Goal: Task Accomplishment & Management: Complete application form

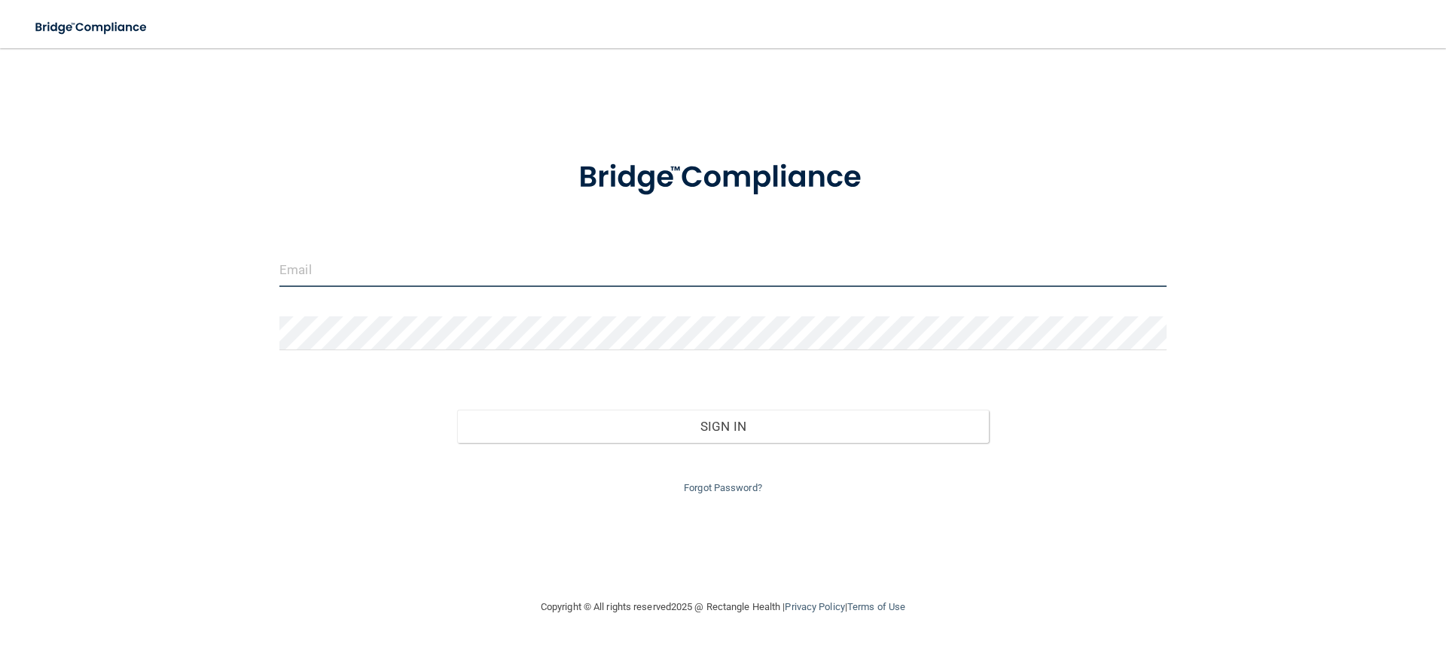
click at [388, 270] on input "email" at bounding box center [722, 270] width 887 height 34
type input "[EMAIL_ADDRESS][DOMAIN_NAME]"
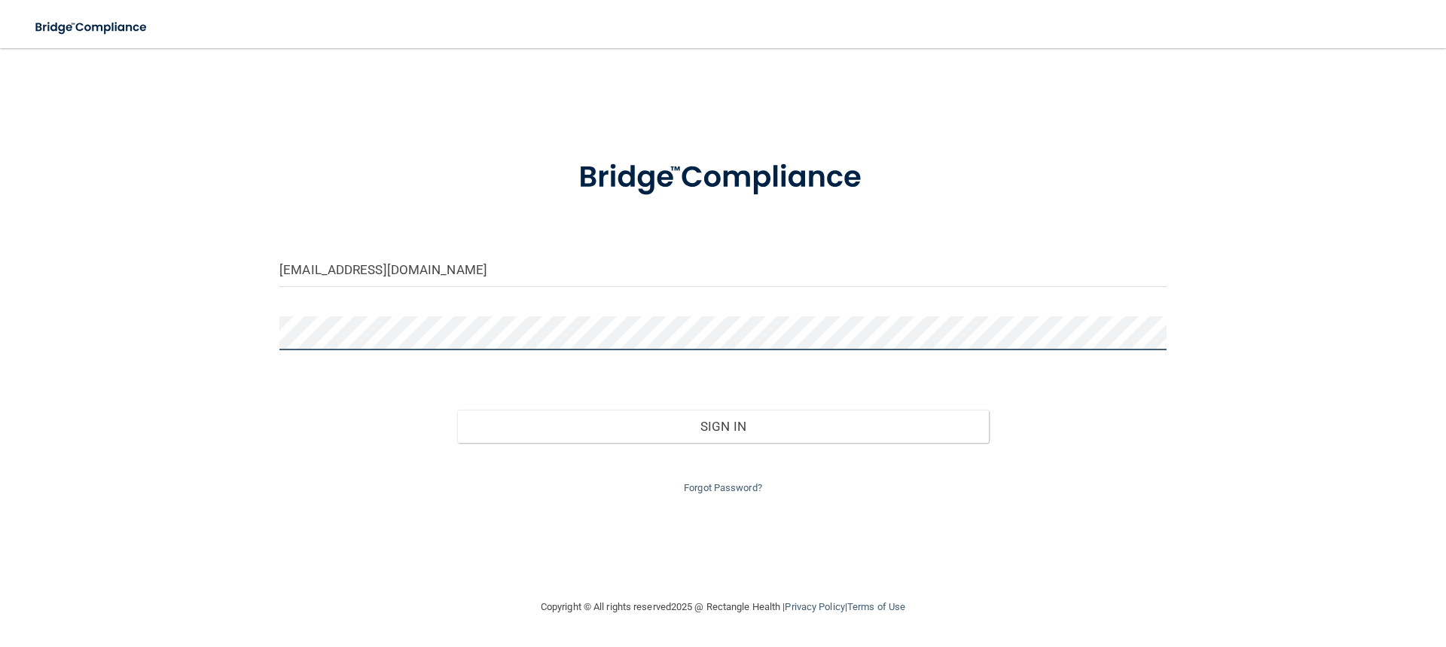
click at [457, 410] on button "Sign In" at bounding box center [723, 426] width 532 height 33
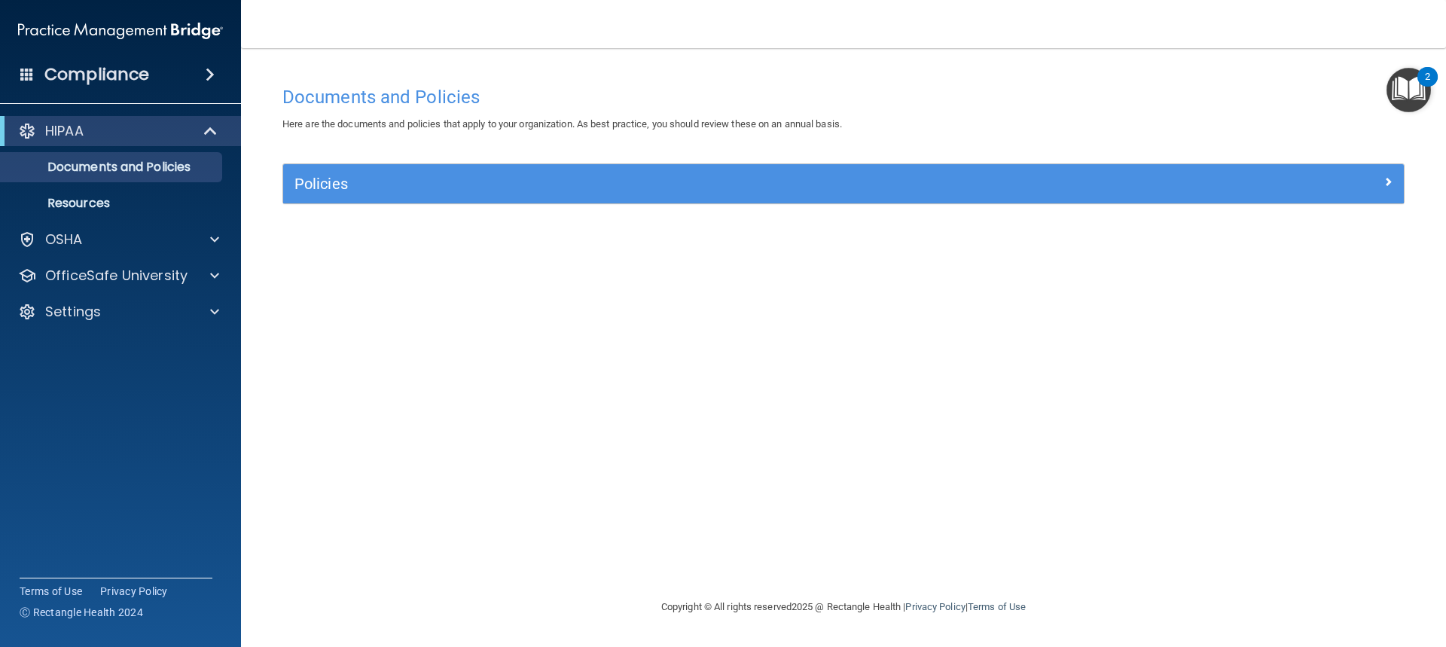
click at [102, 77] on h4 "Compliance" at bounding box center [96, 74] width 105 height 21
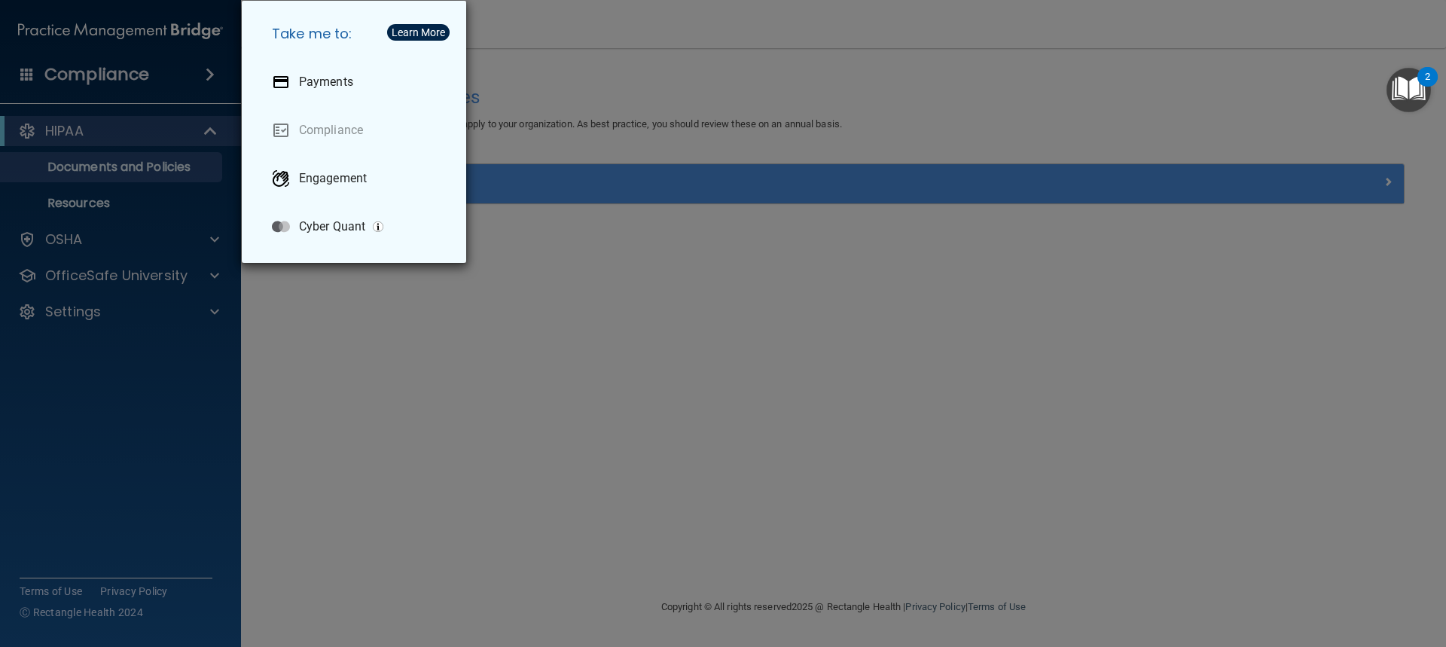
click at [361, 380] on div "Take me to: Payments Compliance Engagement Cyber Quant" at bounding box center [723, 323] width 1446 height 647
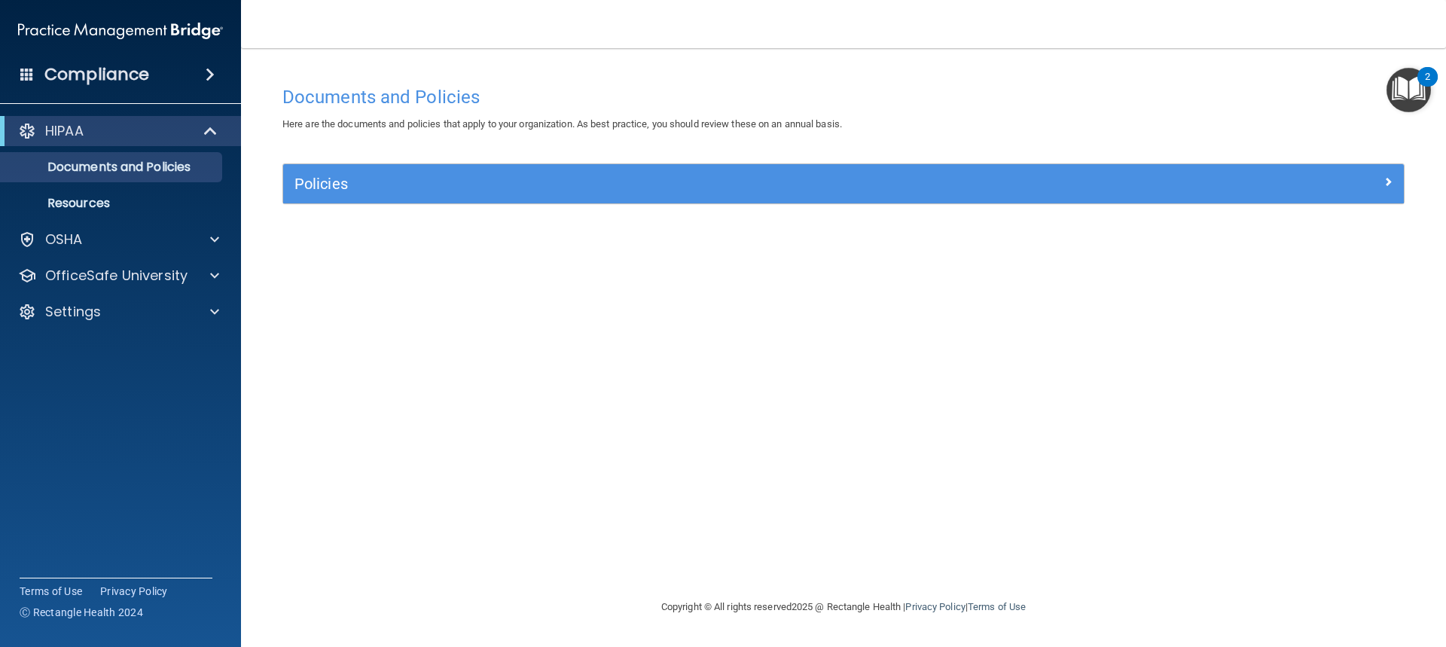
click at [1402, 96] on img "Open Resource Center, 2 new notifications" at bounding box center [1408, 90] width 44 height 44
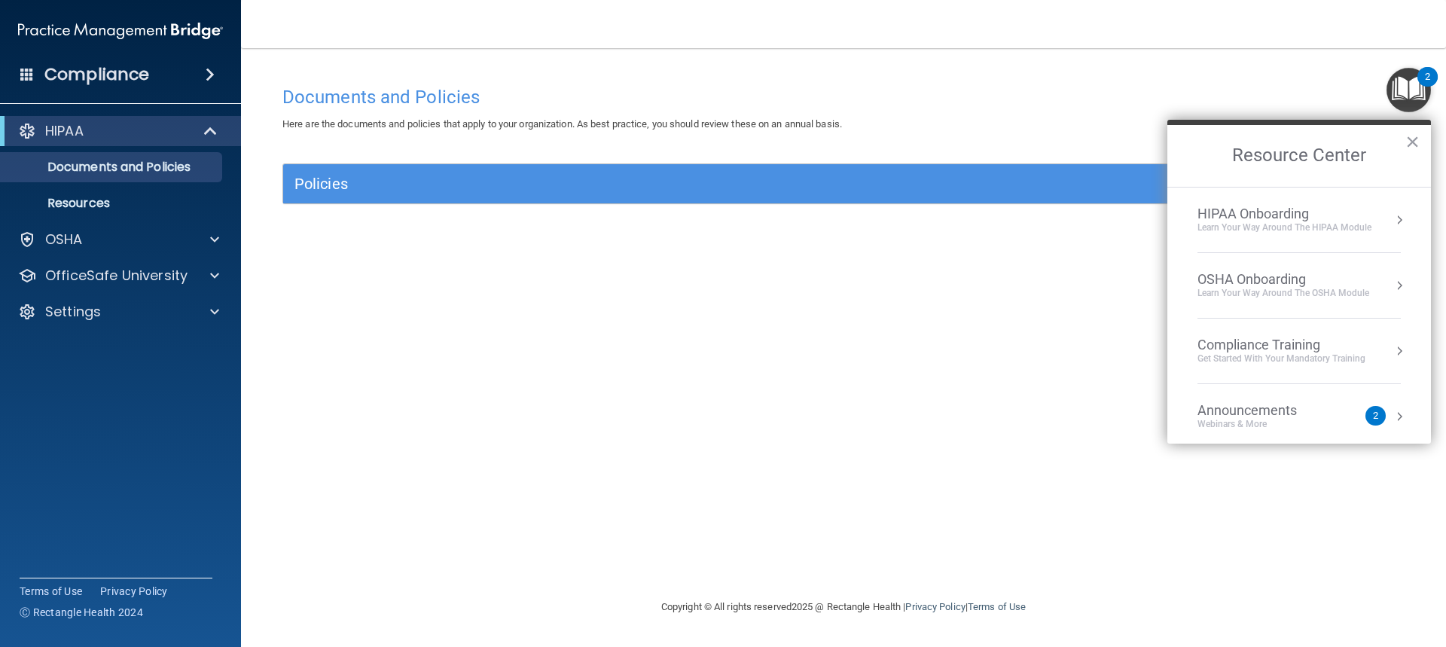
click at [1280, 225] on div "Learn Your Way around the HIPAA module" at bounding box center [1284, 227] width 174 height 13
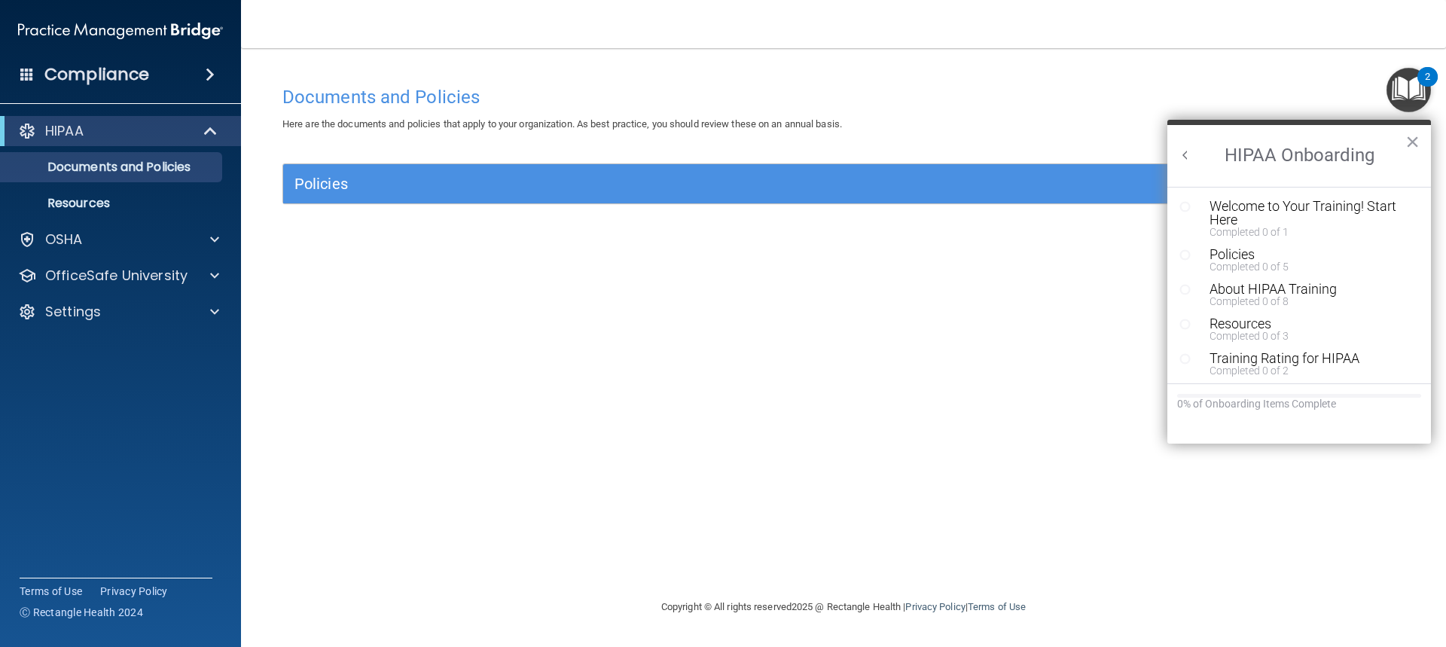
click at [842, 330] on div "Documents and Policies Here are the documents and policies that apply to your o…" at bounding box center [843, 338] width 1145 height 520
click at [132, 309] on div "Settings" at bounding box center [100, 312] width 187 height 18
click at [83, 343] on p "My Account" at bounding box center [113, 347] width 206 height 15
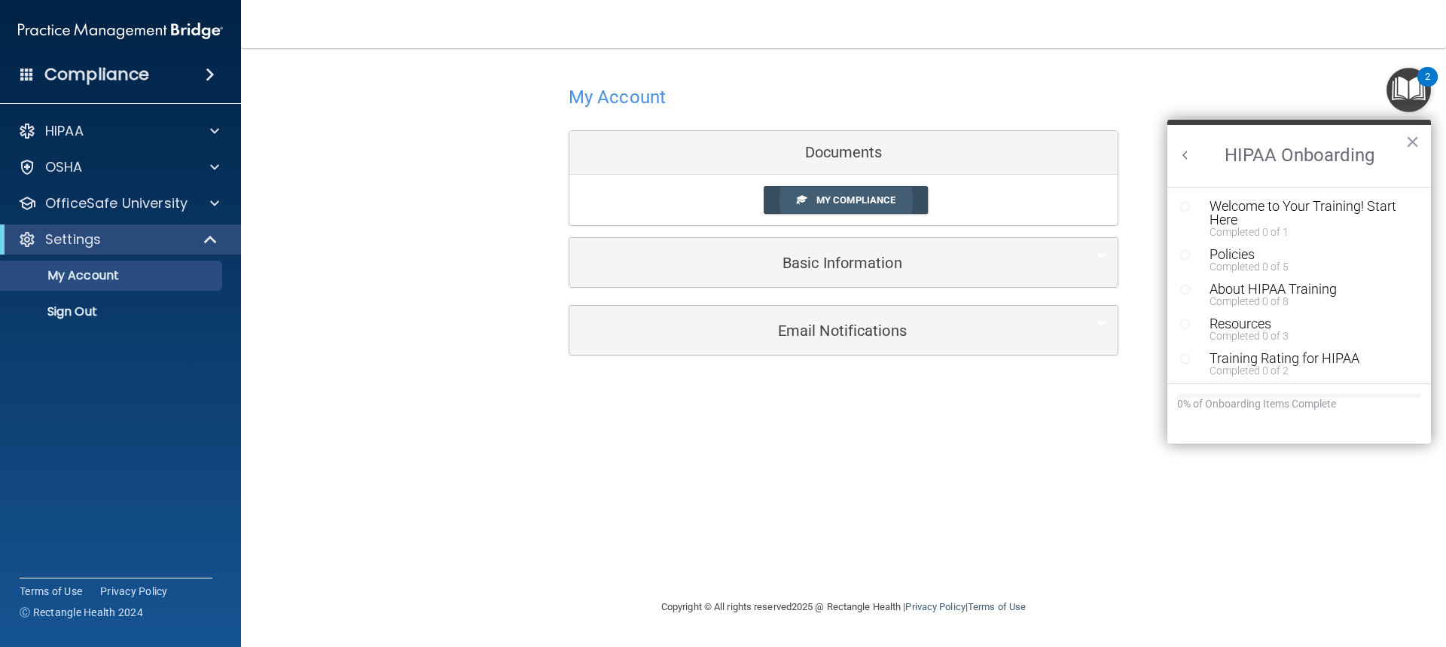
click at [869, 203] on span "My Compliance" at bounding box center [855, 199] width 79 height 11
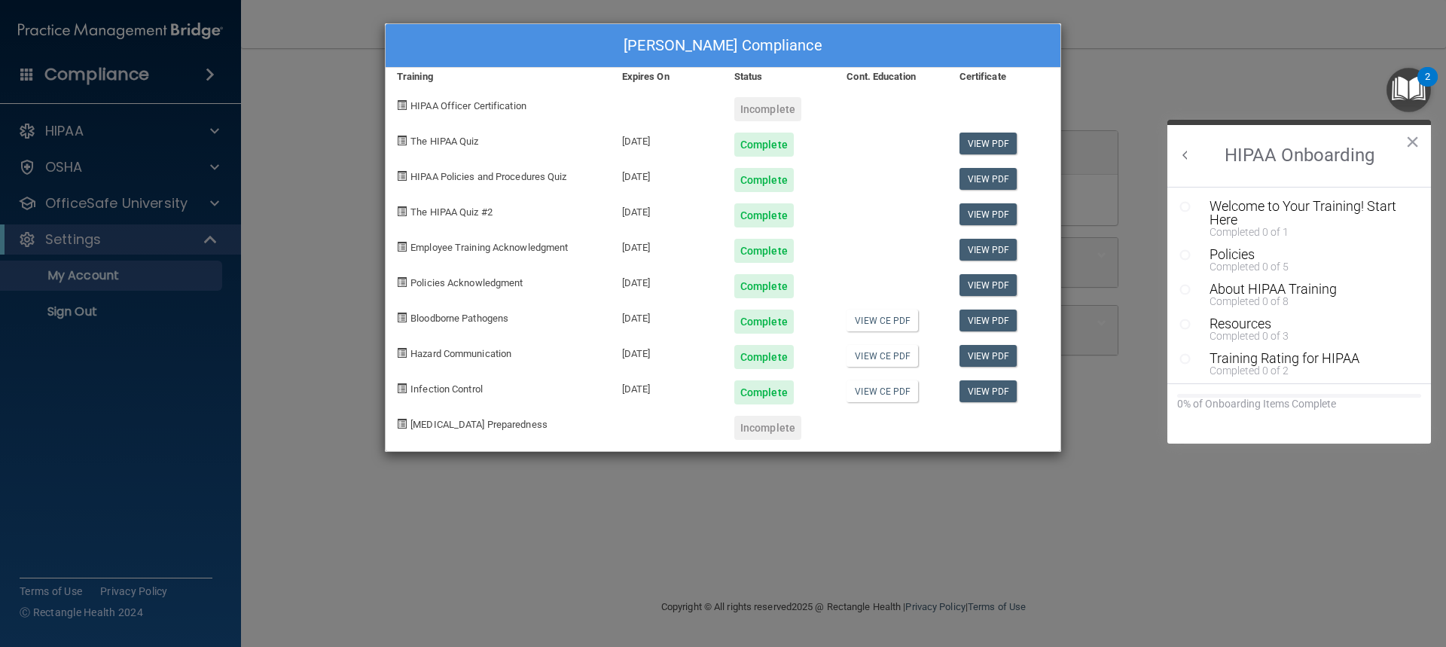
click at [1115, 29] on div "Kristin Pichura's Compliance Training Expires On Status Cont. Education Certifi…" at bounding box center [723, 323] width 1446 height 647
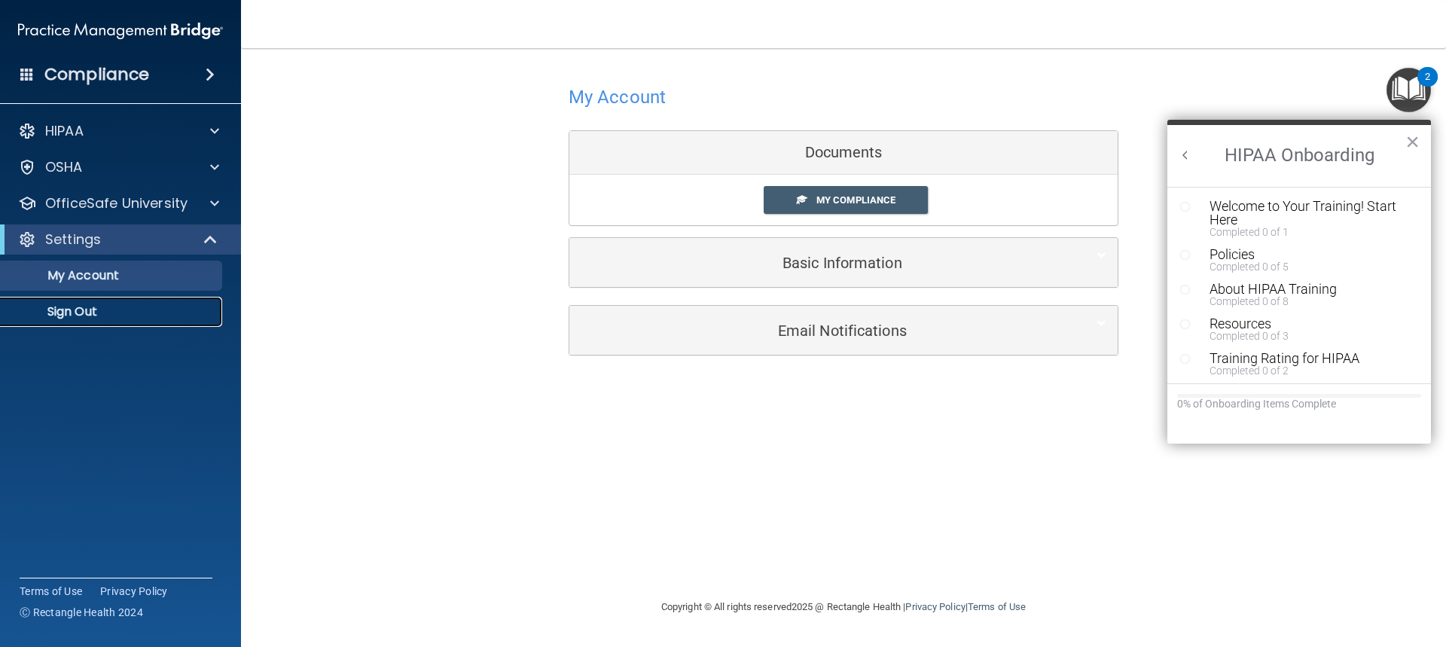
click at [90, 306] on p "Sign Out" at bounding box center [113, 311] width 206 height 15
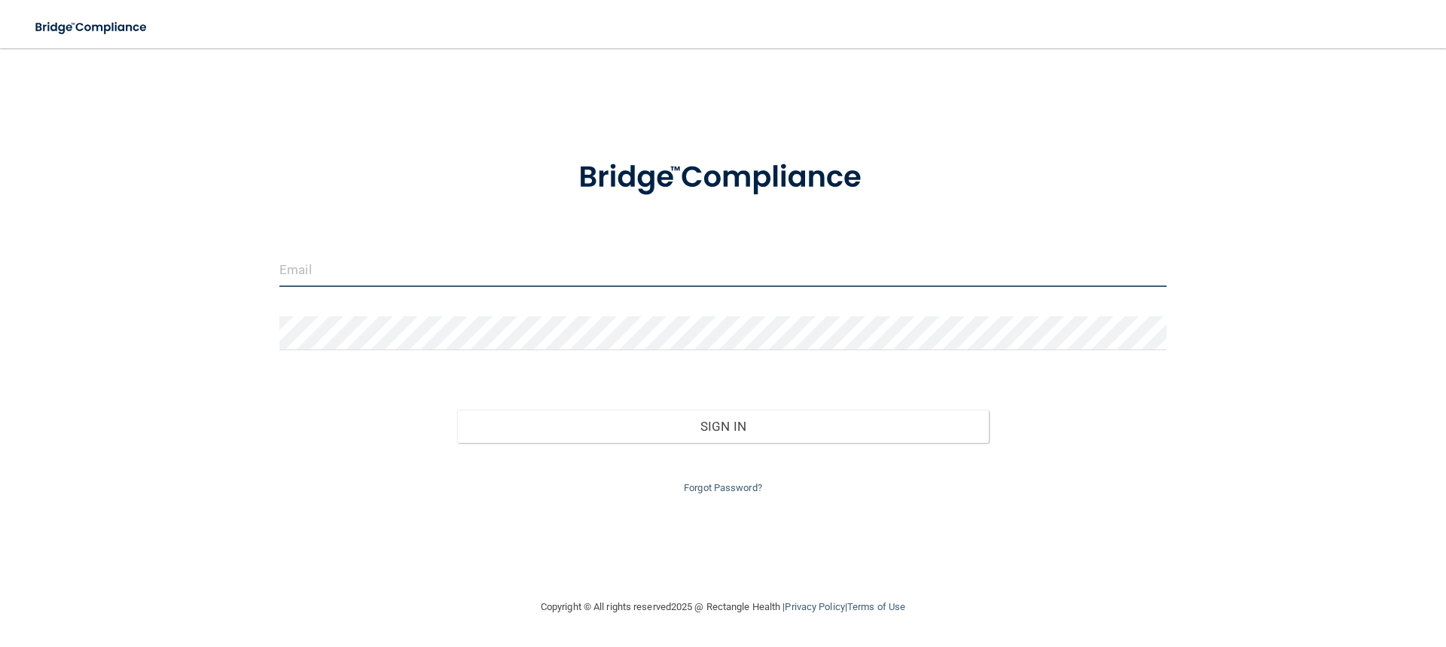
click at [379, 277] on input "email" at bounding box center [722, 270] width 887 height 34
type input "[EMAIL_ADDRESS][DOMAIN_NAME]"
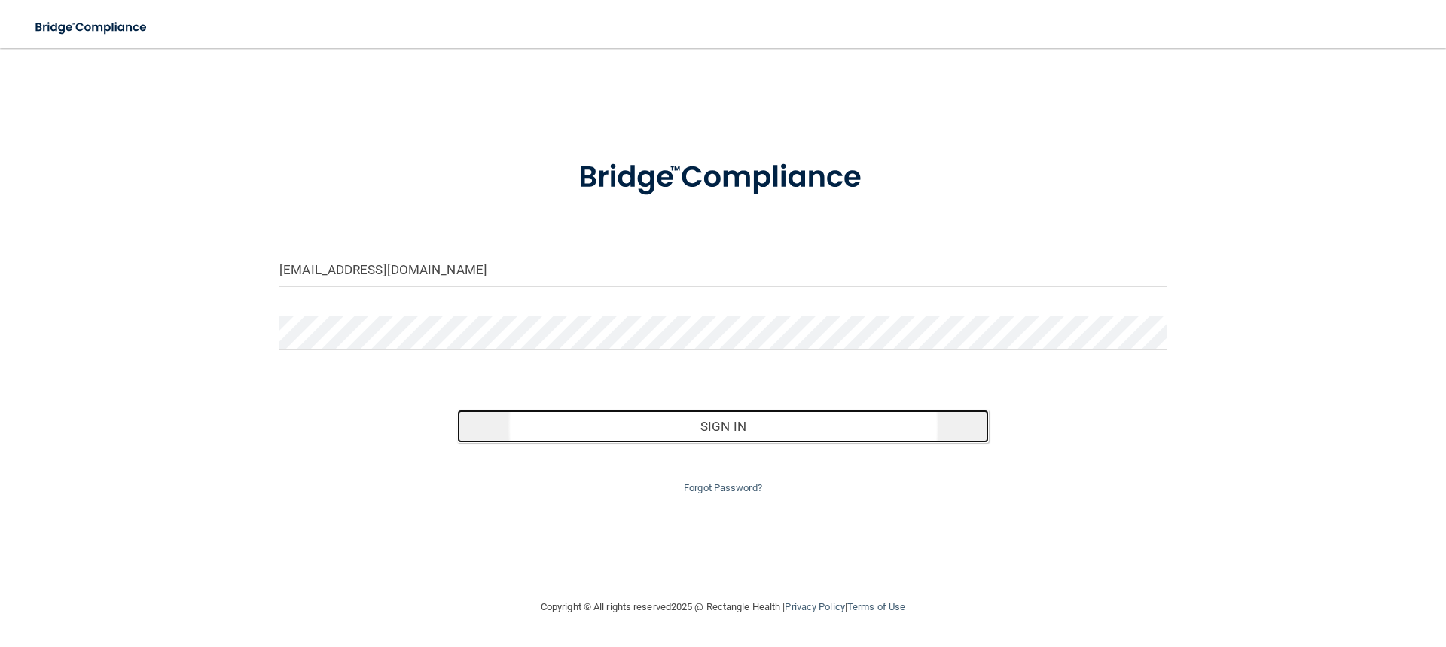
click at [707, 434] on button "Sign In" at bounding box center [723, 426] width 532 height 33
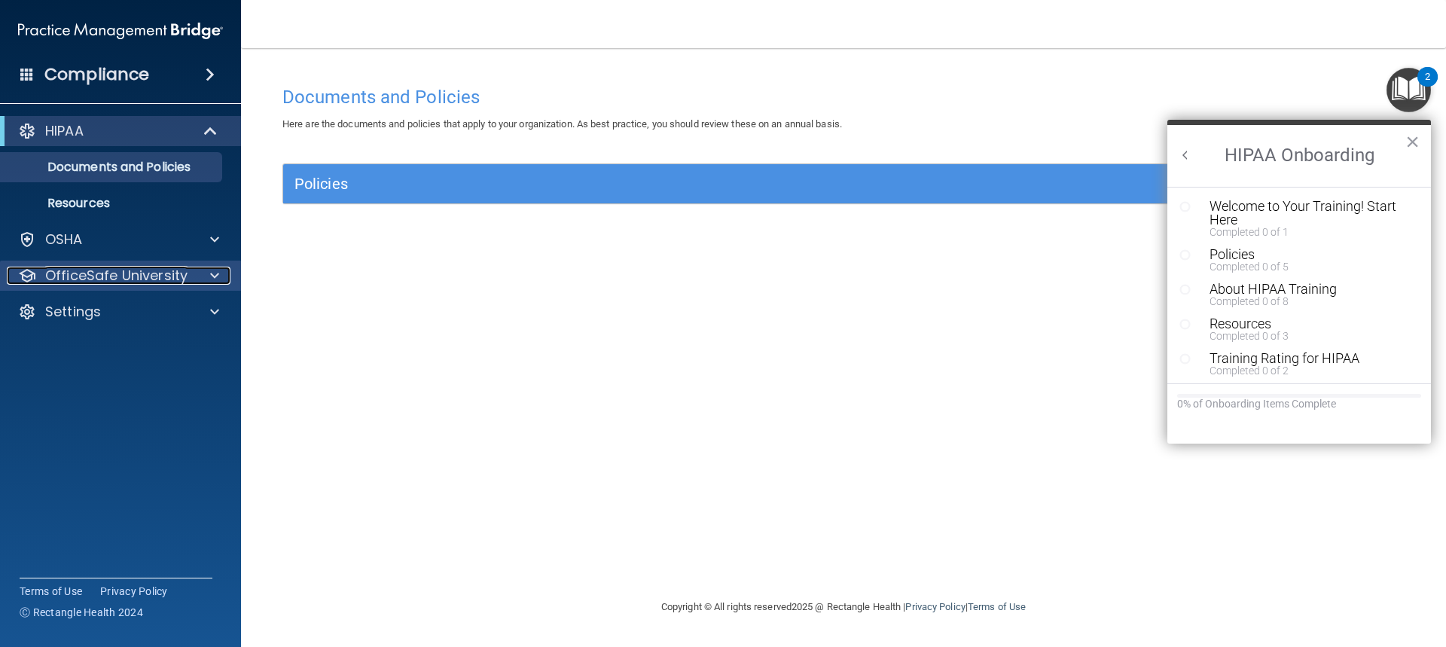
click at [136, 282] on p "OfficeSafe University" at bounding box center [116, 276] width 142 height 18
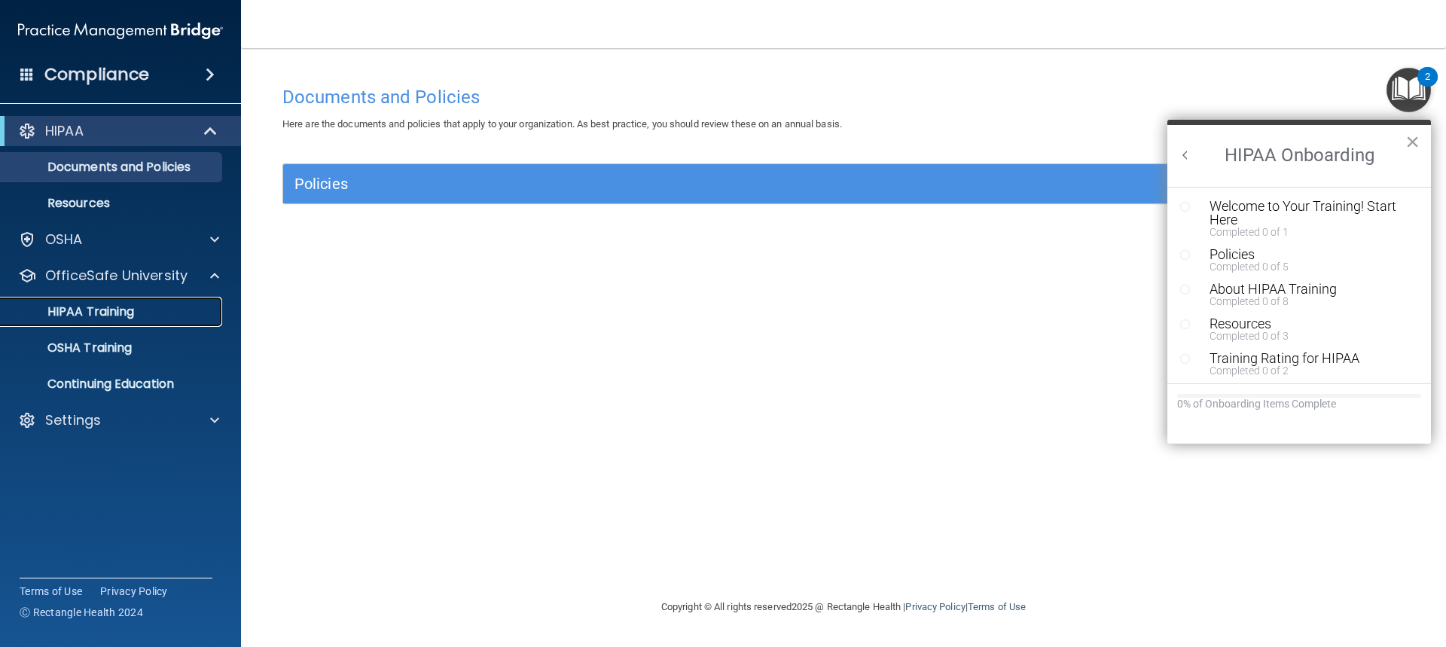
click at [114, 307] on p "HIPAA Training" at bounding box center [72, 311] width 124 height 15
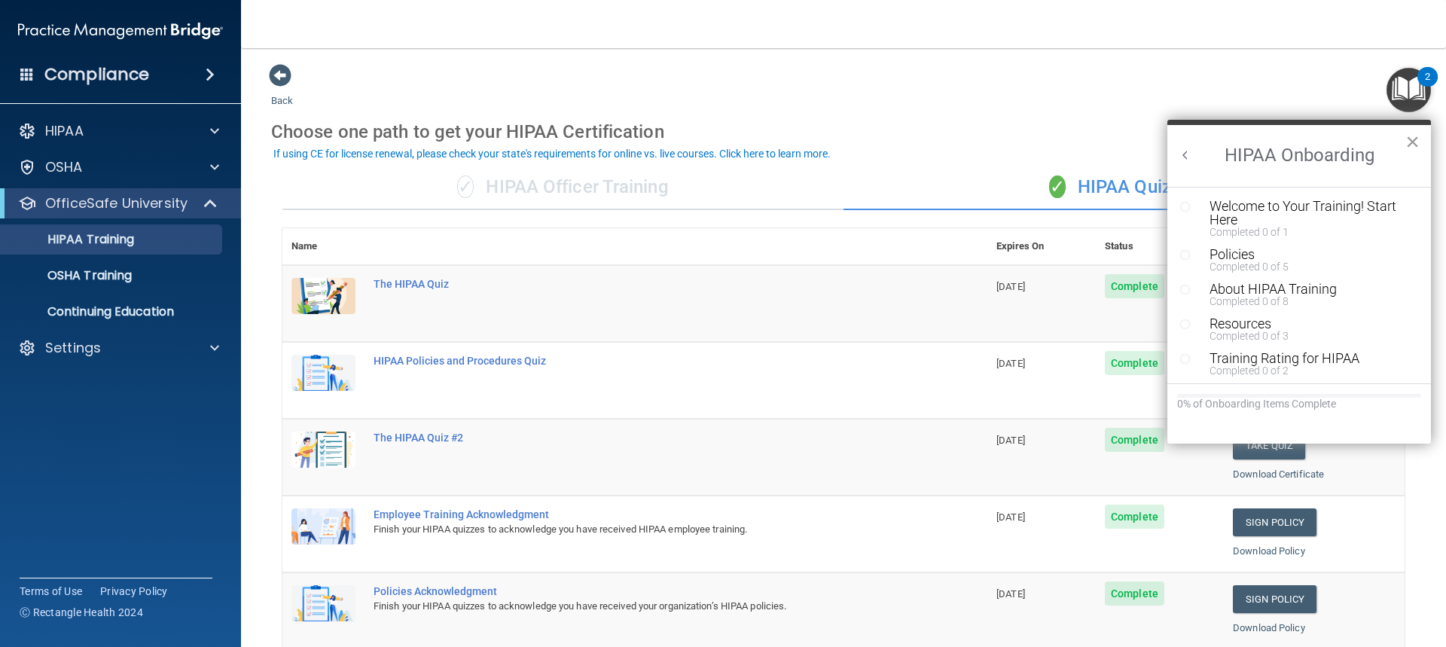
click at [1411, 140] on button "×" at bounding box center [1412, 142] width 14 height 24
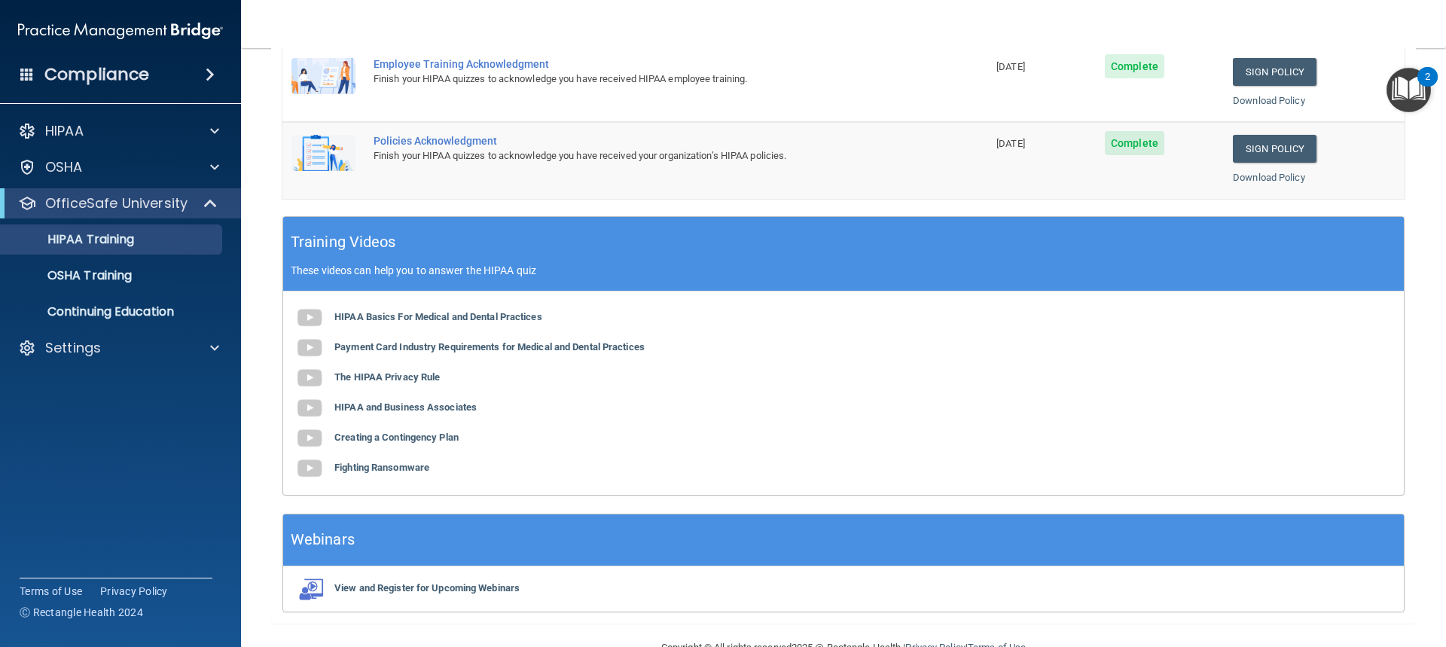
scroll to position [452, 0]
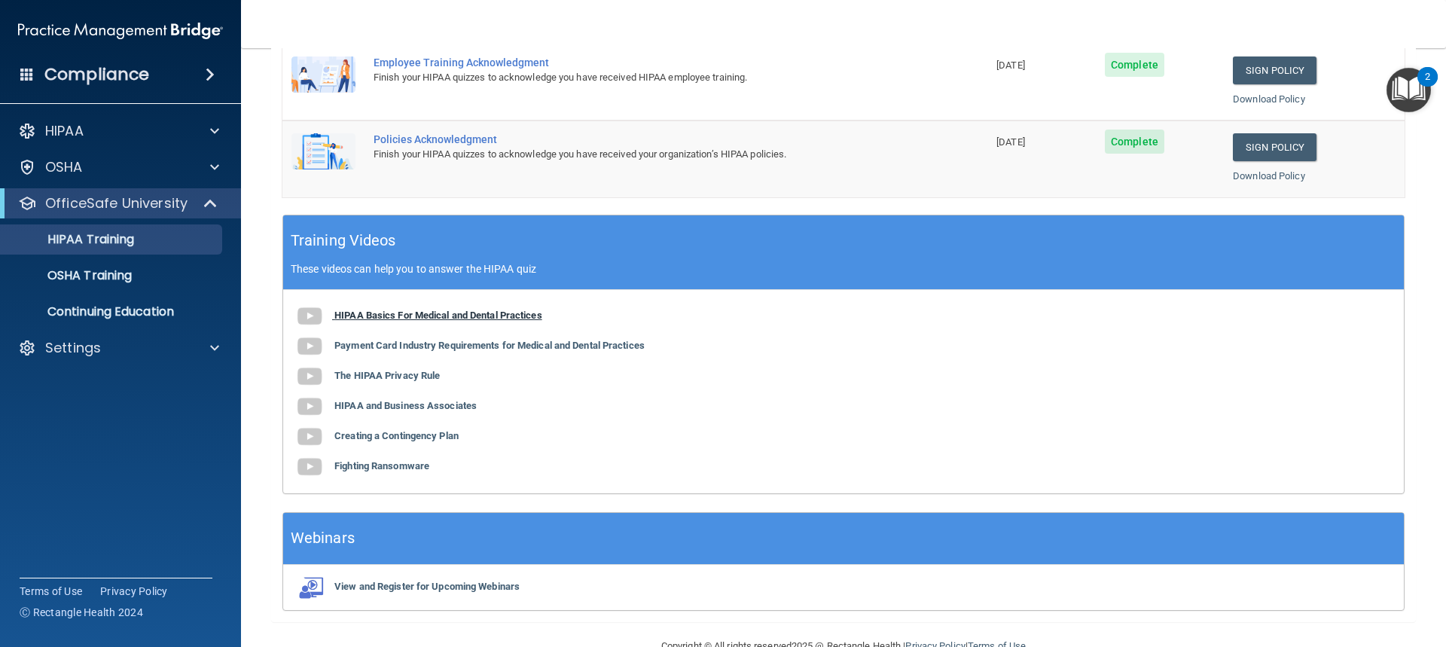
click at [423, 316] on b "HIPAA Basics For Medical and Dental Practices" at bounding box center [438, 315] width 208 height 11
click at [534, 343] on b "Payment Card Industry Requirements for Medical and Dental Practices" at bounding box center [489, 345] width 310 height 11
click at [416, 377] on b "The HIPAA Privacy Rule" at bounding box center [386, 375] width 105 height 11
click at [361, 406] on b "HIPAA and Business Associates" at bounding box center [405, 405] width 142 height 11
click at [378, 438] on b "Creating a Contingency Plan" at bounding box center [396, 435] width 124 height 11
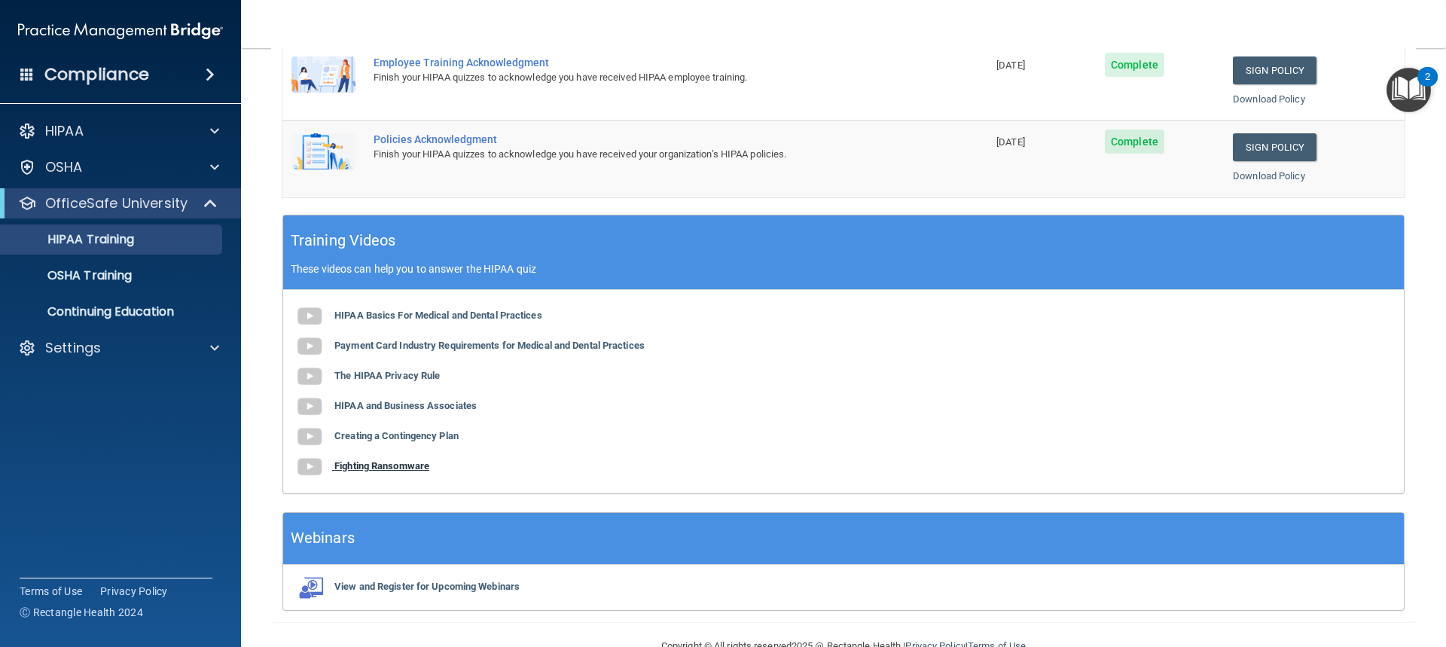
click at [367, 470] on b "Fighting Ransomware" at bounding box center [381, 465] width 95 height 11
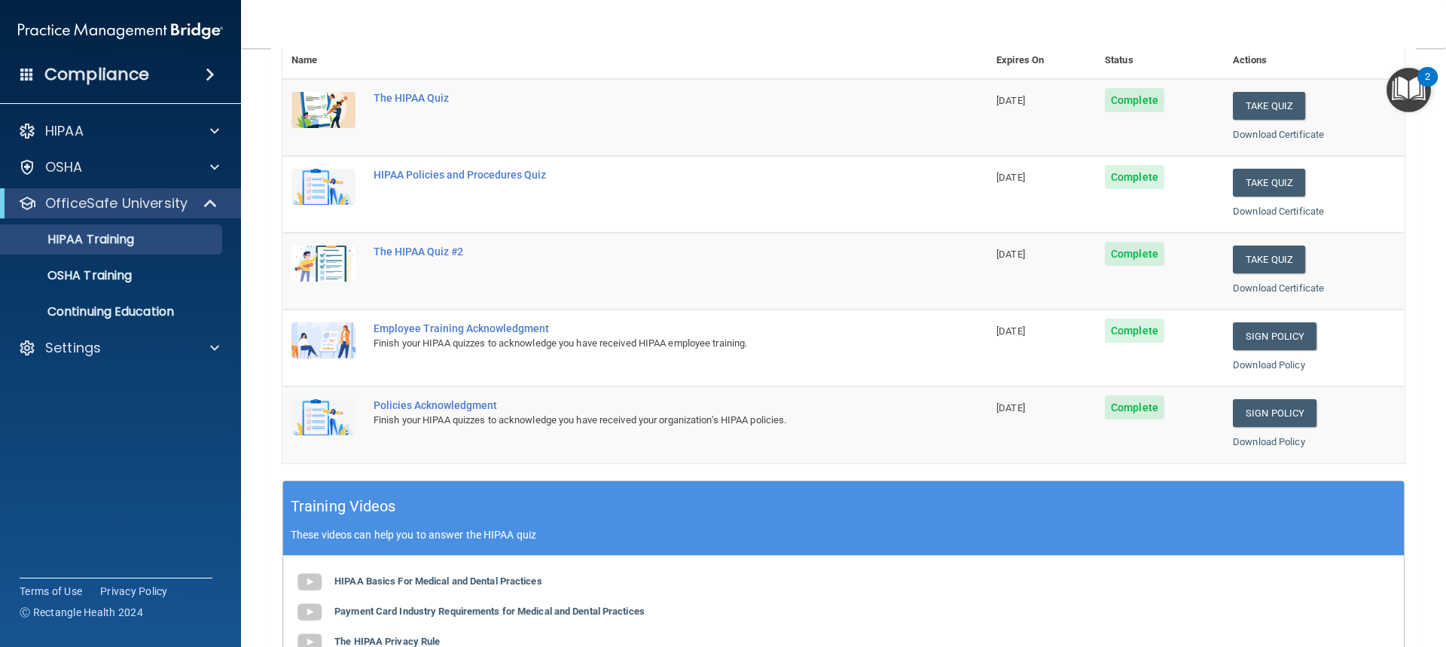
scroll to position [111, 0]
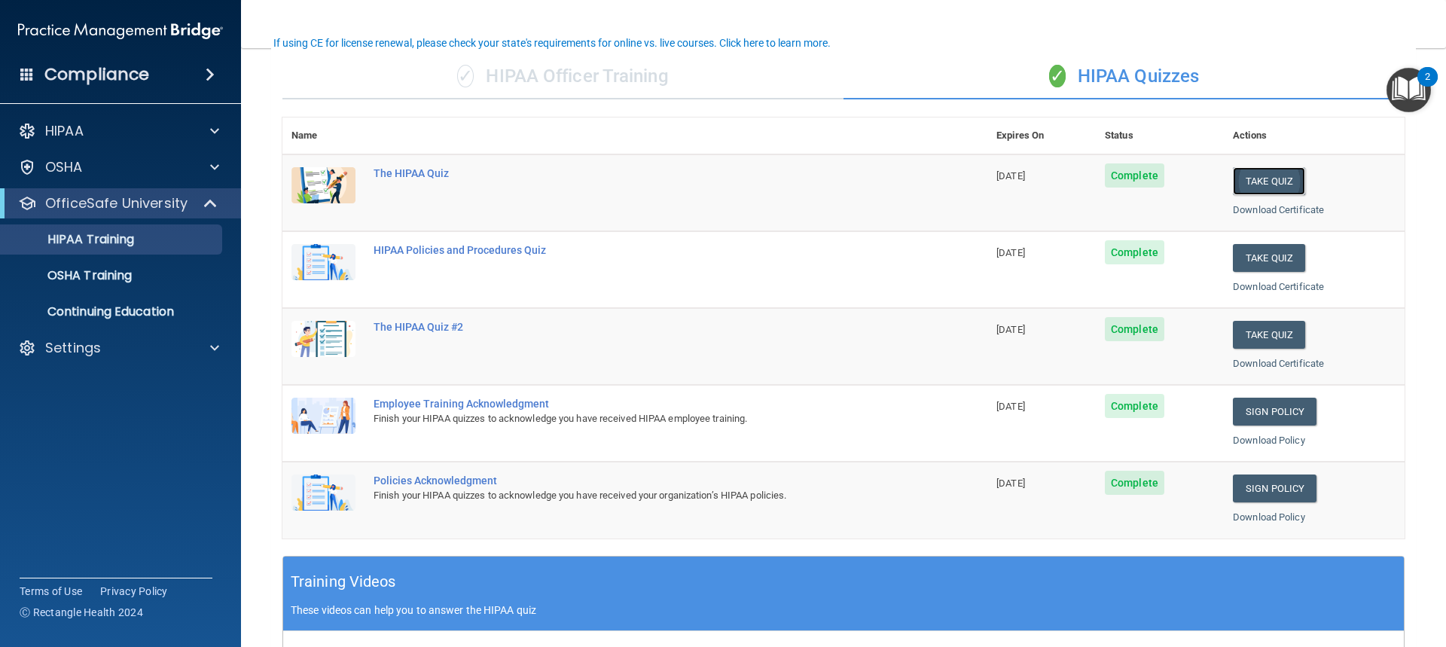
click at [1282, 181] on button "Take Quiz" at bounding box center [1269, 181] width 72 height 28
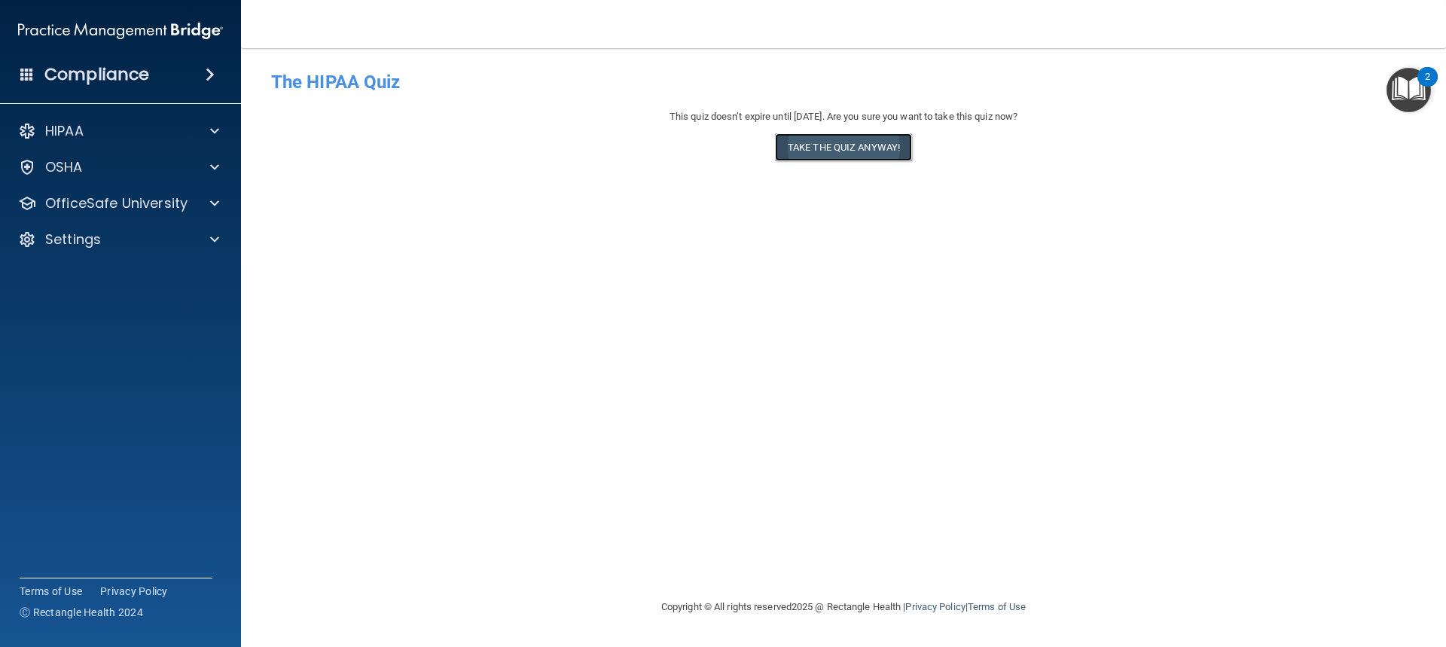
click at [824, 139] on button "Take the quiz anyway!" at bounding box center [843, 147] width 137 height 28
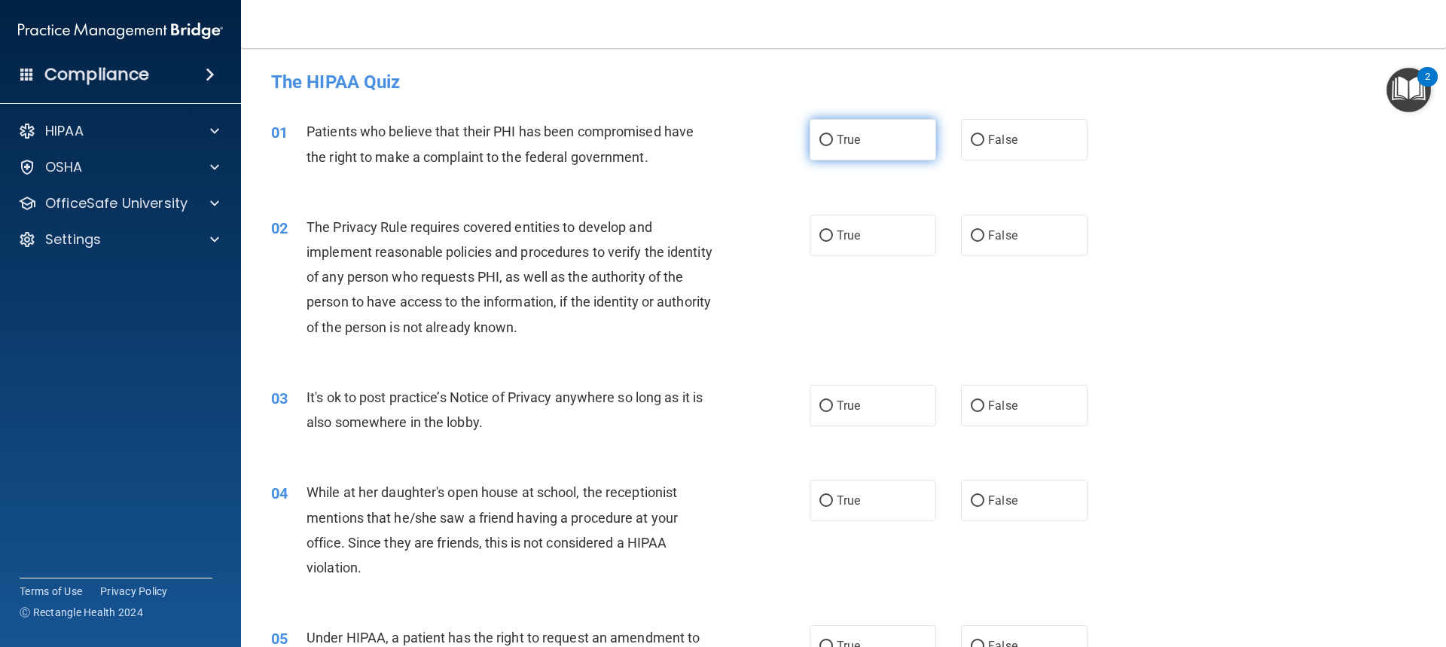
click at [828, 139] on label "True" at bounding box center [873, 139] width 127 height 41
click at [828, 139] on input "True" at bounding box center [826, 140] width 14 height 11
radio input "true"
click at [819, 230] on input "True" at bounding box center [826, 235] width 14 height 11
radio input "true"
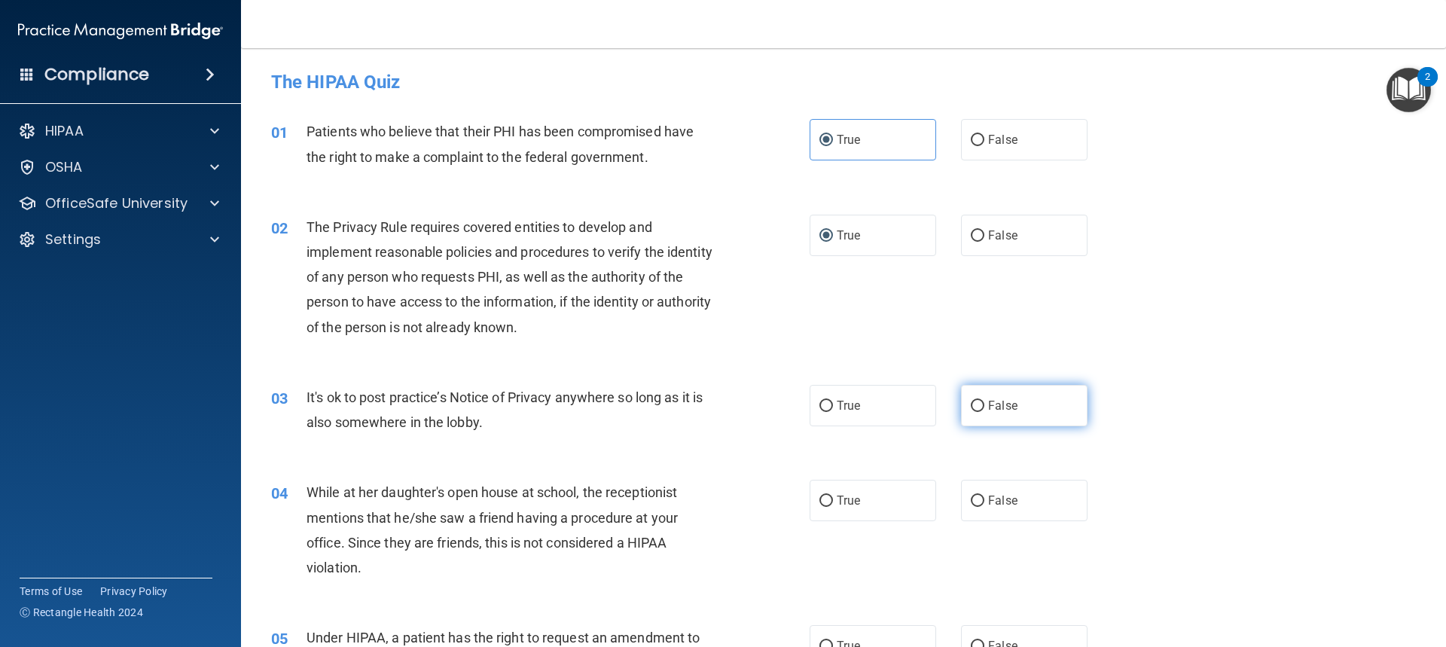
click at [974, 407] on input "False" at bounding box center [978, 406] width 14 height 11
radio input "true"
click at [974, 497] on input "False" at bounding box center [978, 501] width 14 height 11
radio input "true"
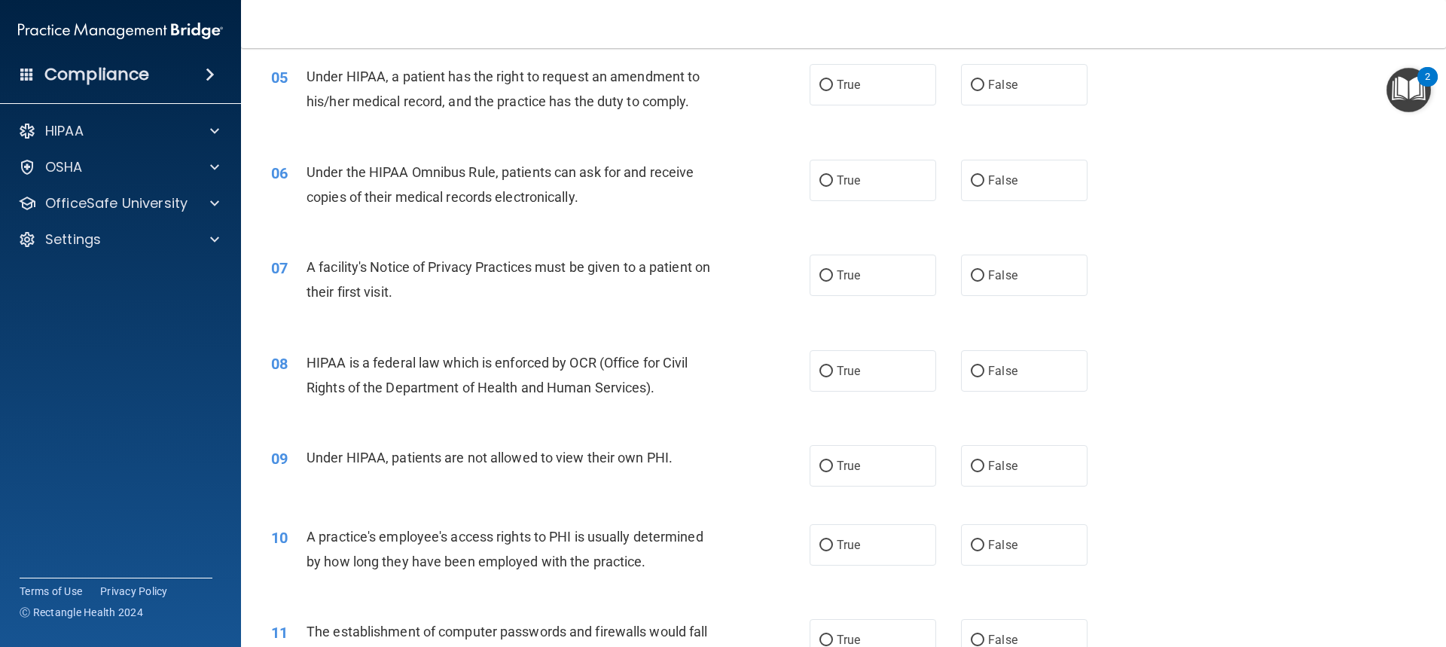
scroll to position [527, 0]
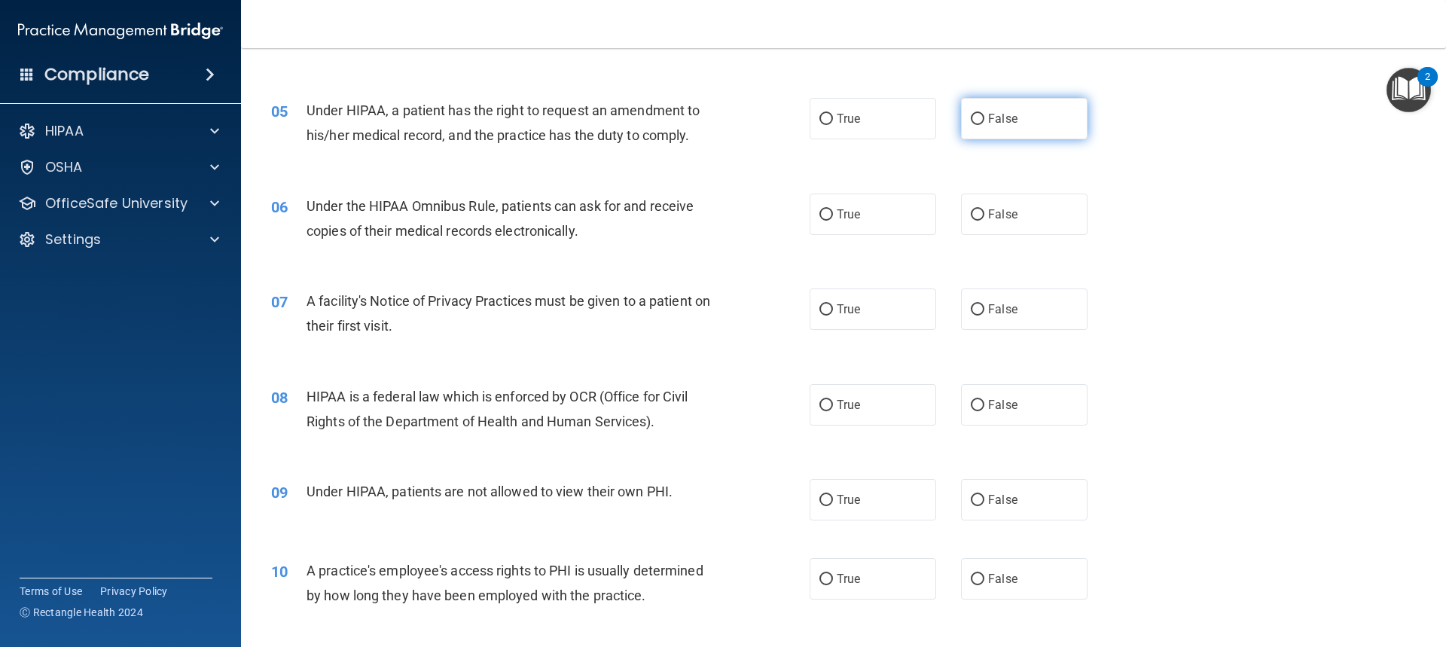
click at [971, 119] on input "False" at bounding box center [978, 119] width 14 height 11
radio input "true"
click at [824, 216] on input "True" at bounding box center [826, 214] width 14 height 11
radio input "true"
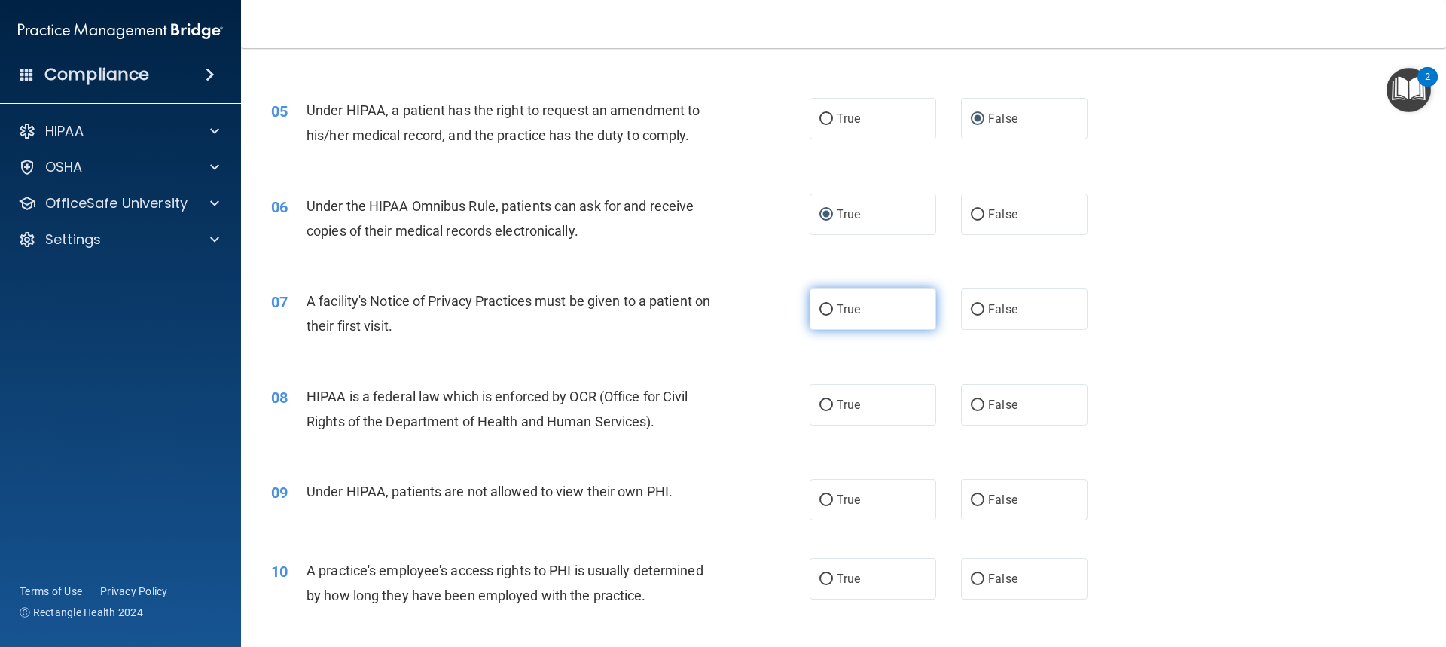
click at [822, 313] on input "True" at bounding box center [826, 309] width 14 height 11
radio input "true"
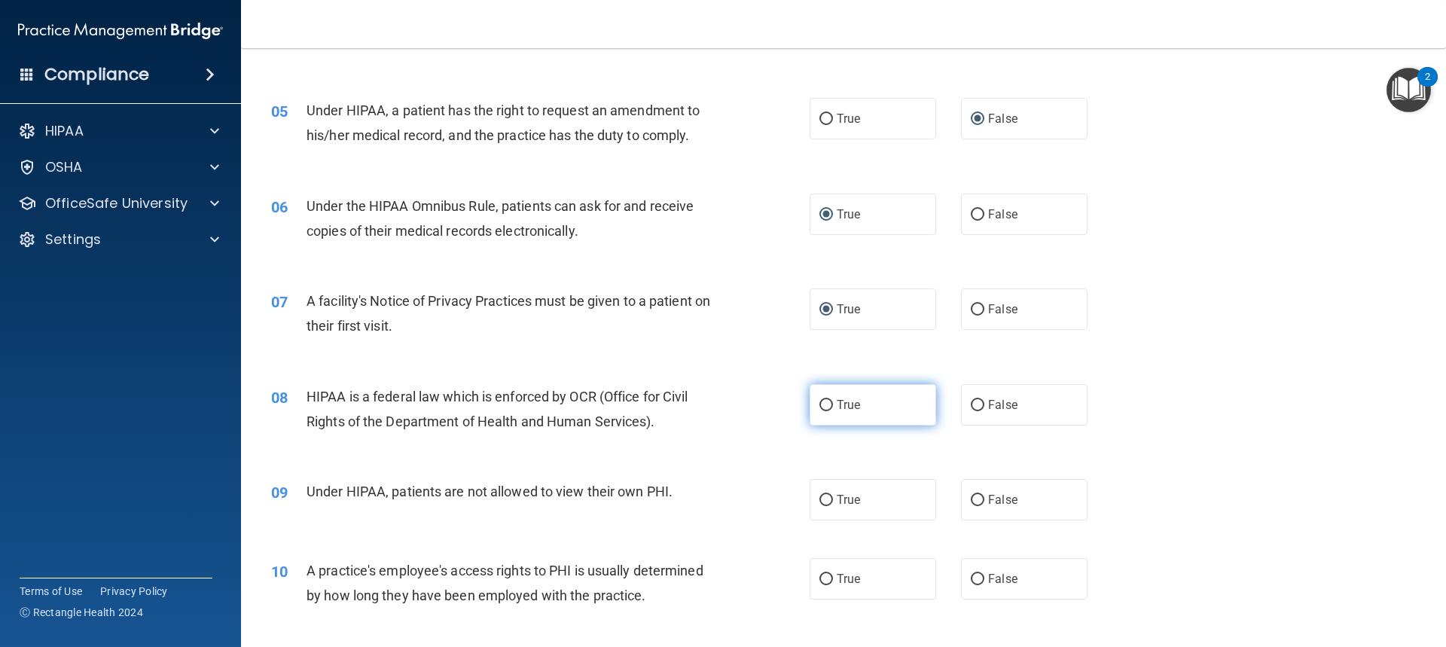
click at [819, 405] on input "True" at bounding box center [826, 405] width 14 height 11
radio input "true"
click at [971, 497] on input "False" at bounding box center [978, 500] width 14 height 11
radio input "true"
drag, startPoint x: 973, startPoint y: 575, endPoint x: 978, endPoint y: 544, distance: 32.1
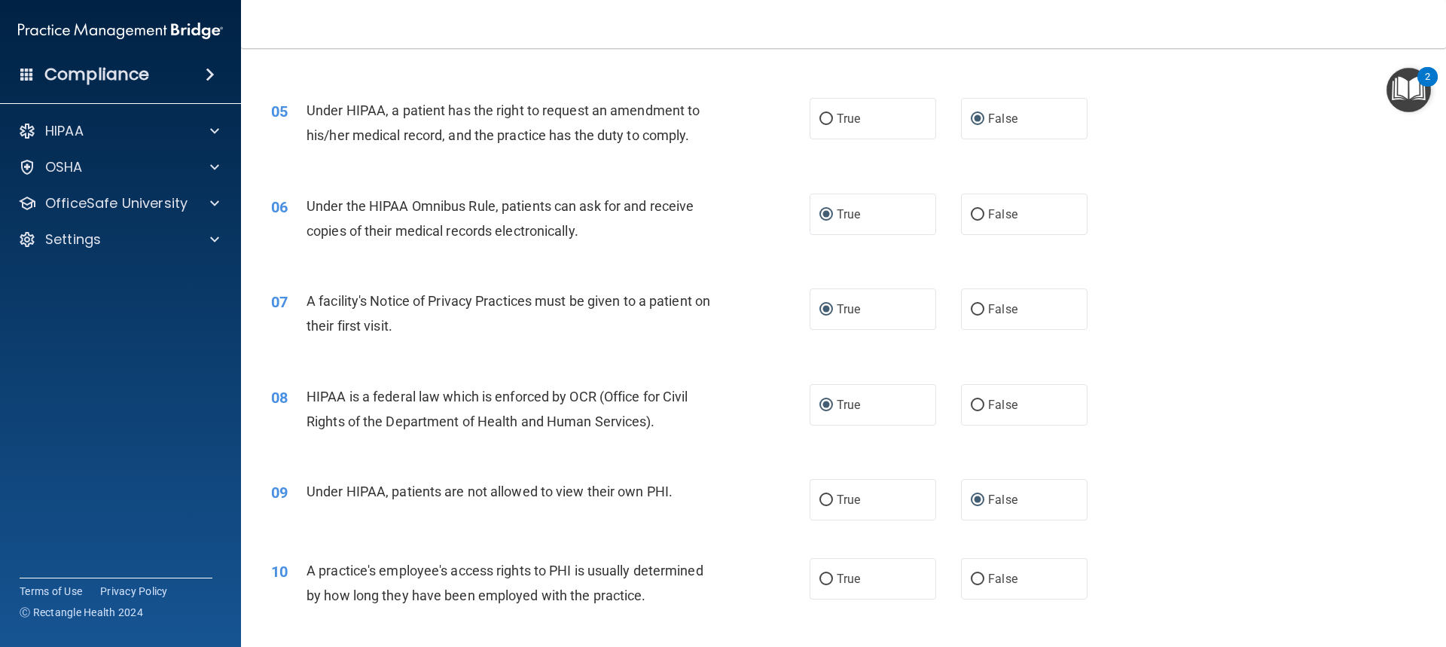
click at [973, 575] on input "False" at bounding box center [978, 579] width 14 height 11
radio input "true"
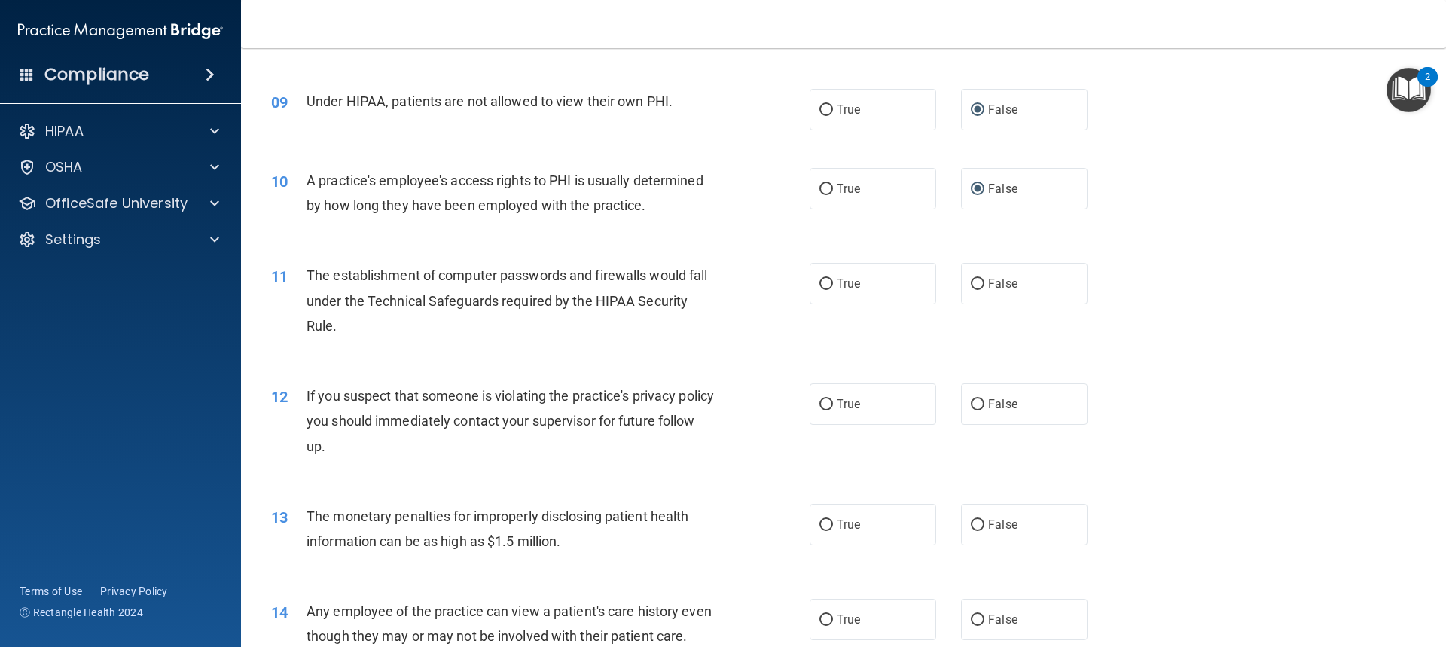
scroll to position [1054, 0]
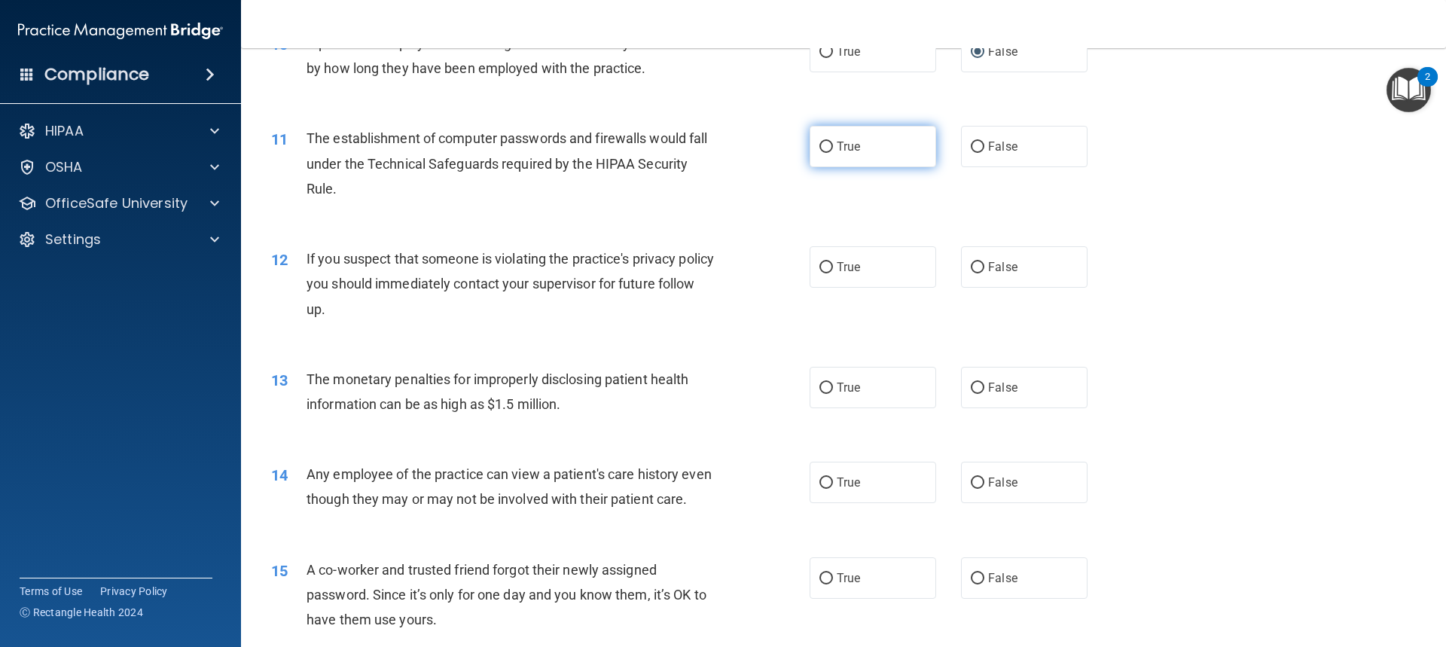
click at [819, 151] on input "True" at bounding box center [826, 147] width 14 height 11
radio input "true"
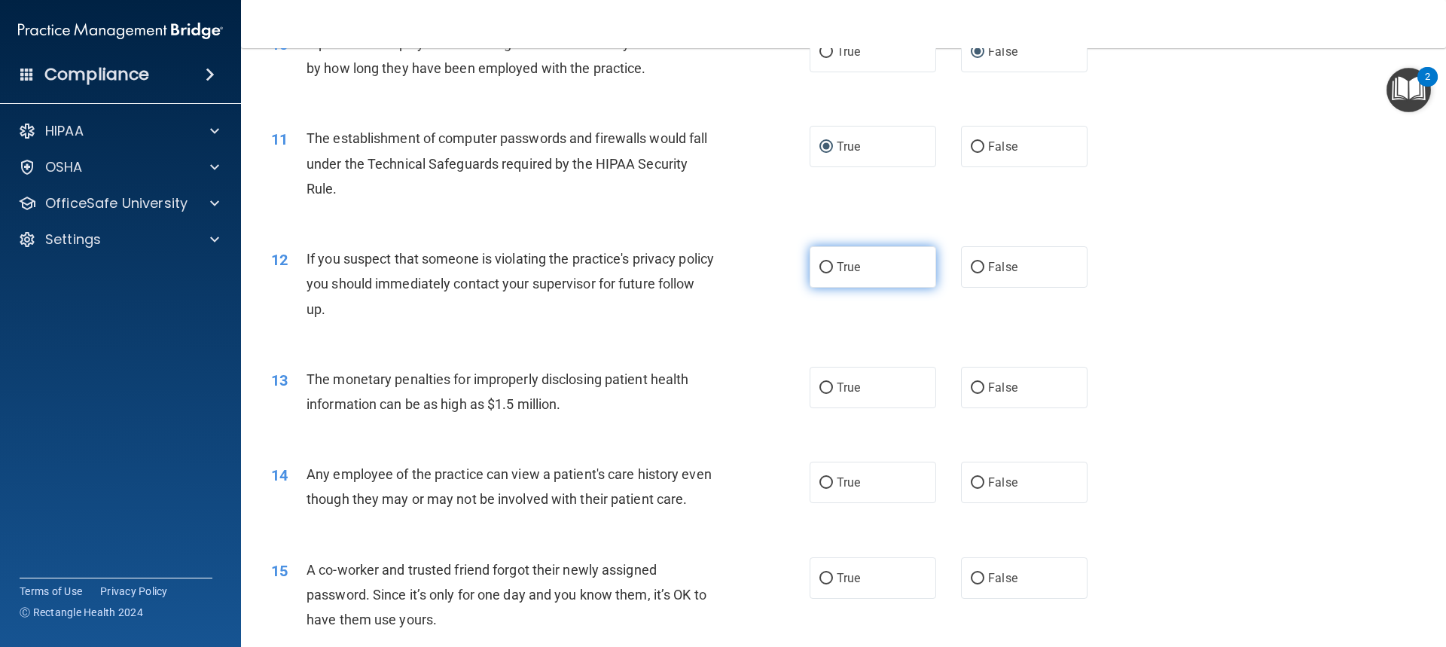
click at [819, 264] on input "True" at bounding box center [826, 267] width 14 height 11
radio input "true"
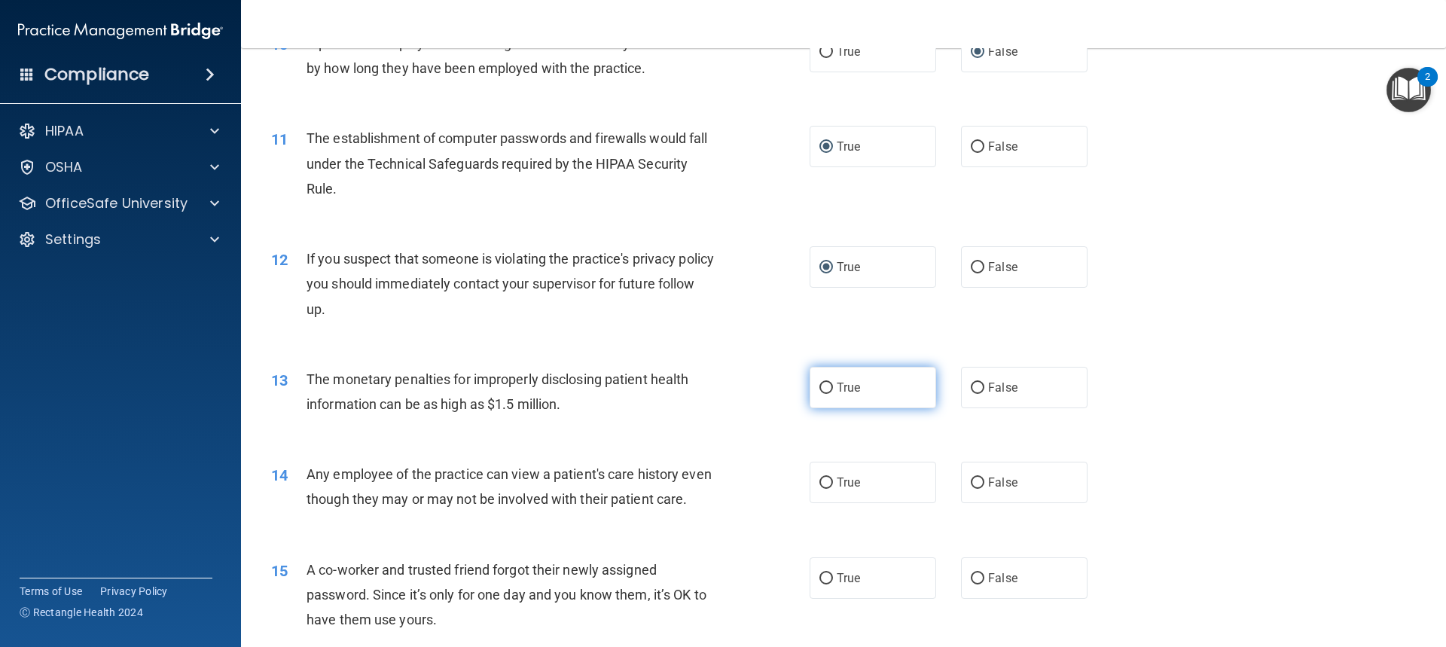
click at [822, 385] on input "True" at bounding box center [826, 388] width 14 height 11
radio input "true"
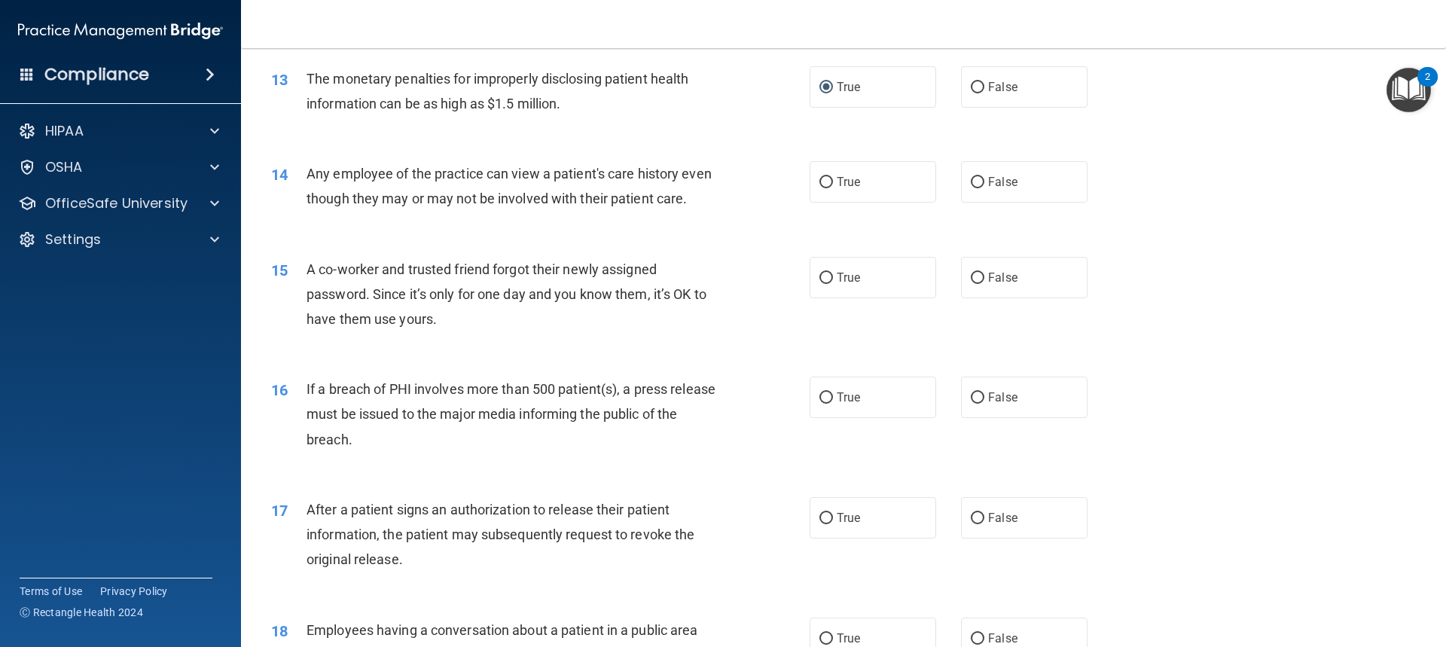
scroll to position [1356, 0]
click at [971, 177] on input "False" at bounding box center [978, 181] width 14 height 11
radio input "true"
click at [971, 283] on input "False" at bounding box center [978, 277] width 14 height 11
radio input "true"
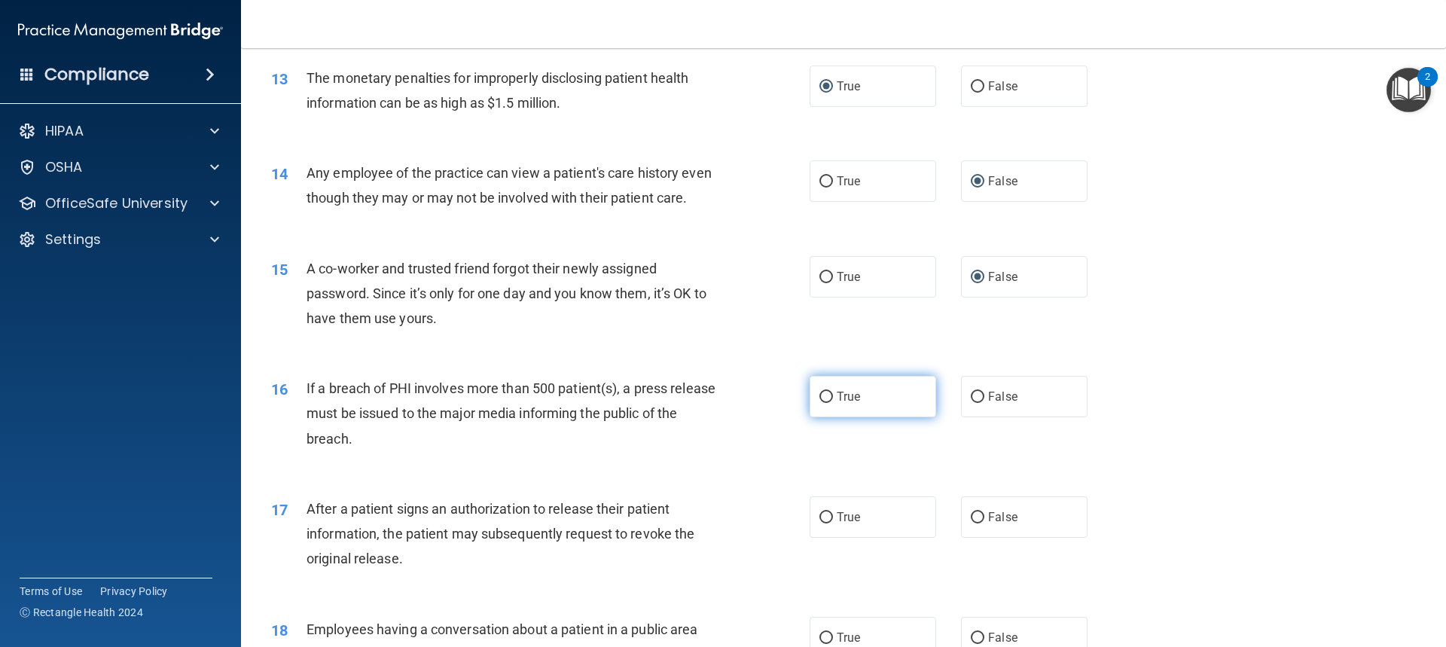
click at [823, 403] on input "True" at bounding box center [826, 397] width 14 height 11
radio input "true"
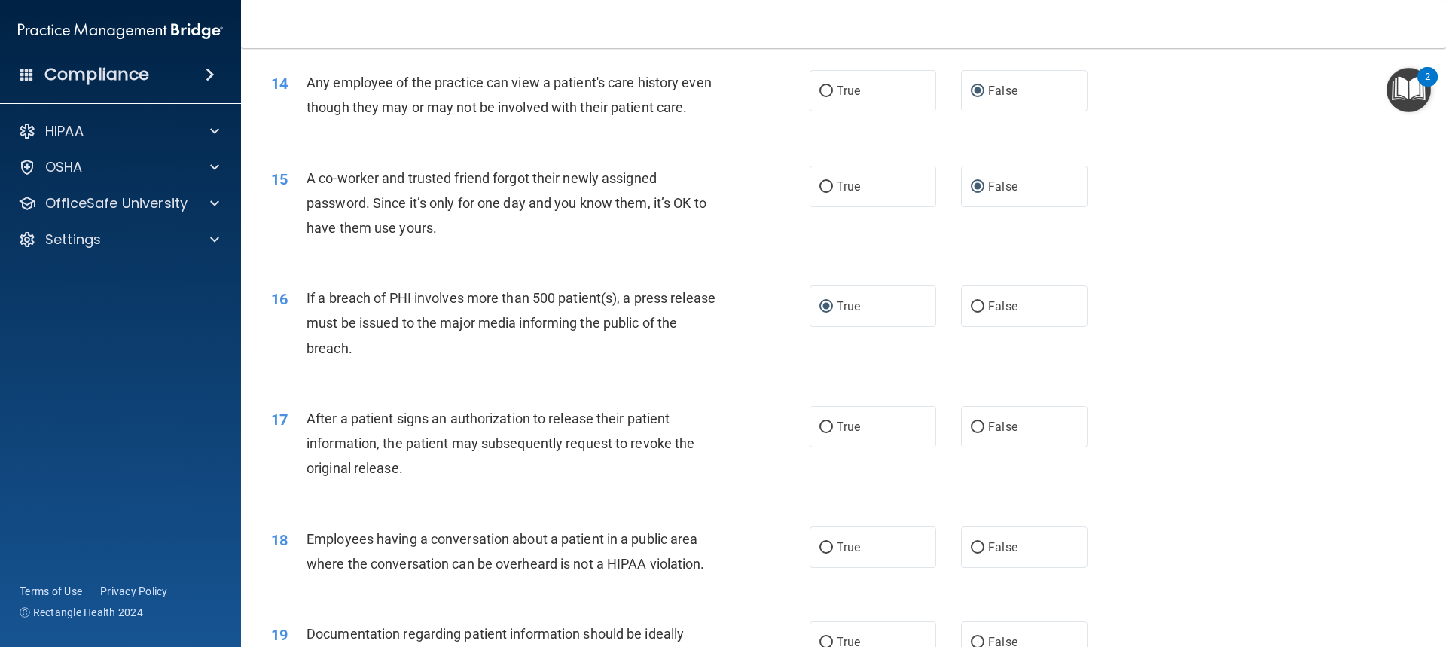
scroll to position [1581, 0]
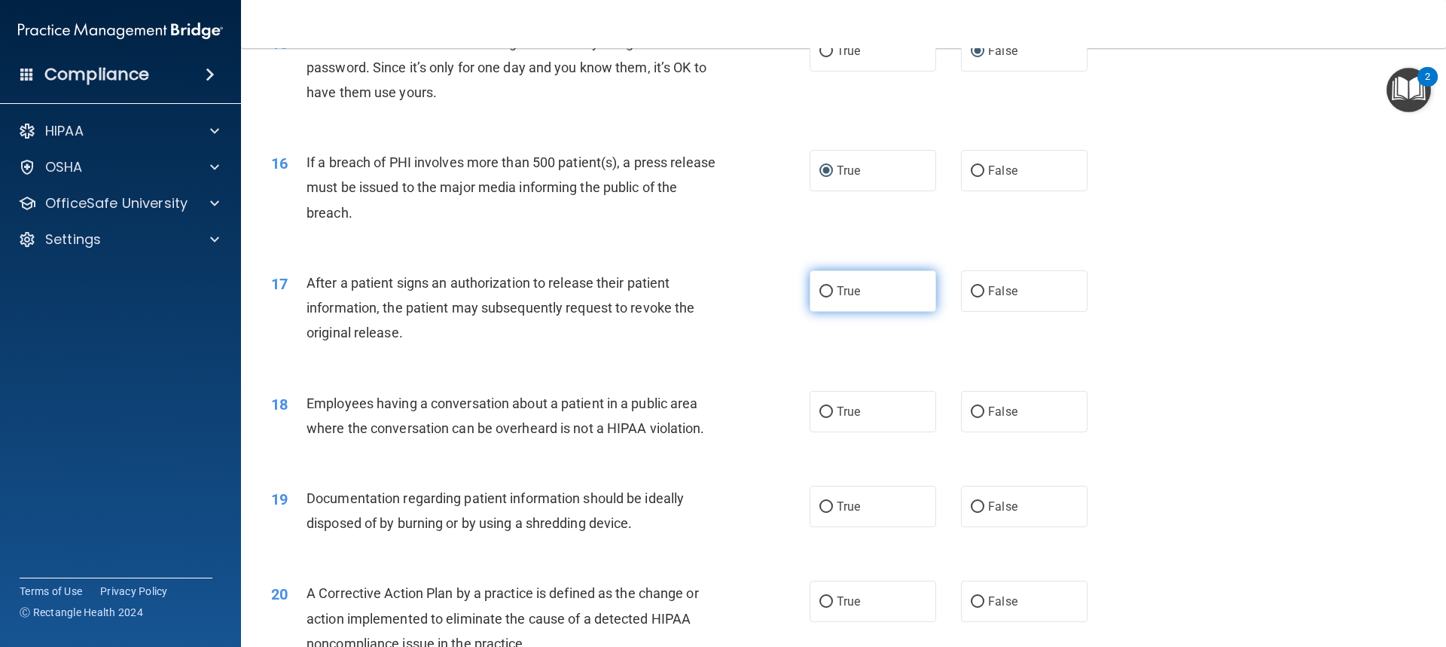
click at [821, 297] on input "True" at bounding box center [826, 291] width 14 height 11
radio input "true"
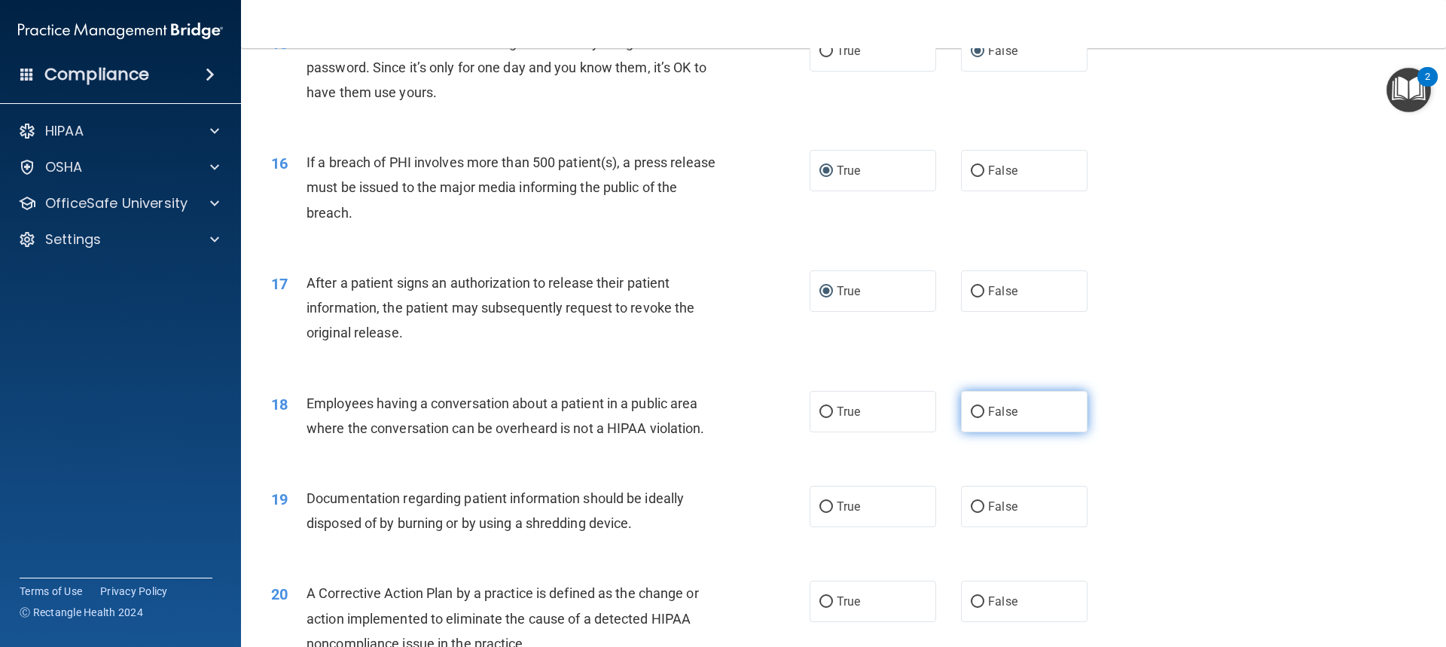
click at [973, 418] on input "False" at bounding box center [978, 412] width 14 height 11
radio input "true"
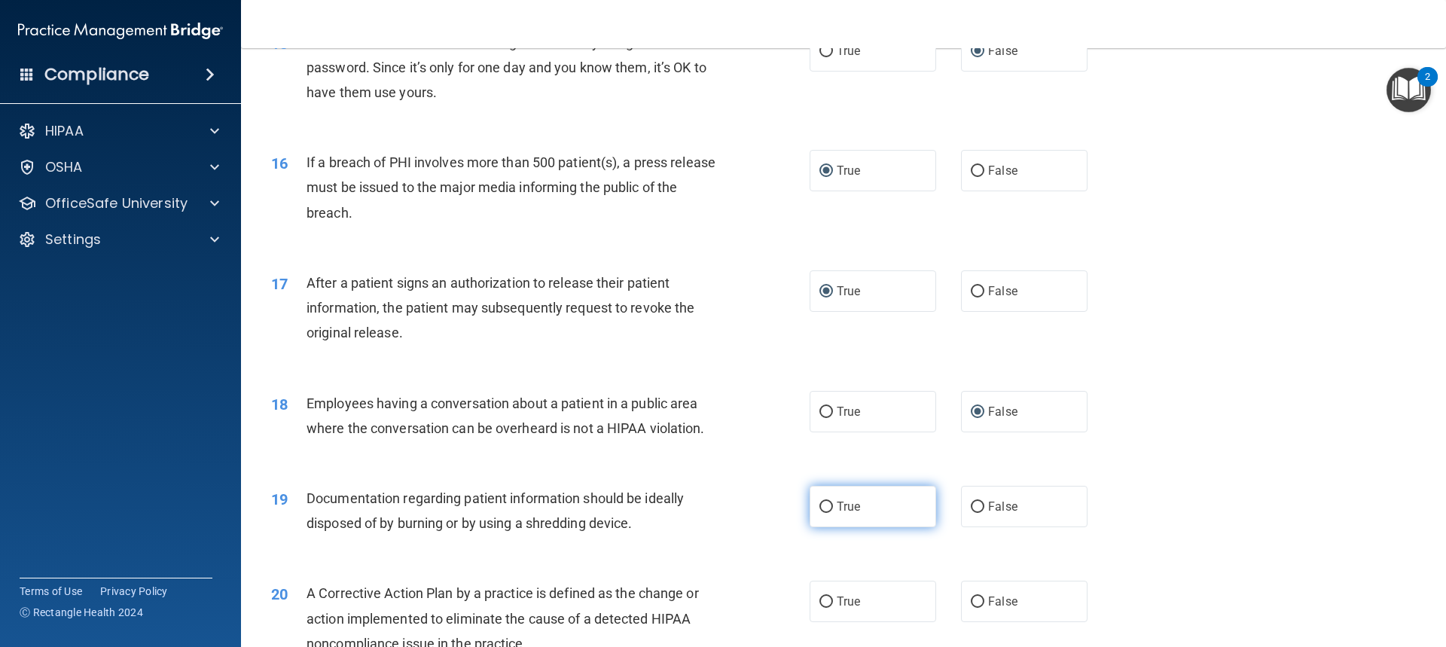
click at [824, 513] on input "True" at bounding box center [826, 507] width 14 height 11
radio input "true"
click at [826, 608] on input "True" at bounding box center [826, 601] width 14 height 11
radio input "true"
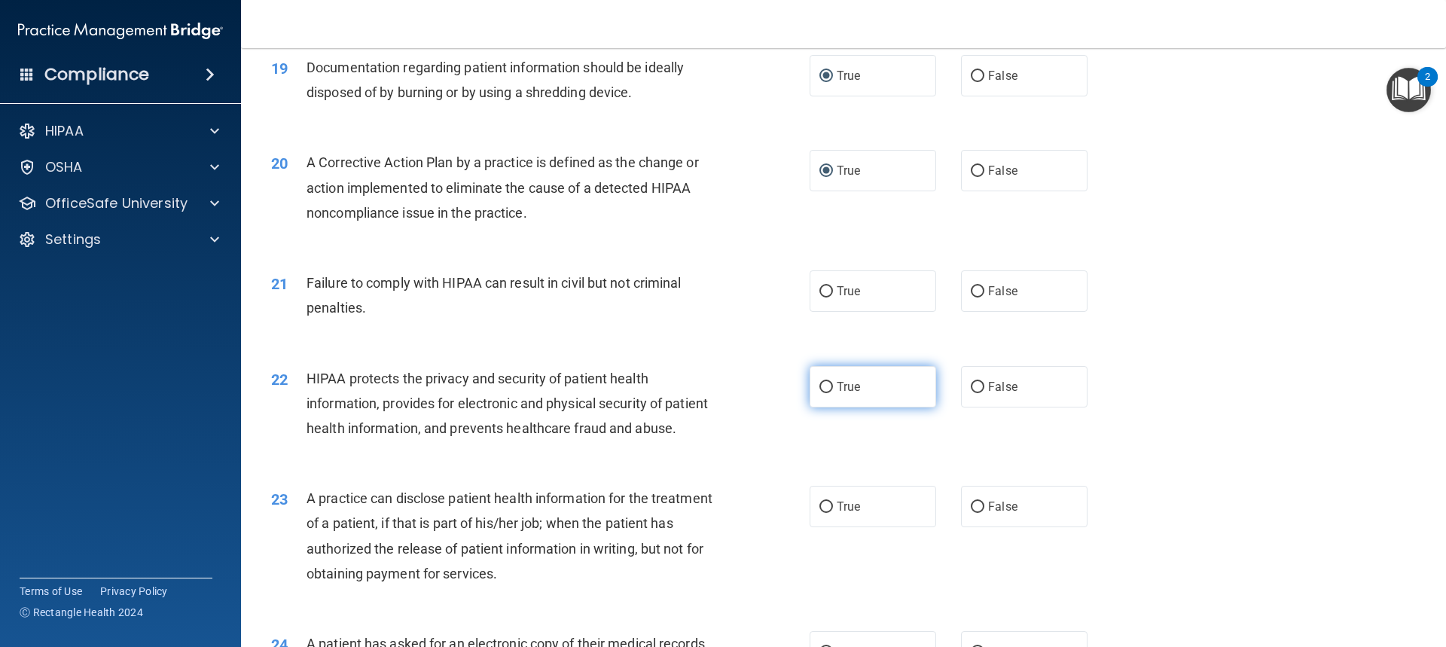
scroll to position [2033, 0]
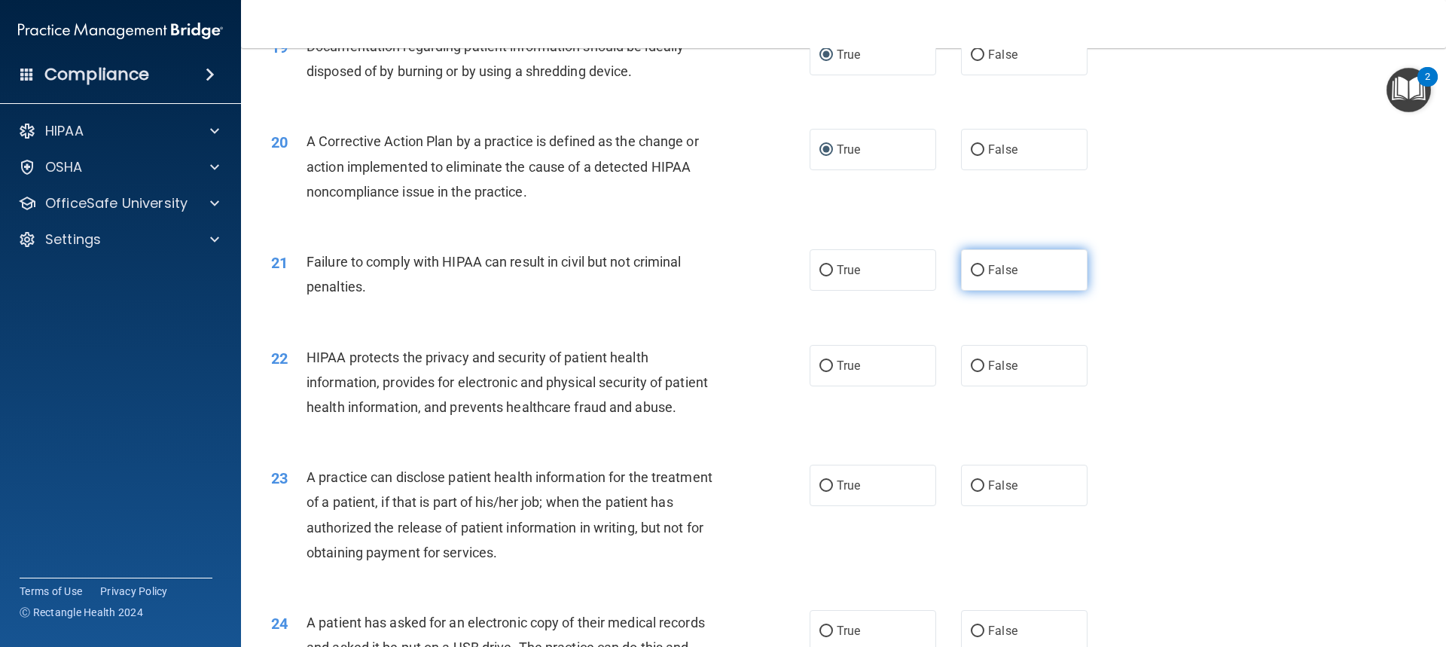
click at [971, 276] on input "False" at bounding box center [978, 270] width 14 height 11
radio input "true"
click at [819, 372] on input "True" at bounding box center [826, 366] width 14 height 11
radio input "true"
click at [971, 492] on input "False" at bounding box center [978, 485] width 14 height 11
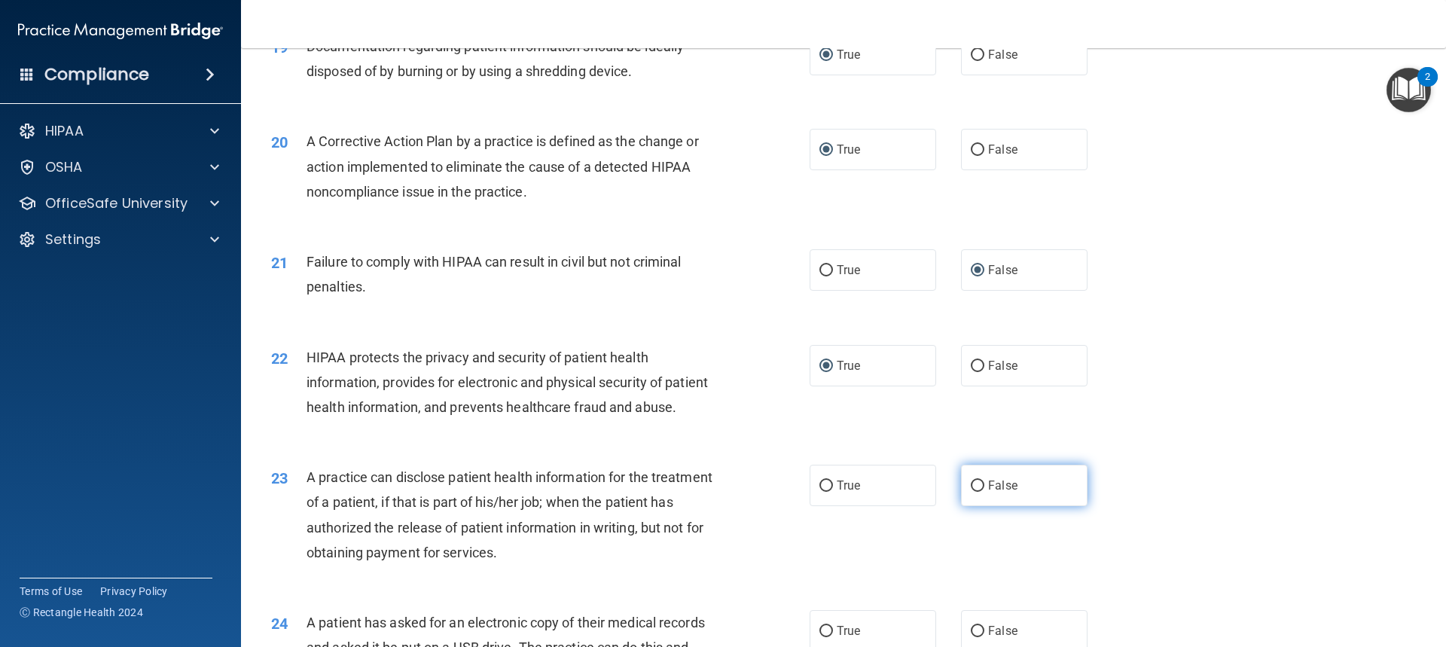
radio input "true"
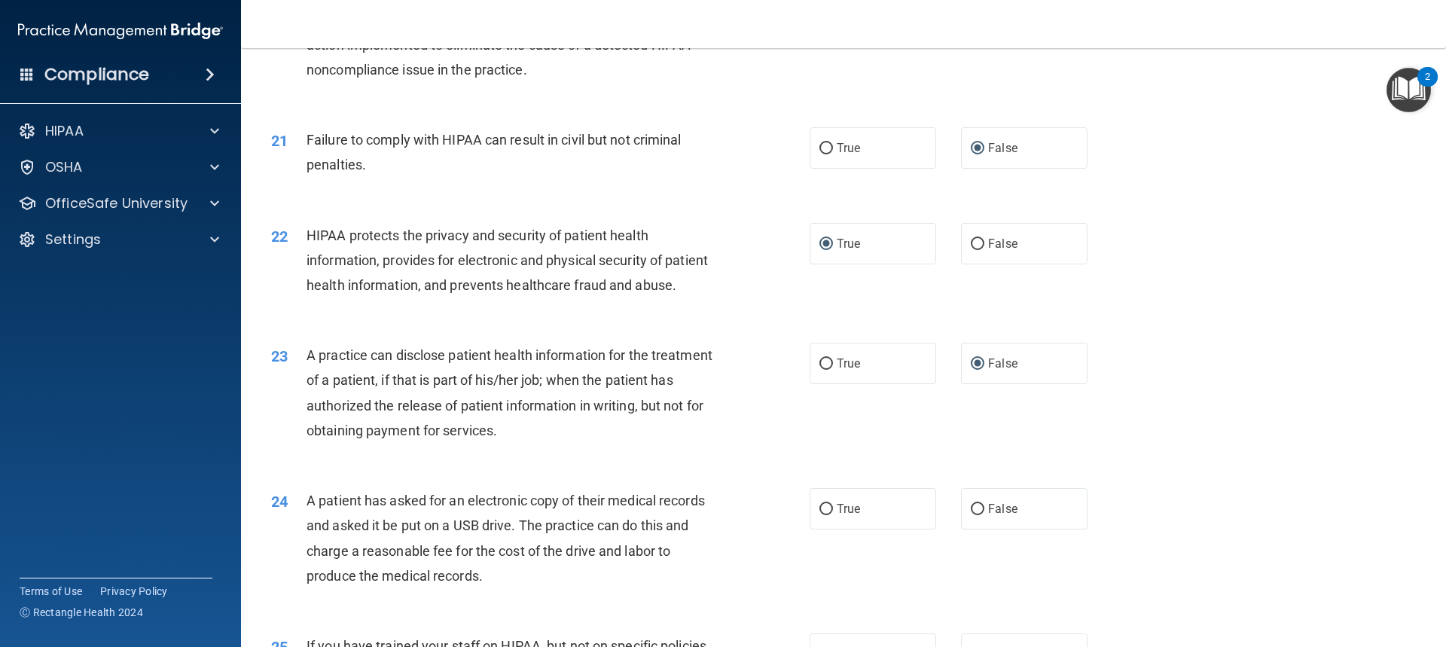
scroll to position [2259, 0]
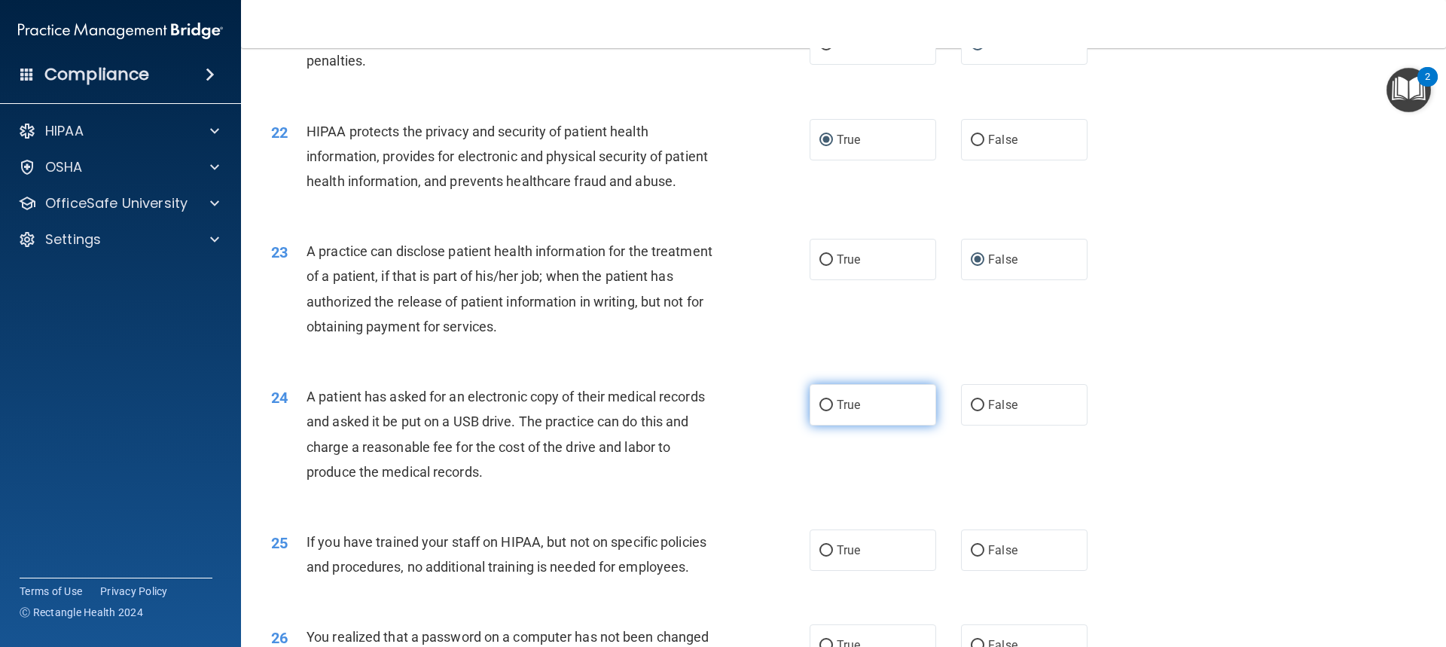
click at [819, 411] on input "True" at bounding box center [826, 405] width 14 height 11
radio input "true"
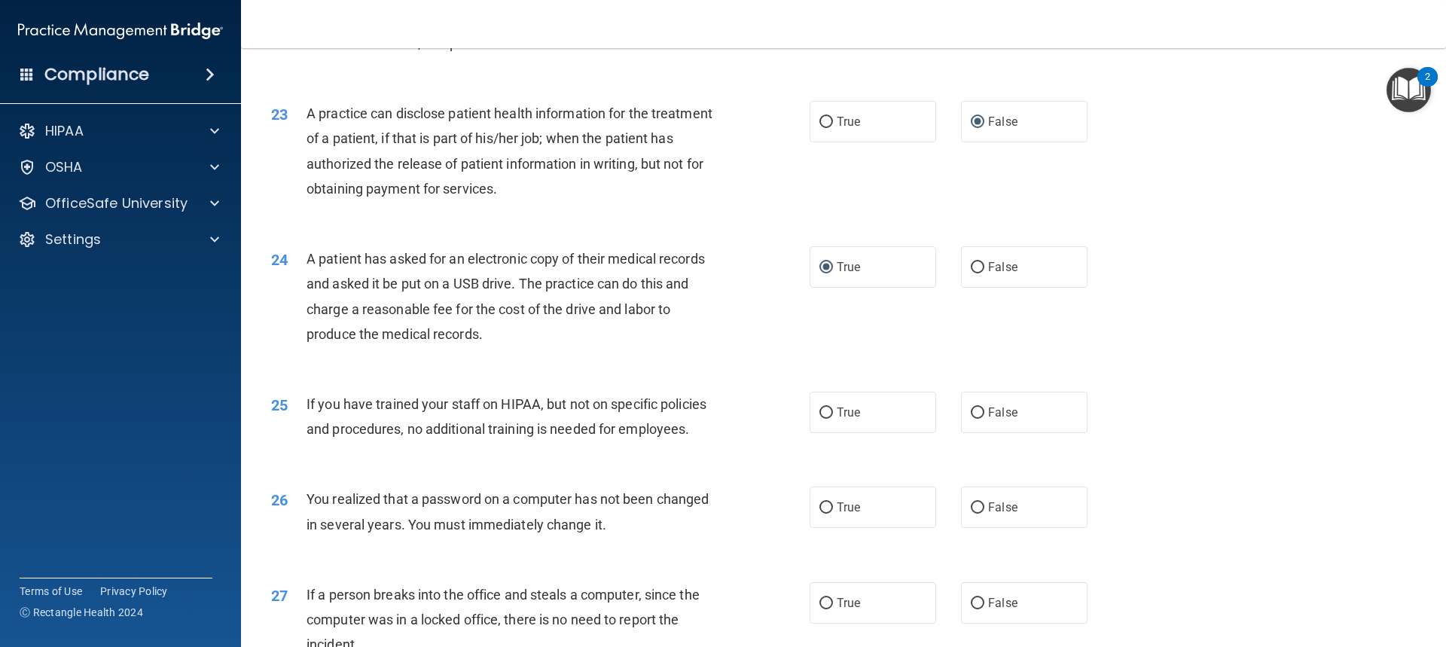
scroll to position [2410, 0]
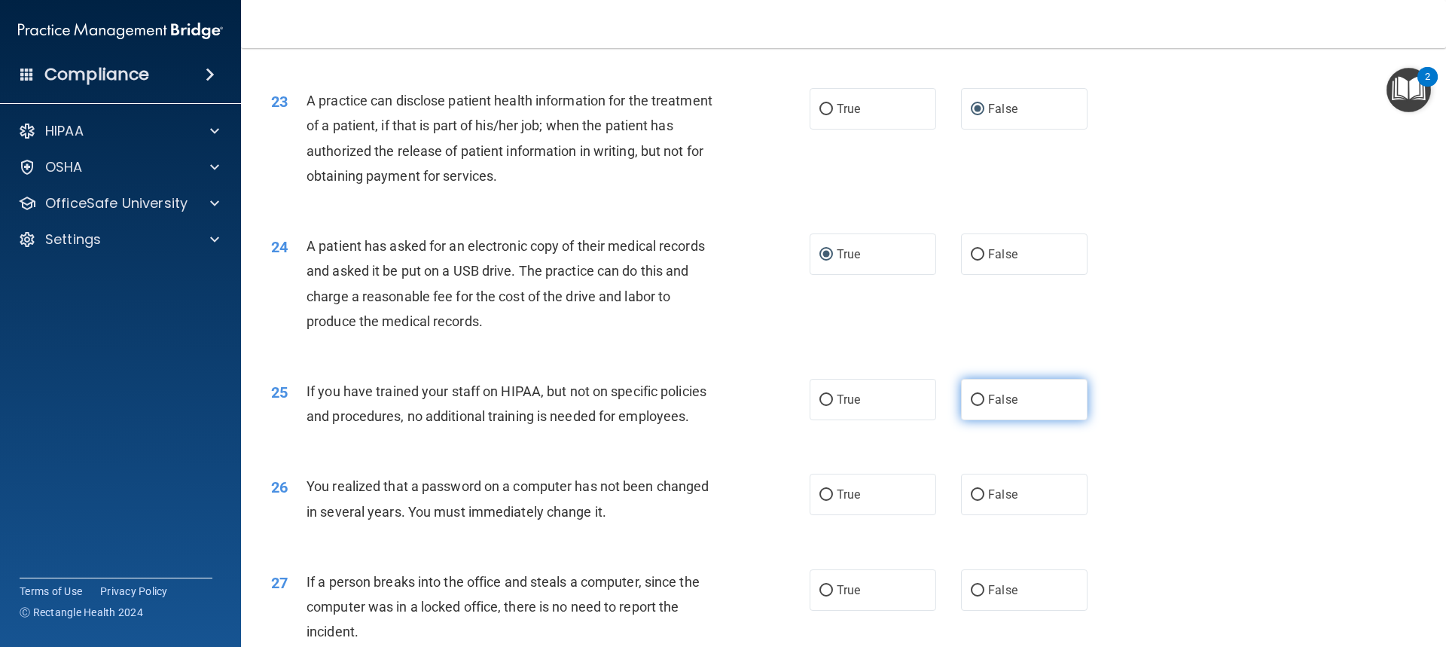
click at [972, 406] on input "False" at bounding box center [978, 400] width 14 height 11
radio input "true"
click at [819, 501] on input "True" at bounding box center [826, 495] width 14 height 11
radio input "true"
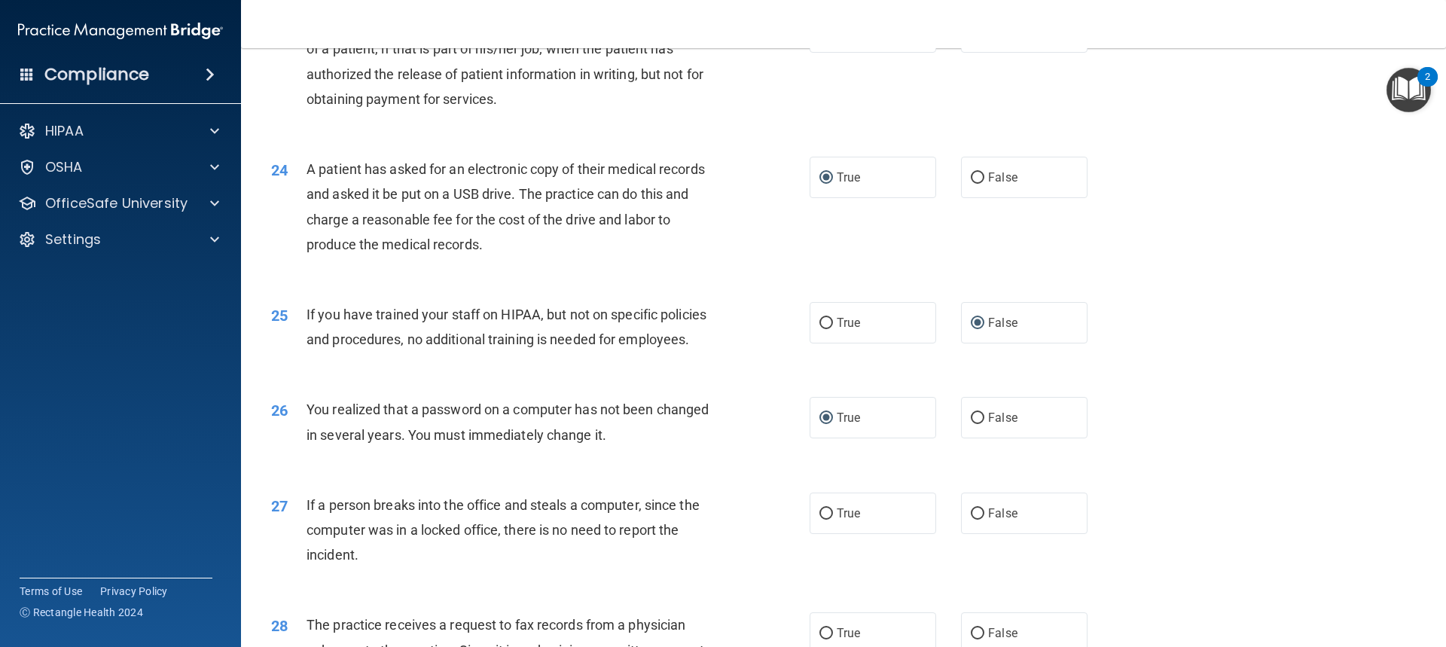
scroll to position [2560, 0]
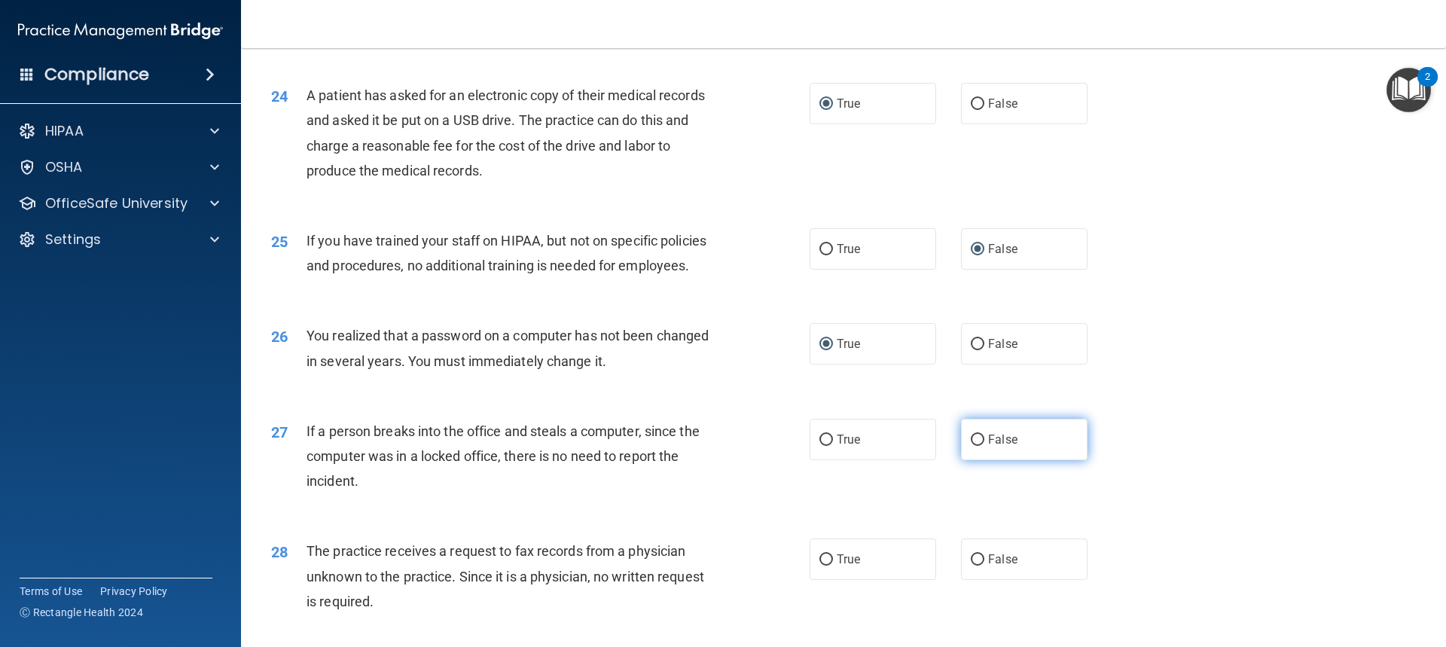
click at [971, 446] on input "False" at bounding box center [978, 440] width 14 height 11
radio input "true"
click at [975, 566] on input "False" at bounding box center [978, 559] width 14 height 11
radio input "true"
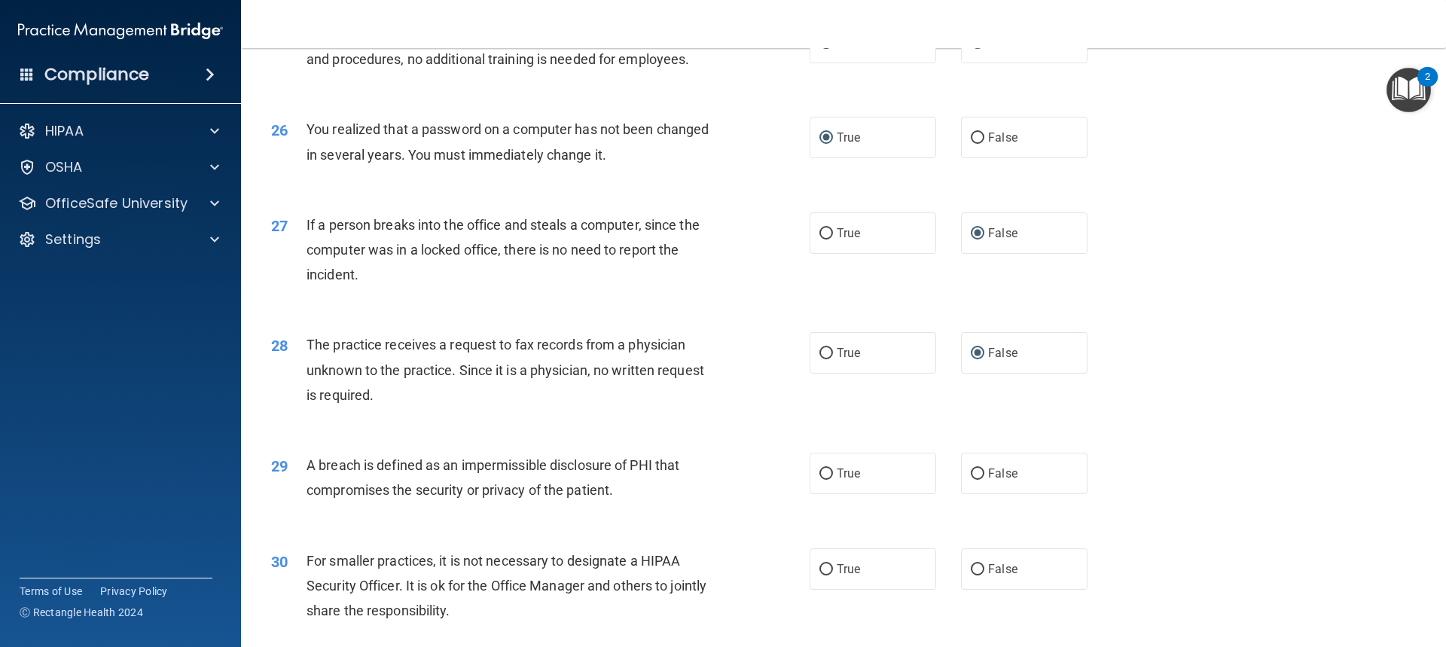
scroll to position [2786, 0]
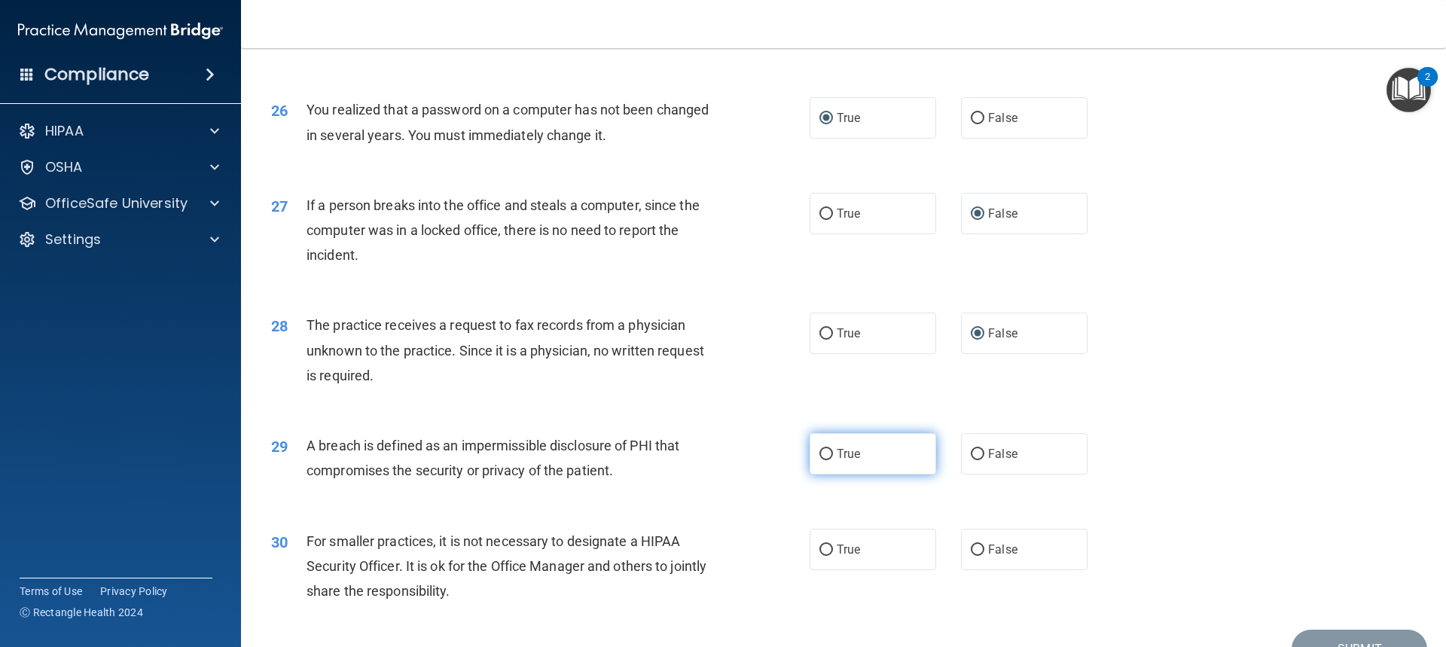
click at [821, 460] on input "True" at bounding box center [826, 454] width 14 height 11
radio input "true"
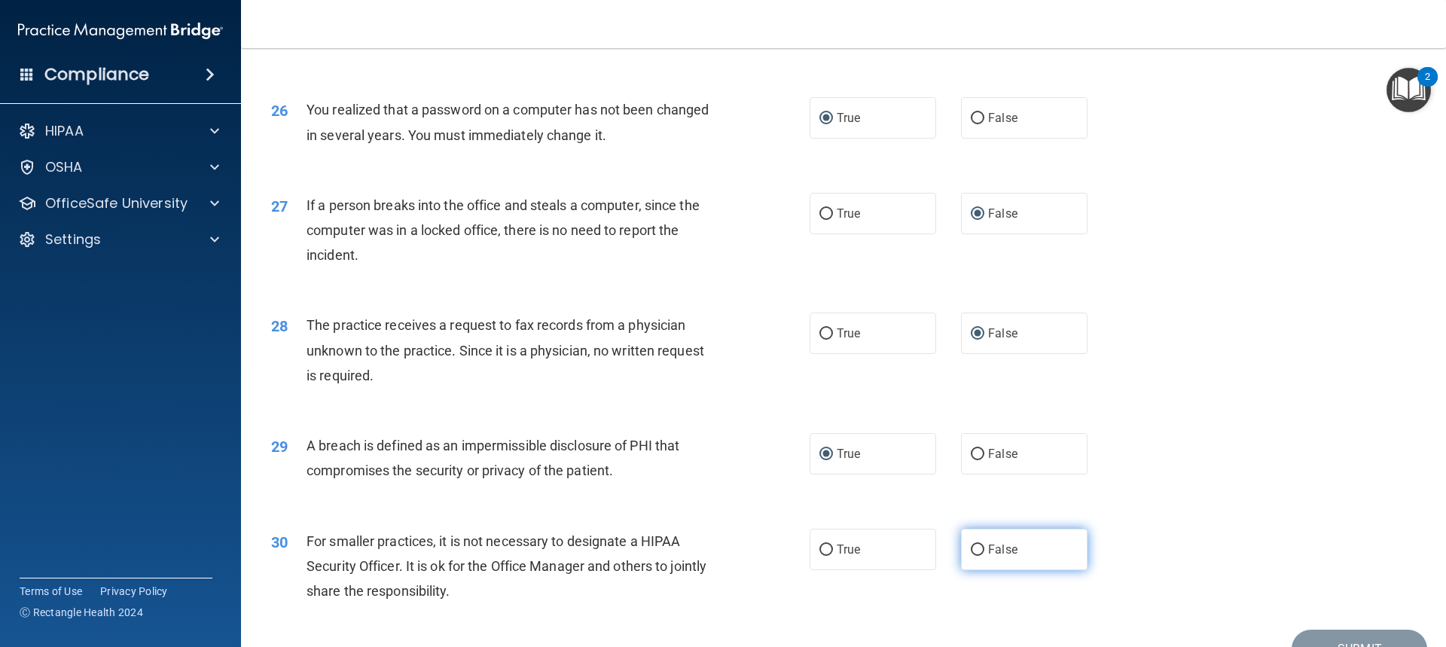
click at [974, 556] on input "False" at bounding box center [978, 549] width 14 height 11
radio input "true"
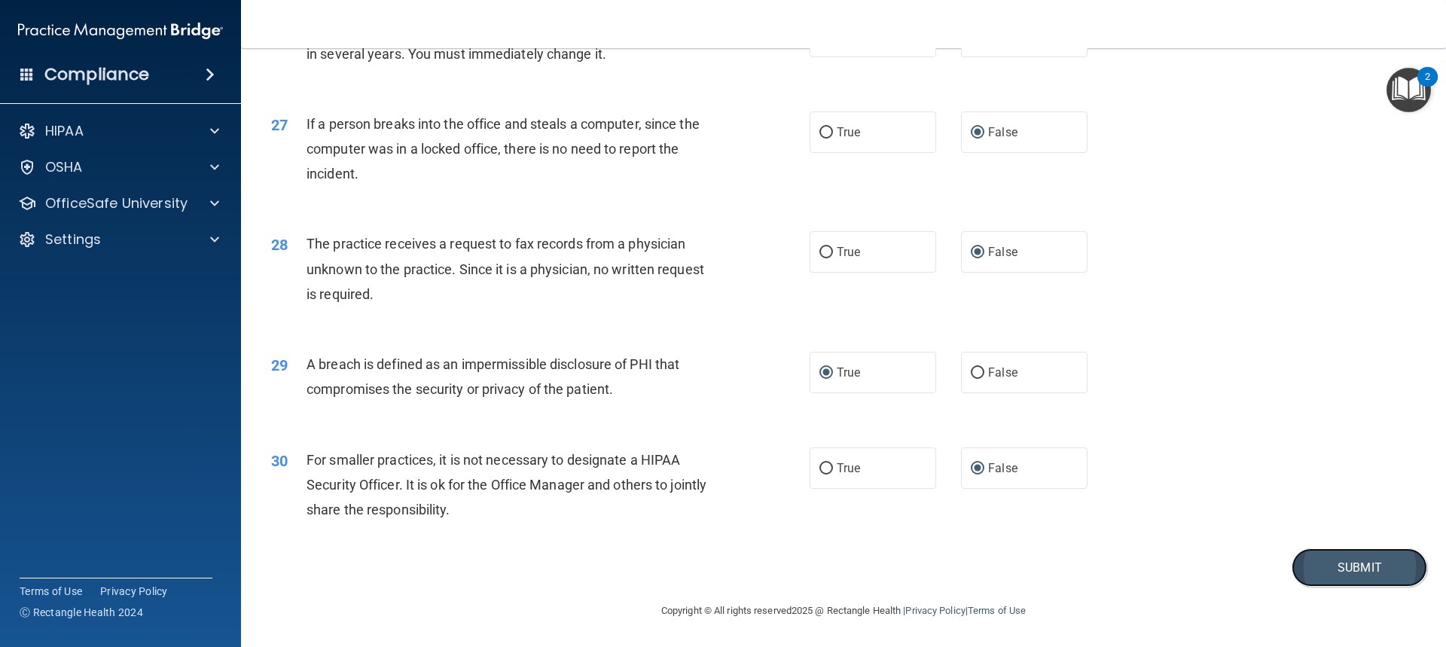
click at [1327, 572] on button "Submit" at bounding box center [1360, 567] width 136 height 38
click at [1341, 566] on button "Submit" at bounding box center [1360, 567] width 136 height 38
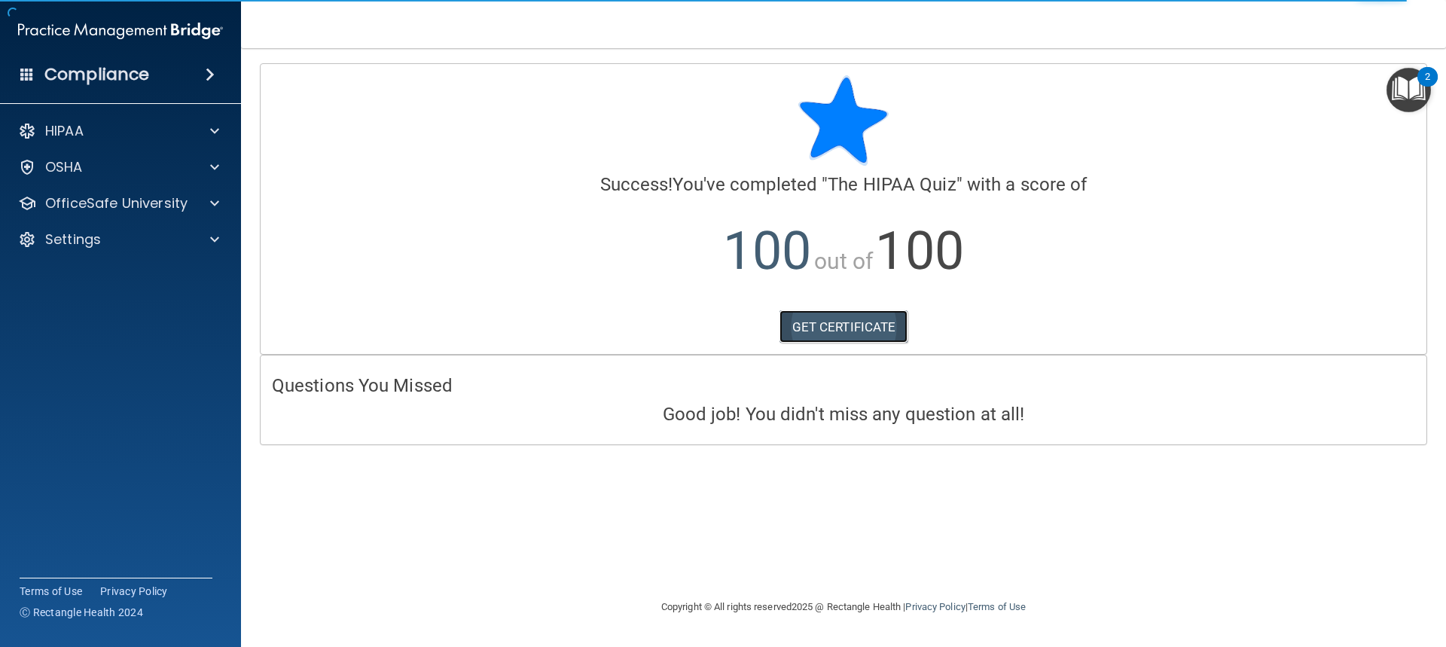
click at [828, 326] on link "GET CERTIFICATE" at bounding box center [843, 326] width 129 height 33
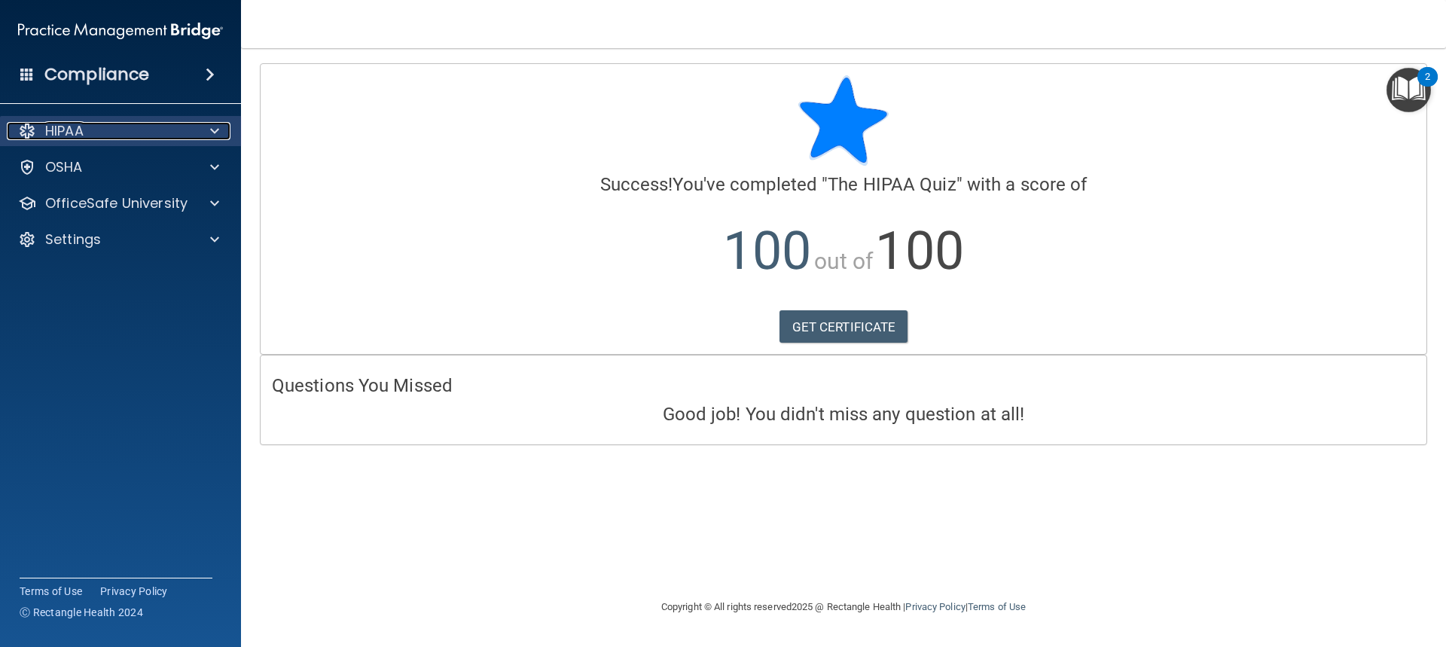
click at [98, 137] on div "HIPAA" at bounding box center [100, 131] width 187 height 18
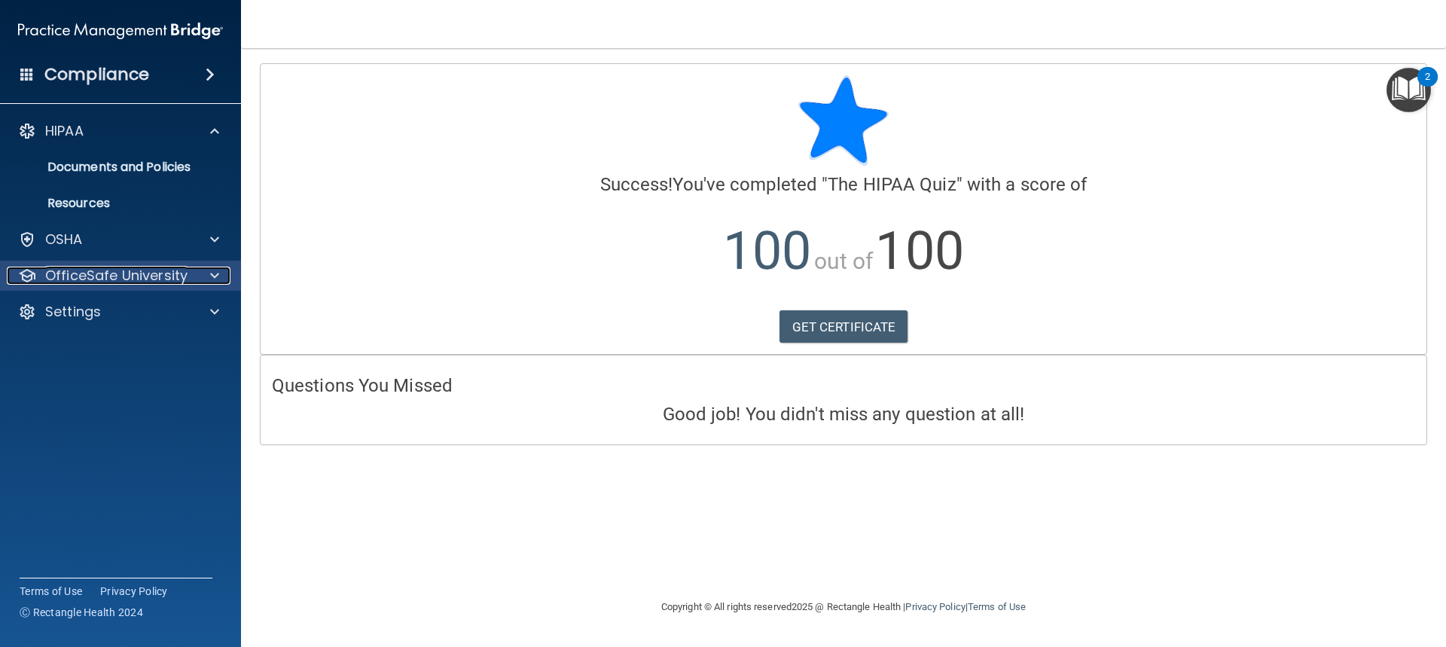
click at [113, 268] on p "OfficeSafe University" at bounding box center [116, 276] width 142 height 18
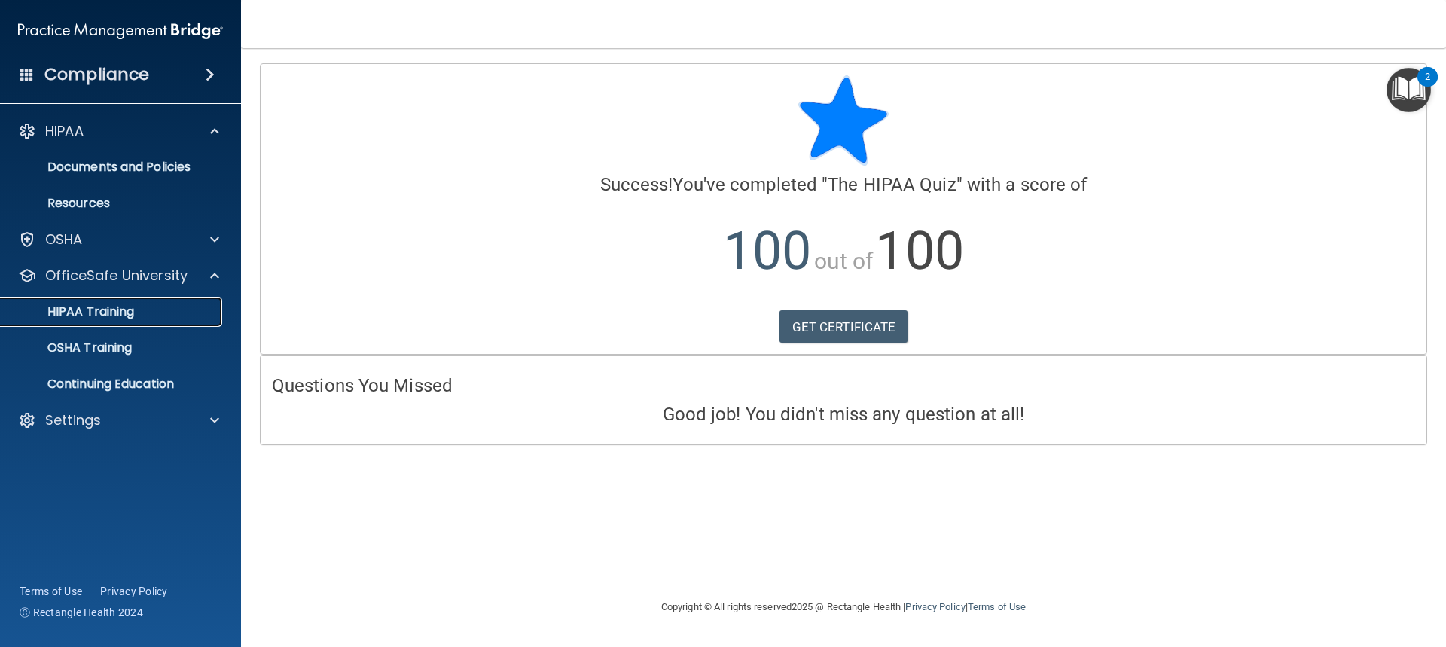
click at [114, 319] on p "HIPAA Training" at bounding box center [72, 311] width 124 height 15
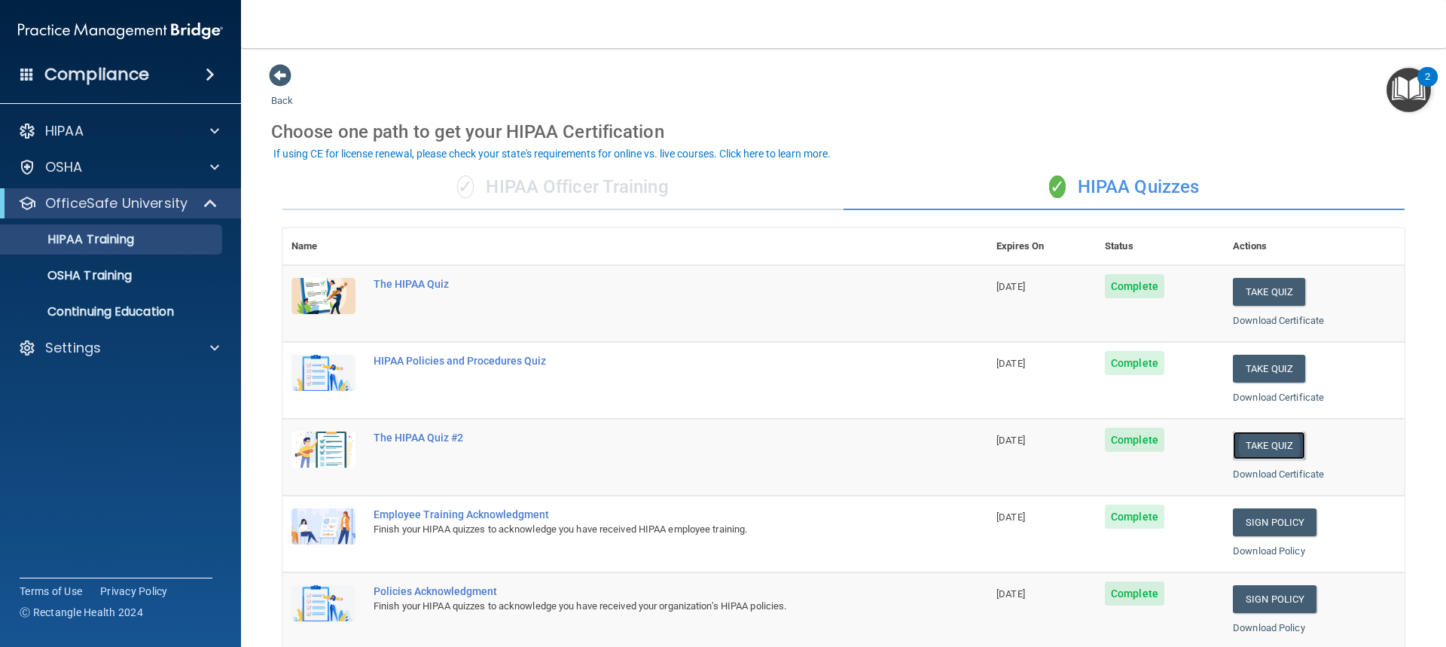
click at [1271, 441] on button "Take Quiz" at bounding box center [1269, 446] width 72 height 28
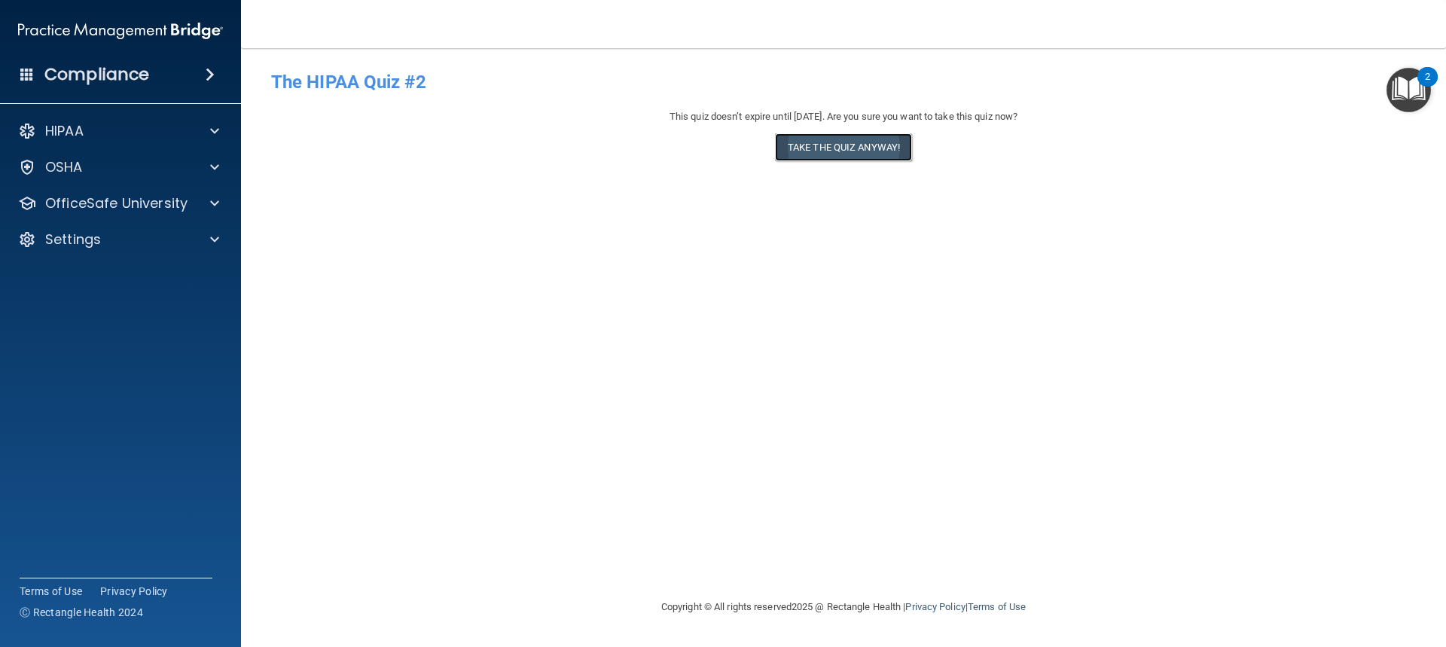
click at [819, 147] on button "Take the quiz anyway!" at bounding box center [843, 147] width 137 height 28
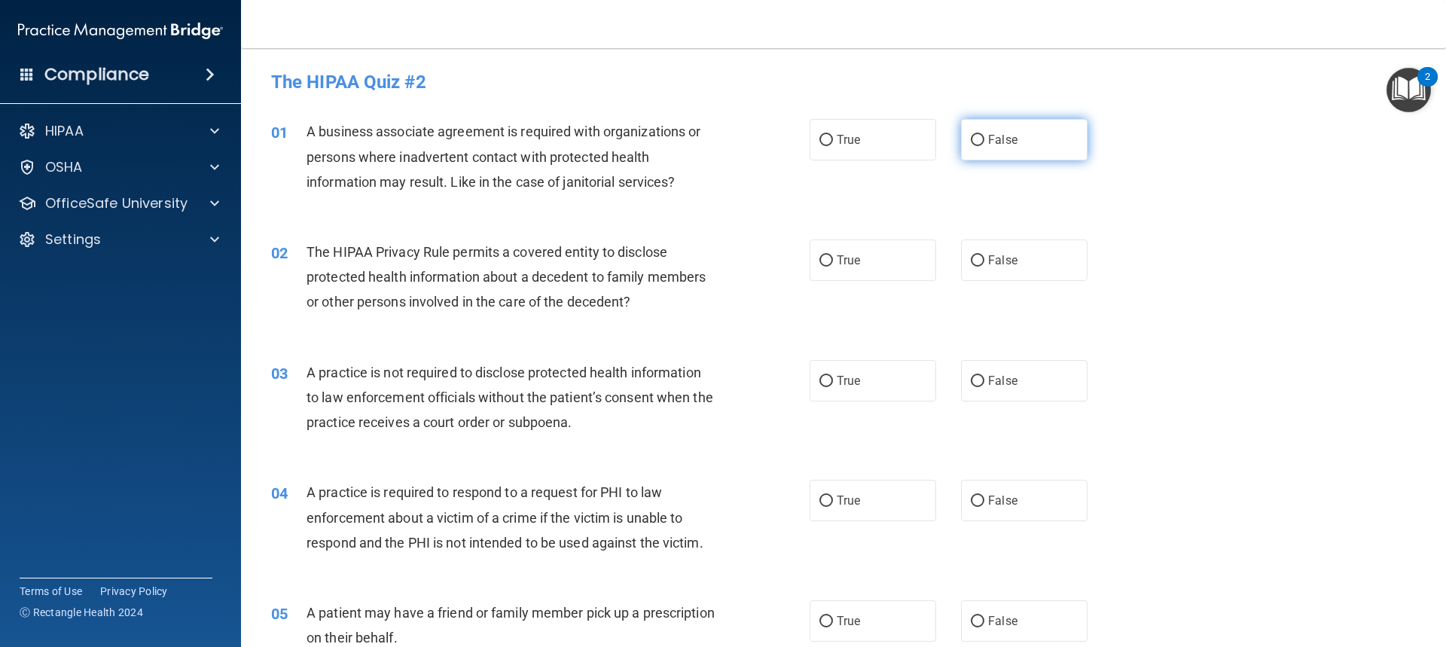
click at [974, 137] on input "False" at bounding box center [978, 140] width 14 height 11
radio input "true"
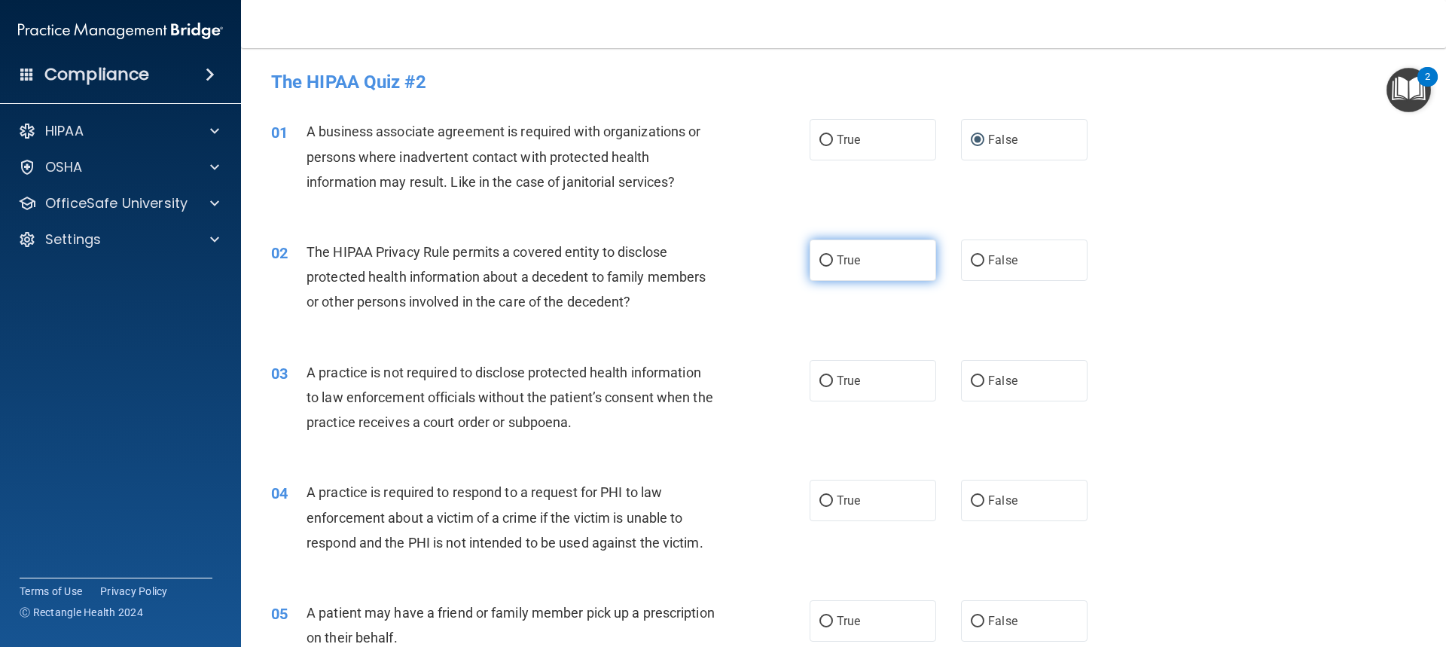
click at [822, 261] on input "True" at bounding box center [826, 260] width 14 height 11
radio input "true"
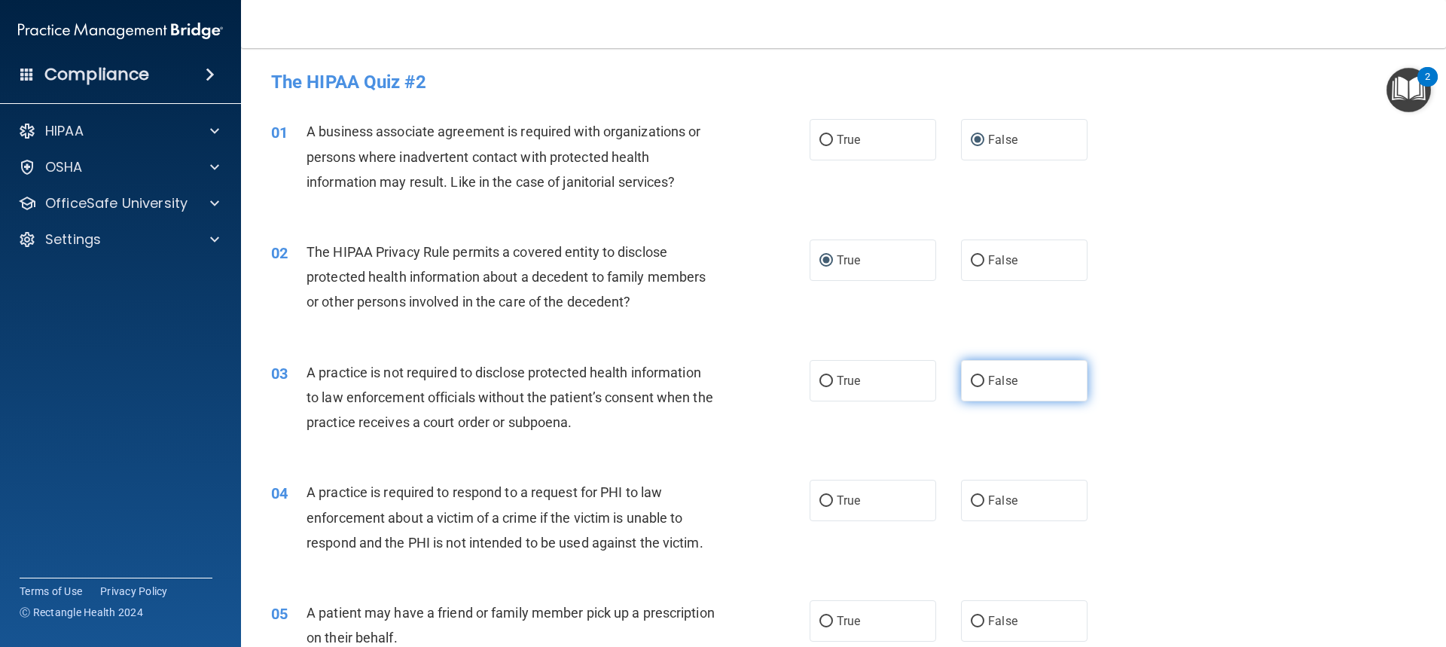
click at [971, 382] on input "False" at bounding box center [978, 381] width 14 height 11
radio input "true"
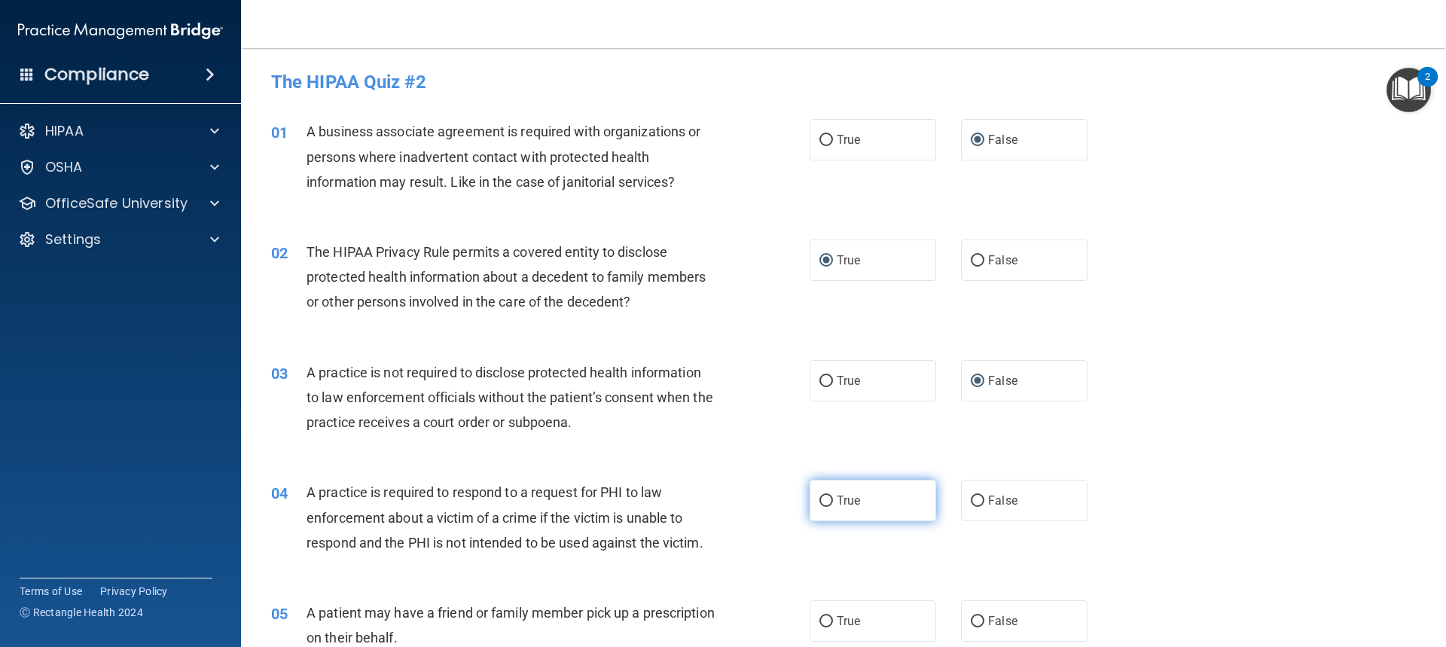
click at [820, 499] on input "True" at bounding box center [826, 501] width 14 height 11
radio input "true"
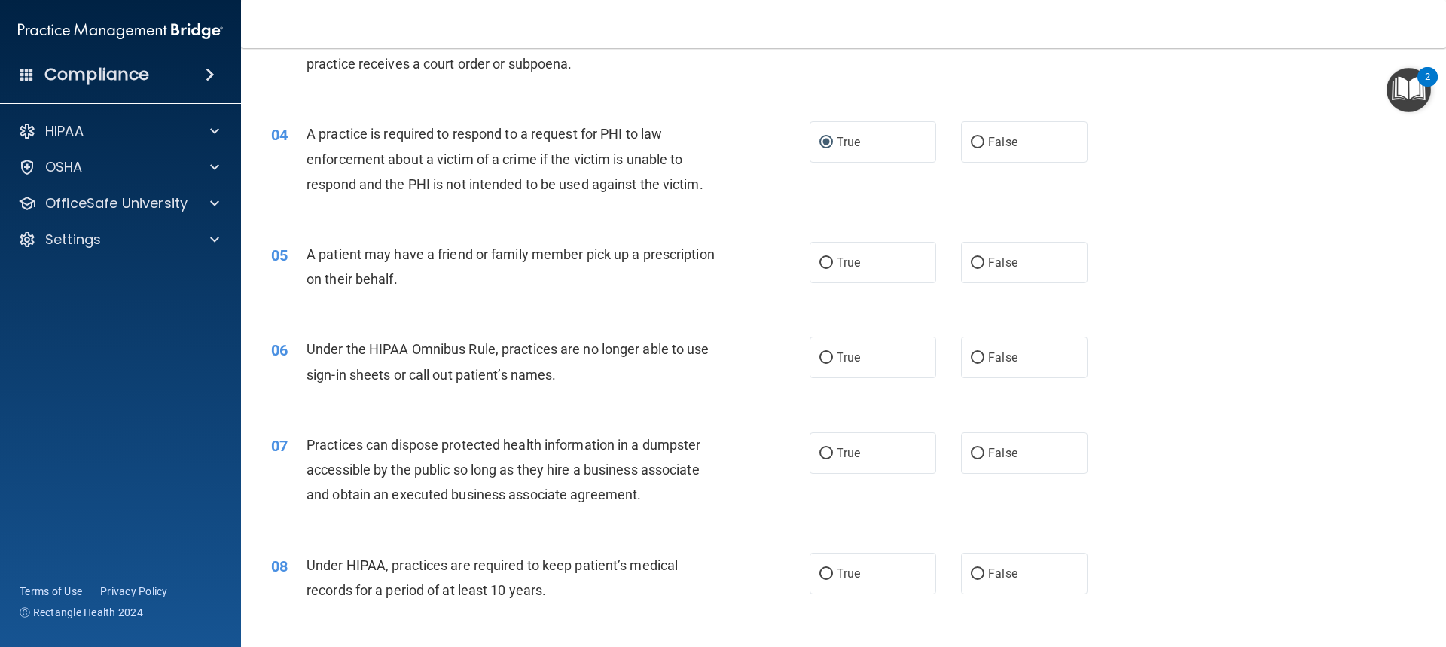
scroll to position [452, 0]
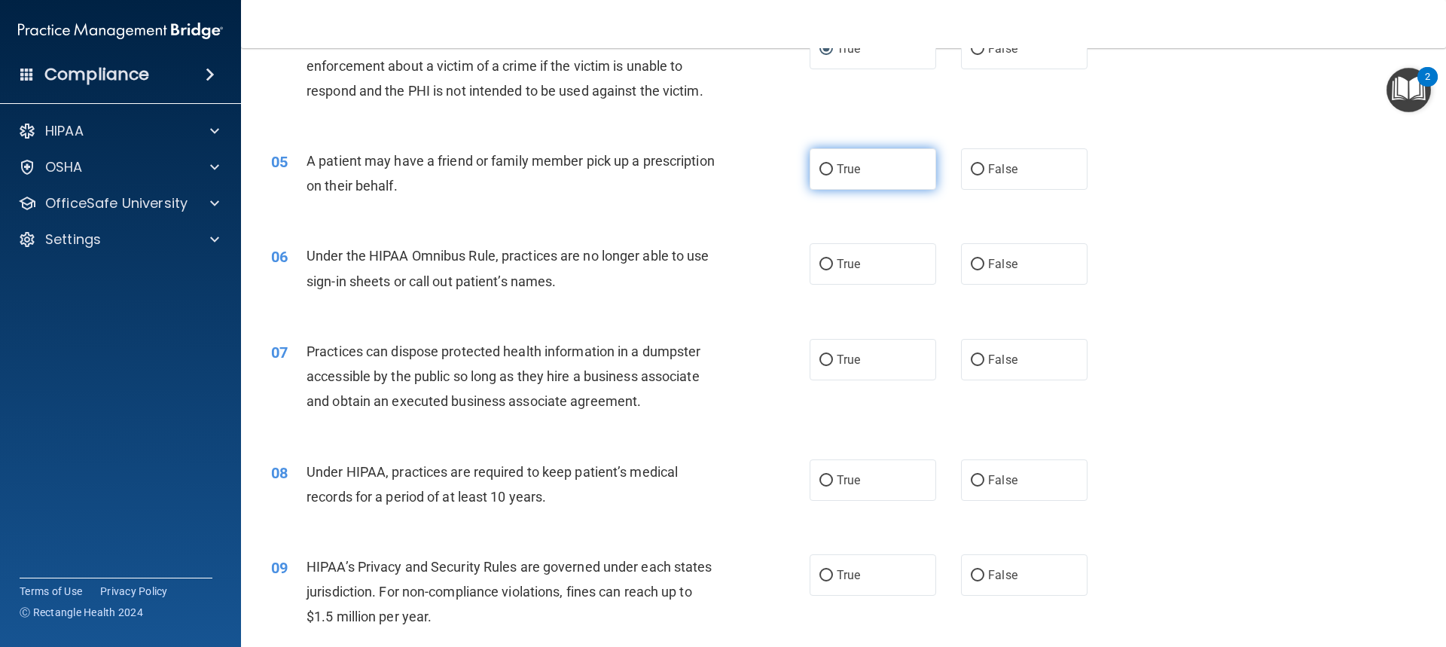
click at [824, 171] on input "True" at bounding box center [826, 169] width 14 height 11
radio input "true"
drag, startPoint x: 966, startPoint y: 264, endPoint x: 969, endPoint y: 320, distance: 55.8
click at [971, 266] on input "False" at bounding box center [978, 264] width 14 height 11
radio input "true"
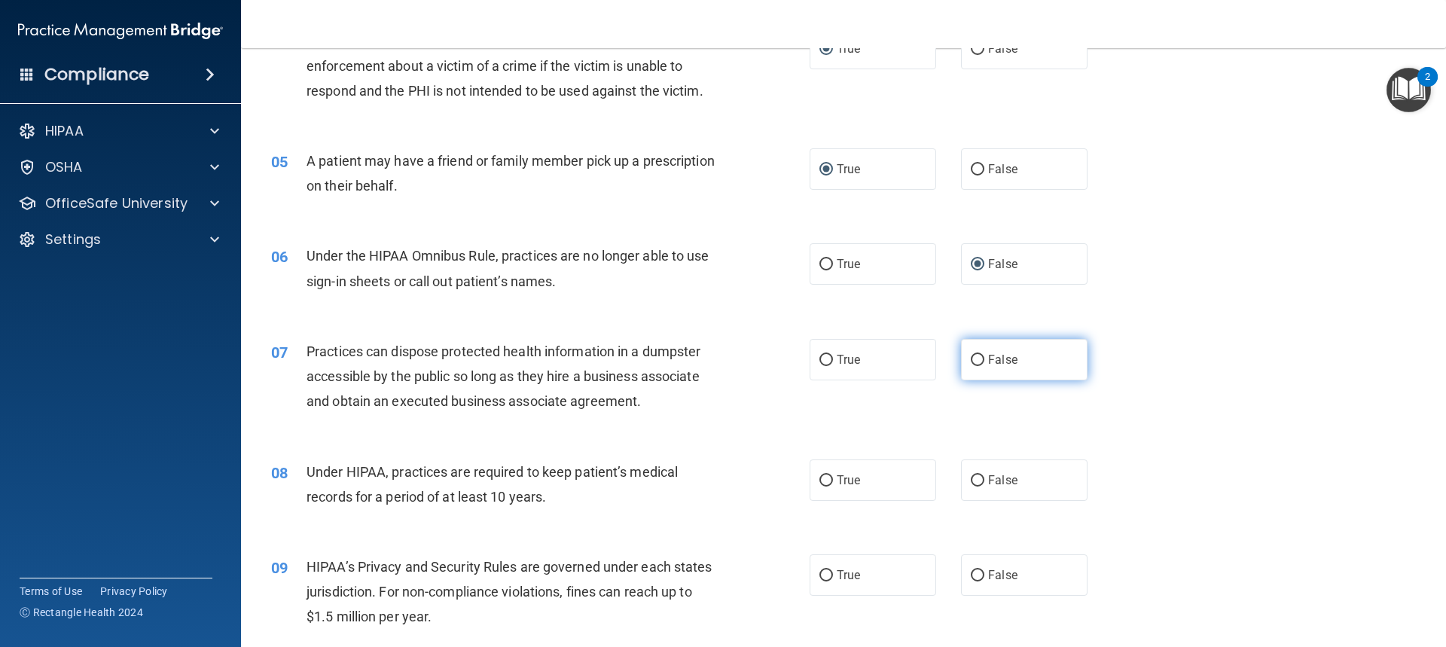
click at [971, 362] on input "False" at bounding box center [978, 360] width 14 height 11
radio input "true"
click at [975, 483] on input "False" at bounding box center [978, 480] width 14 height 11
radio input "true"
click at [974, 578] on input "False" at bounding box center [978, 575] width 14 height 11
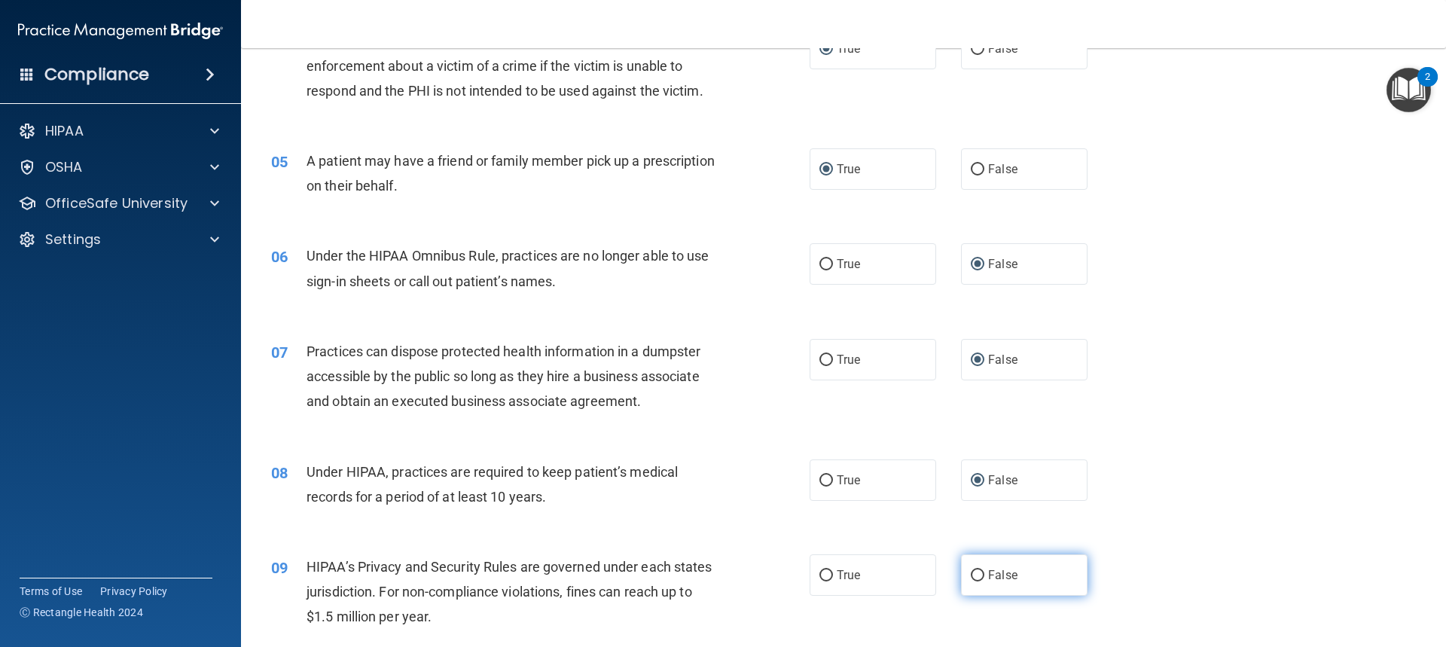
radio input "true"
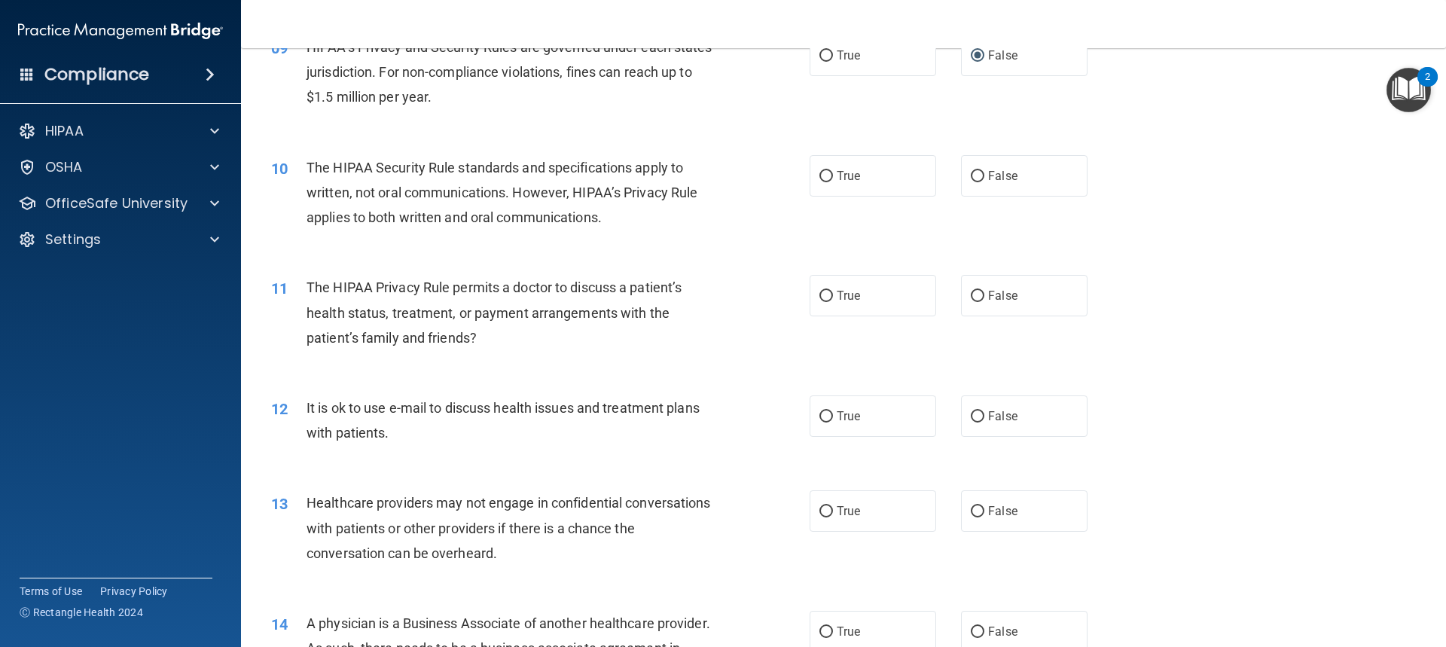
scroll to position [979, 0]
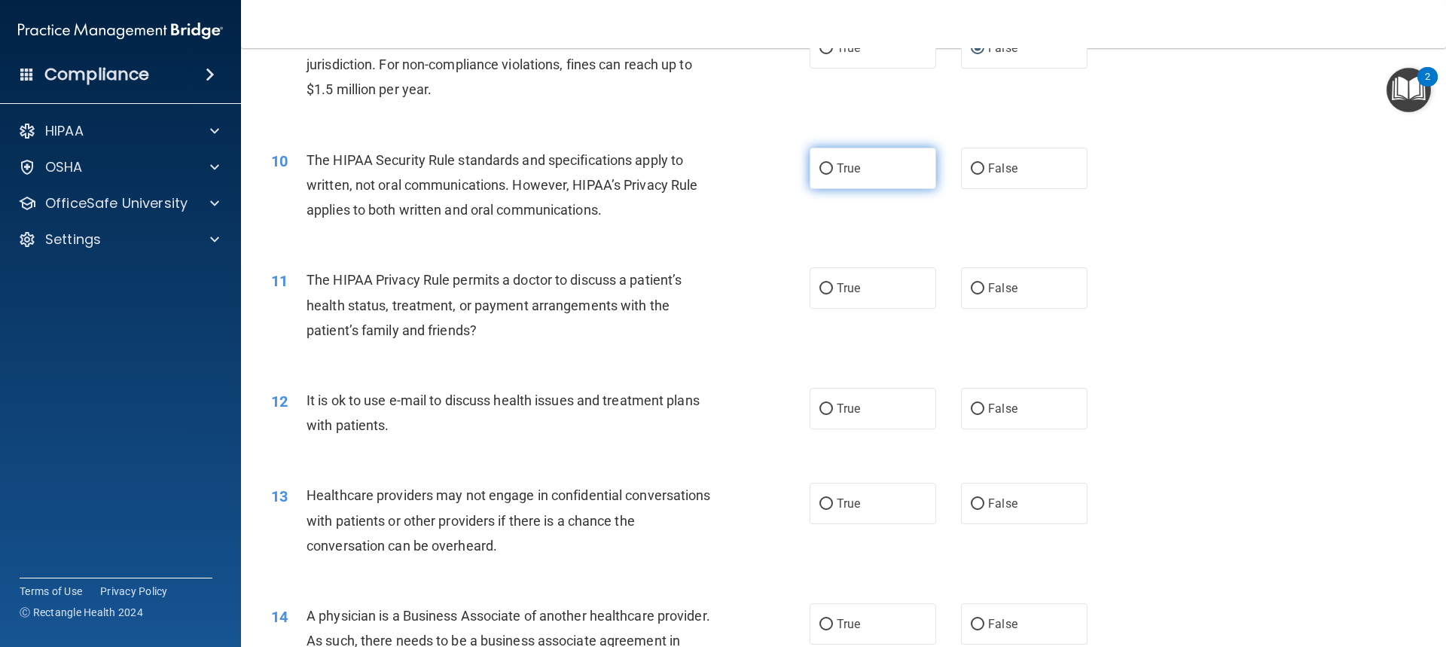
click at [819, 168] on input "True" at bounding box center [826, 168] width 14 height 11
radio input "true"
click at [825, 290] on input "True" at bounding box center [826, 288] width 14 height 11
radio input "true"
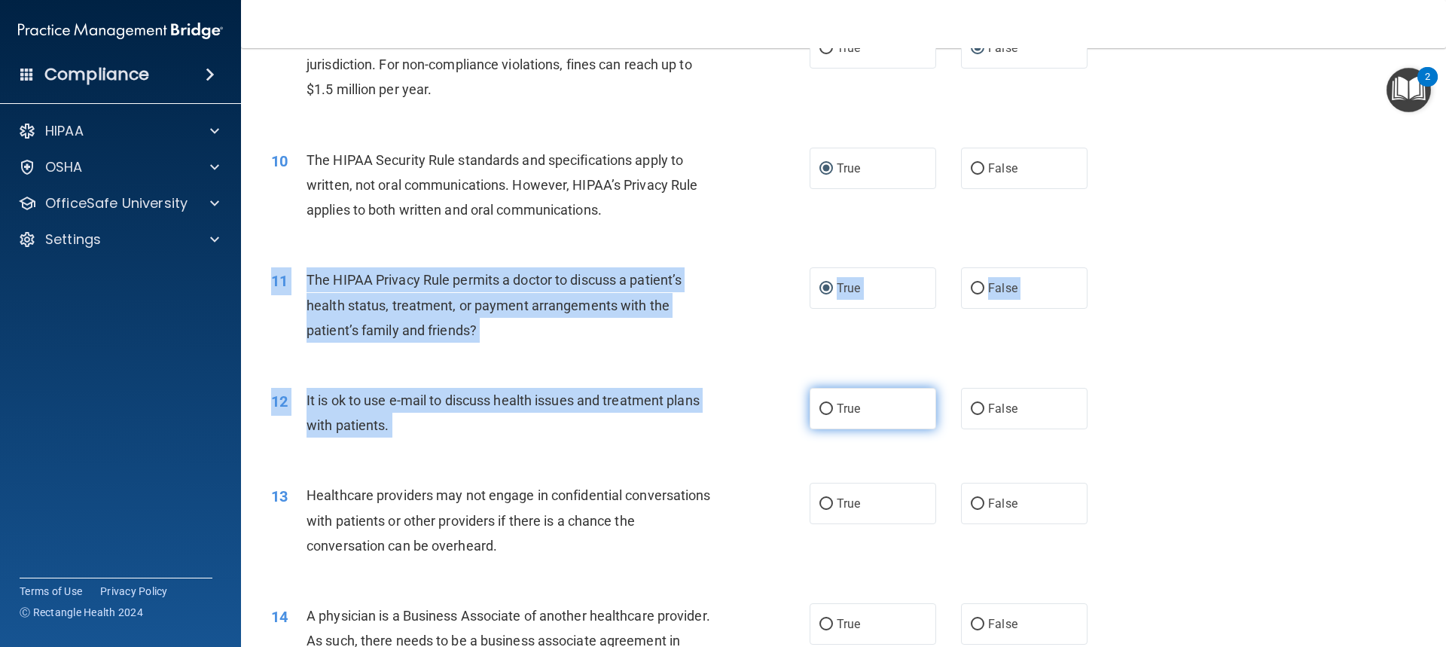
drag, startPoint x: 821, startPoint y: 385, endPoint x: 820, endPoint y: 414, distance: 29.4
click at [821, 412] on input "True" at bounding box center [826, 409] width 14 height 11
radio input "true"
click at [821, 412] on input "True" at bounding box center [826, 409] width 14 height 11
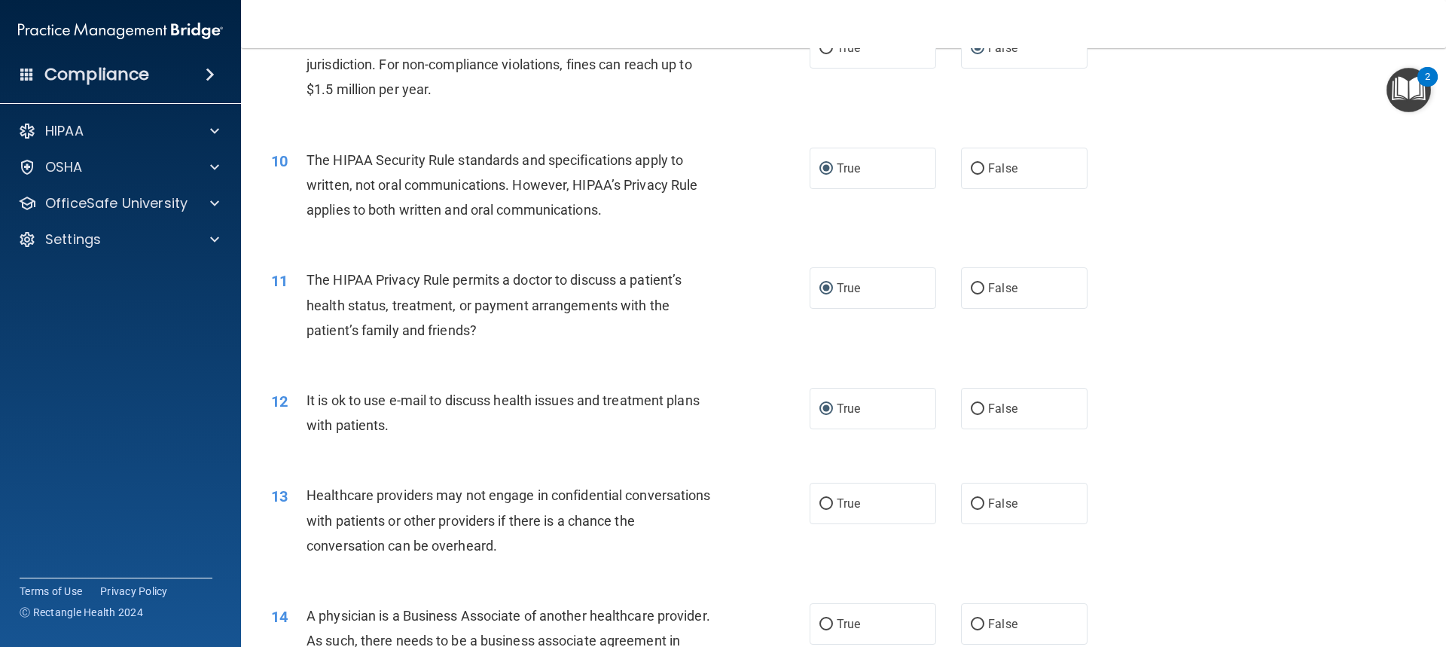
click at [858, 355] on div "11 The HIPAA Privacy Rule permits a doctor to discuss a patient’s health status…" at bounding box center [843, 309] width 1167 height 120
click at [971, 501] on input "False" at bounding box center [978, 504] width 14 height 11
radio input "true"
drag, startPoint x: 968, startPoint y: 623, endPoint x: 959, endPoint y: 615, distance: 12.8
click at [971, 622] on input "False" at bounding box center [978, 624] width 14 height 11
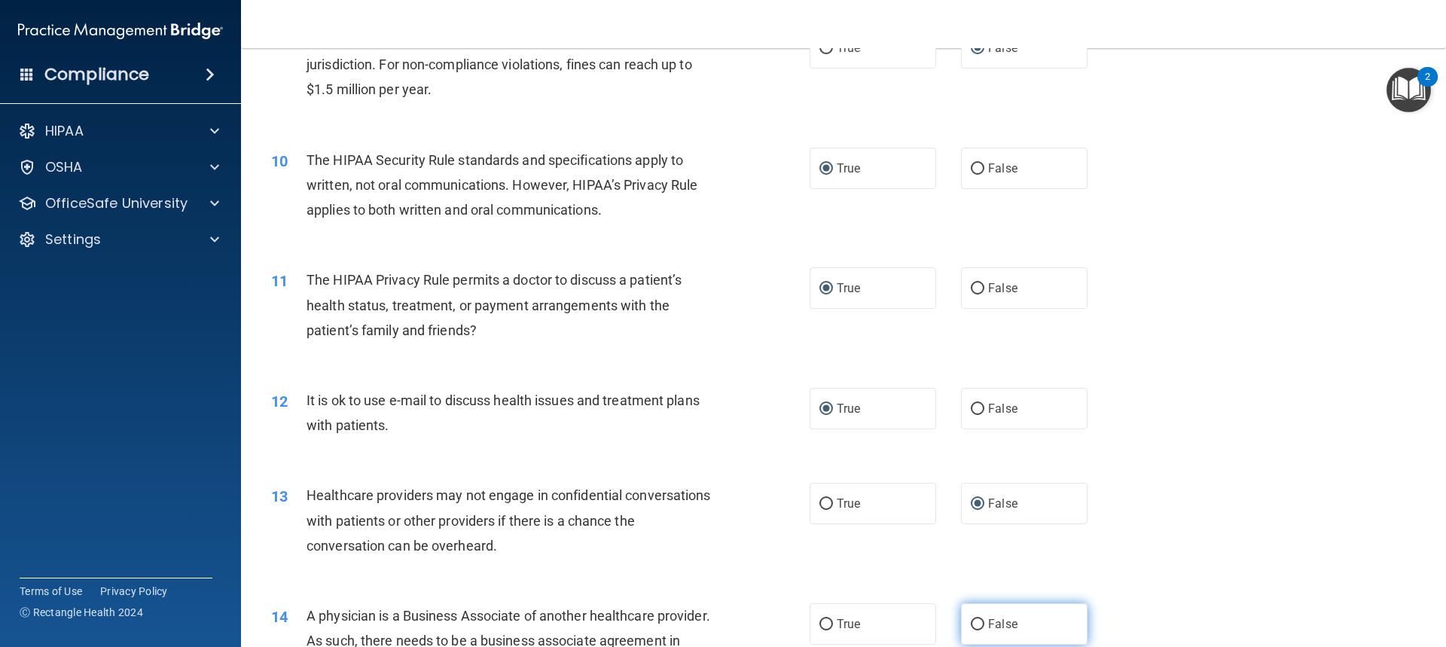
radio input "true"
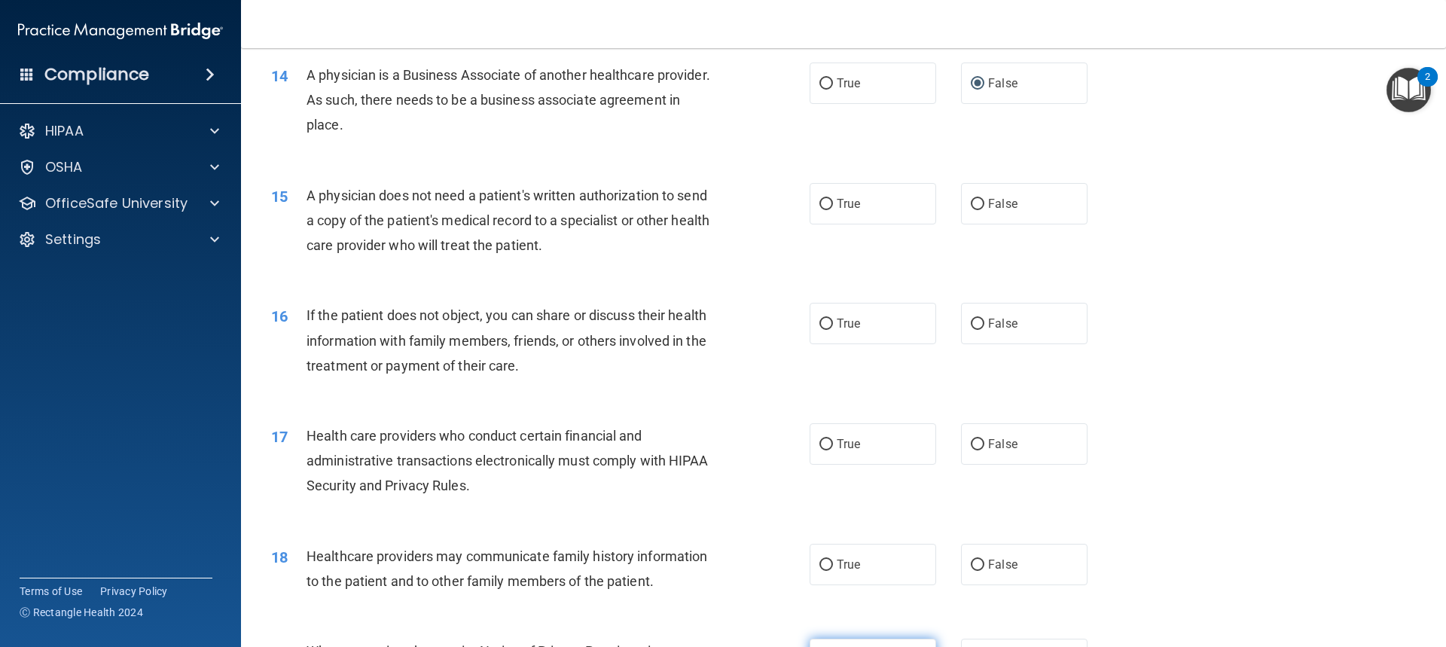
scroll to position [1506, 0]
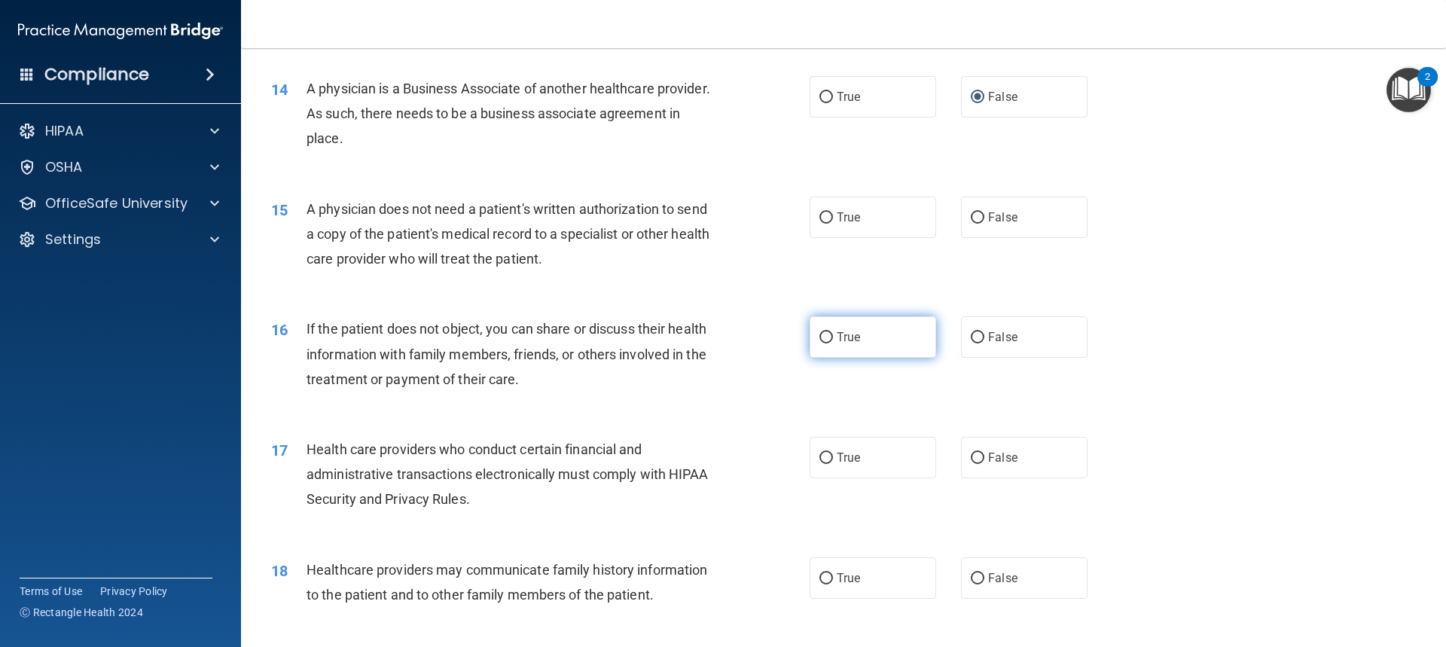
click at [819, 335] on input "True" at bounding box center [826, 337] width 14 height 11
radio input "true"
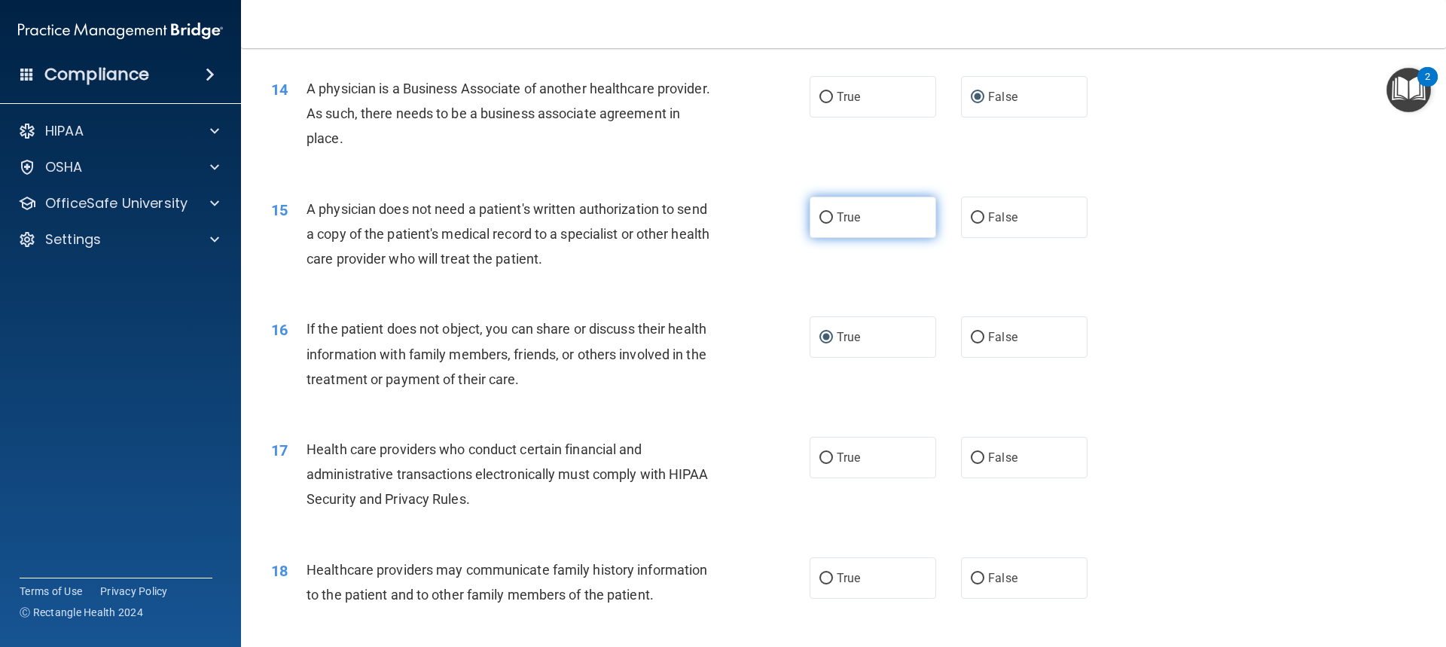
click at [819, 219] on input "True" at bounding box center [826, 217] width 14 height 11
radio input "true"
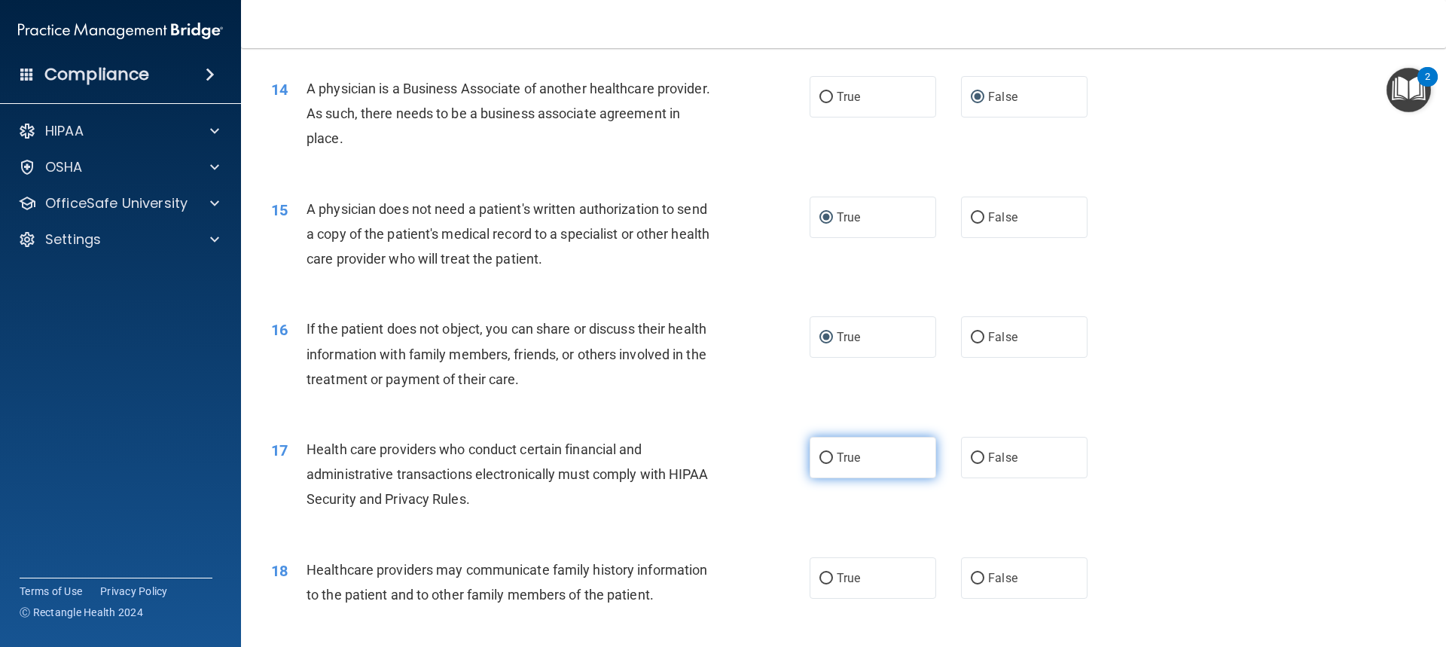
click at [824, 453] on input "True" at bounding box center [826, 458] width 14 height 11
radio input "true"
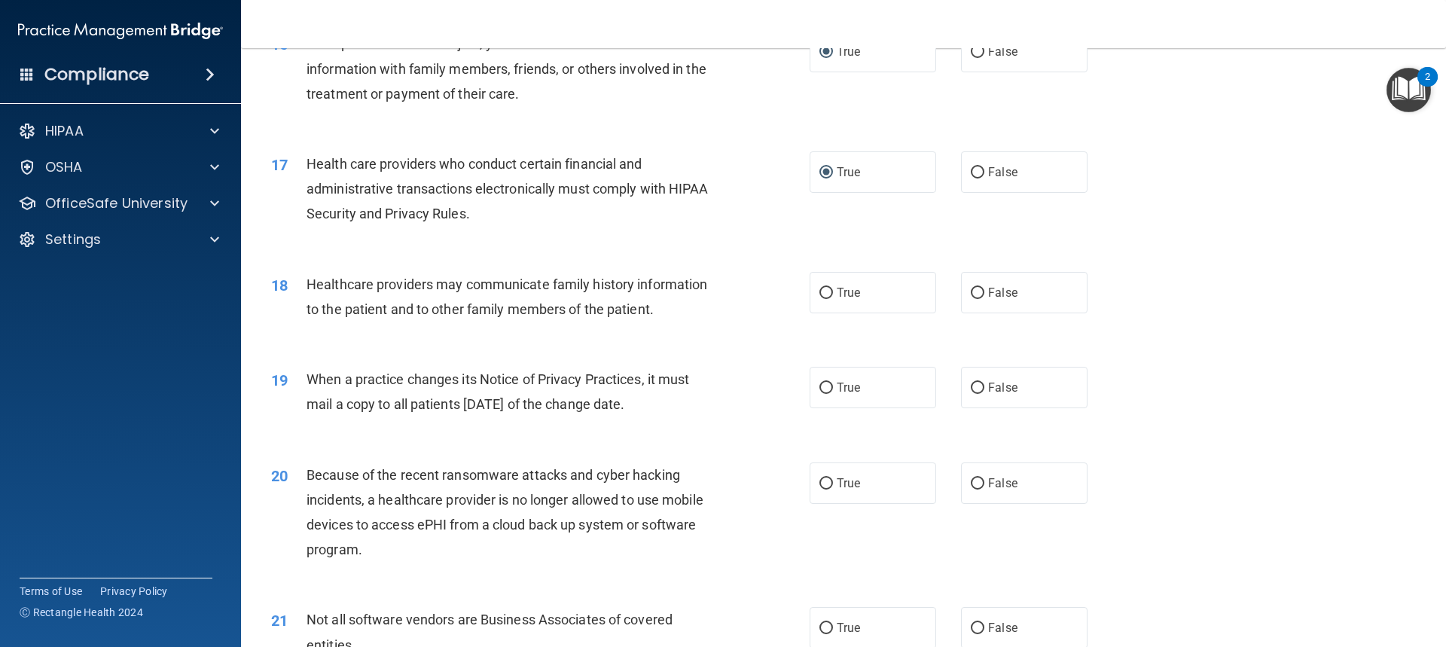
scroll to position [1883, 0]
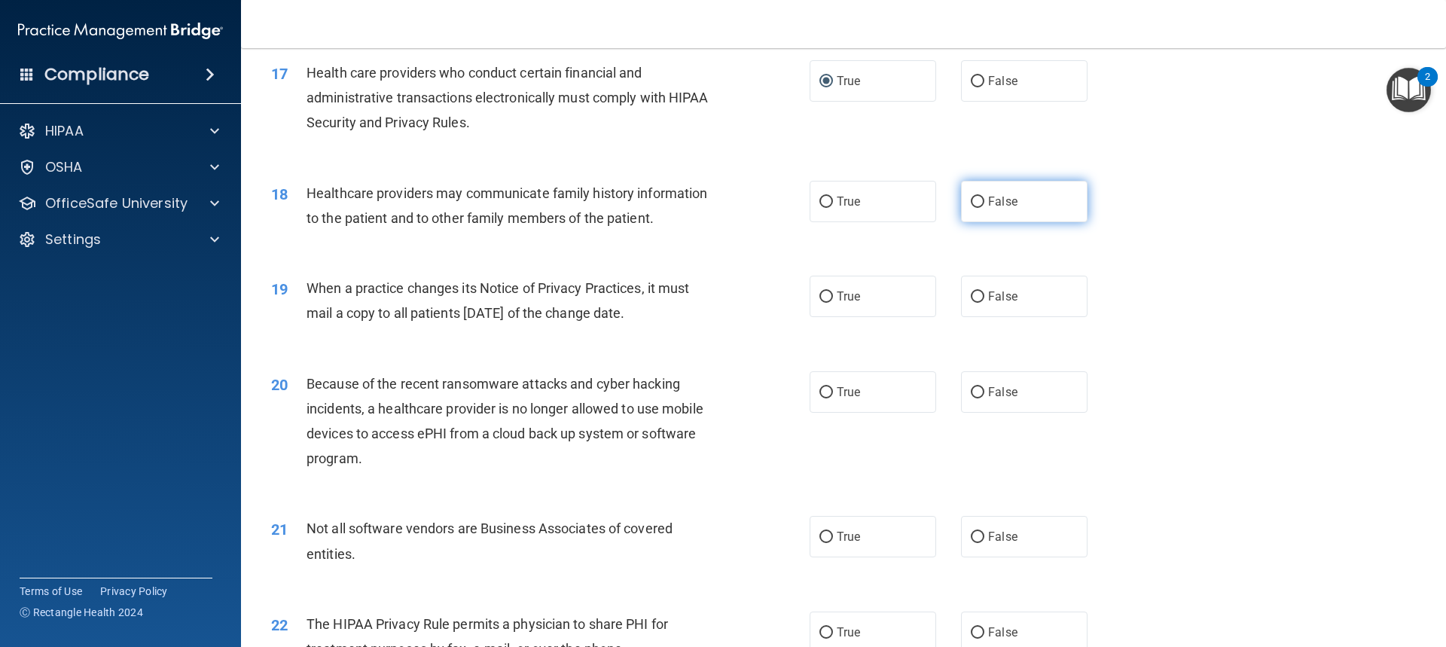
click at [971, 206] on input "False" at bounding box center [978, 202] width 14 height 11
radio input "true"
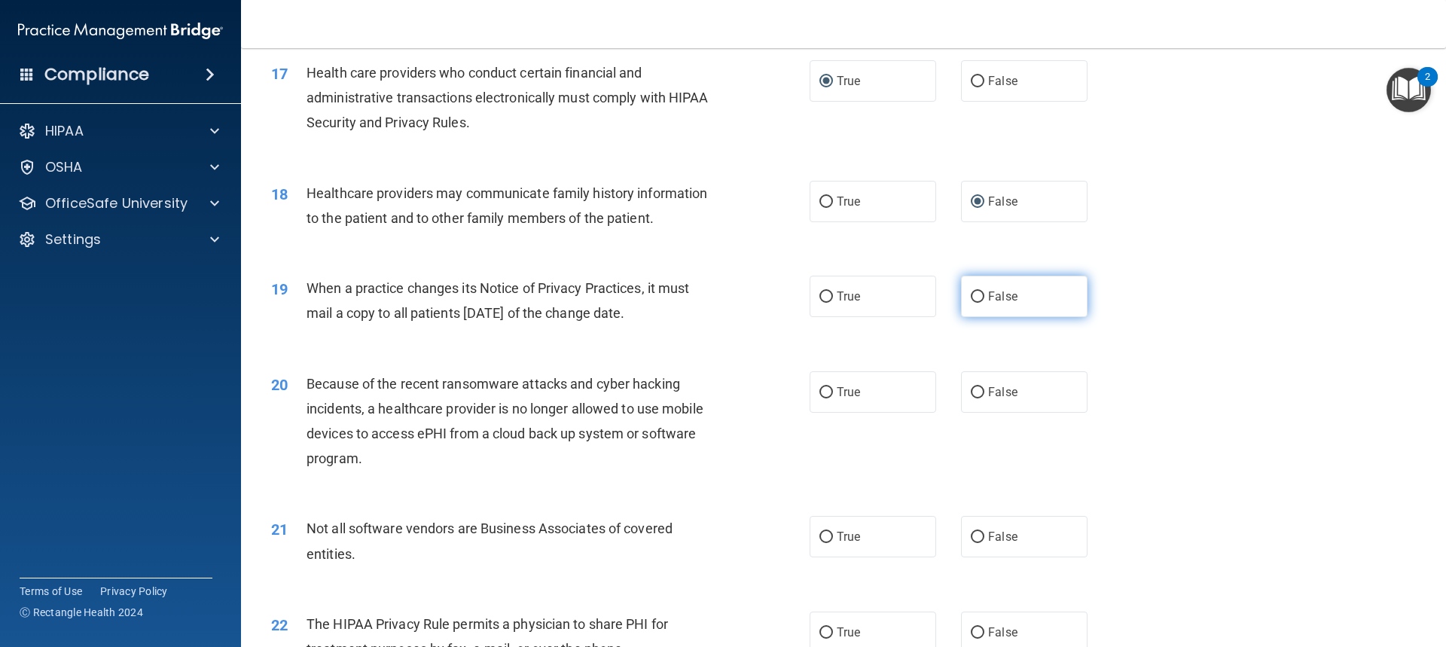
click at [971, 296] on input "False" at bounding box center [978, 296] width 14 height 11
radio input "true"
click at [974, 391] on input "False" at bounding box center [978, 392] width 14 height 11
radio input "true"
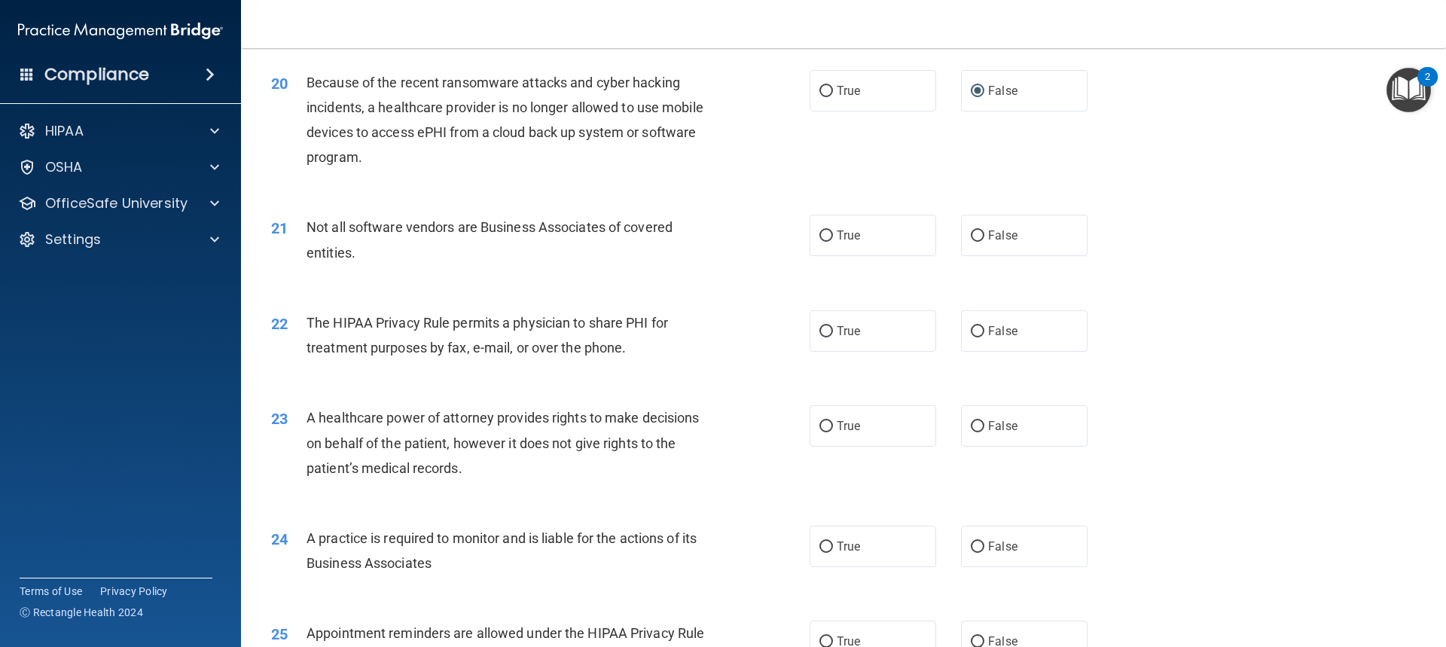
scroll to position [2259, 0]
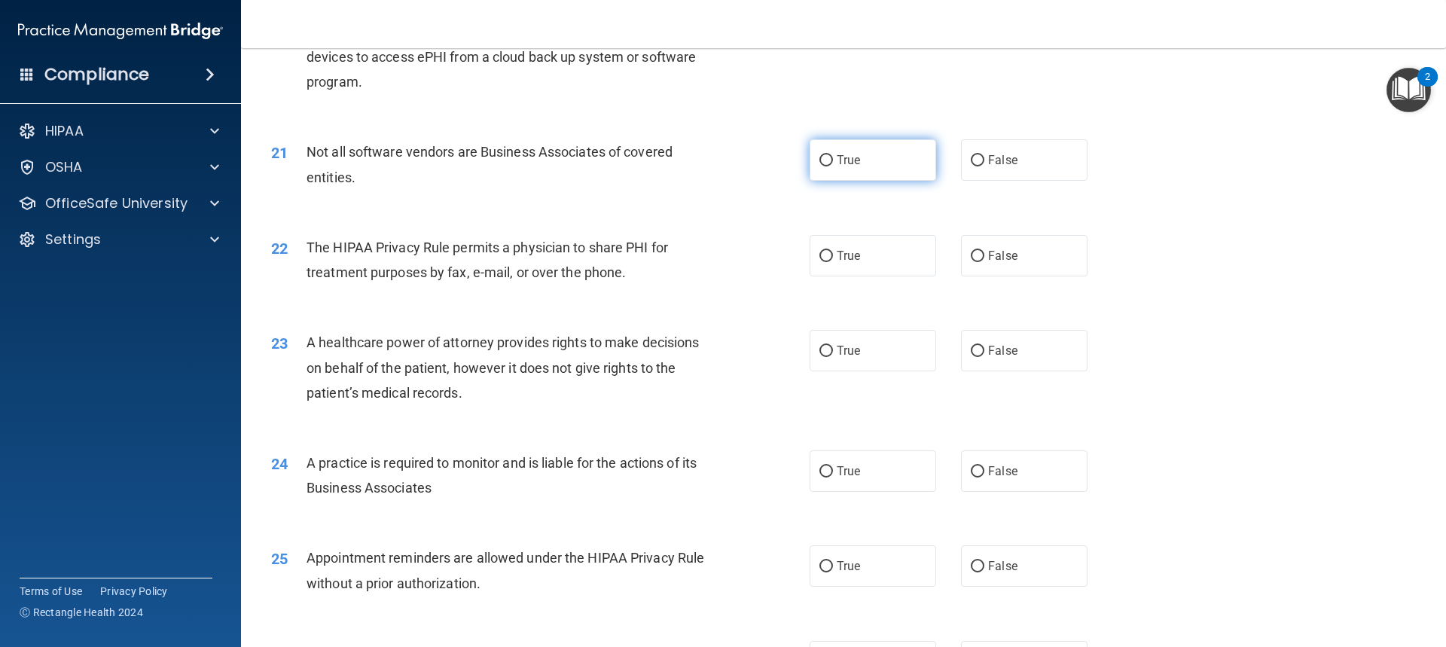
click at [821, 163] on input "True" at bounding box center [826, 160] width 14 height 11
radio input "true"
click at [822, 251] on input "True" at bounding box center [826, 256] width 14 height 11
radio input "true"
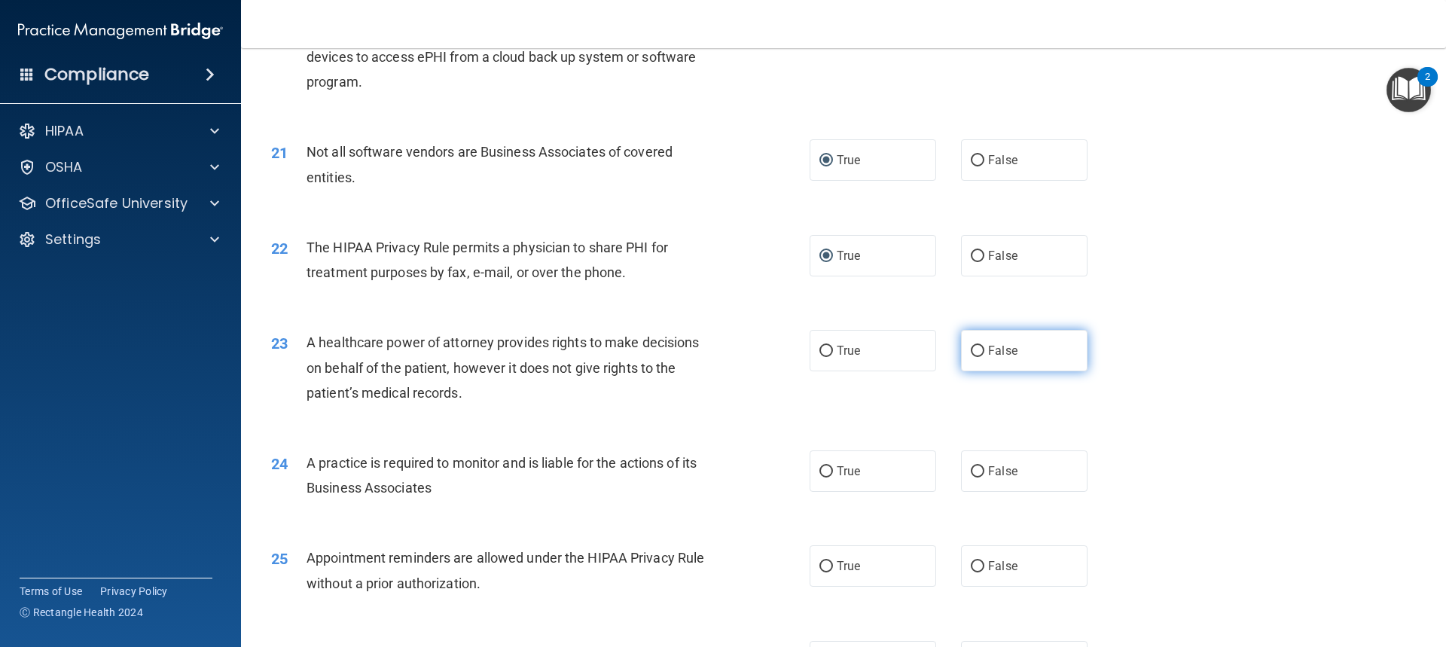
click at [971, 350] on input "False" at bounding box center [978, 351] width 14 height 11
radio input "true"
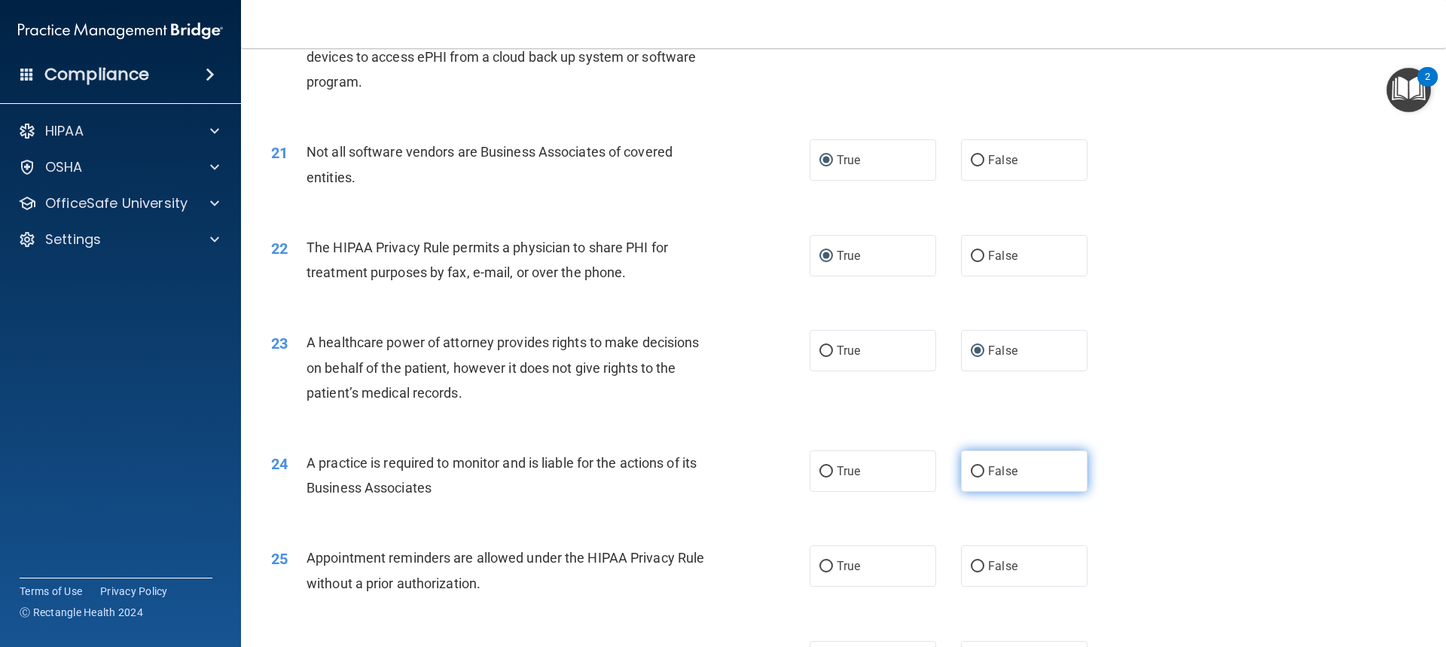
click at [973, 471] on input "False" at bounding box center [978, 471] width 14 height 11
radio input "true"
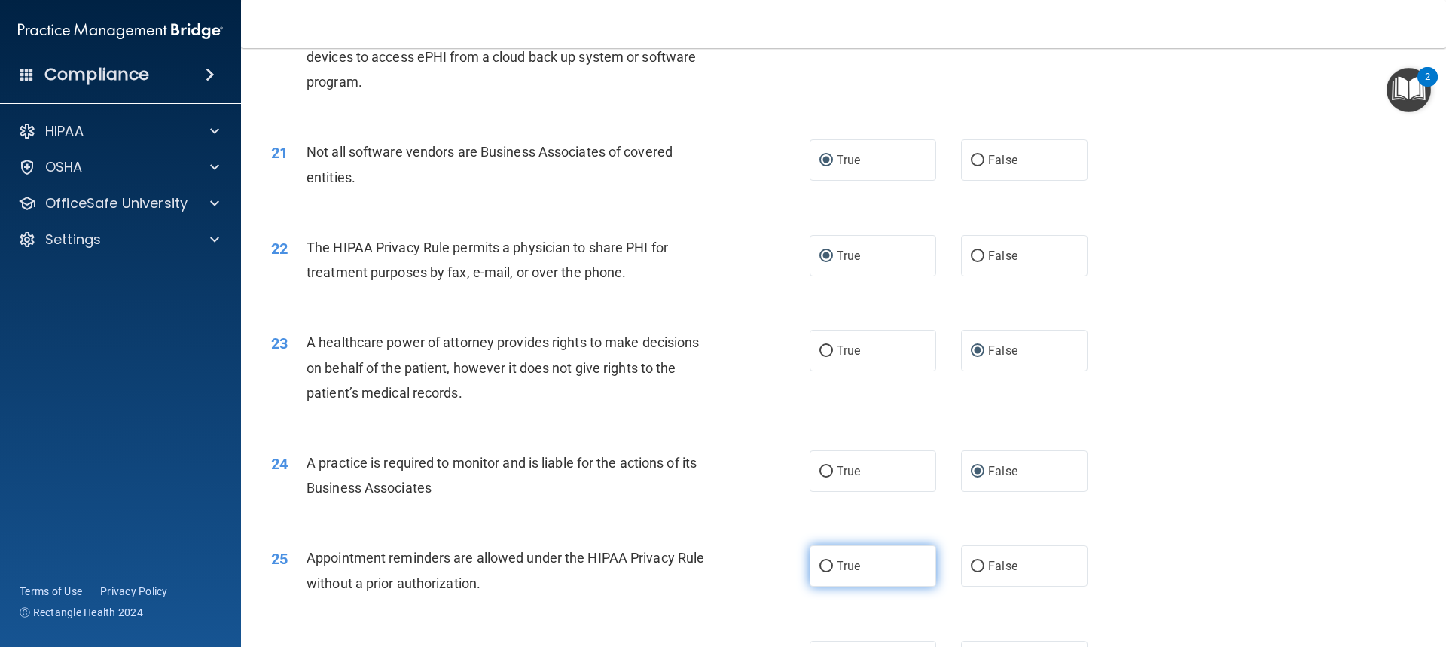
click at [821, 561] on input "True" at bounding box center [826, 566] width 14 height 11
radio input "true"
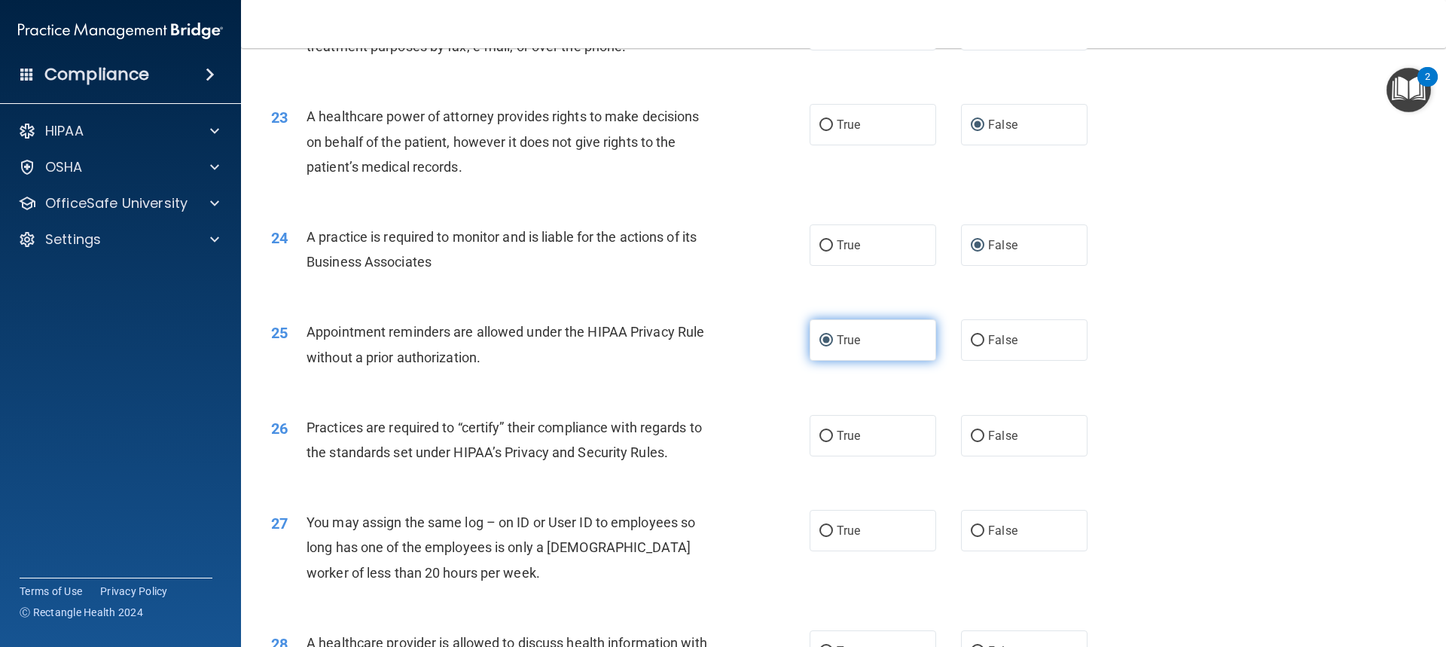
scroll to position [2711, 0]
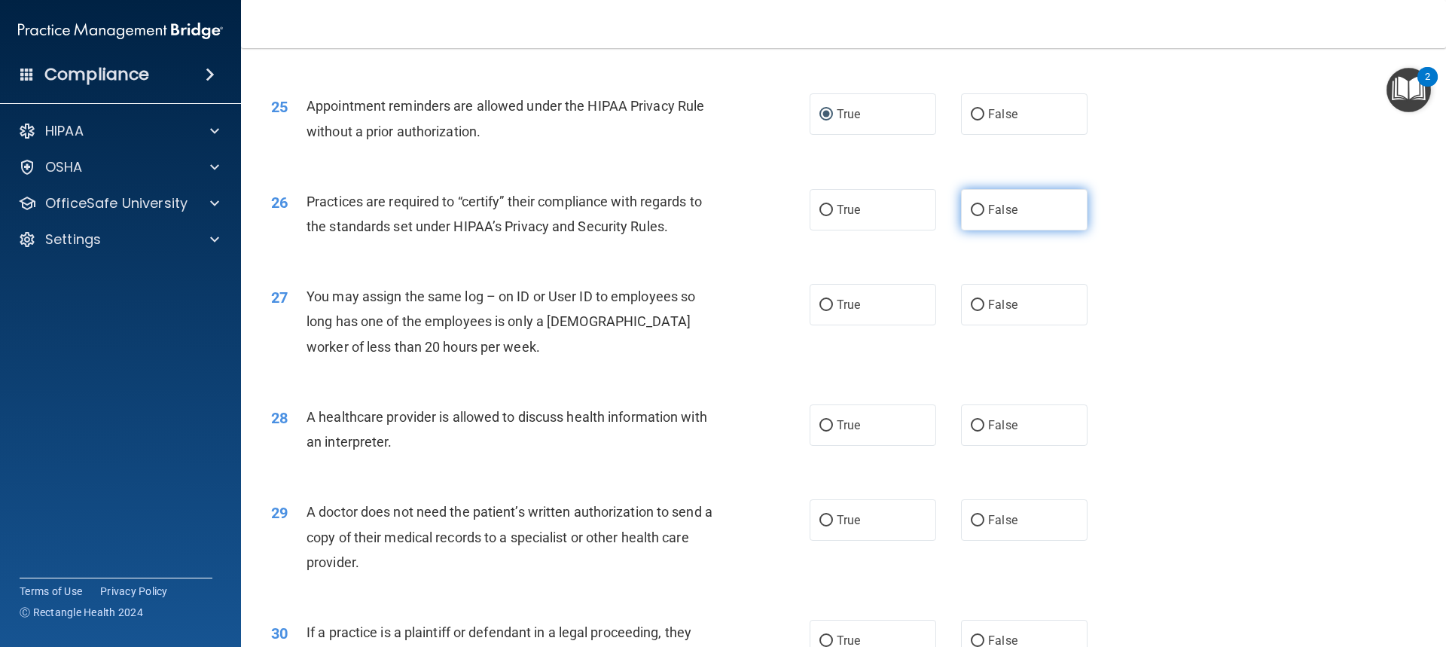
click at [972, 209] on input "False" at bounding box center [978, 210] width 14 height 11
radio input "true"
click at [971, 312] on label "False" at bounding box center [1024, 304] width 127 height 41
click at [971, 311] on input "False" at bounding box center [978, 305] width 14 height 11
radio input "true"
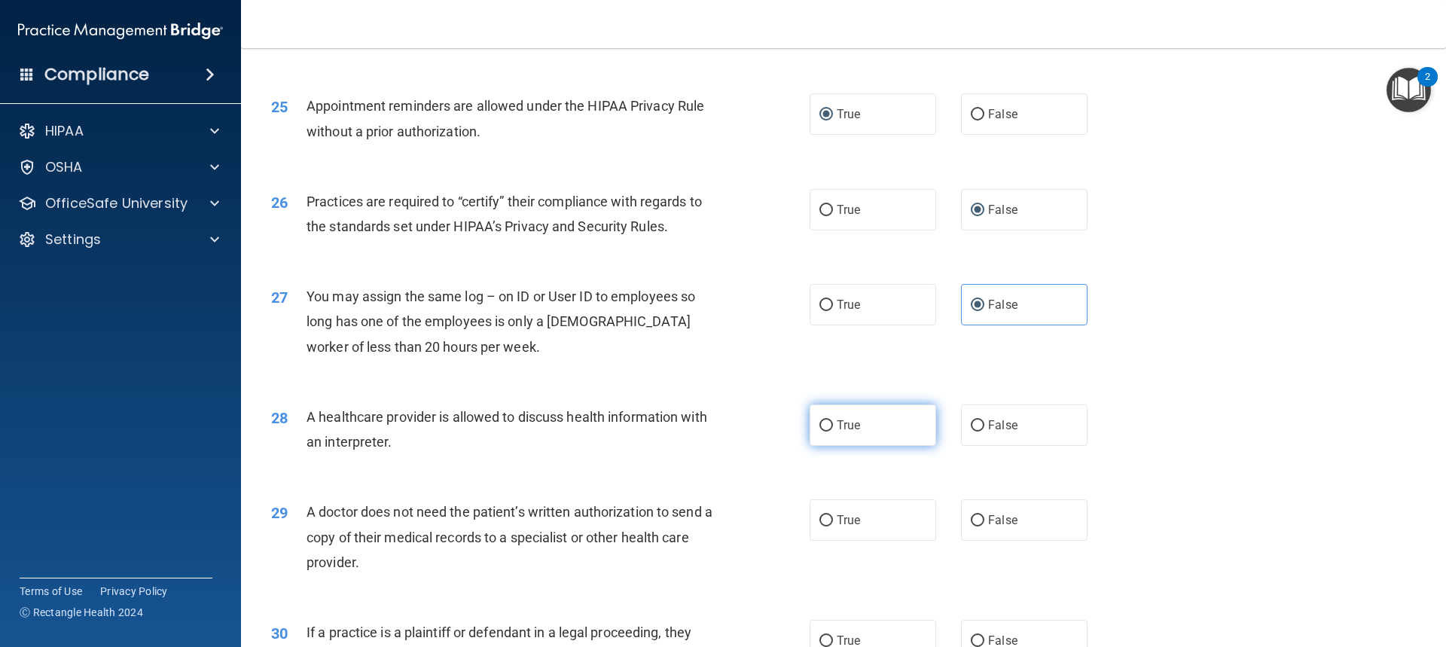
click at [825, 428] on input "True" at bounding box center [826, 425] width 14 height 11
radio input "true"
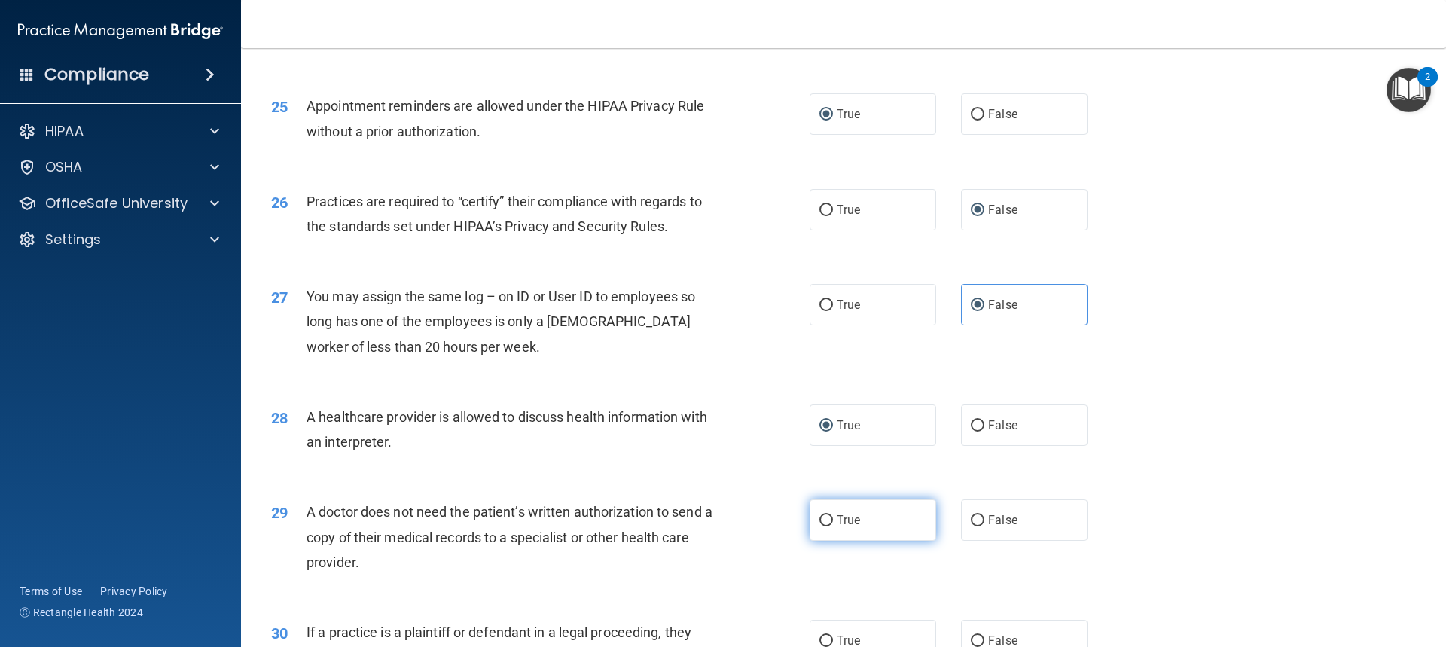
click at [822, 517] on input "True" at bounding box center [826, 520] width 14 height 11
radio input "true"
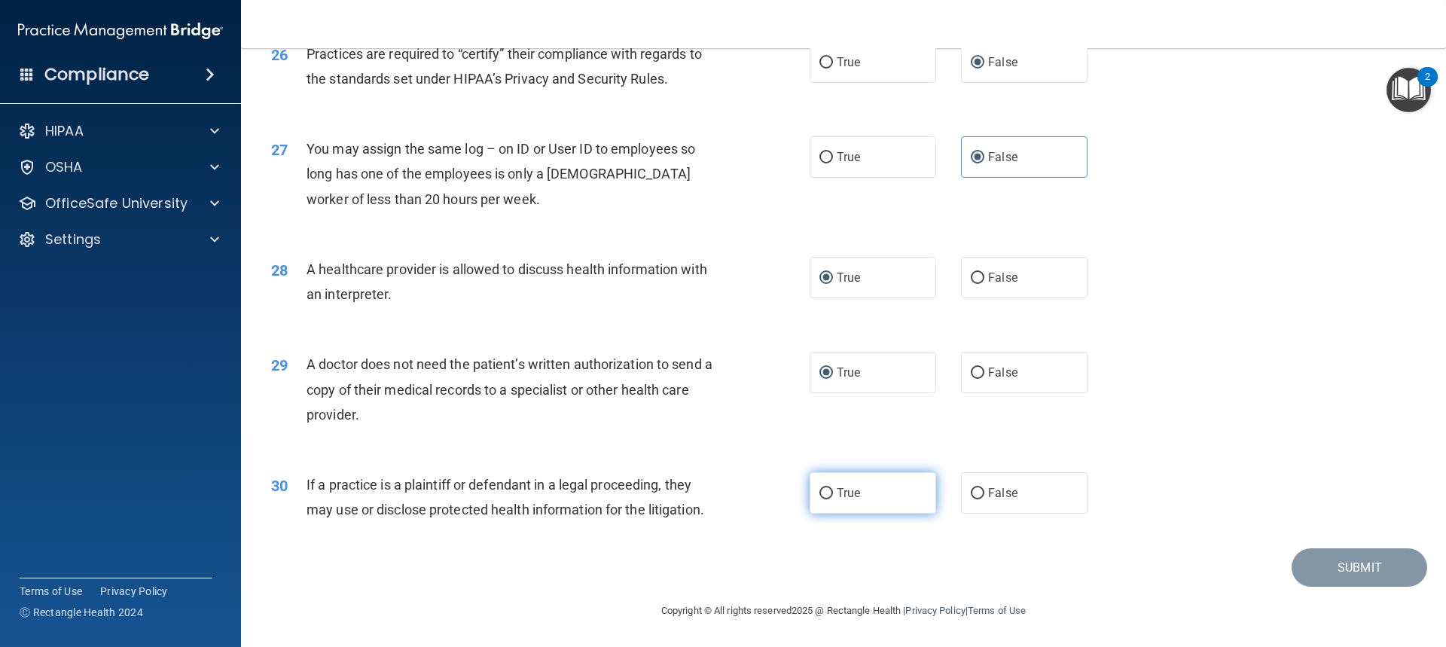
click at [819, 490] on input "True" at bounding box center [826, 493] width 14 height 11
radio input "true"
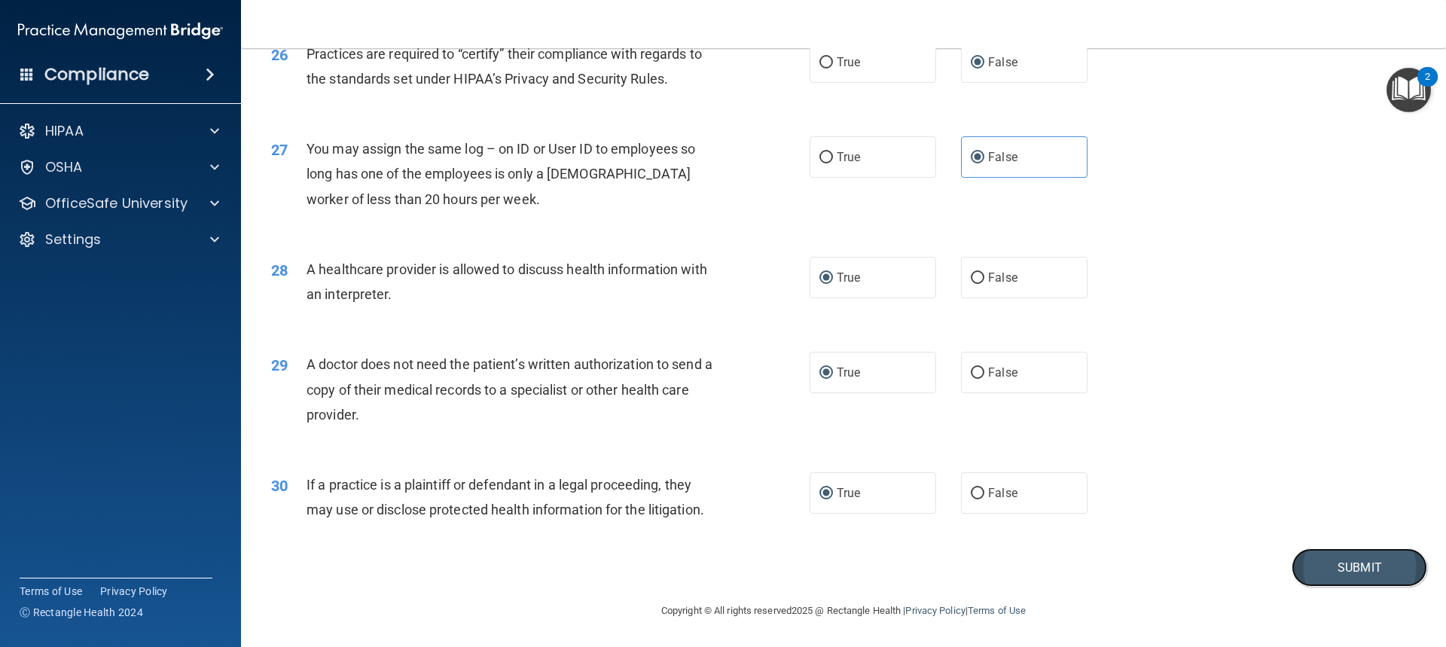
click at [1314, 565] on button "Submit" at bounding box center [1360, 567] width 136 height 38
click at [1358, 565] on button "Submit" at bounding box center [1360, 567] width 136 height 38
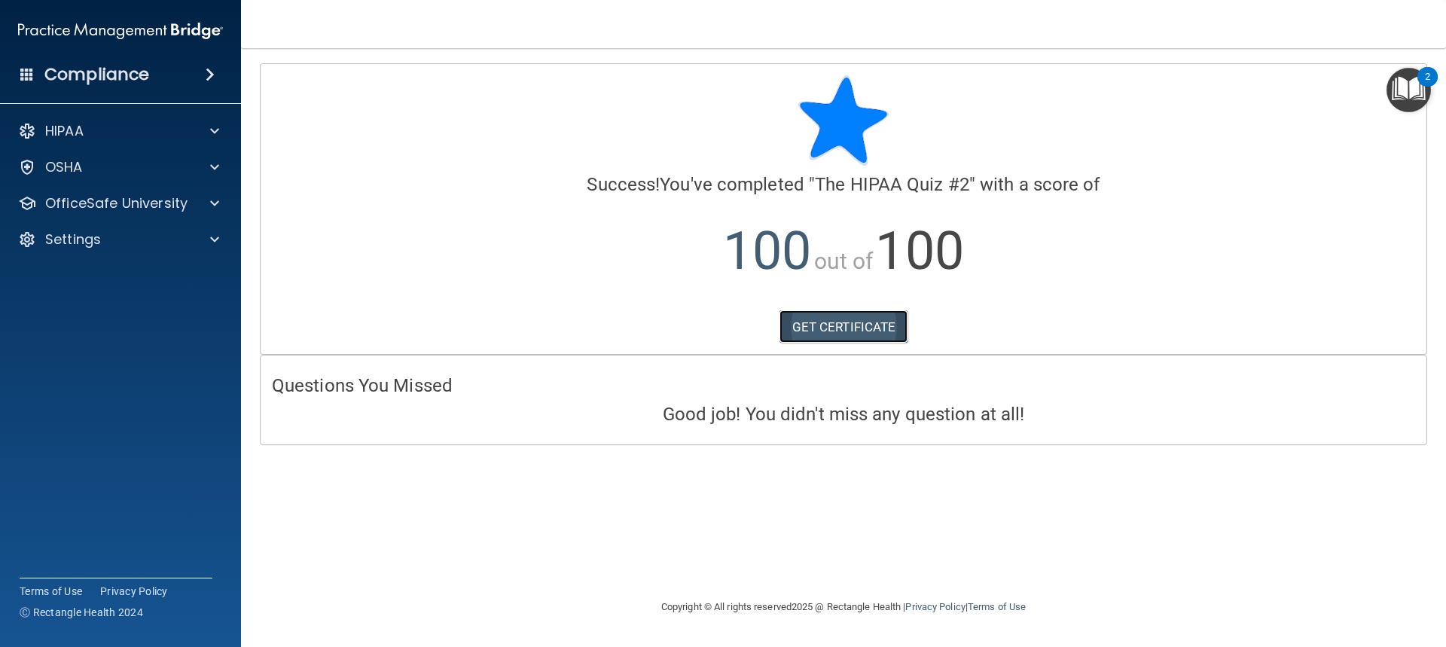
click at [863, 330] on link "GET CERTIFICATE" at bounding box center [843, 326] width 129 height 33
click at [105, 208] on p "OfficeSafe University" at bounding box center [116, 203] width 142 height 18
click at [100, 235] on p "HIPAA Training" at bounding box center [72, 239] width 124 height 15
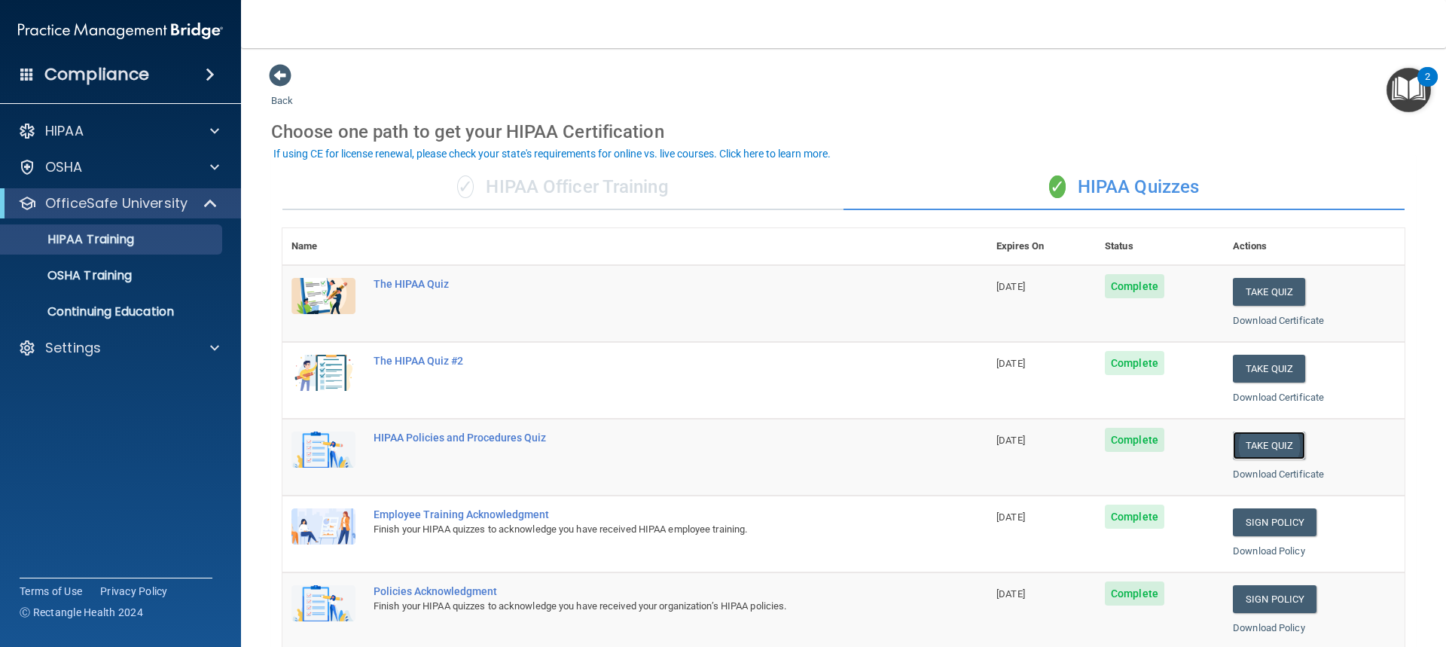
click at [1261, 445] on button "Take Quiz" at bounding box center [1269, 446] width 72 height 28
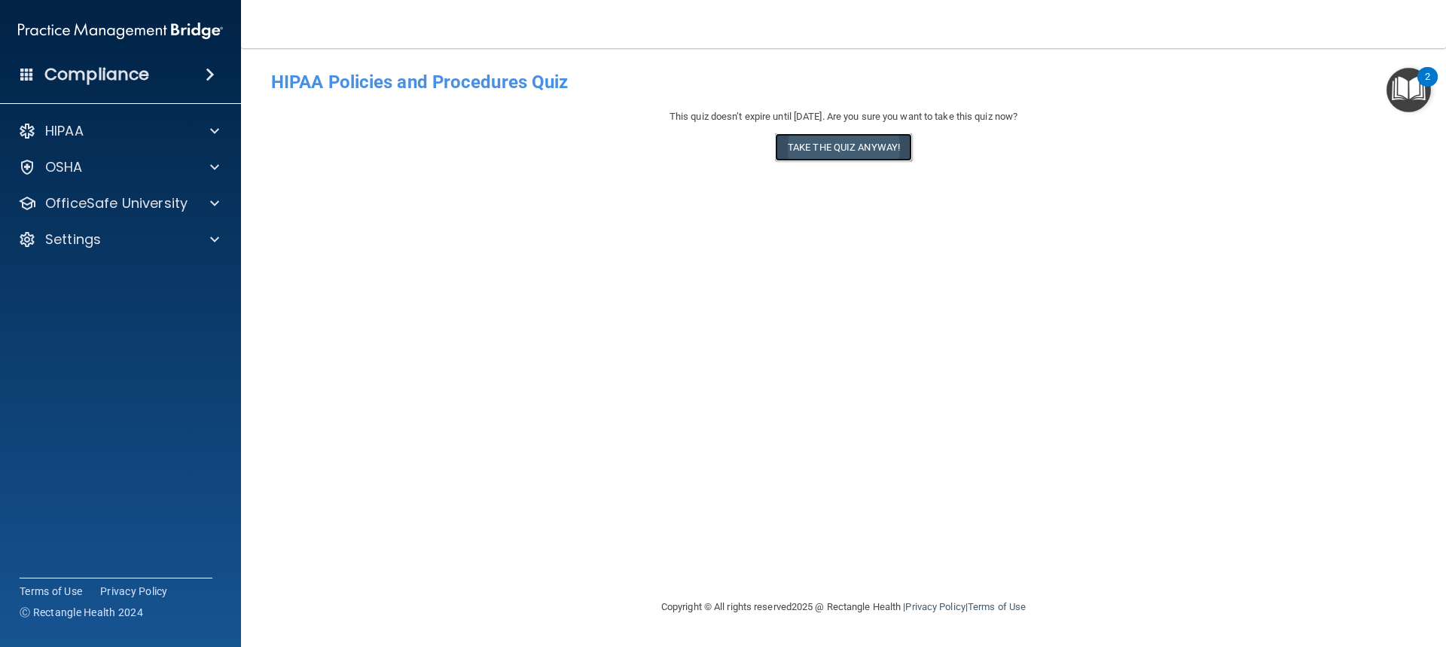
click at [856, 152] on button "Take the quiz anyway!" at bounding box center [843, 147] width 137 height 28
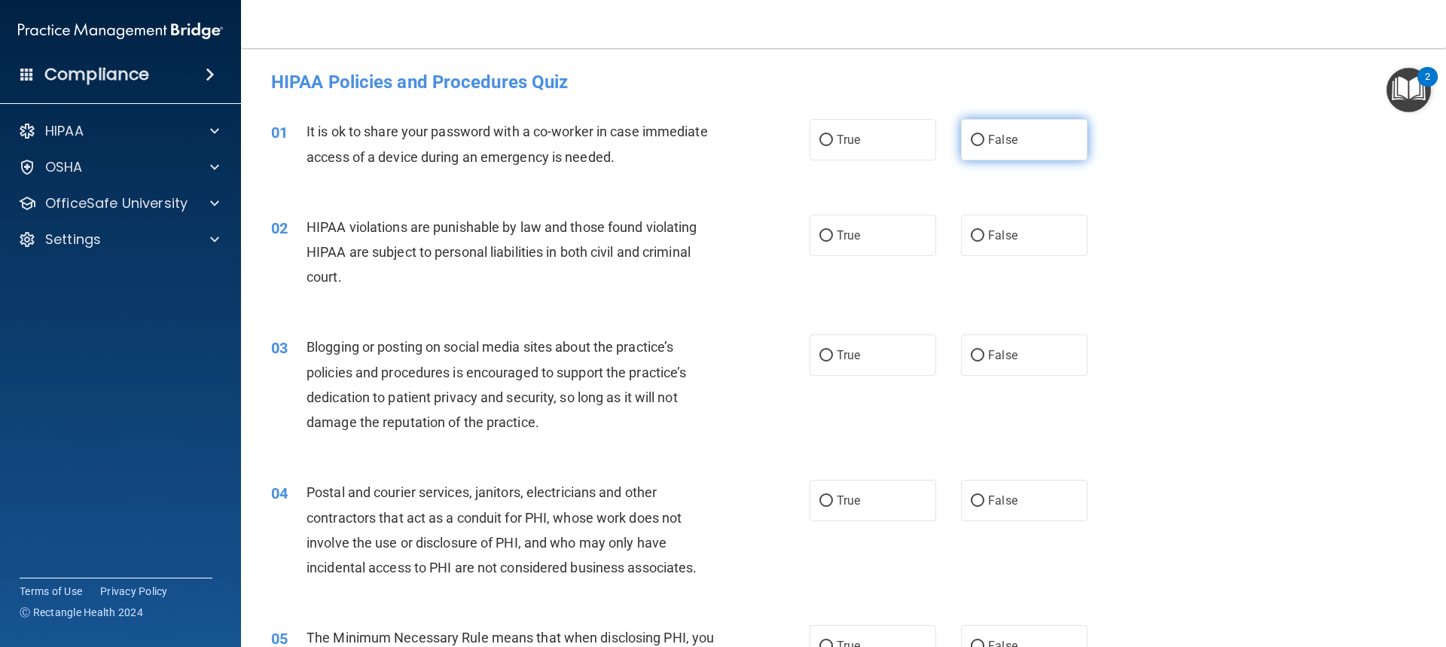
click at [971, 142] on input "False" at bounding box center [978, 140] width 14 height 11
radio input "true"
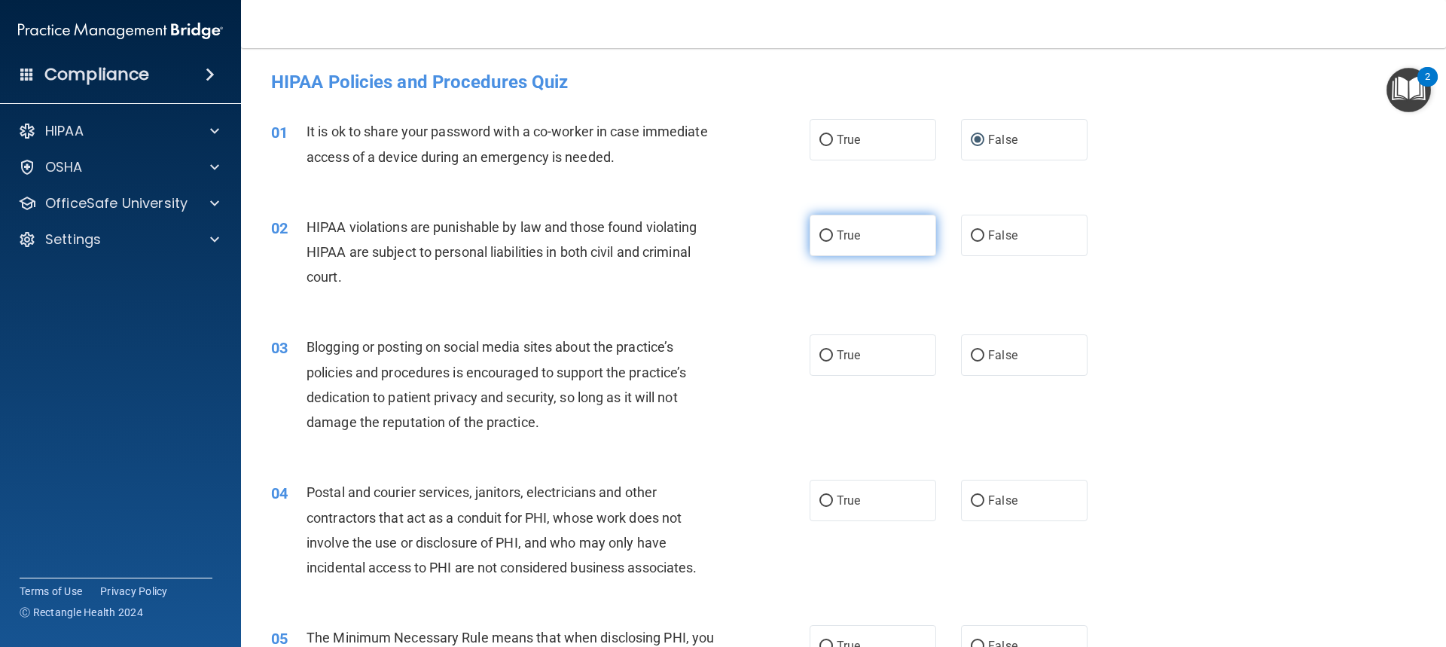
drag, startPoint x: 822, startPoint y: 235, endPoint x: 840, endPoint y: 246, distance: 20.9
click at [822, 235] on input "True" at bounding box center [826, 235] width 14 height 11
radio input "true"
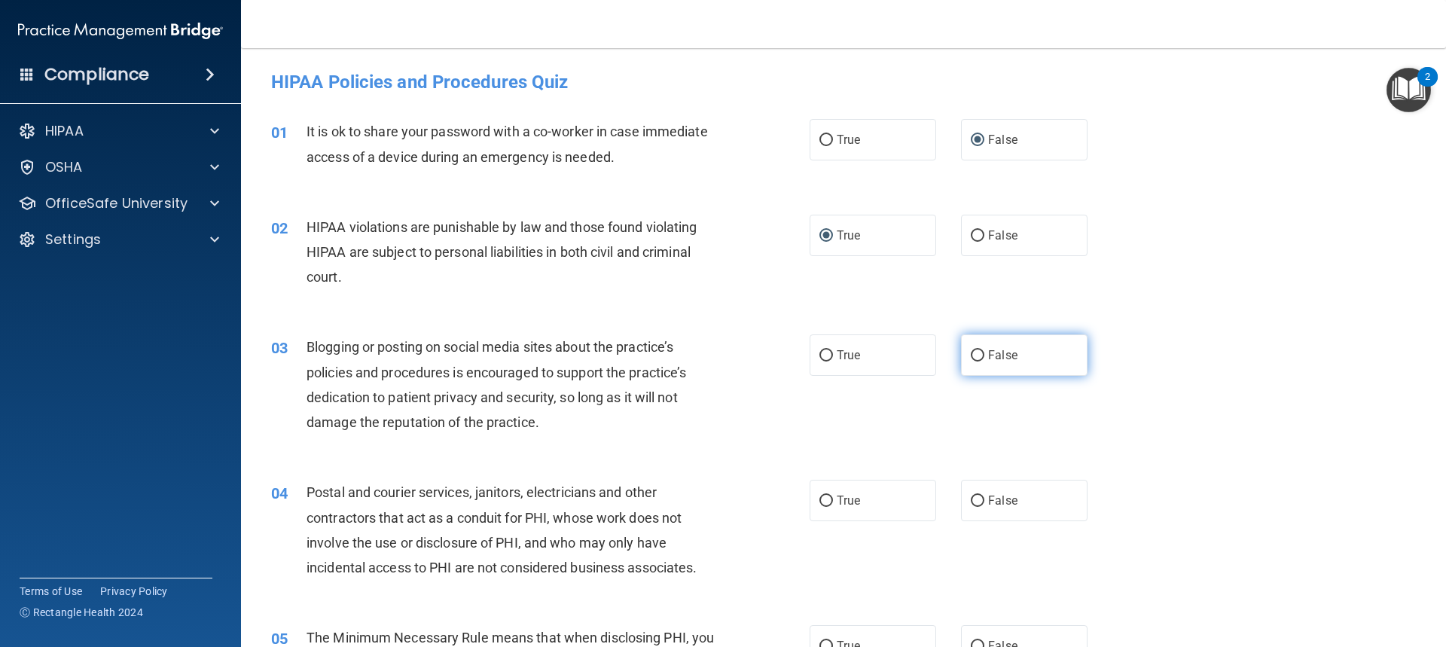
click at [975, 357] on input "False" at bounding box center [978, 355] width 14 height 11
radio input "true"
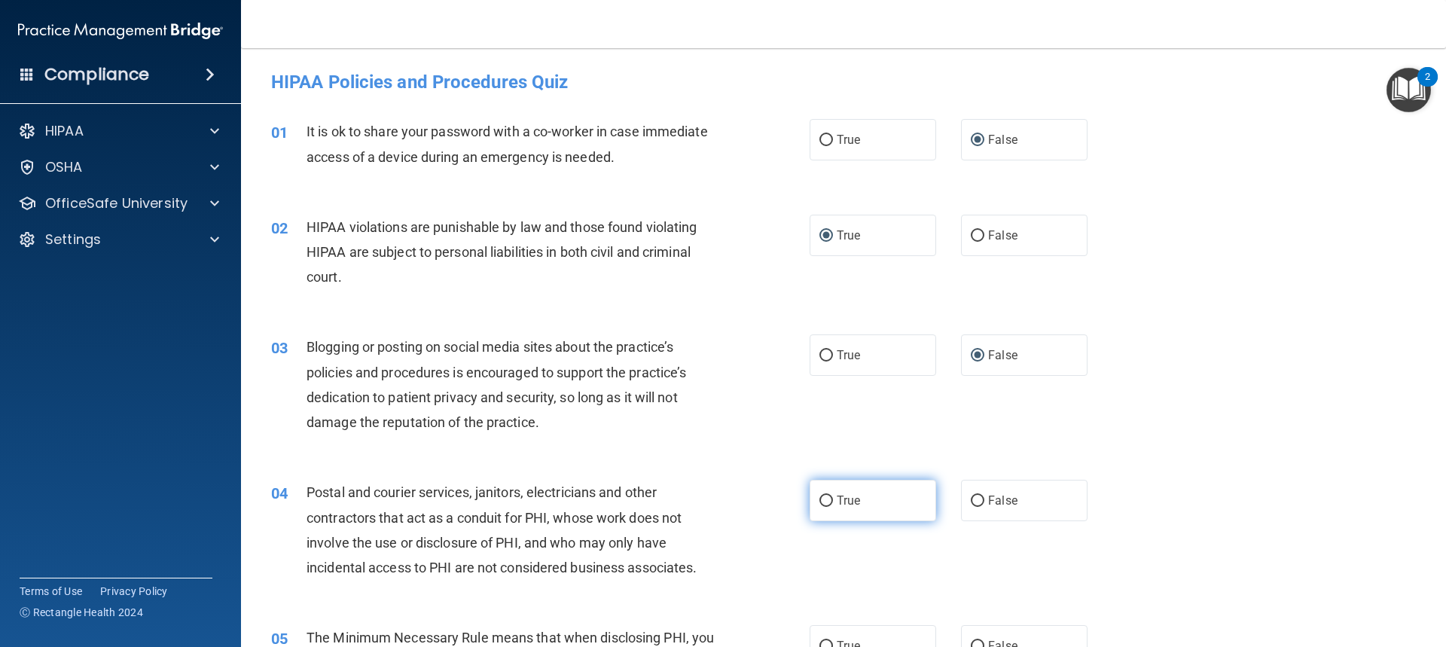
click at [824, 497] on input "True" at bounding box center [826, 501] width 14 height 11
radio input "true"
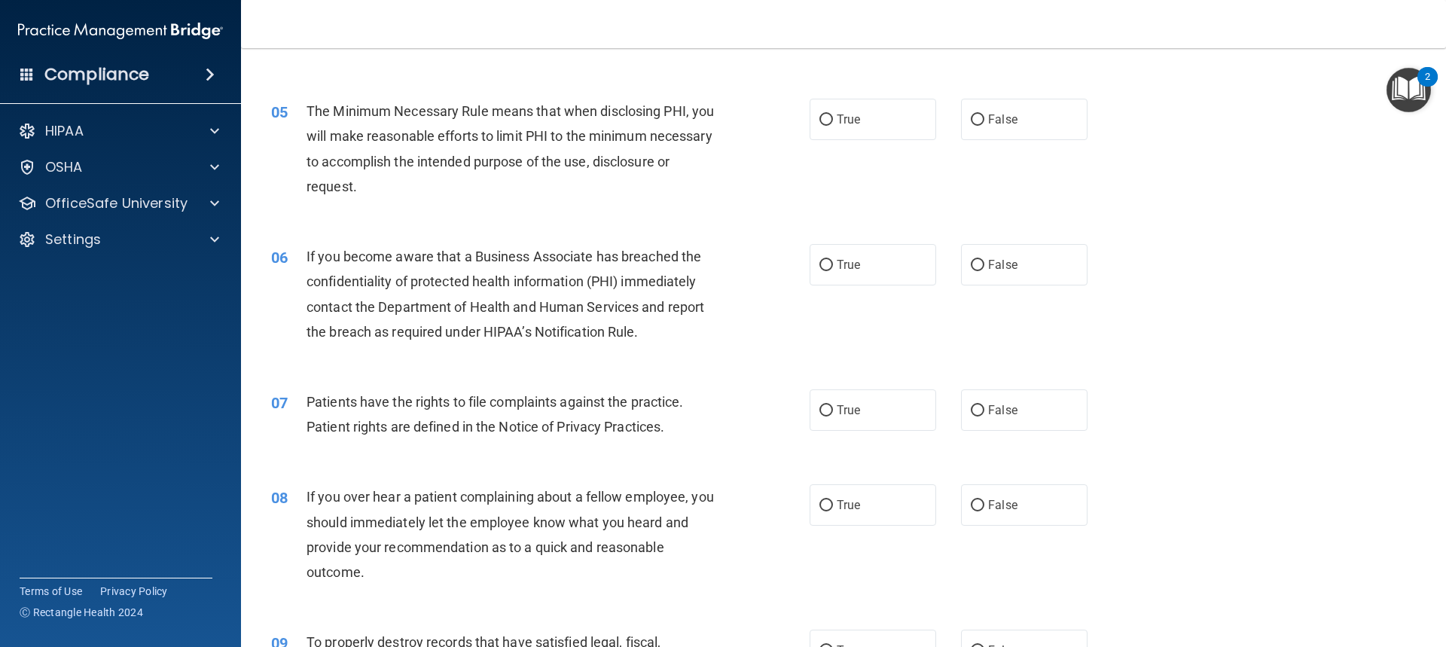
scroll to position [527, 0]
click at [821, 114] on input "True" at bounding box center [826, 119] width 14 height 11
radio input "true"
click at [971, 267] on input "False" at bounding box center [978, 264] width 14 height 11
radio input "true"
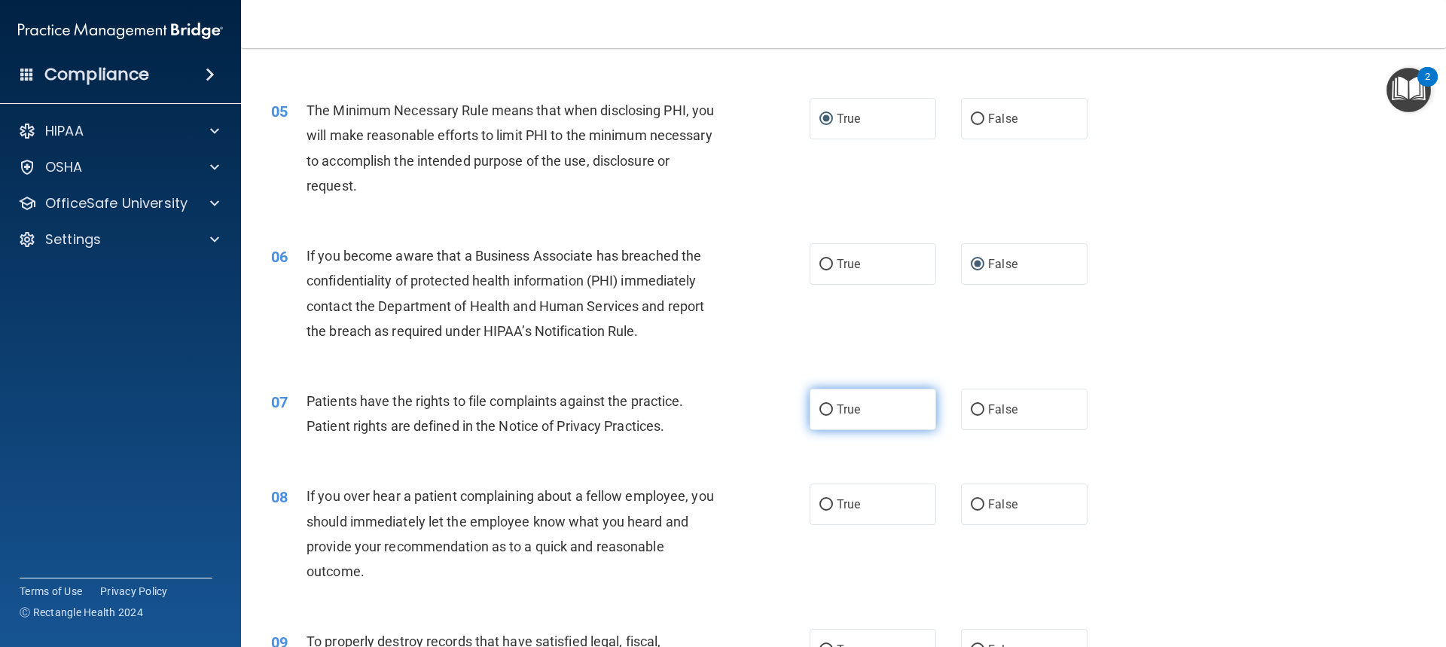
click at [819, 409] on input "True" at bounding box center [826, 409] width 14 height 11
radio input "true"
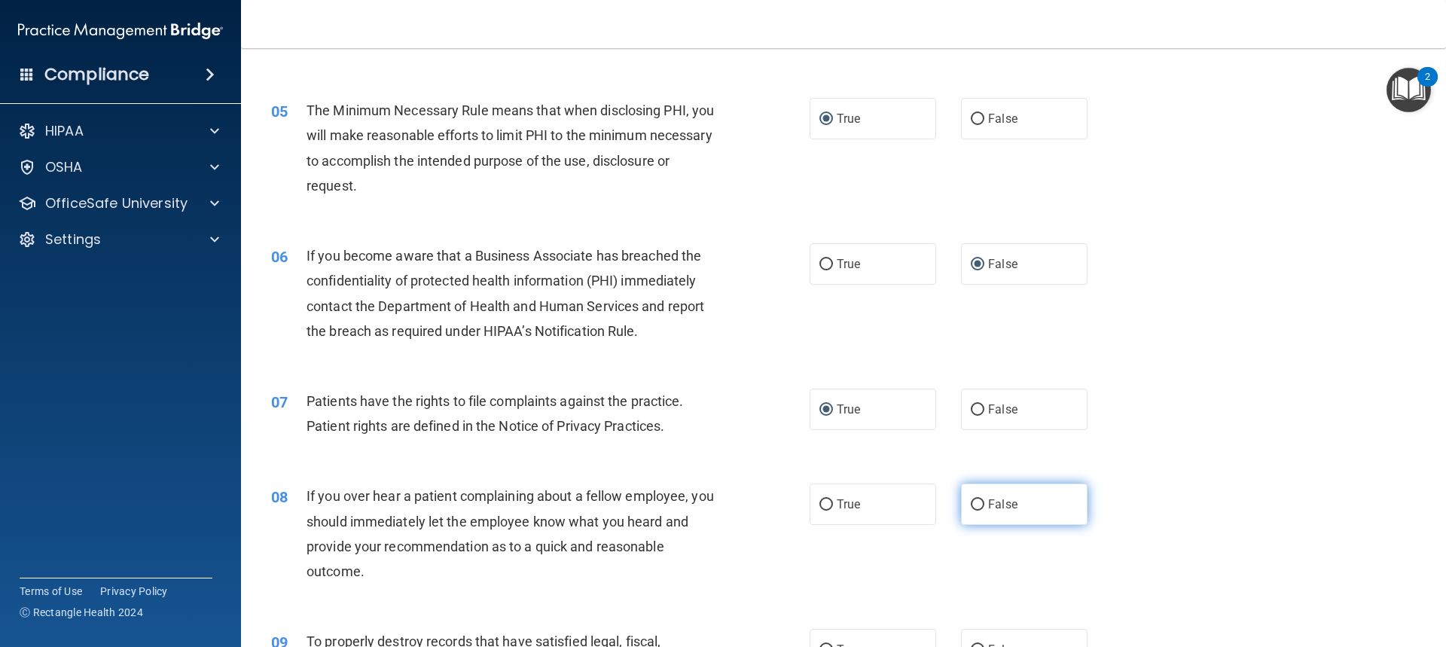
click at [971, 502] on input "False" at bounding box center [978, 504] width 14 height 11
radio input "true"
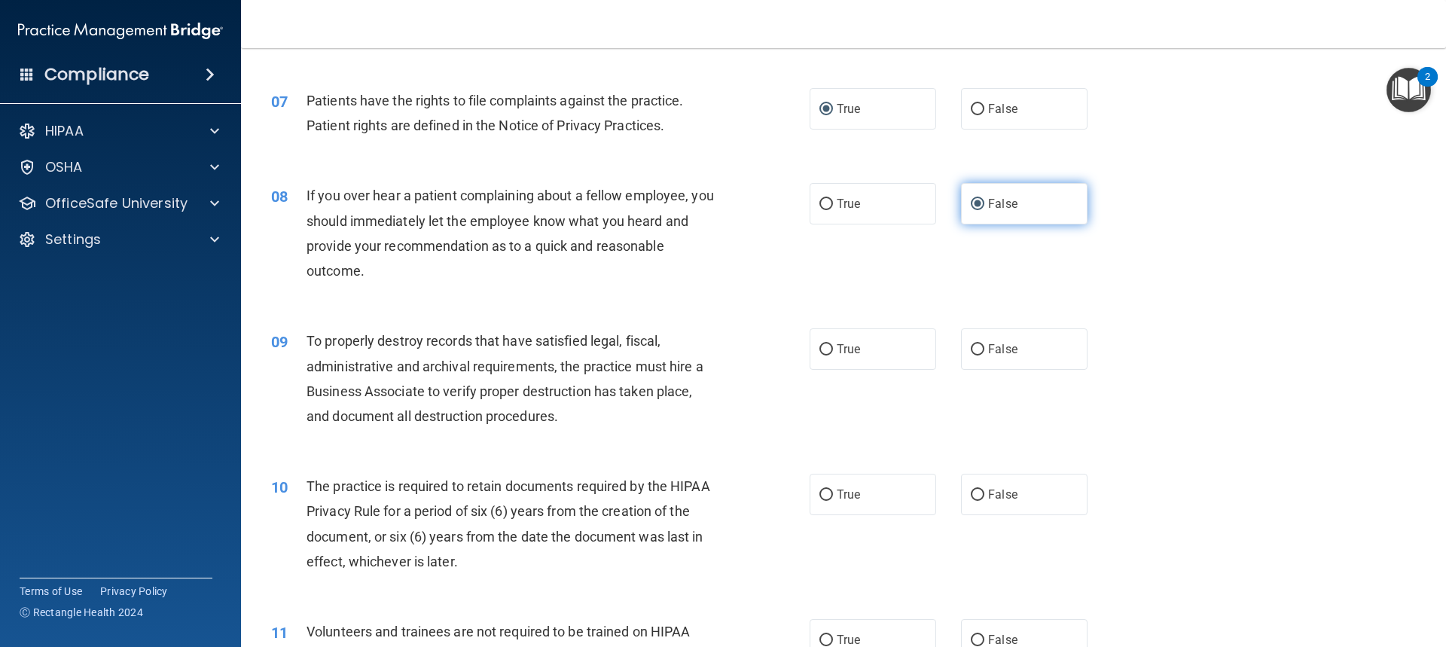
scroll to position [828, 0]
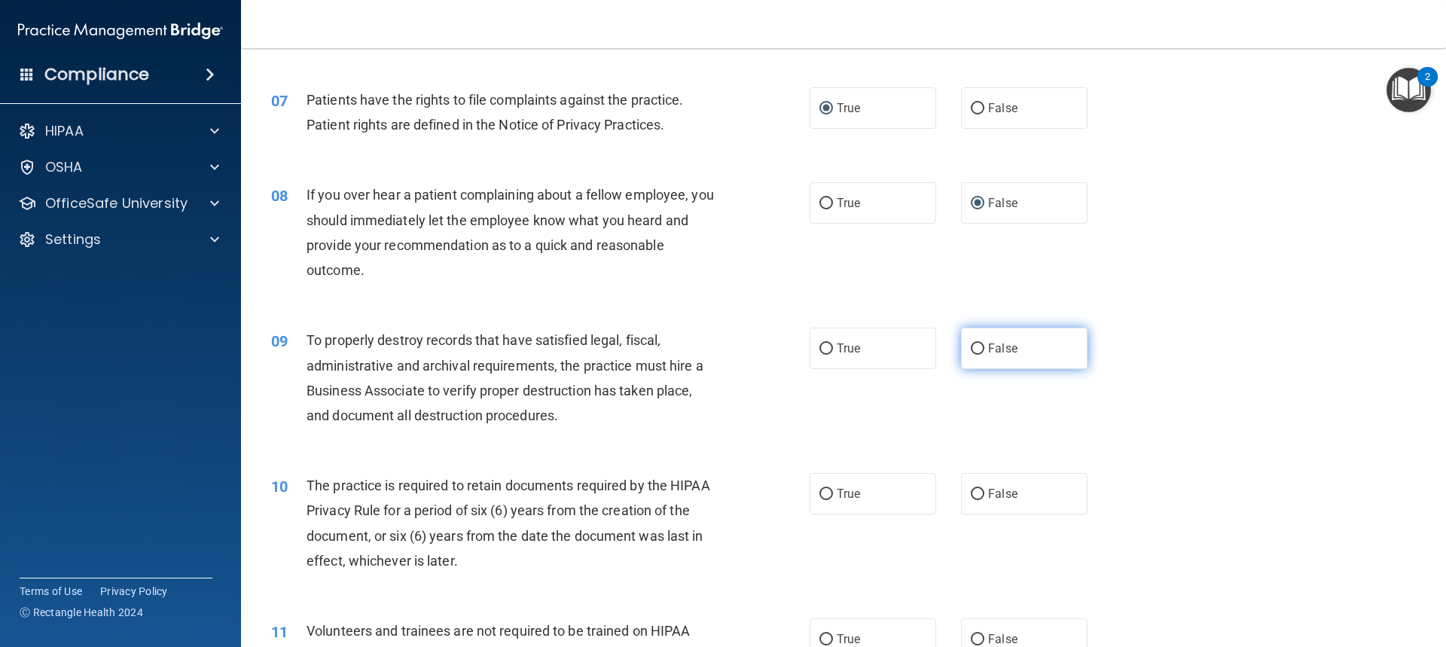
click at [971, 349] on input "False" at bounding box center [978, 348] width 14 height 11
radio input "true"
click at [821, 490] on input "True" at bounding box center [826, 494] width 14 height 11
radio input "true"
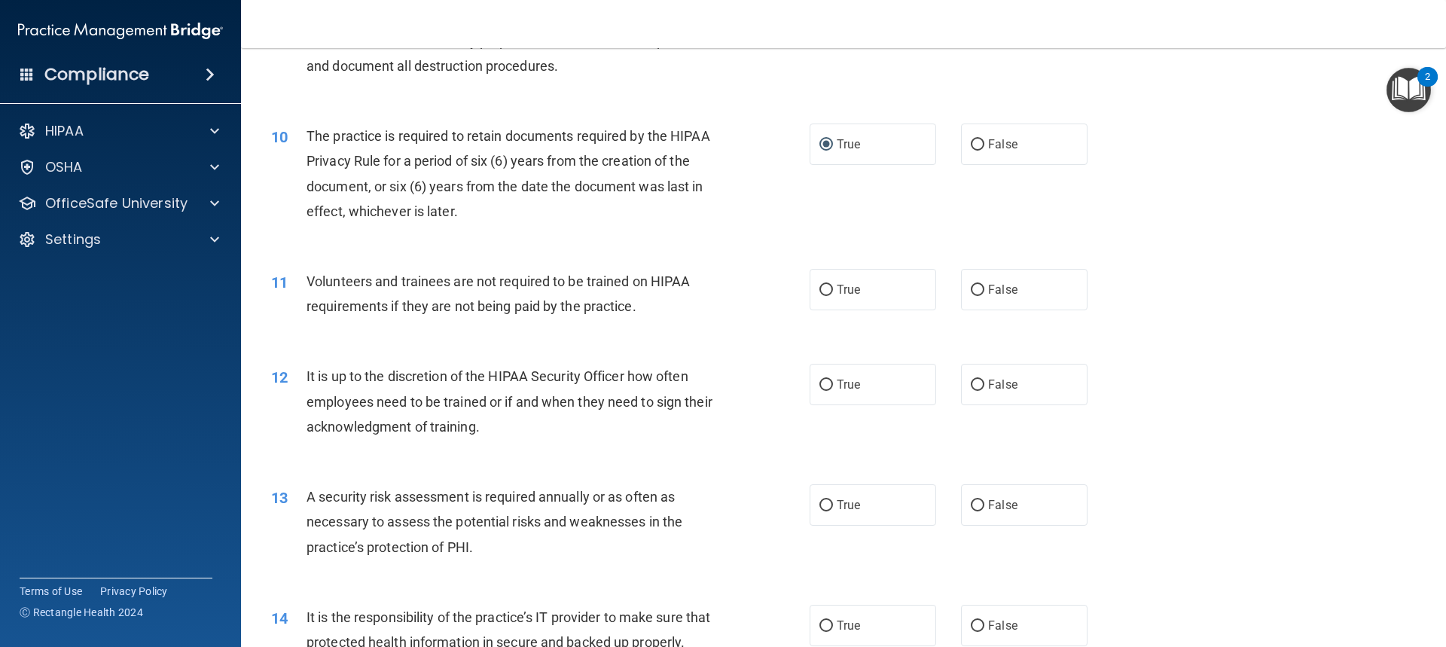
scroll to position [1205, 0]
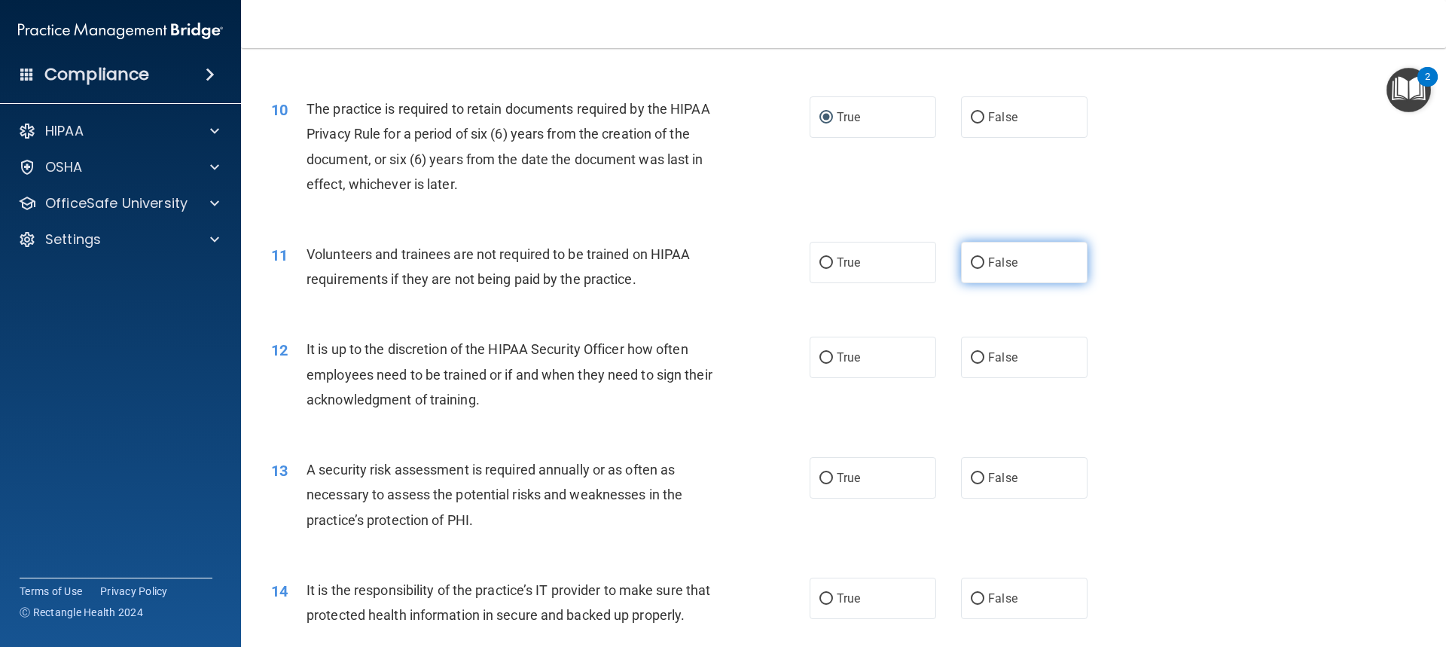
click at [971, 261] on input "False" at bounding box center [978, 263] width 14 height 11
radio input "true"
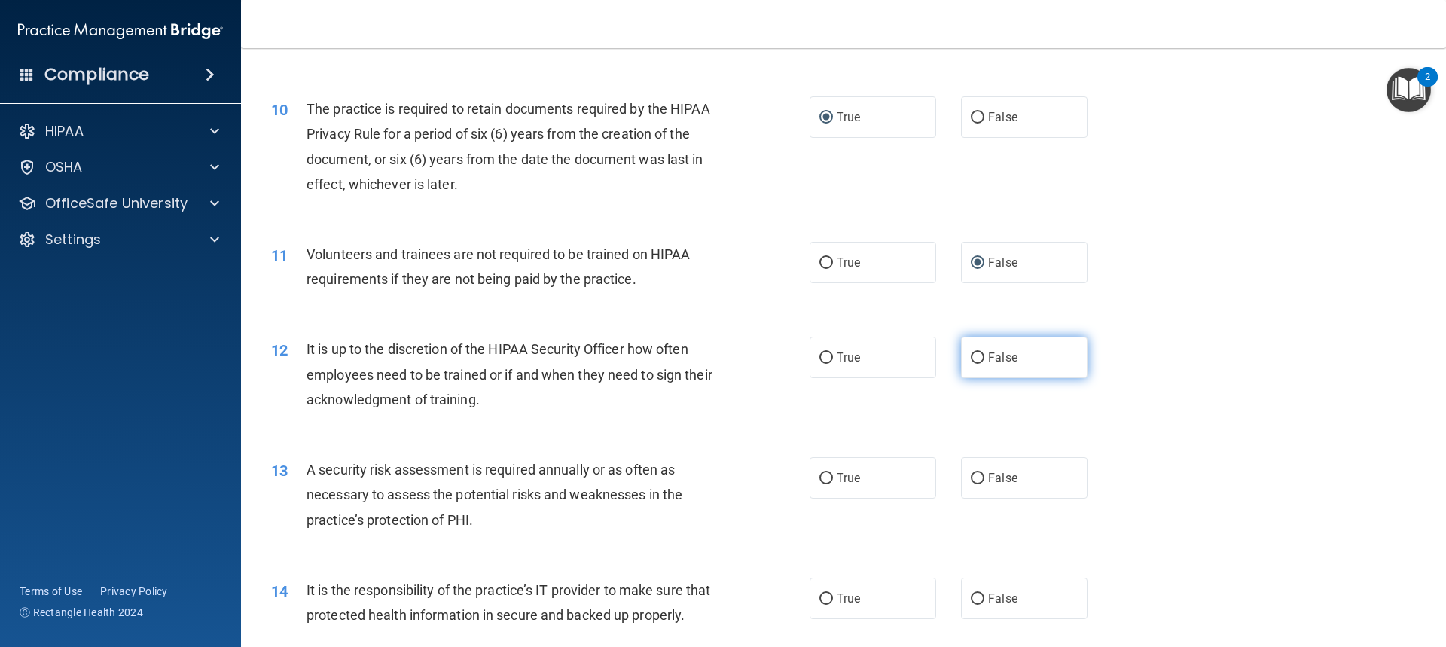
click at [971, 357] on input "False" at bounding box center [978, 357] width 14 height 11
radio input "true"
click at [821, 476] on input "True" at bounding box center [826, 478] width 14 height 11
radio input "true"
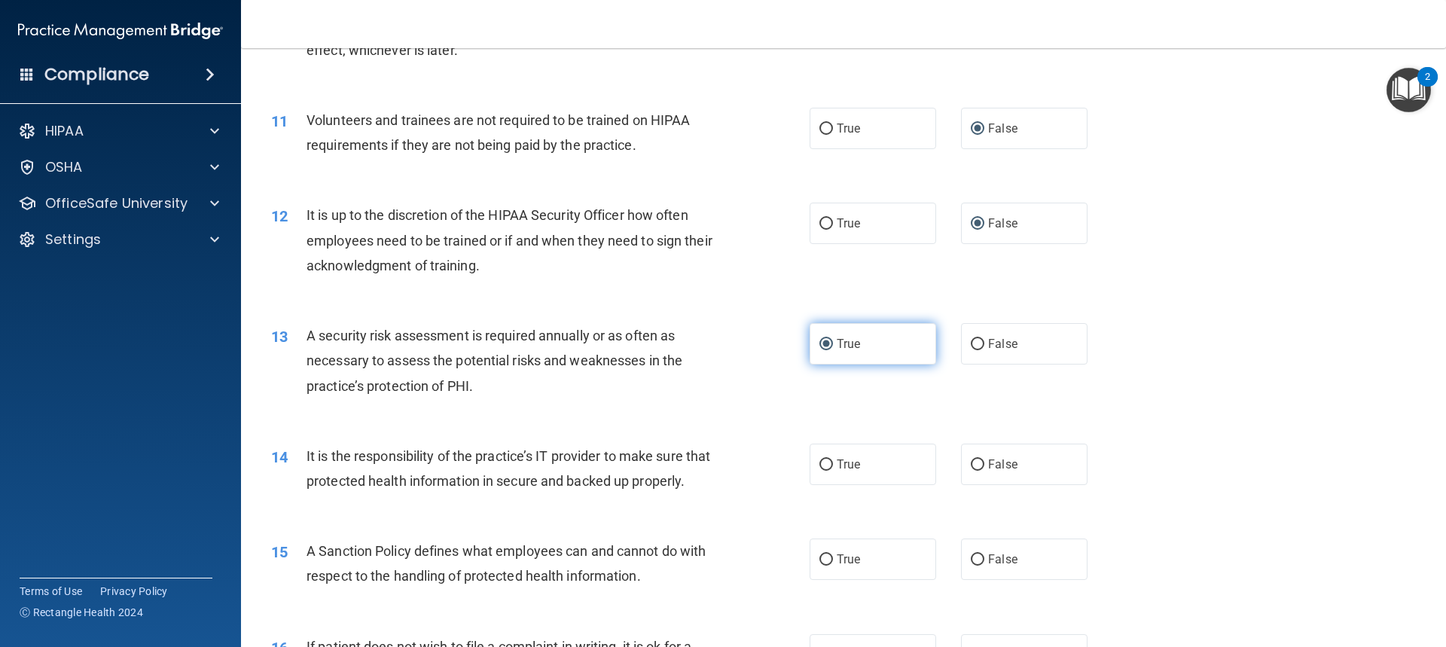
scroll to position [1506, 0]
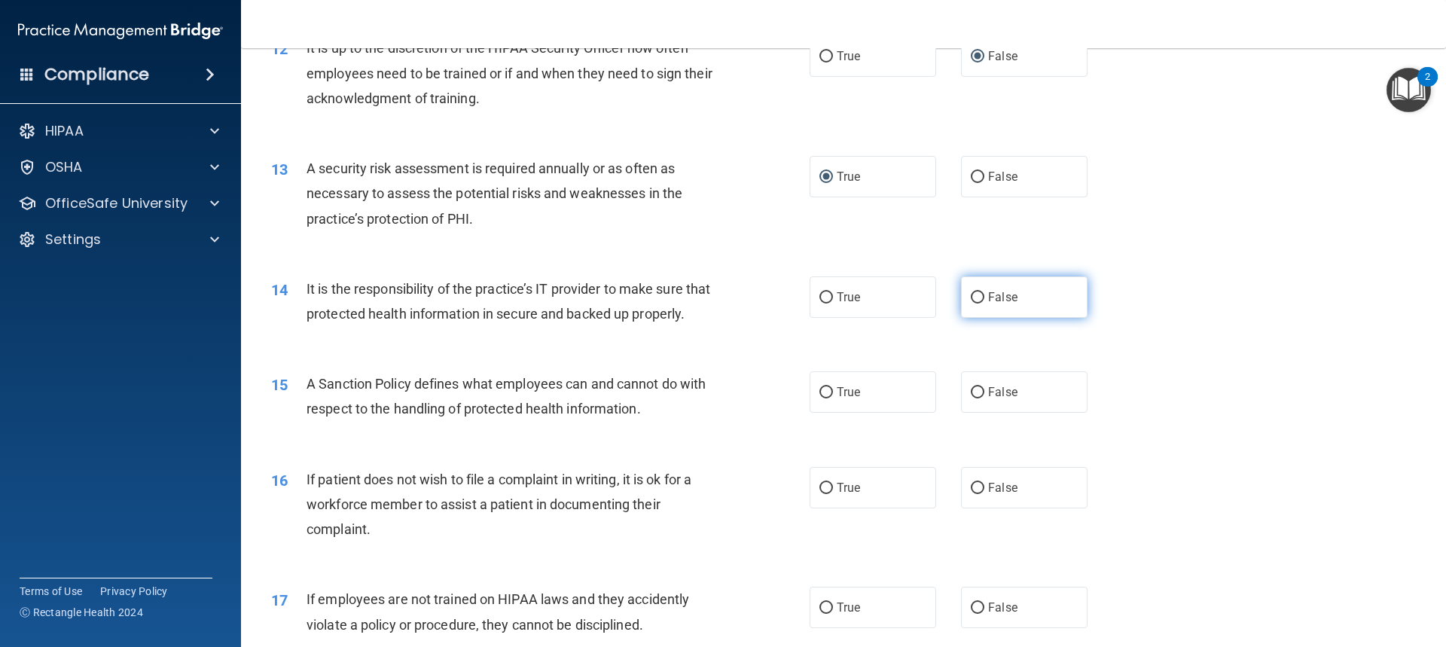
click at [971, 296] on input "False" at bounding box center [978, 297] width 14 height 11
radio input "true"
click at [971, 398] on input "False" at bounding box center [978, 392] width 14 height 11
radio input "true"
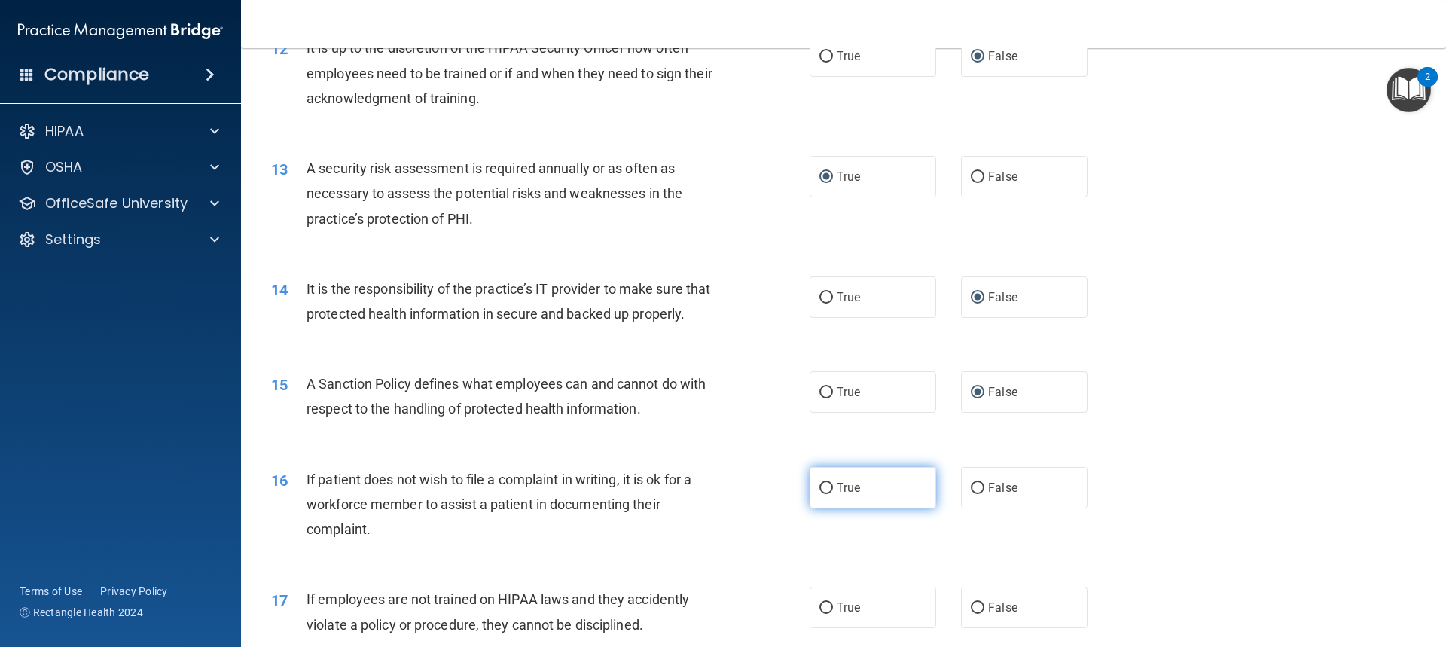
click at [819, 494] on input "True" at bounding box center [826, 488] width 14 height 11
radio input "true"
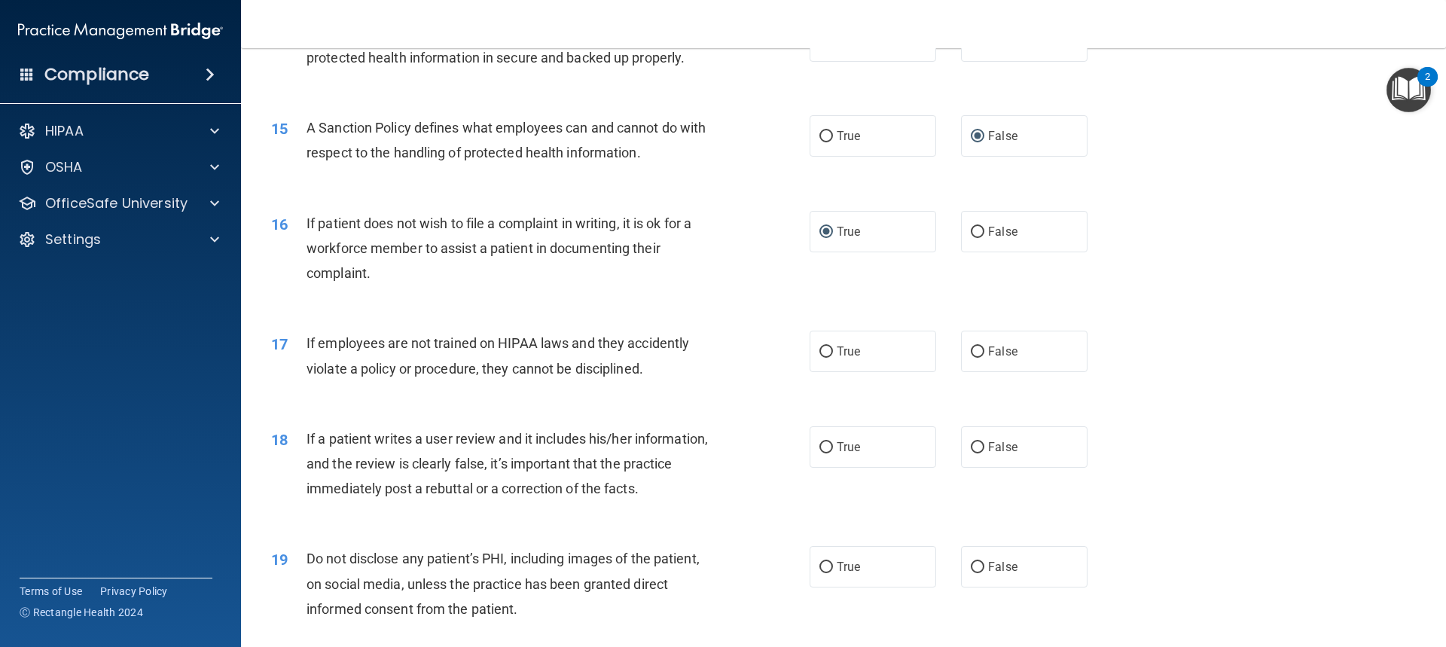
scroll to position [1807, 0]
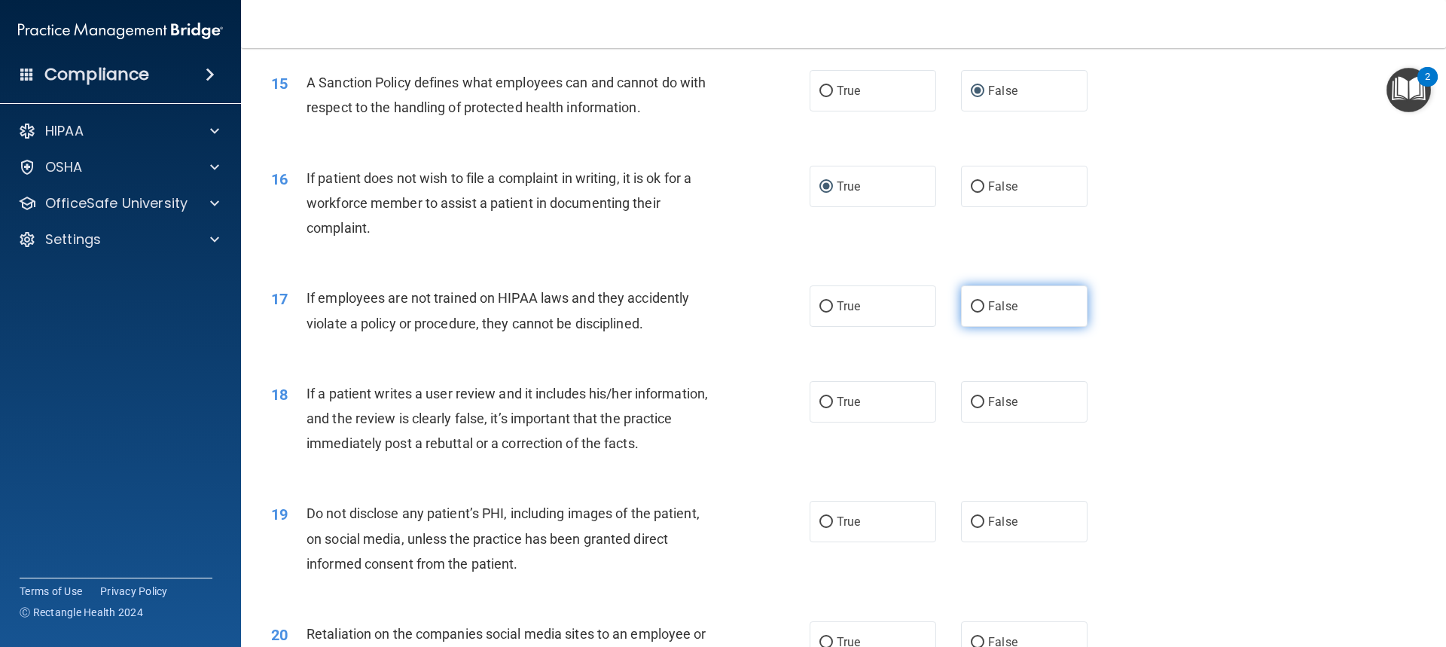
click at [971, 313] on input "False" at bounding box center [978, 306] width 14 height 11
radio input "true"
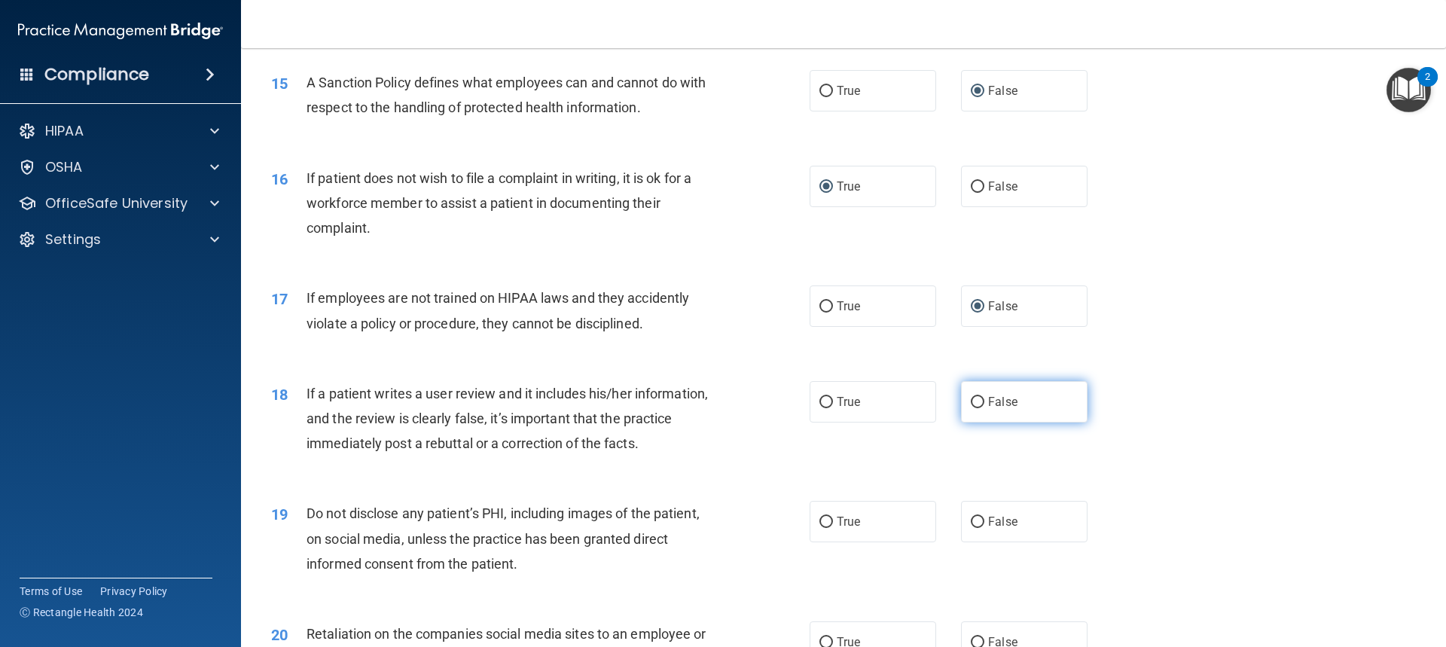
click at [972, 408] on input "False" at bounding box center [978, 402] width 14 height 11
radio input "true"
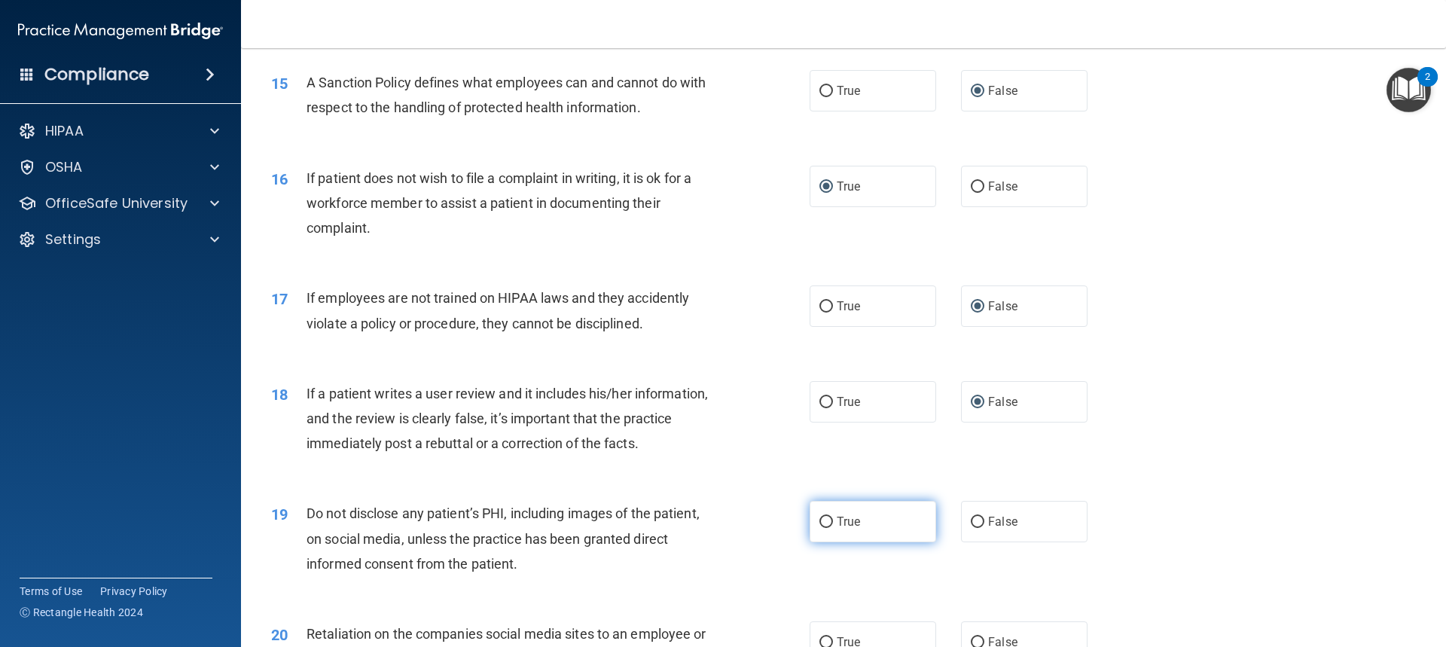
click at [823, 528] on input "True" at bounding box center [826, 522] width 14 height 11
radio input "true"
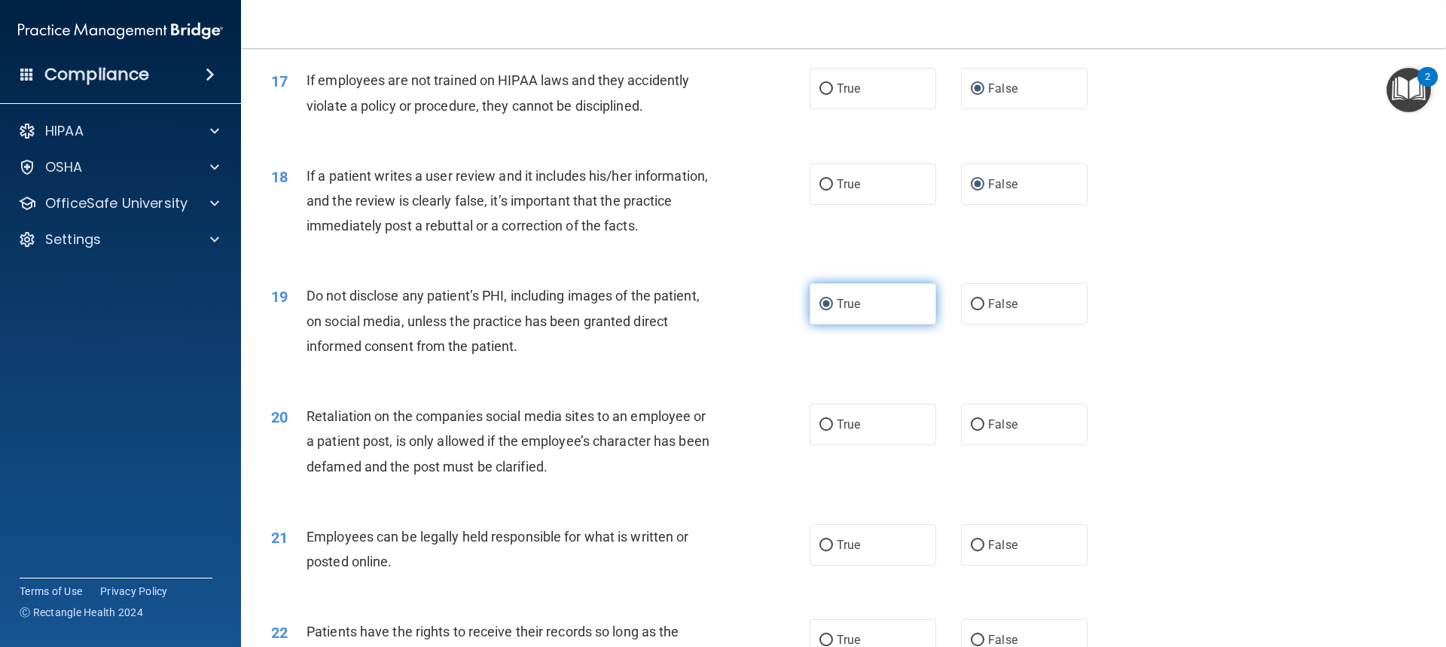
scroll to position [2033, 0]
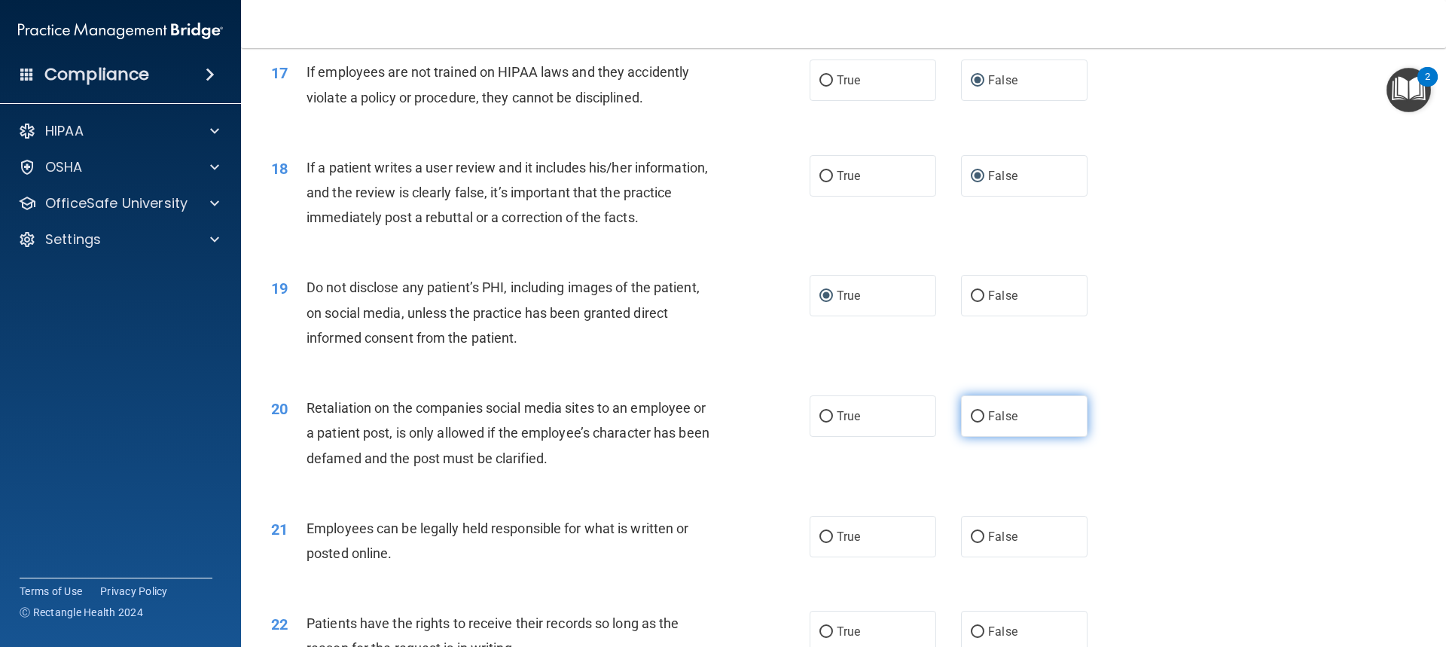
click at [973, 422] on input "False" at bounding box center [978, 416] width 14 height 11
radio input "true"
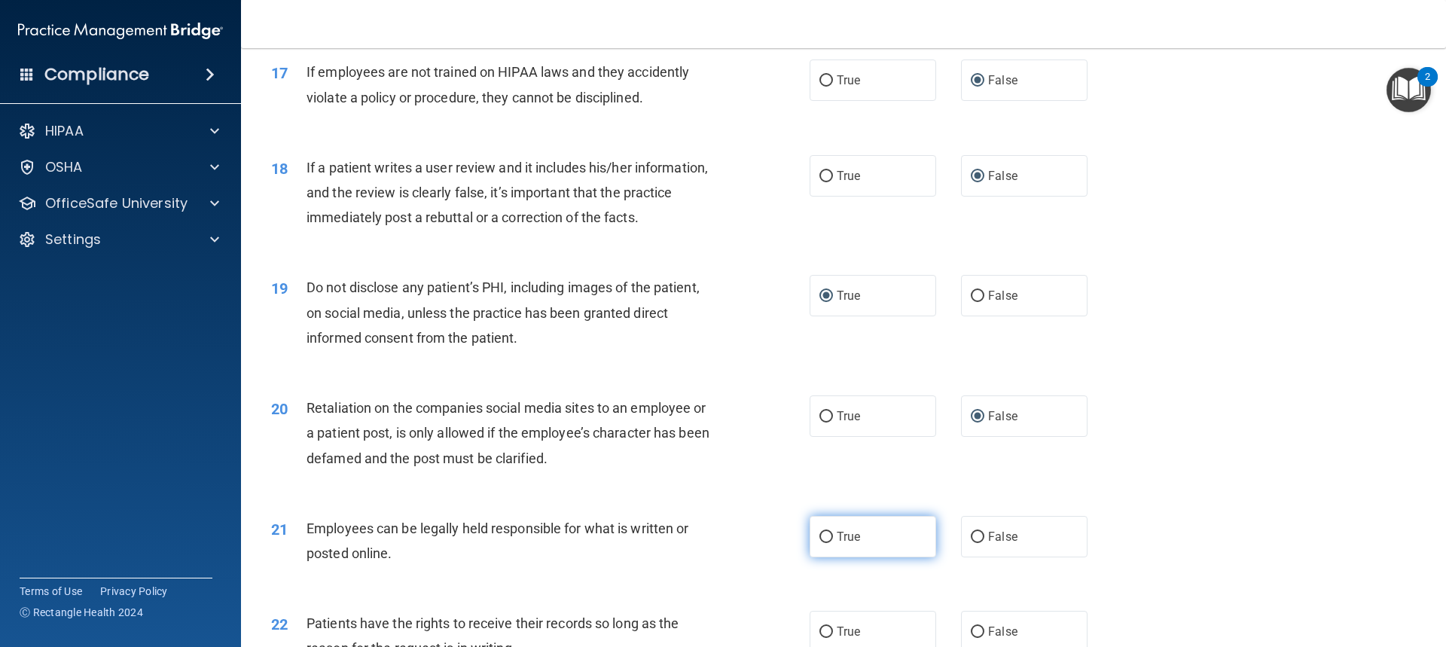
click at [820, 543] on input "True" at bounding box center [826, 537] width 14 height 11
radio input "true"
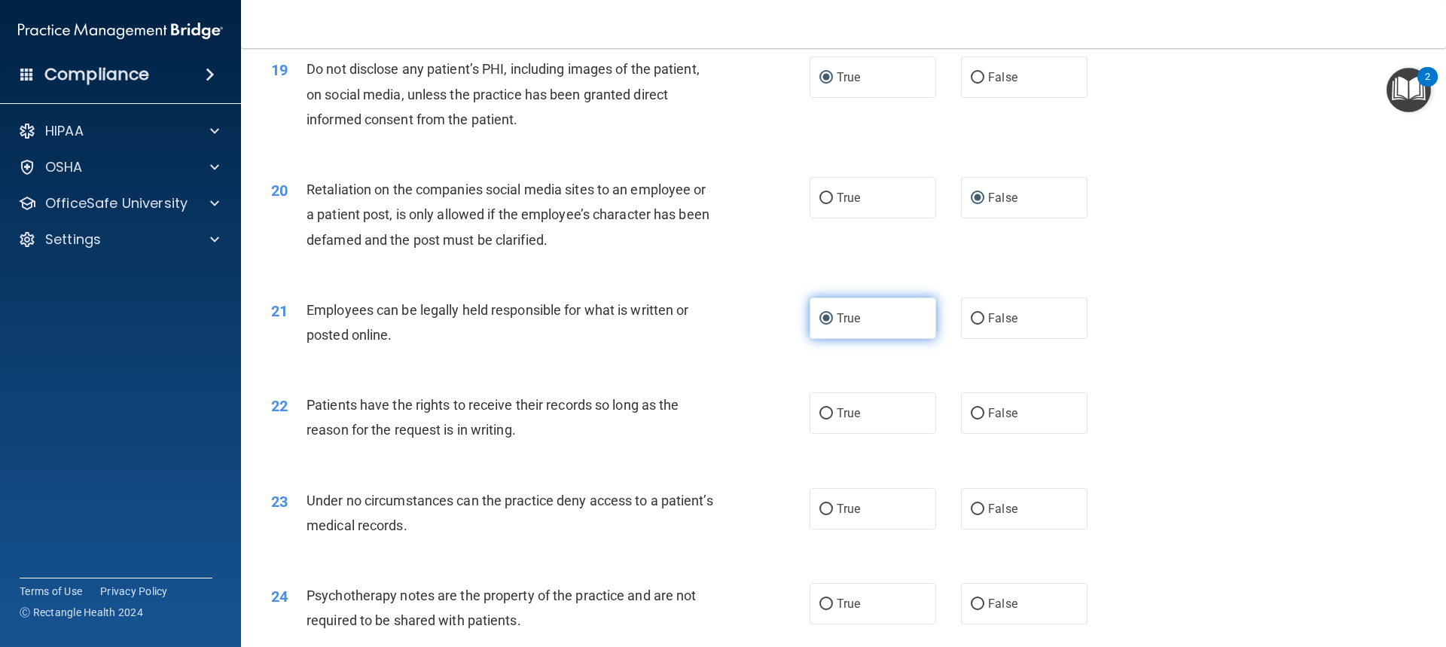
scroll to position [2259, 0]
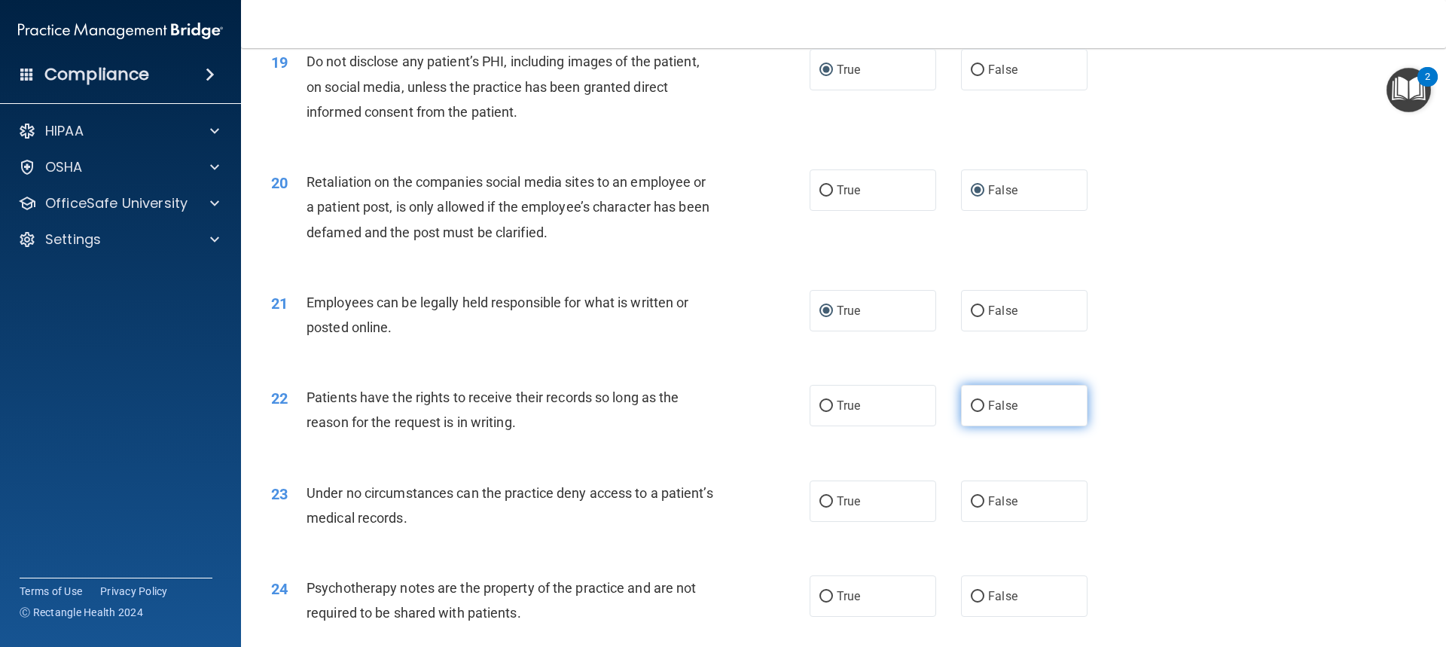
click at [971, 412] on input "False" at bounding box center [978, 406] width 14 height 11
radio input "true"
click at [974, 508] on input "False" at bounding box center [978, 501] width 14 height 11
radio input "true"
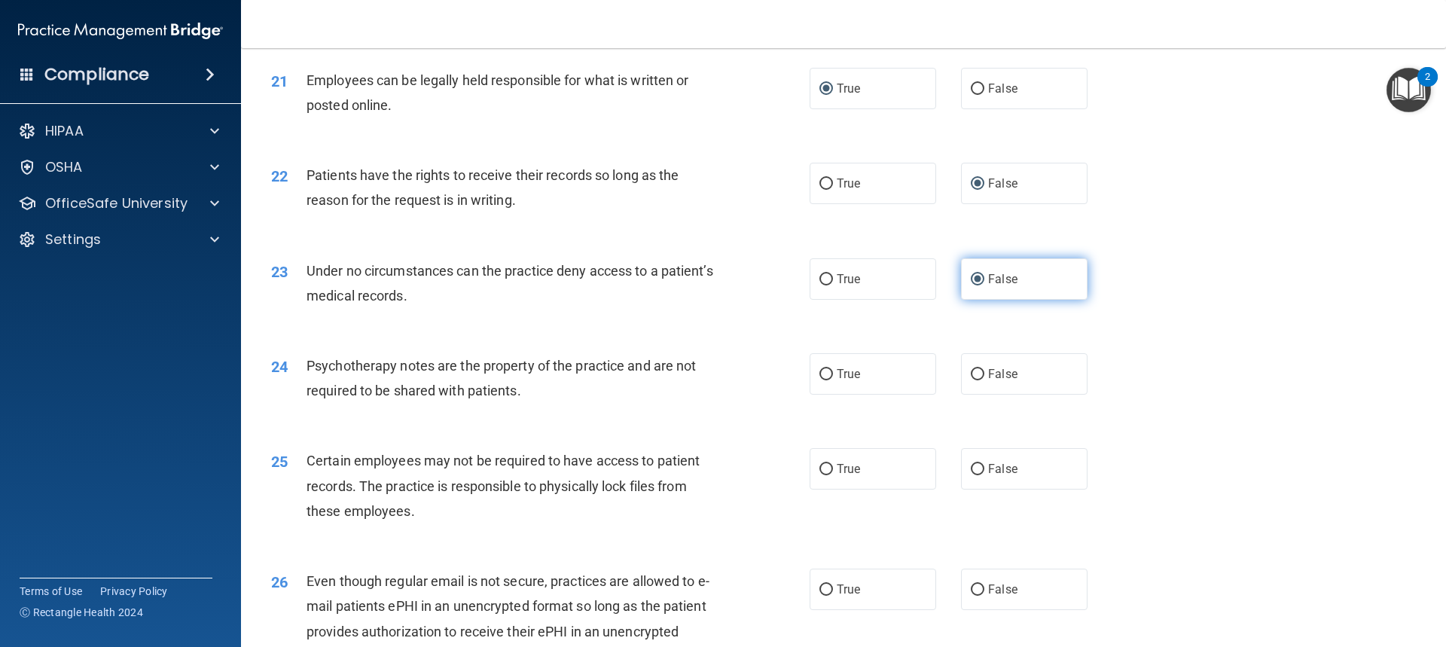
scroll to position [2485, 0]
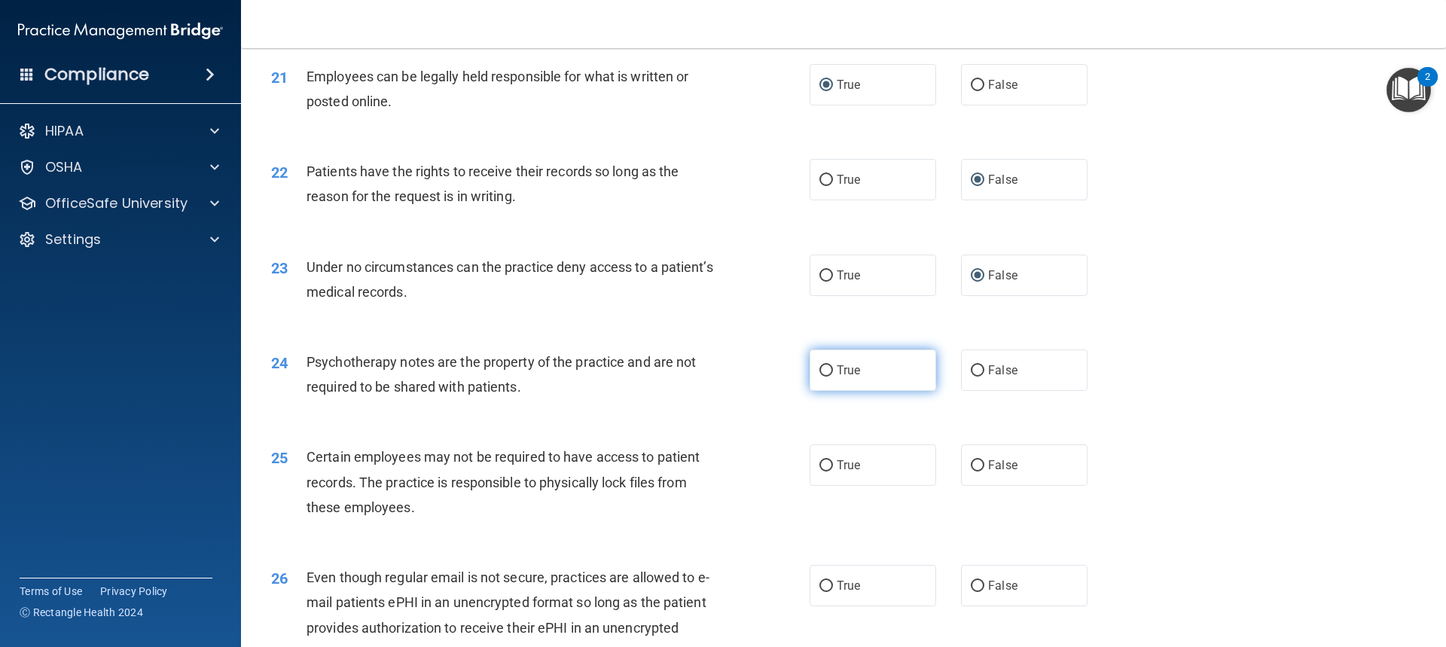
drag, startPoint x: 819, startPoint y: 389, endPoint x: 825, endPoint y: 427, distance: 38.9
click at [819, 377] on input "True" at bounding box center [826, 370] width 14 height 11
radio input "true"
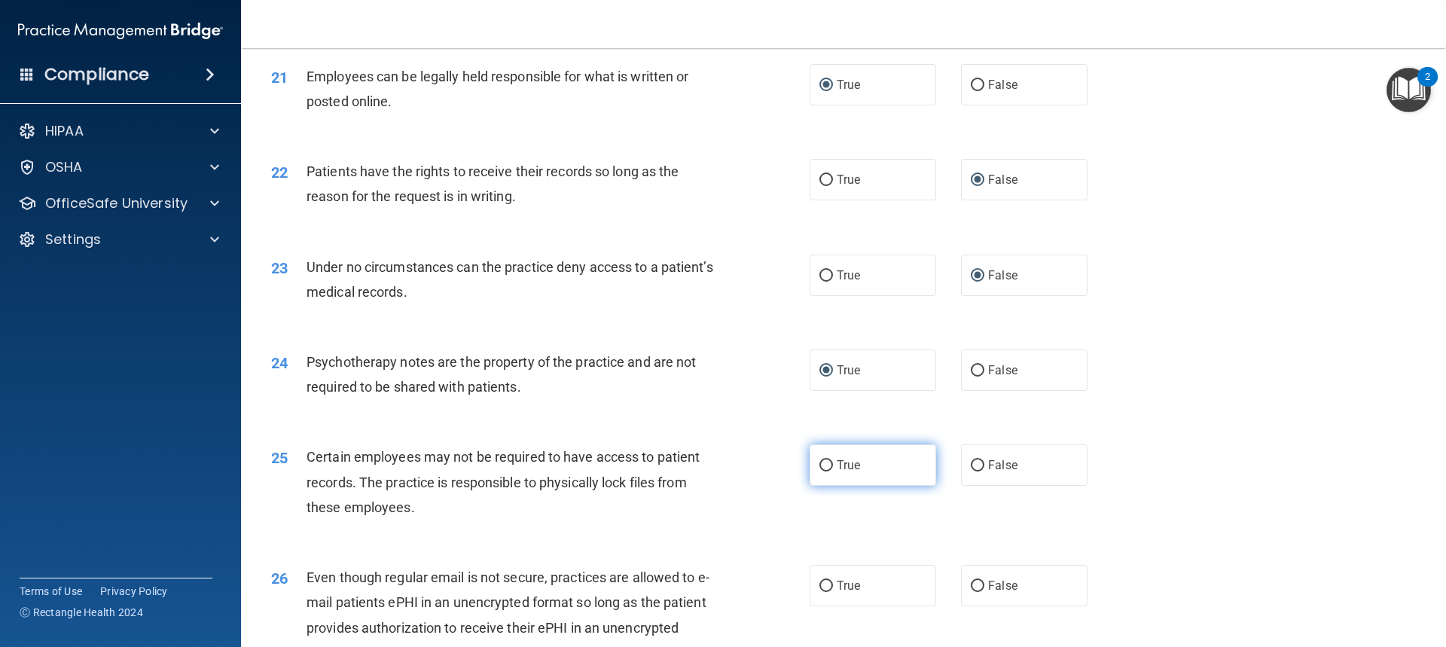
click at [819, 471] on input "True" at bounding box center [826, 465] width 14 height 11
radio input "true"
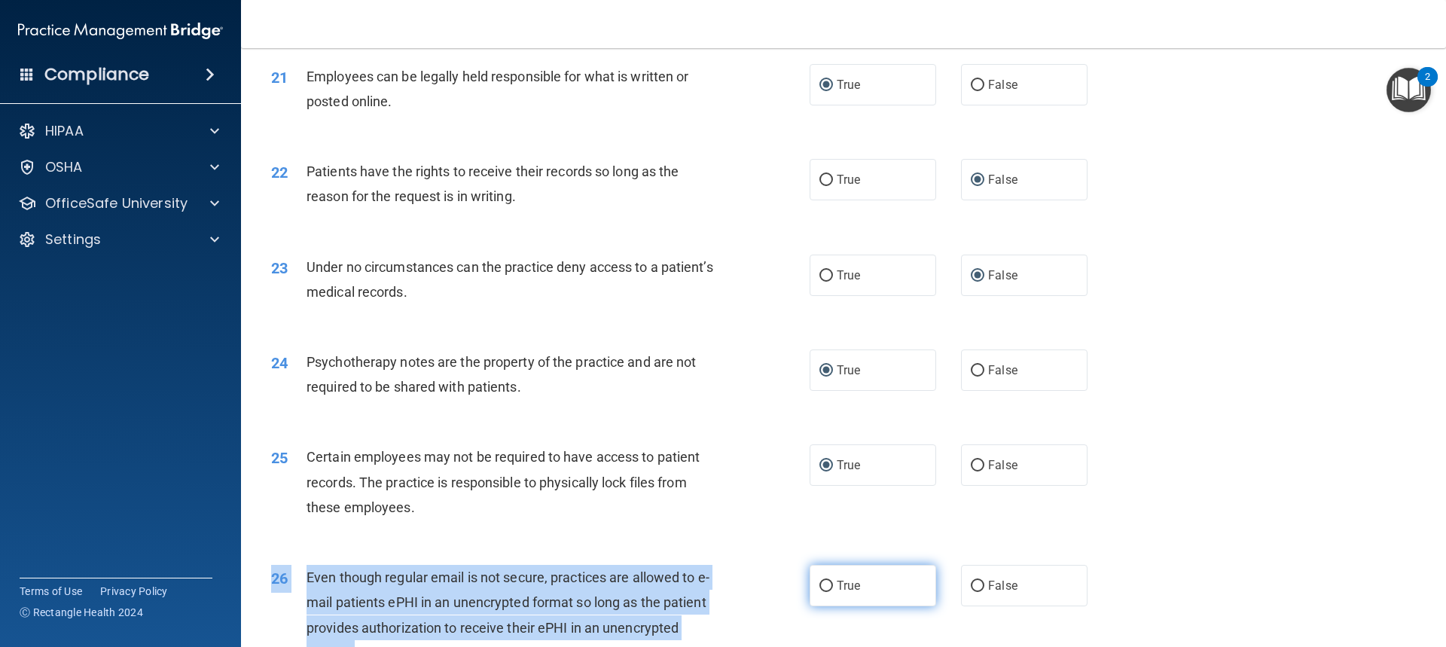
drag, startPoint x: 830, startPoint y: 584, endPoint x: 830, endPoint y: 596, distance: 12.0
click at [830, 596] on div "26 Even though regular email is not secure, practices are allowed to e-mail pat…" at bounding box center [843, 618] width 1167 height 145
click at [822, 592] on input "True" at bounding box center [826, 586] width 14 height 11
radio input "true"
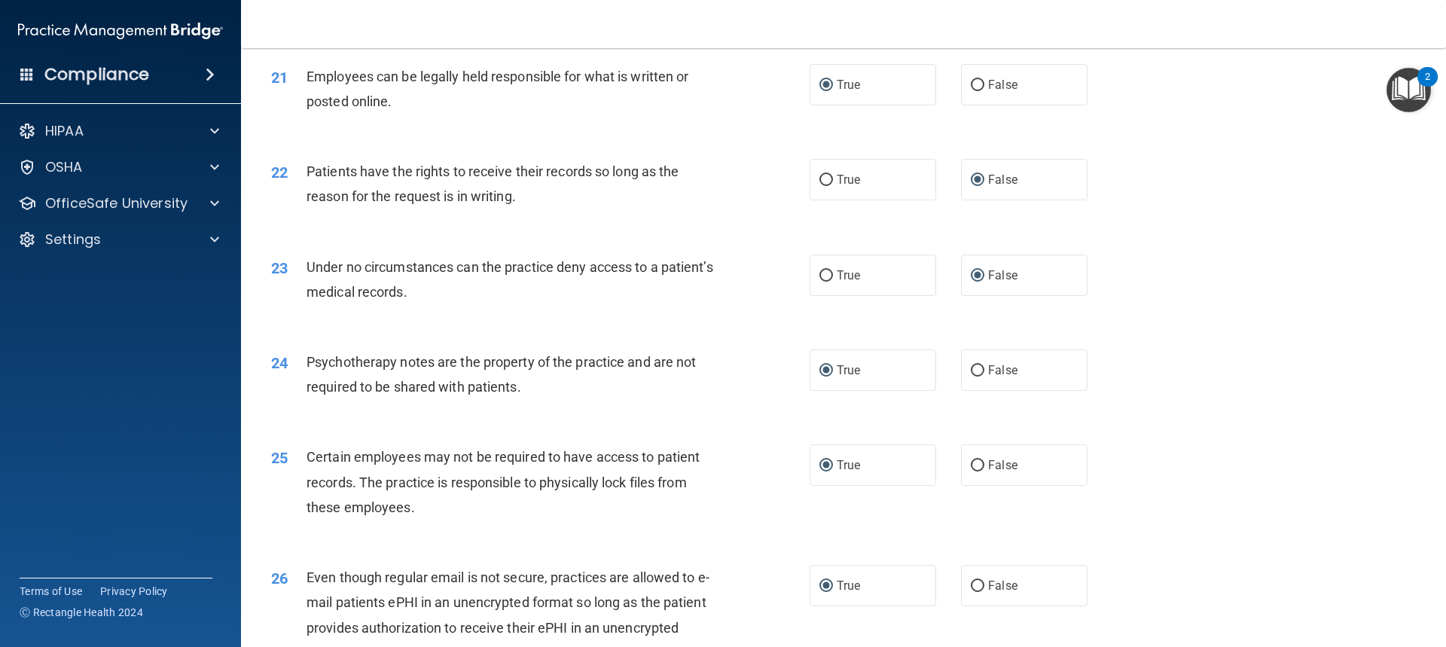
click at [857, 535] on div "25 Certain employees may not be required to have access to patient records. The…" at bounding box center [843, 485] width 1167 height 120
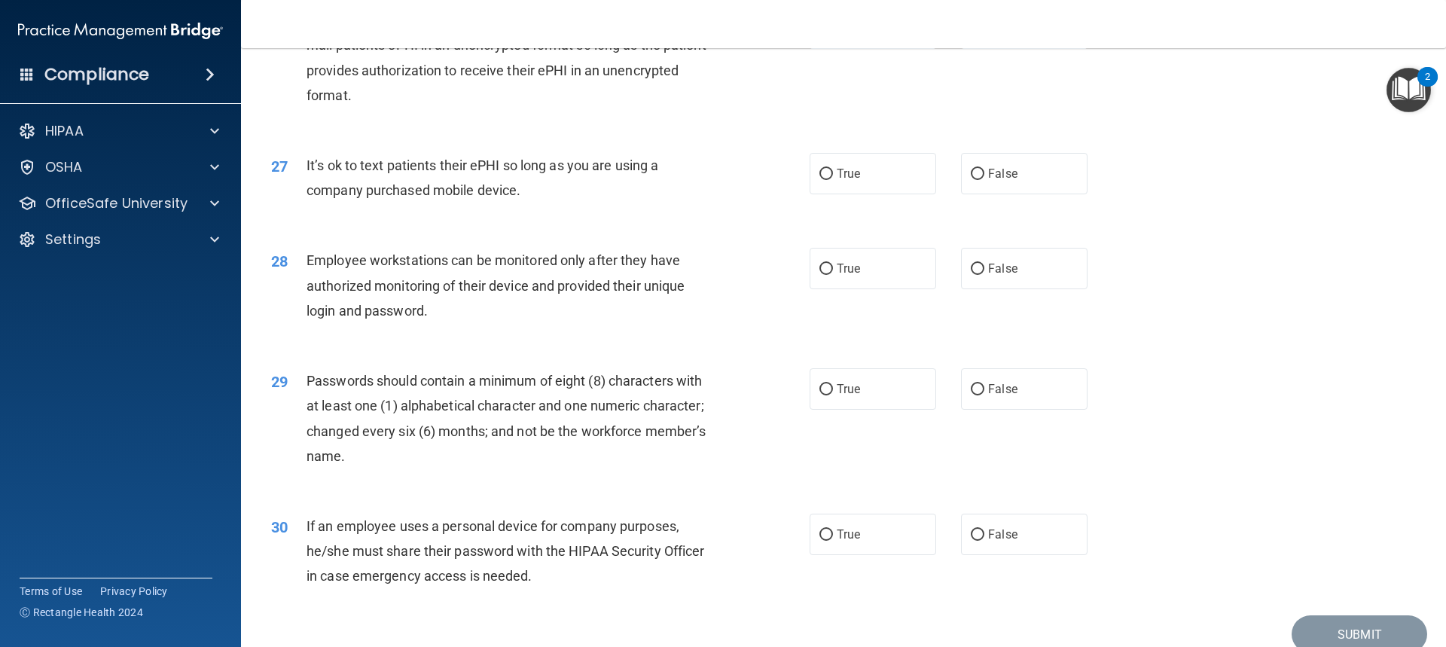
scroll to position [3088, 0]
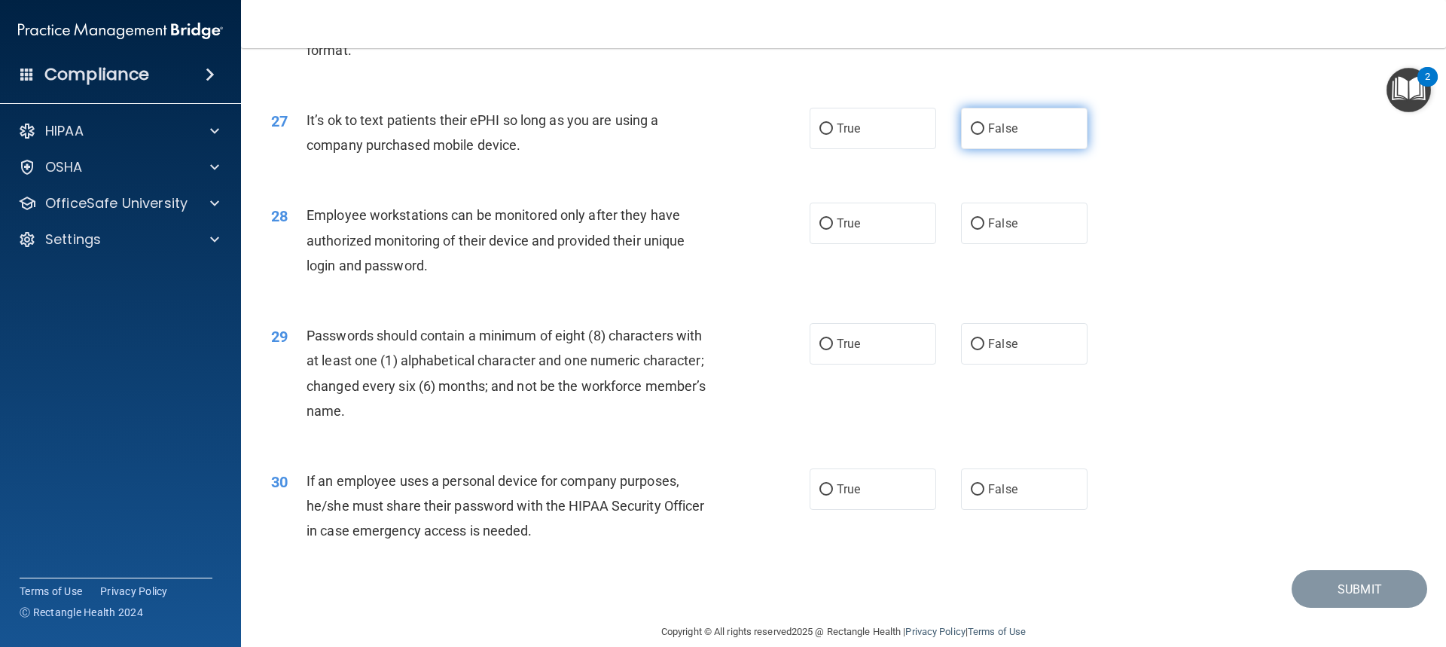
click at [971, 135] on input "False" at bounding box center [978, 129] width 14 height 11
radio input "true"
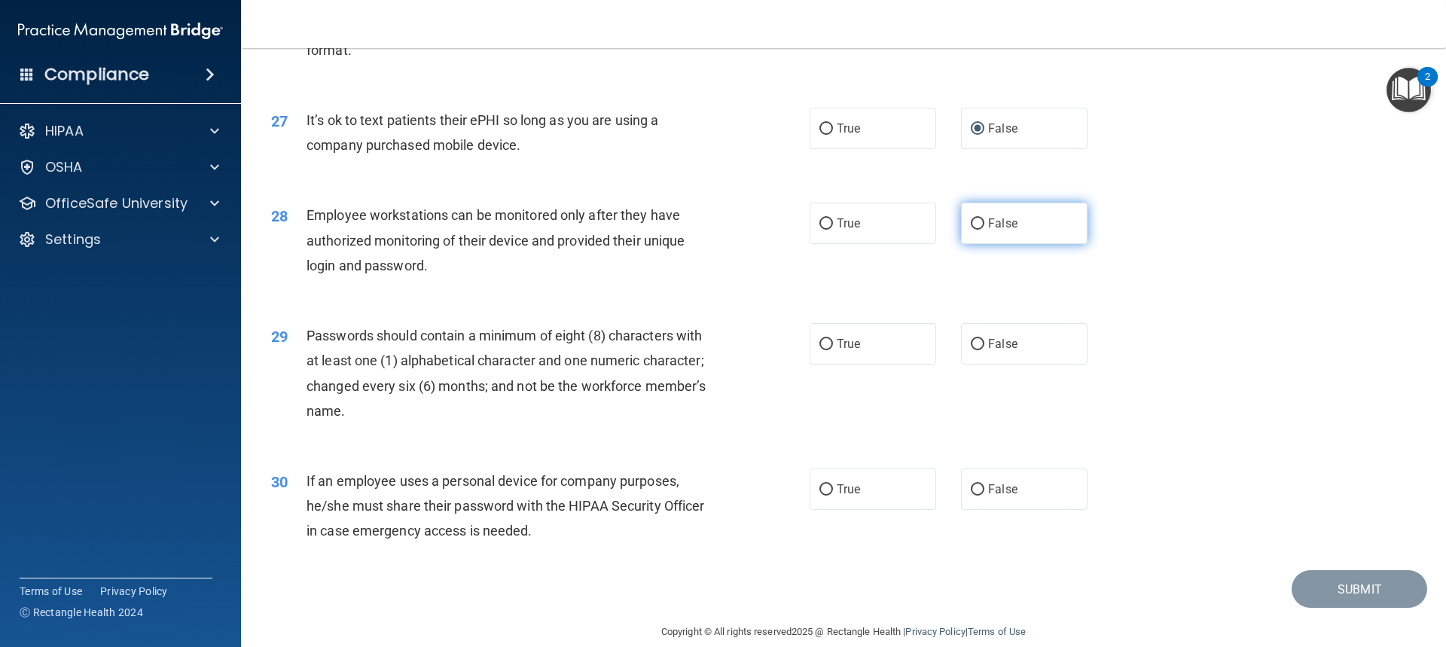
click at [971, 230] on input "False" at bounding box center [978, 223] width 14 height 11
radio input "true"
click at [821, 350] on input "True" at bounding box center [826, 344] width 14 height 11
radio input "true"
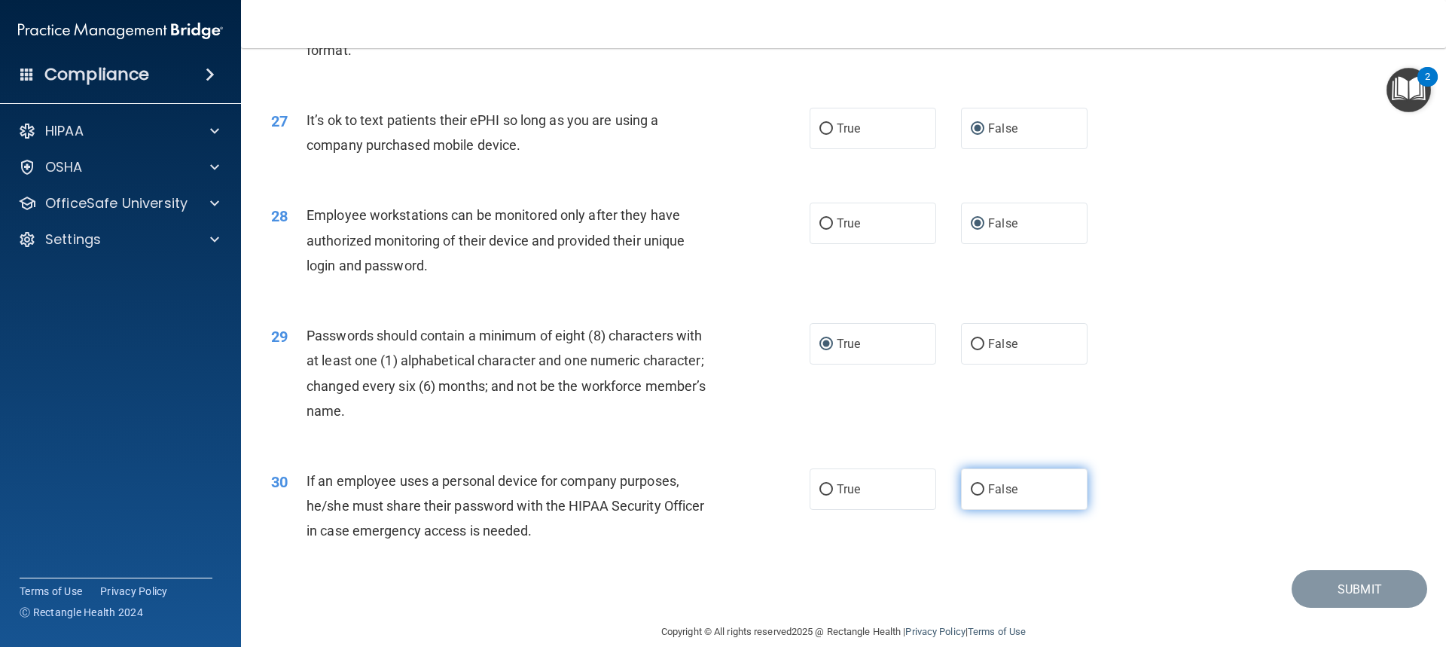
click at [971, 496] on input "False" at bounding box center [978, 489] width 14 height 11
radio input "true"
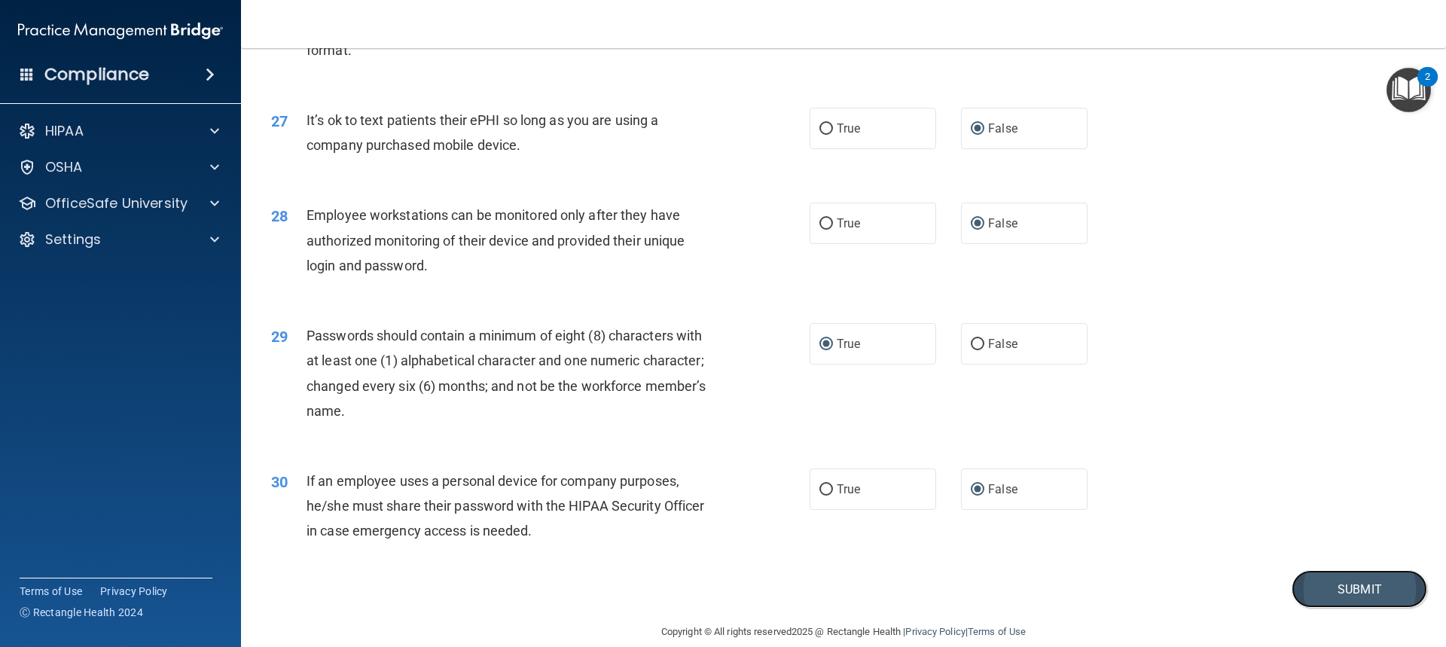
click at [1321, 608] on button "Submit" at bounding box center [1360, 589] width 136 height 38
click at [1334, 608] on button "Submit" at bounding box center [1360, 589] width 136 height 38
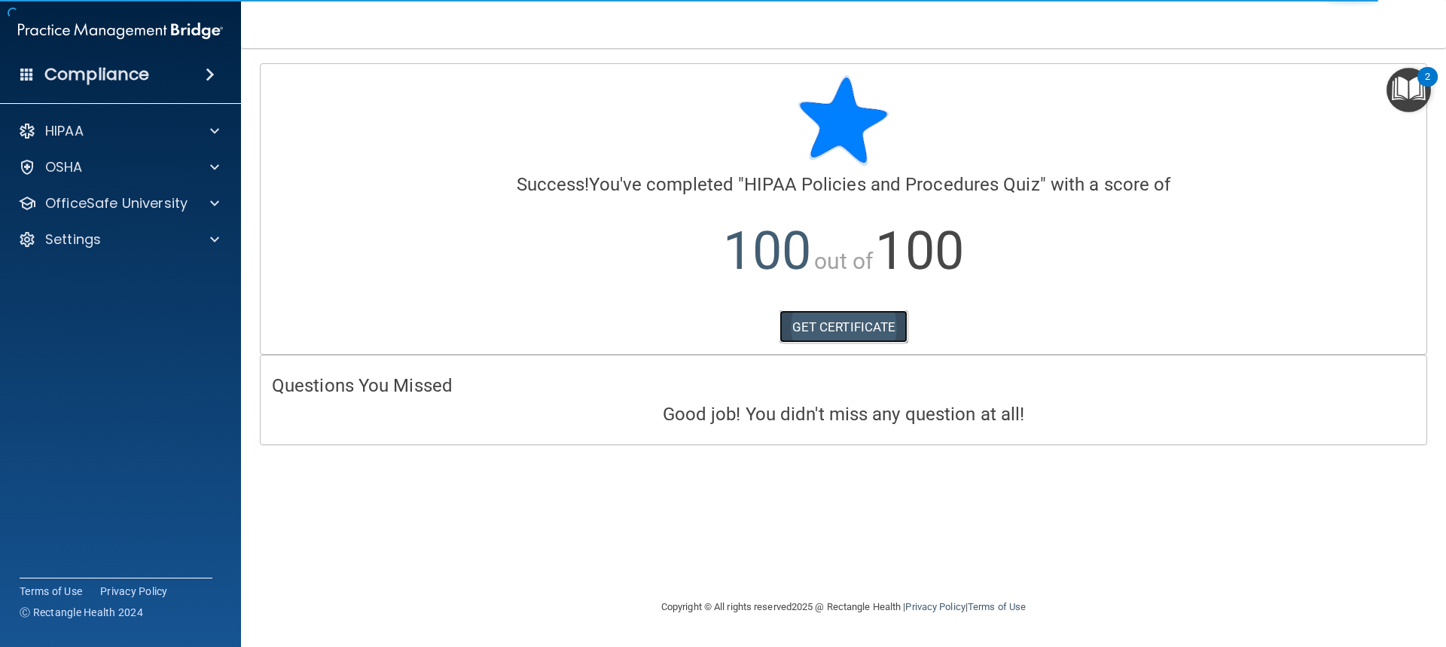
click at [846, 327] on link "GET CERTIFICATE" at bounding box center [843, 326] width 129 height 33
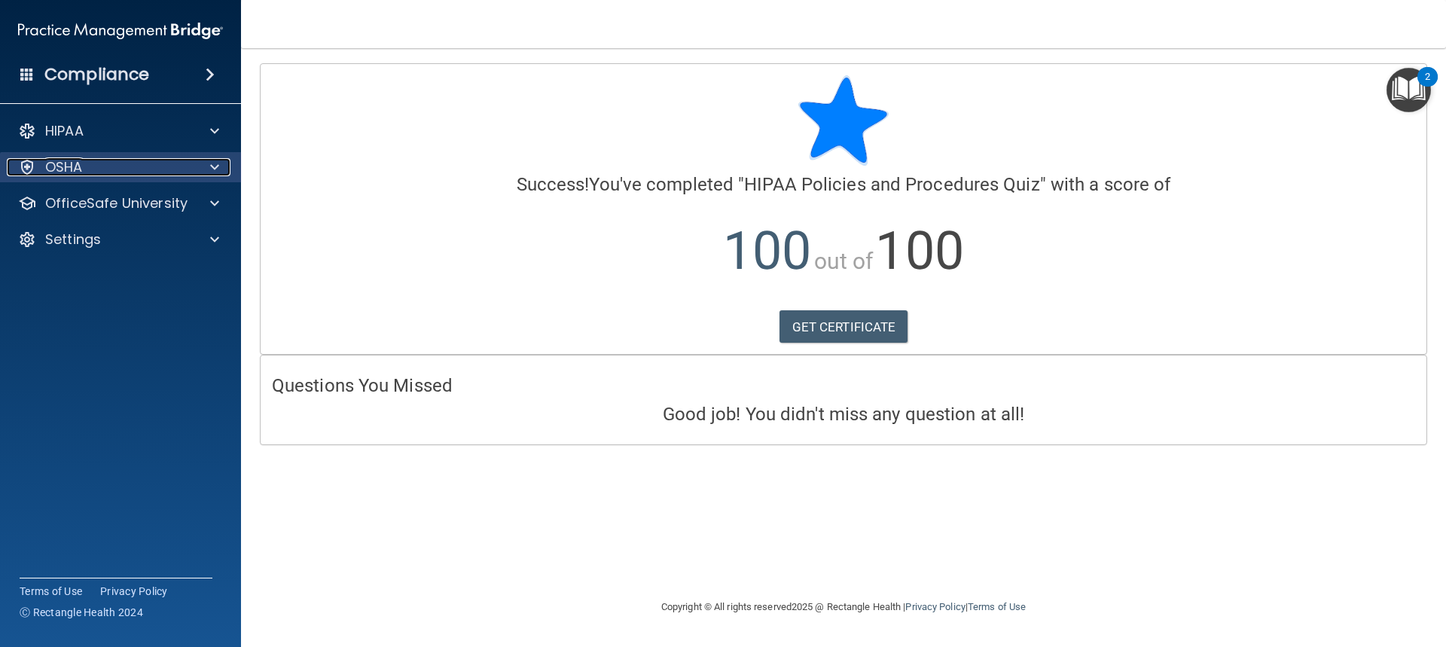
click at [60, 167] on p "OSHA" at bounding box center [64, 167] width 38 height 18
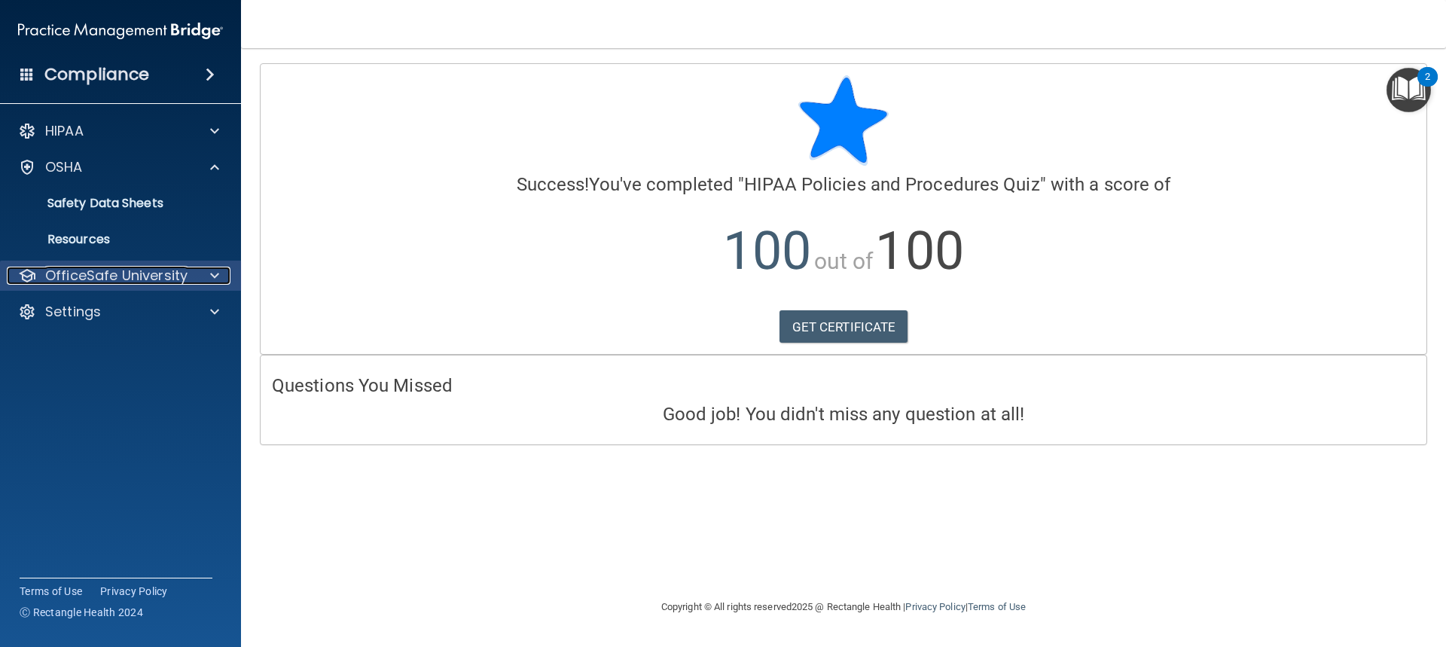
click at [92, 270] on p "OfficeSafe University" at bounding box center [116, 276] width 142 height 18
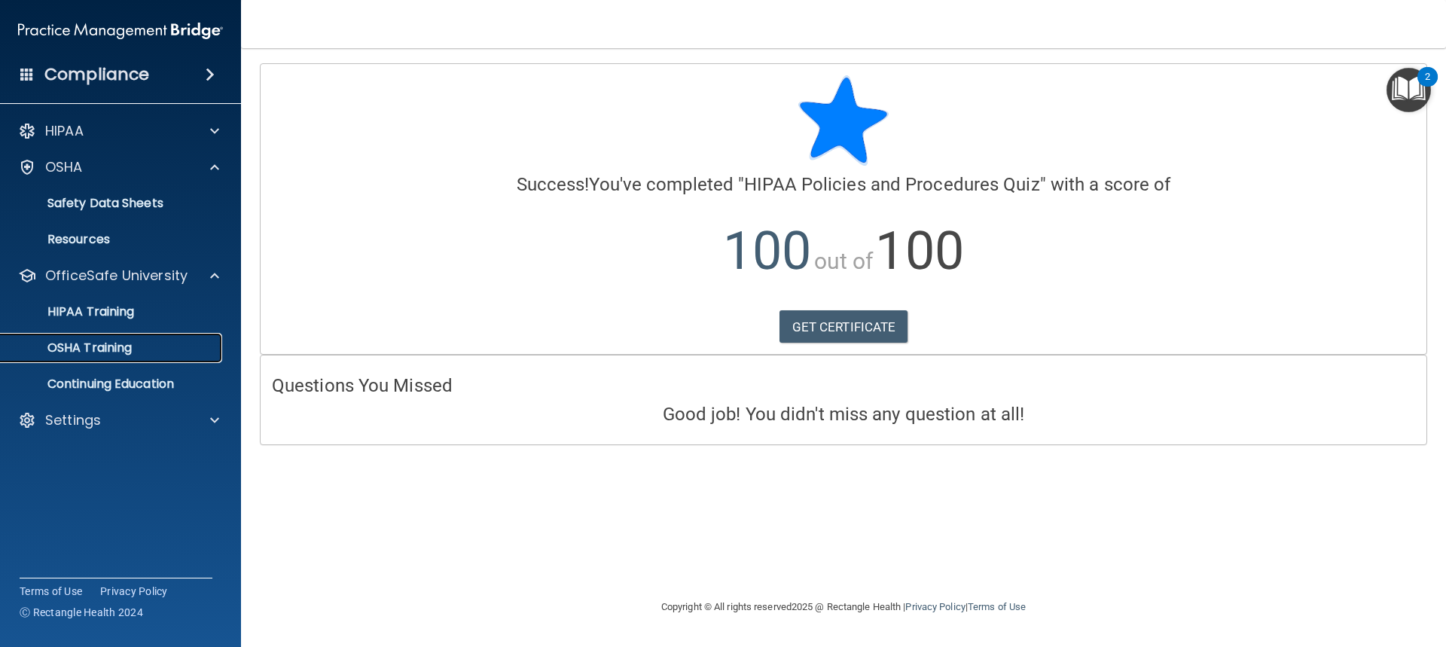
click at [91, 350] on p "OSHA Training" at bounding box center [71, 347] width 122 height 15
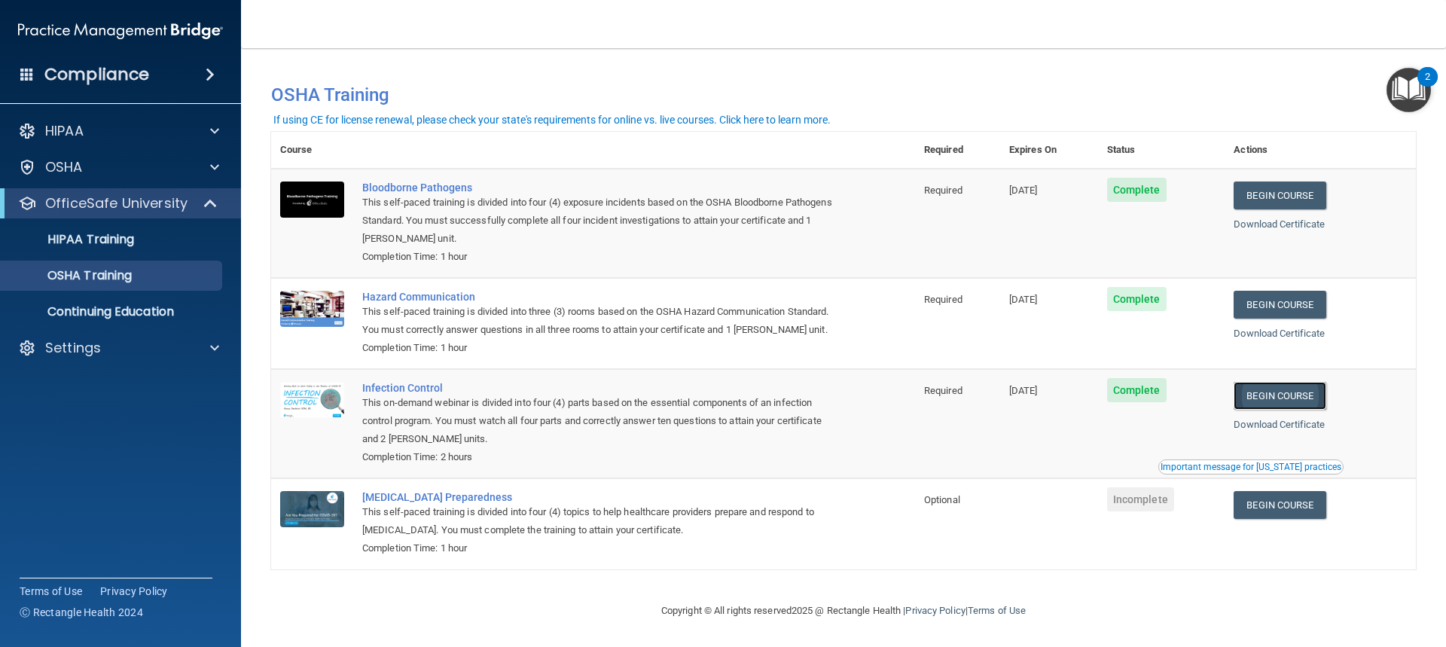
click at [1296, 410] on link "Begin Course" at bounding box center [1280, 396] width 92 height 28
click at [1247, 194] on link "Begin Course" at bounding box center [1280, 195] width 92 height 28
click at [1300, 307] on link "Begin Course" at bounding box center [1280, 305] width 92 height 28
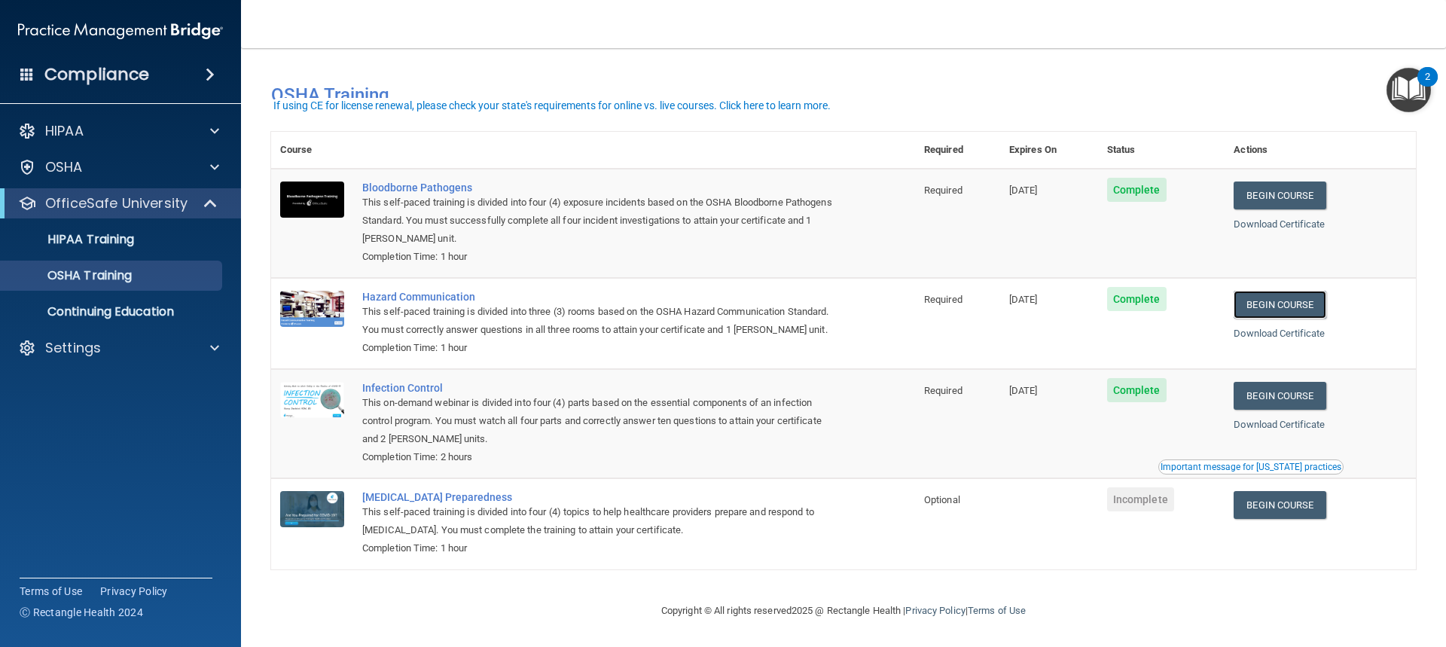
scroll to position [22, 0]
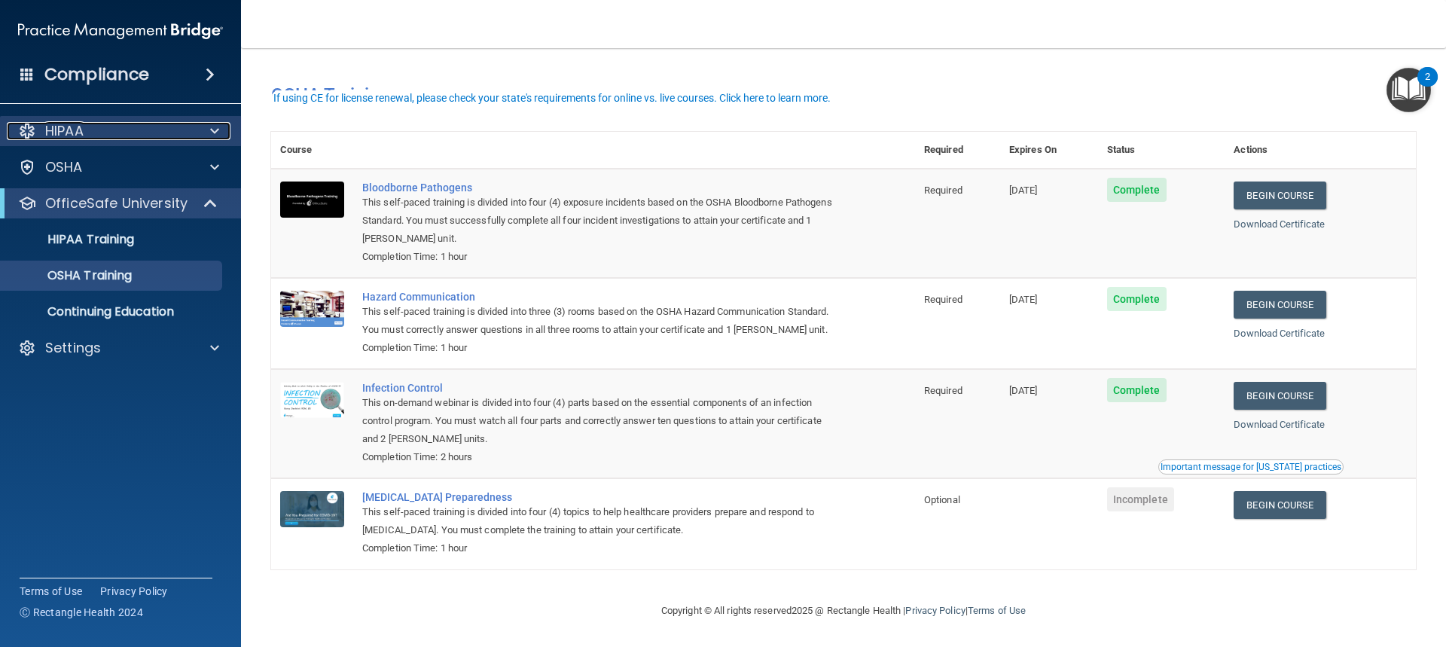
click at [62, 129] on p "HIPAA" at bounding box center [64, 131] width 38 height 18
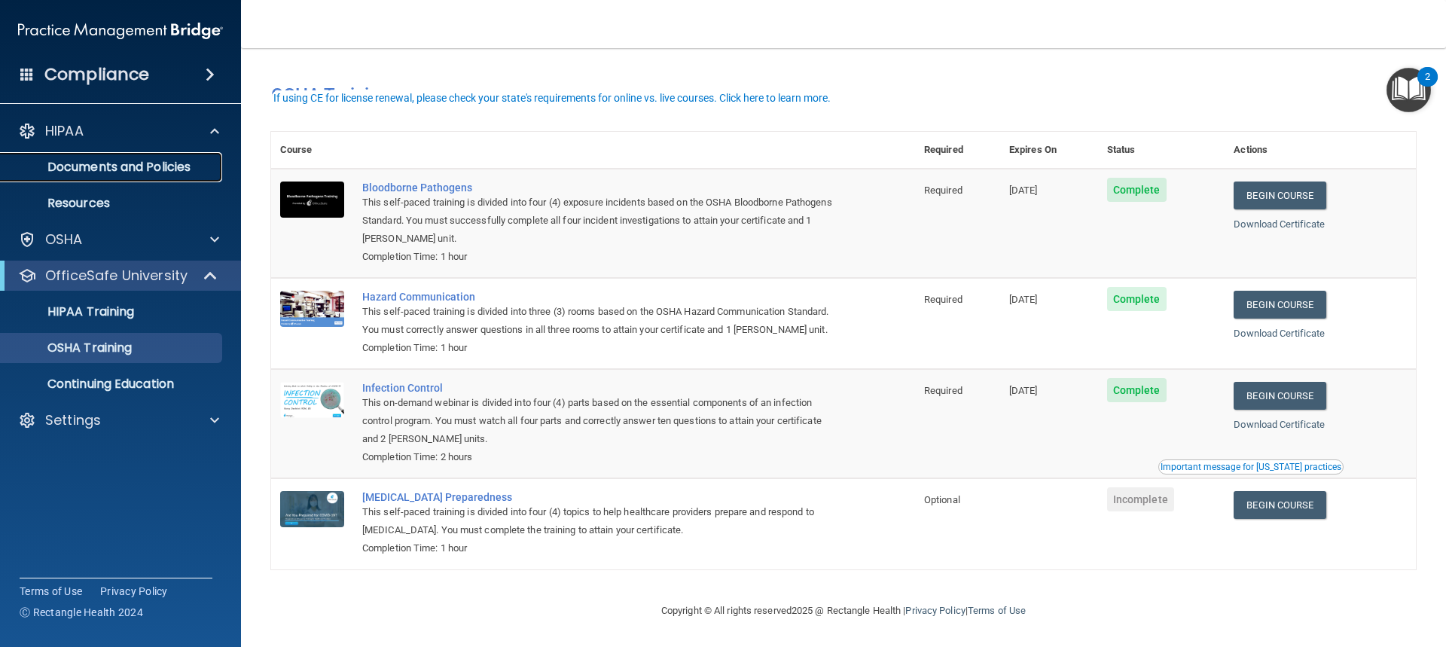
click at [164, 163] on p "Documents and Policies" at bounding box center [113, 167] width 206 height 15
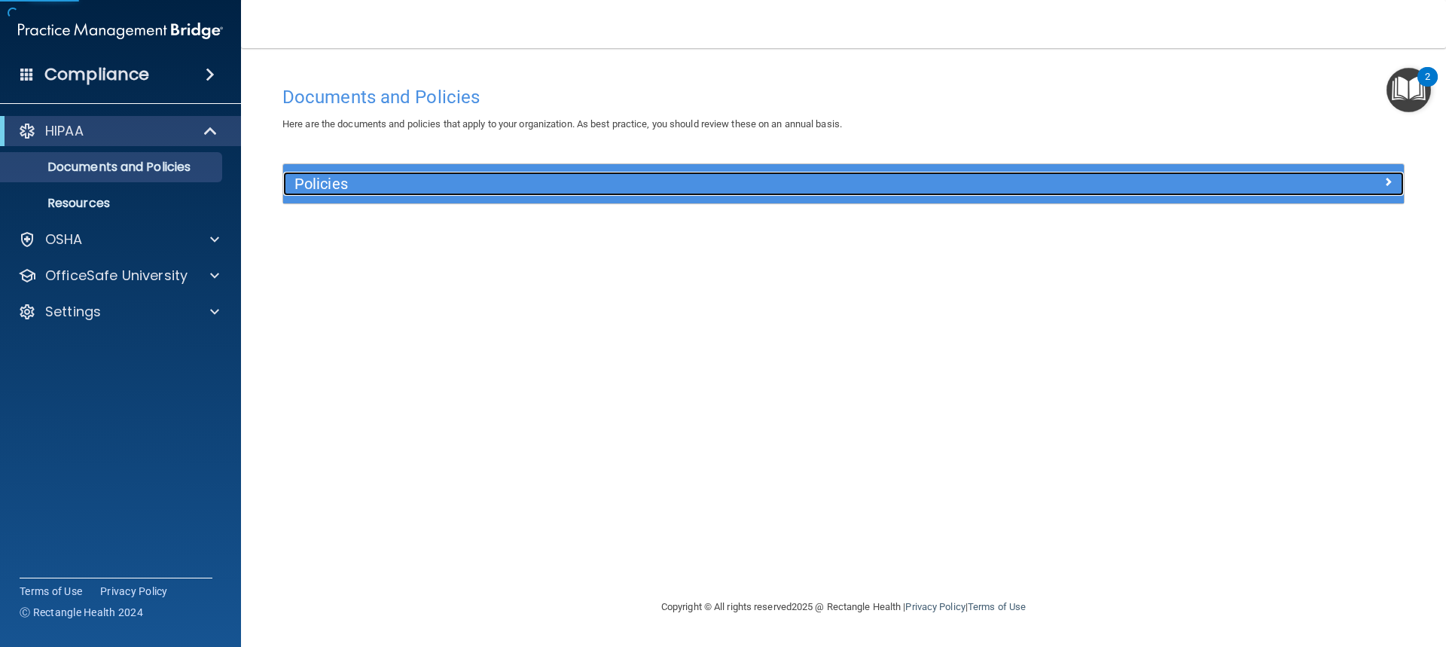
click at [398, 194] on div "Policies" at bounding box center [703, 184] width 840 height 24
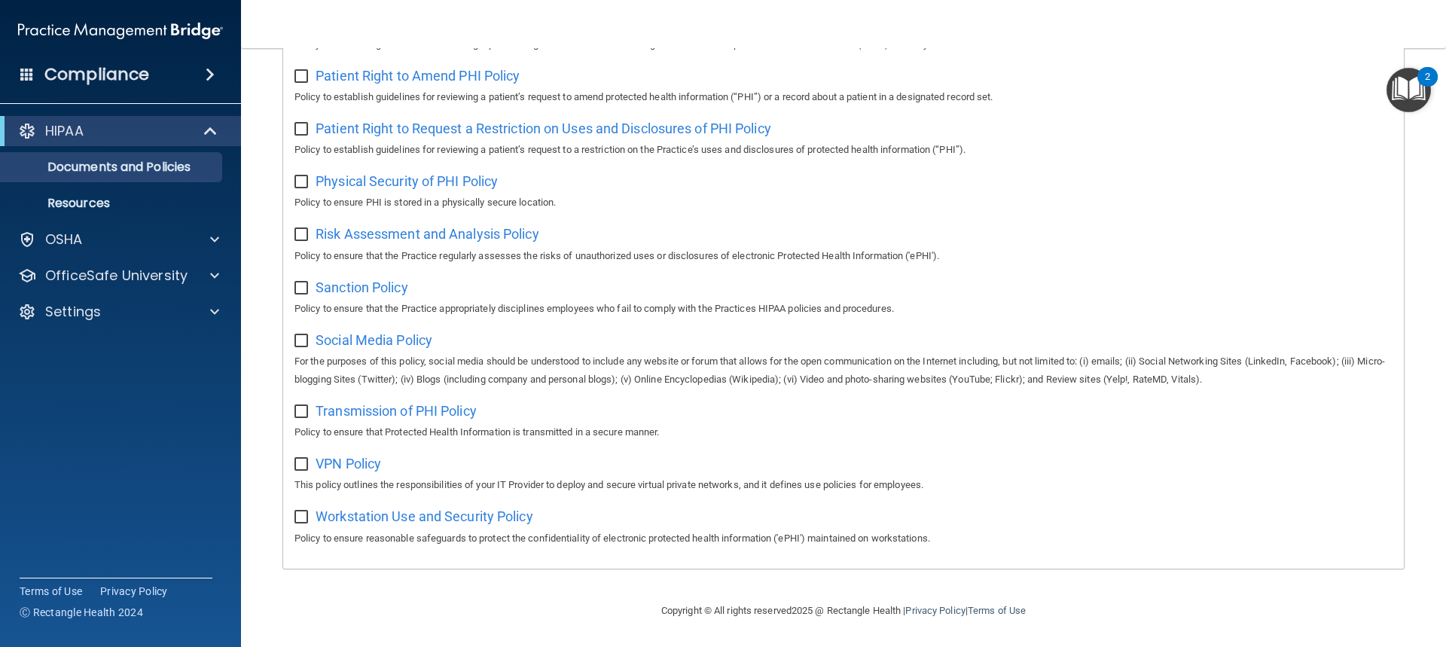
scroll to position [638, 0]
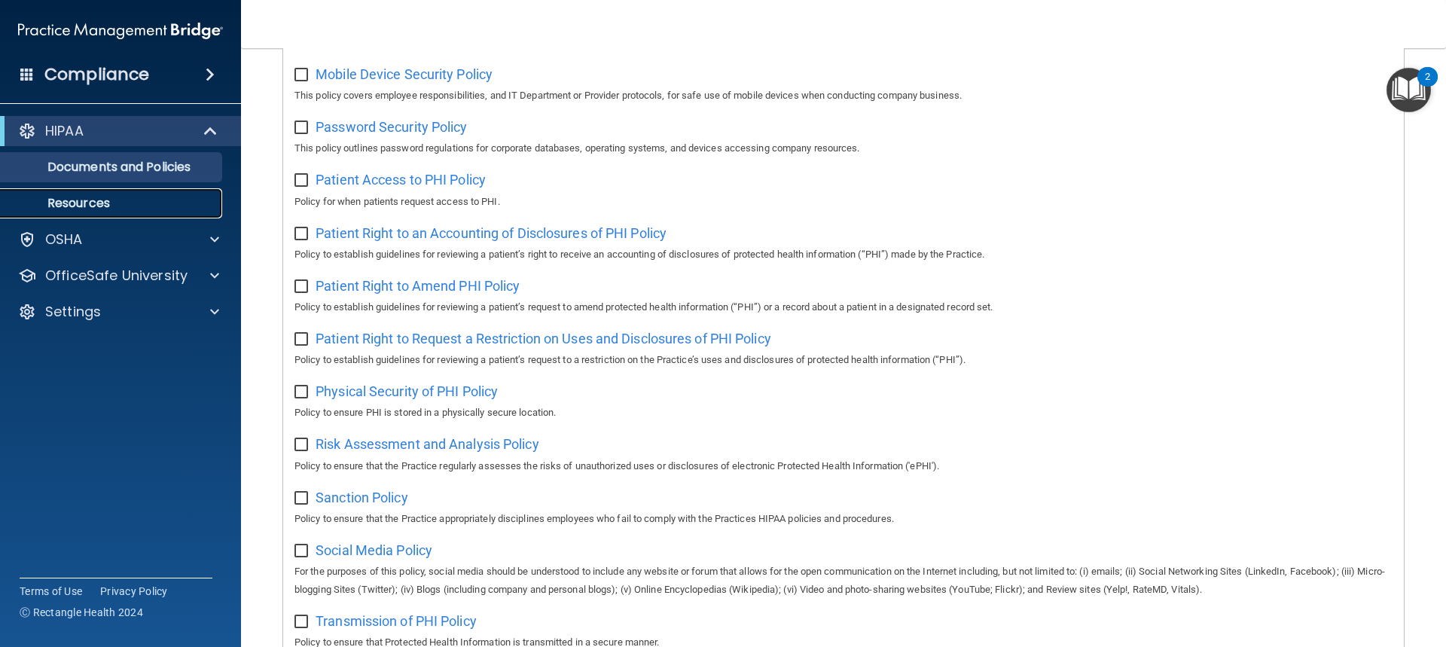
click at [69, 201] on p "Resources" at bounding box center [113, 203] width 206 height 15
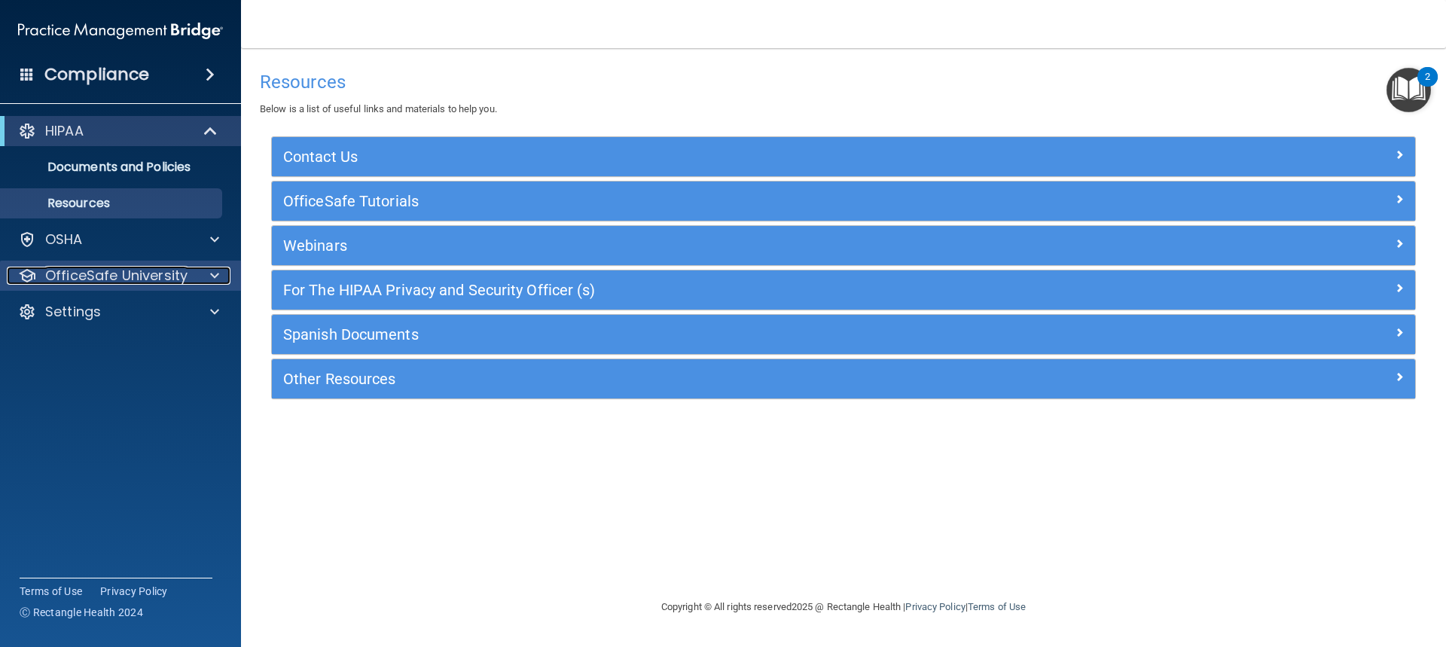
click at [99, 280] on p "OfficeSafe University" at bounding box center [116, 276] width 142 height 18
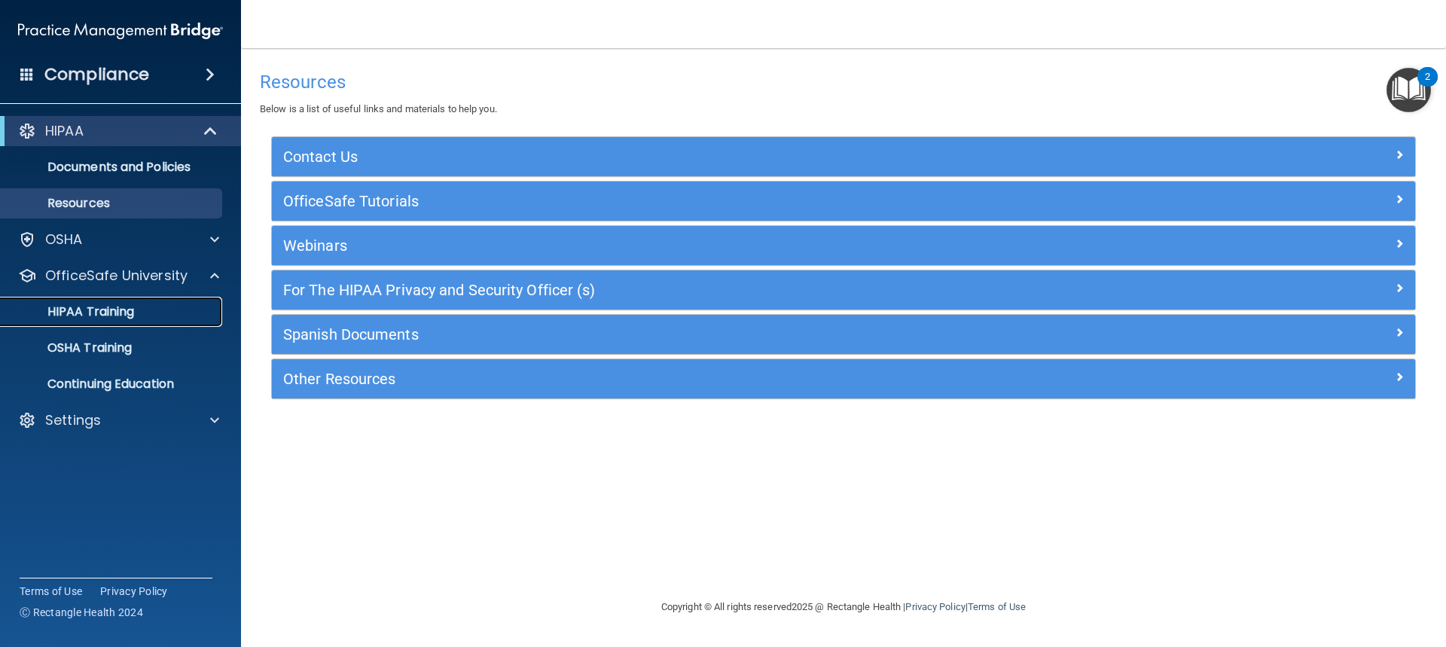
click at [101, 319] on p "HIPAA Training" at bounding box center [72, 311] width 124 height 15
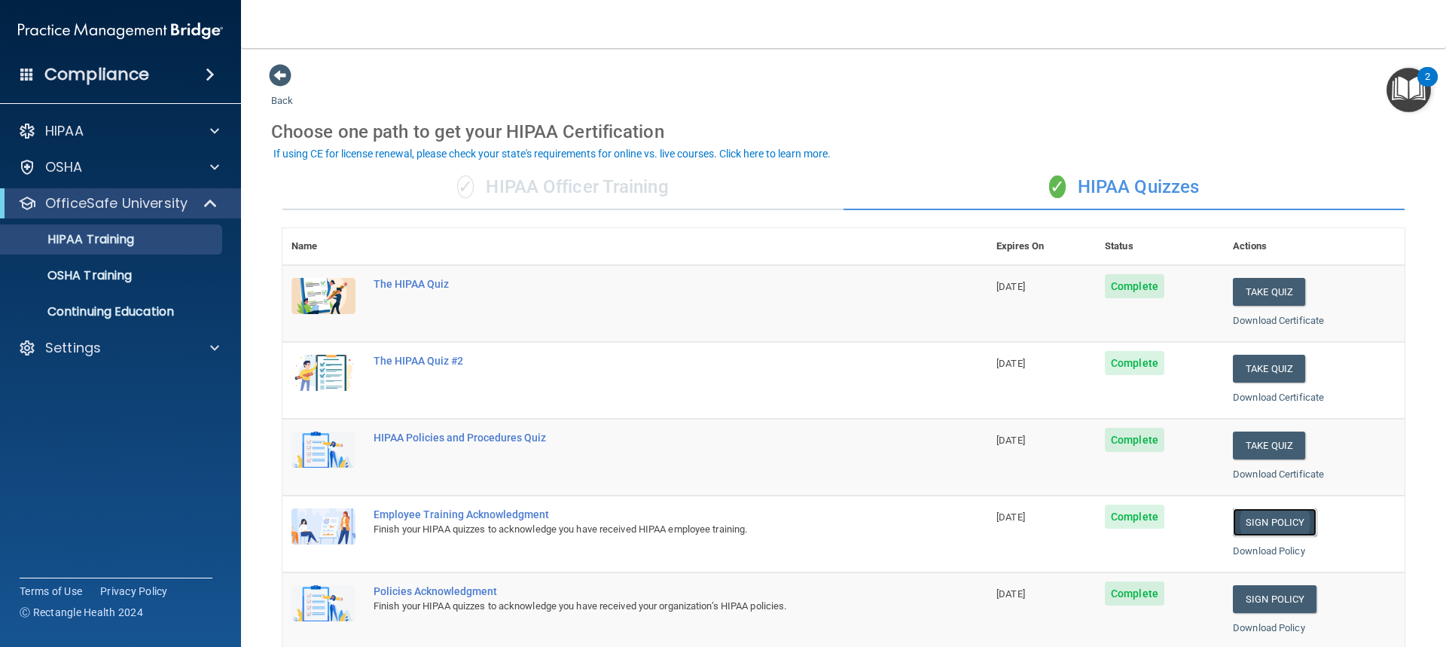
click at [1240, 526] on link "Sign Policy" at bounding box center [1275, 522] width 84 height 28
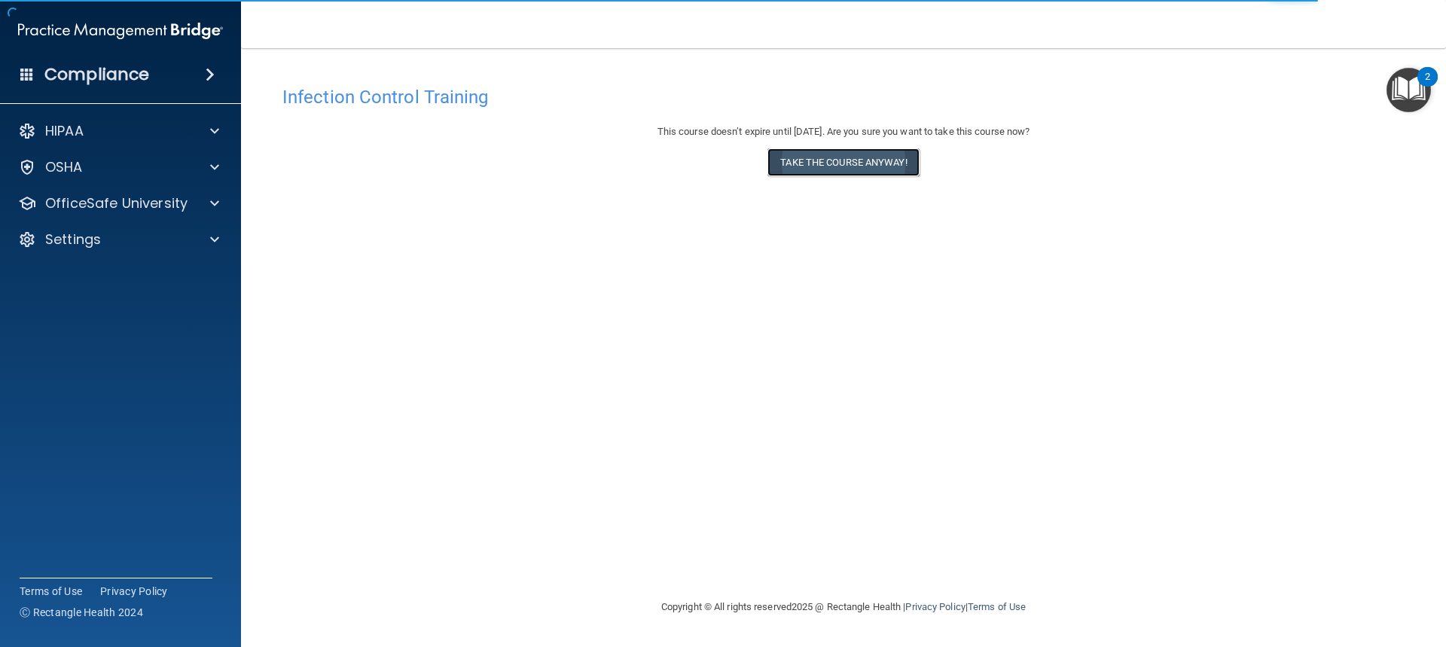
click at [822, 164] on button "Take the course anyway!" at bounding box center [842, 162] width 151 height 28
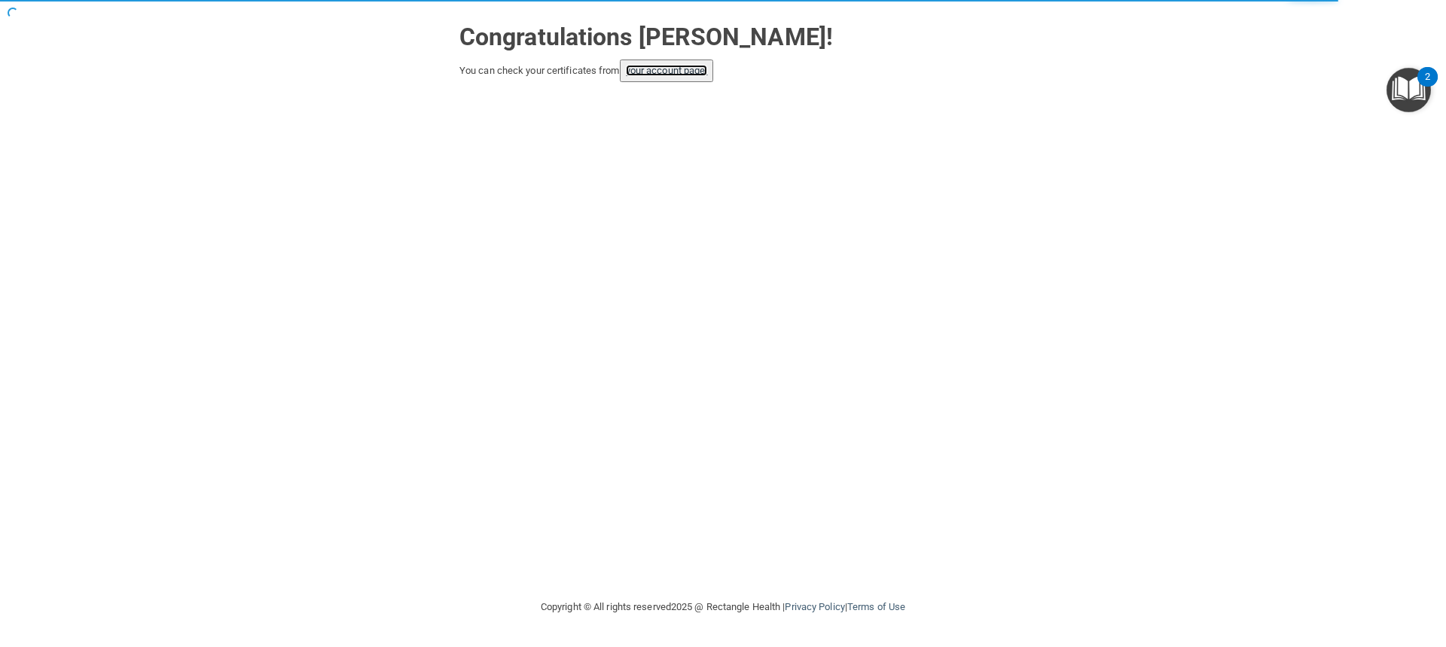
click at [666, 75] on link "your account page!" at bounding box center [667, 70] width 82 height 11
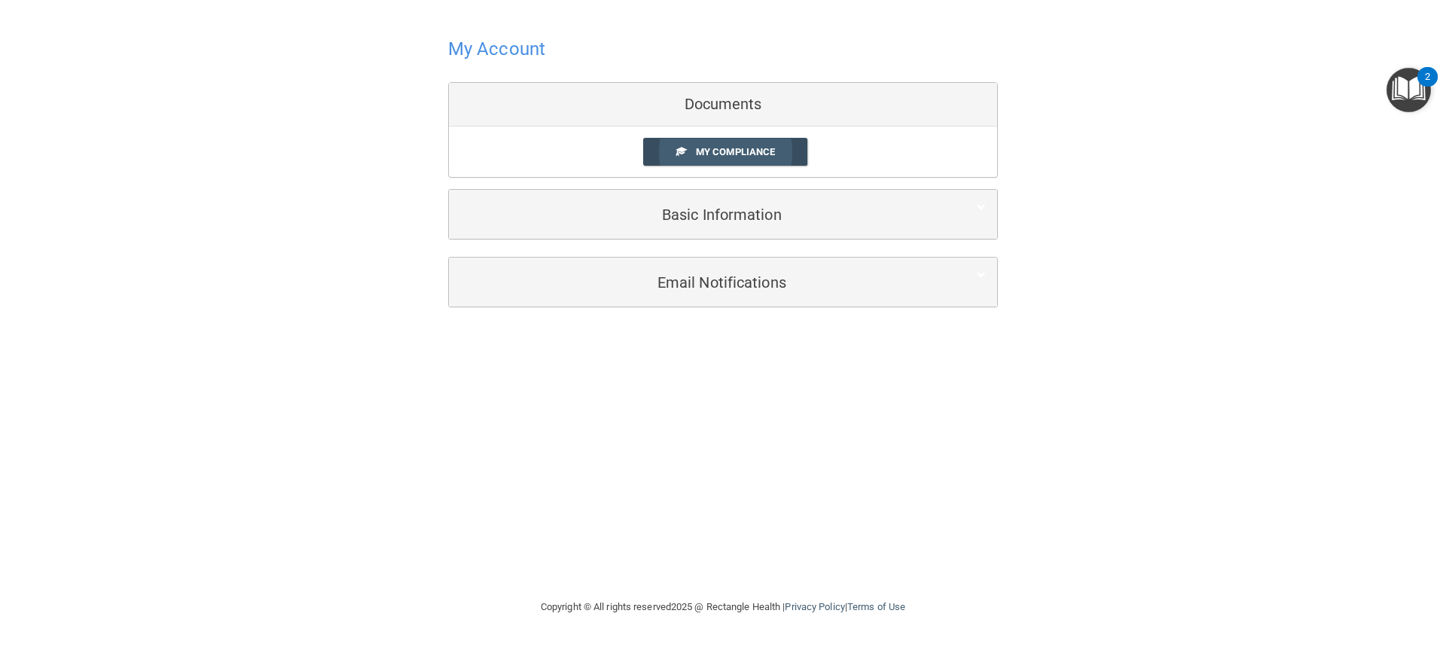
click at [689, 151] on link "My Compliance" at bounding box center [725, 152] width 165 height 28
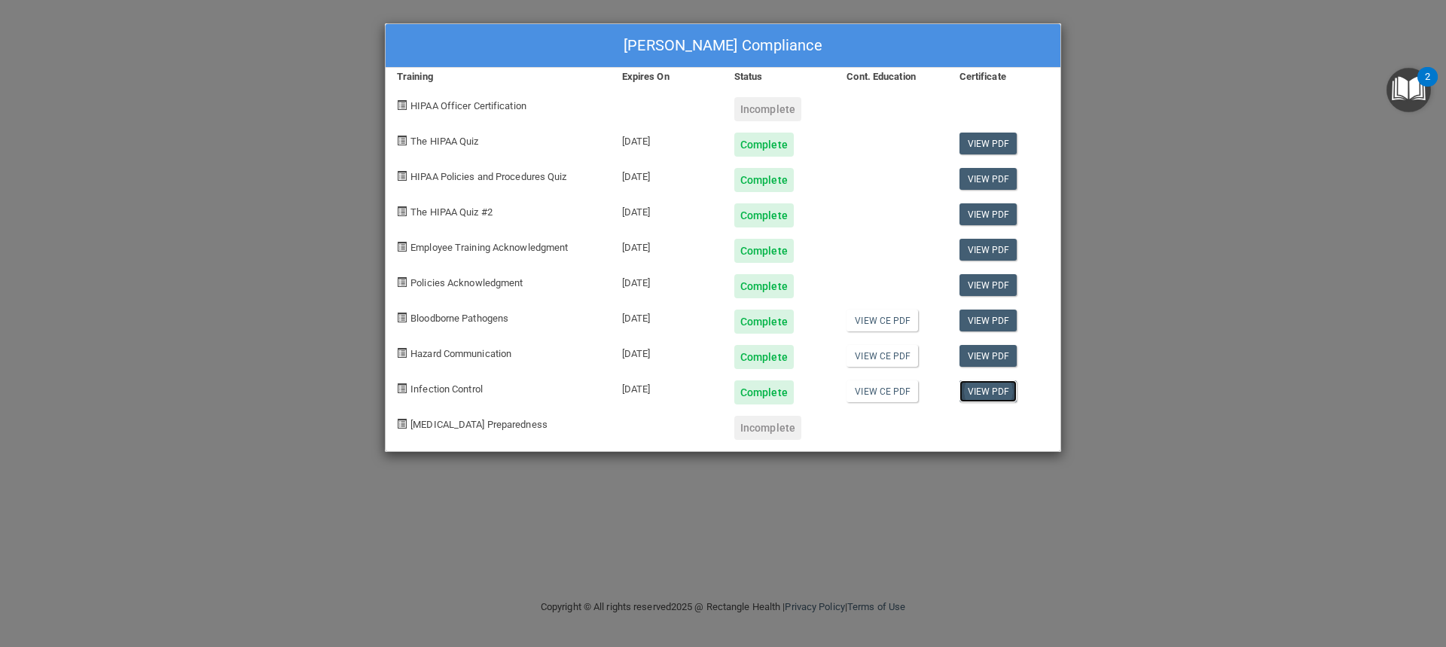
click at [992, 390] on link "View PDF" at bounding box center [988, 391] width 58 height 22
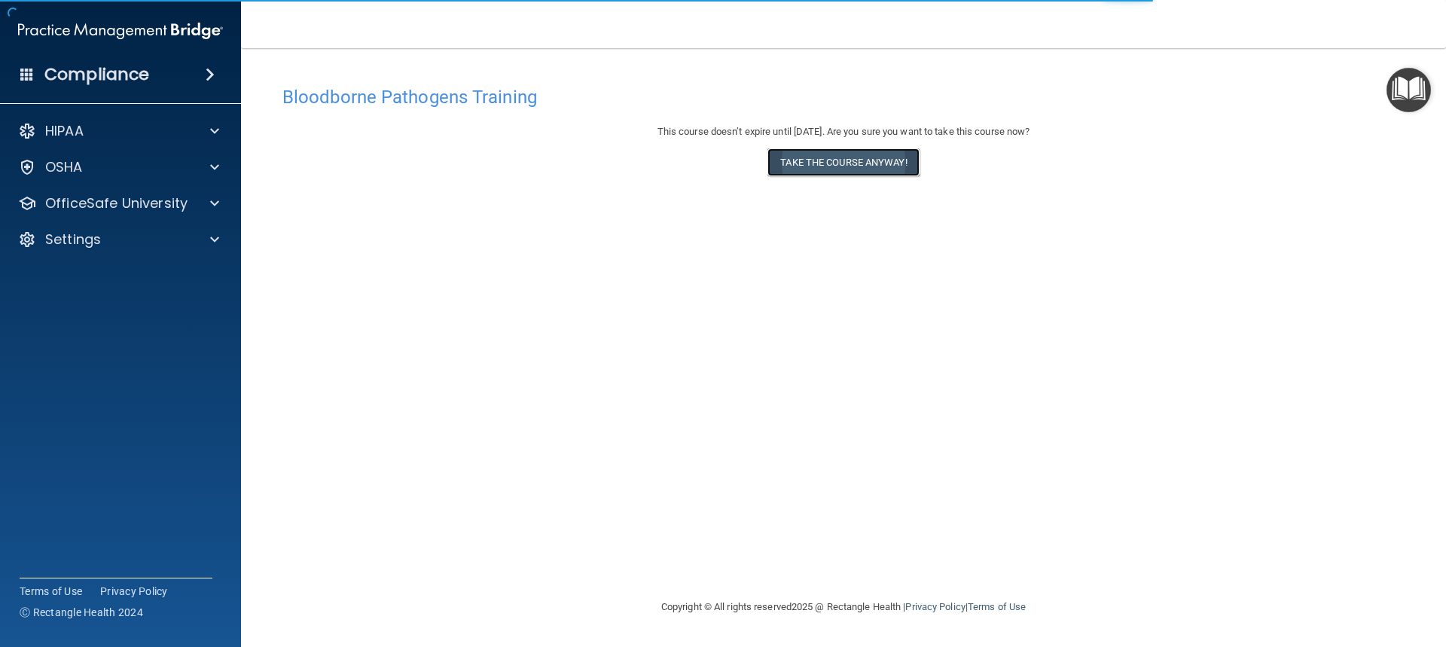
click at [849, 163] on button "Take the course anyway!" at bounding box center [842, 162] width 151 height 28
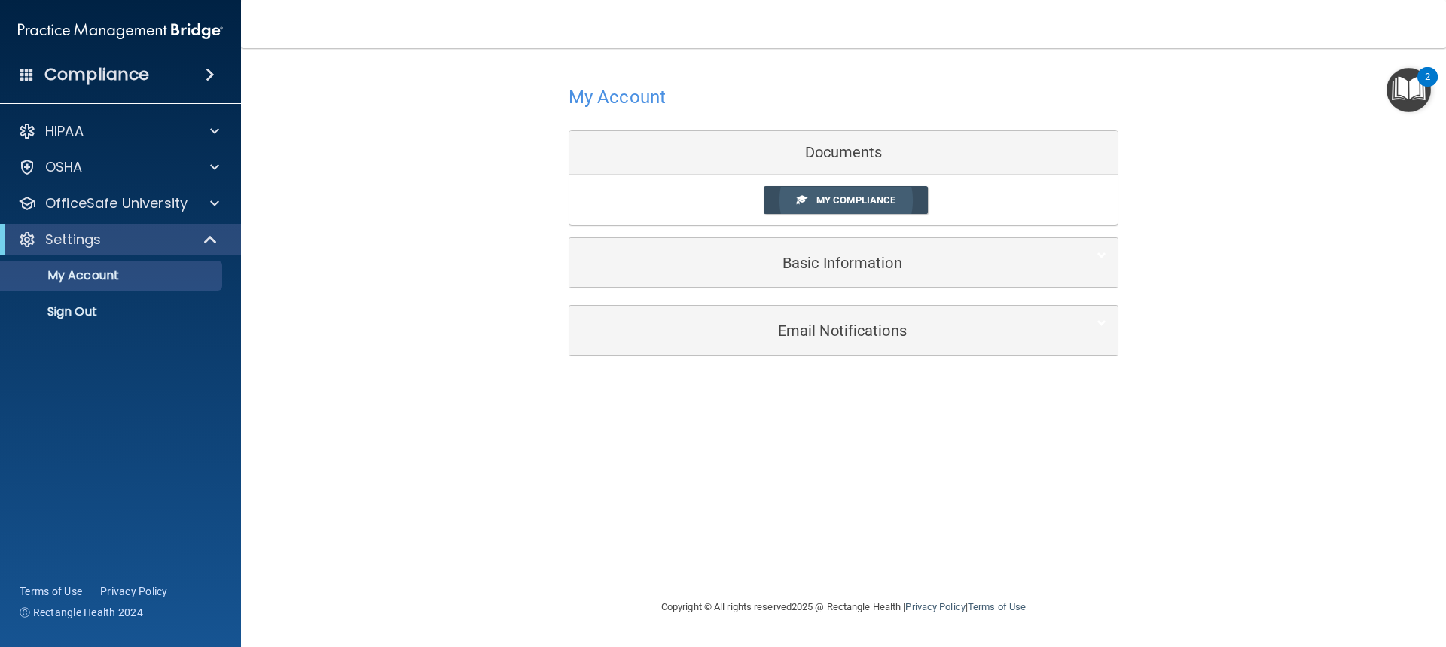
click at [825, 194] on span "My Compliance" at bounding box center [855, 199] width 79 height 11
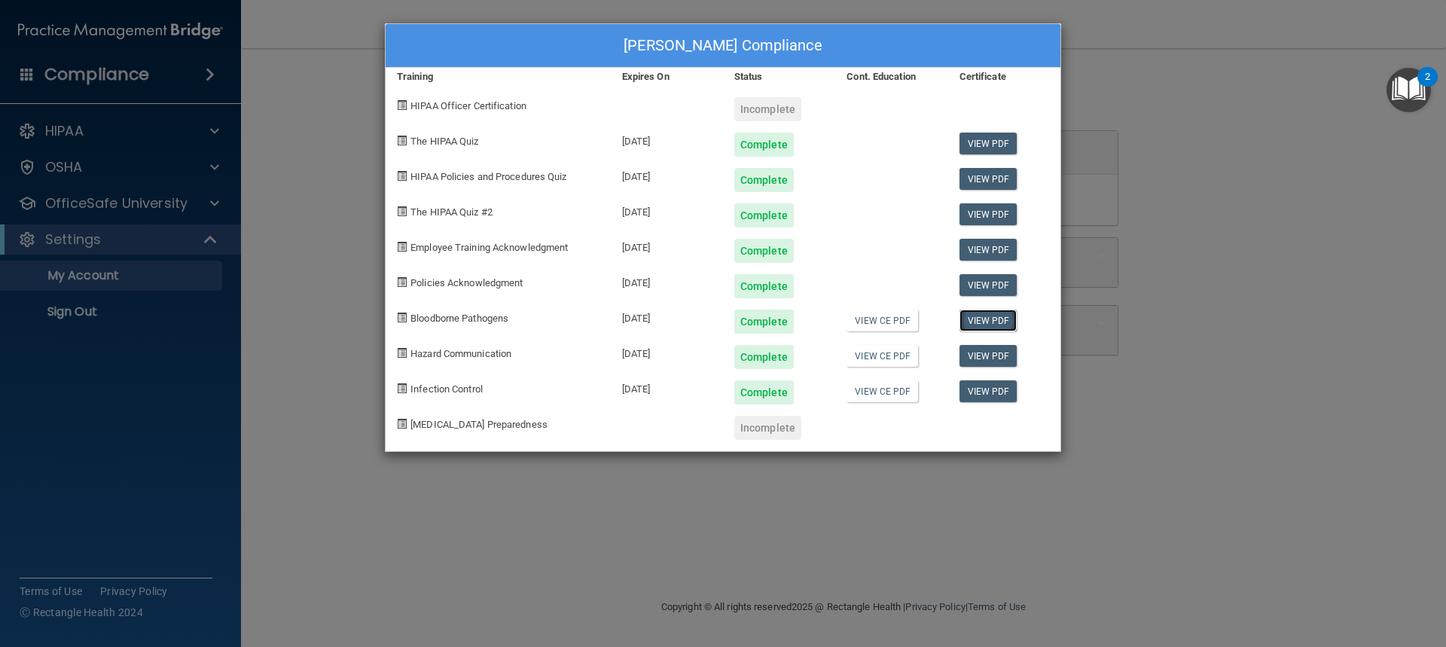
click at [990, 318] on link "View PDF" at bounding box center [988, 321] width 58 height 22
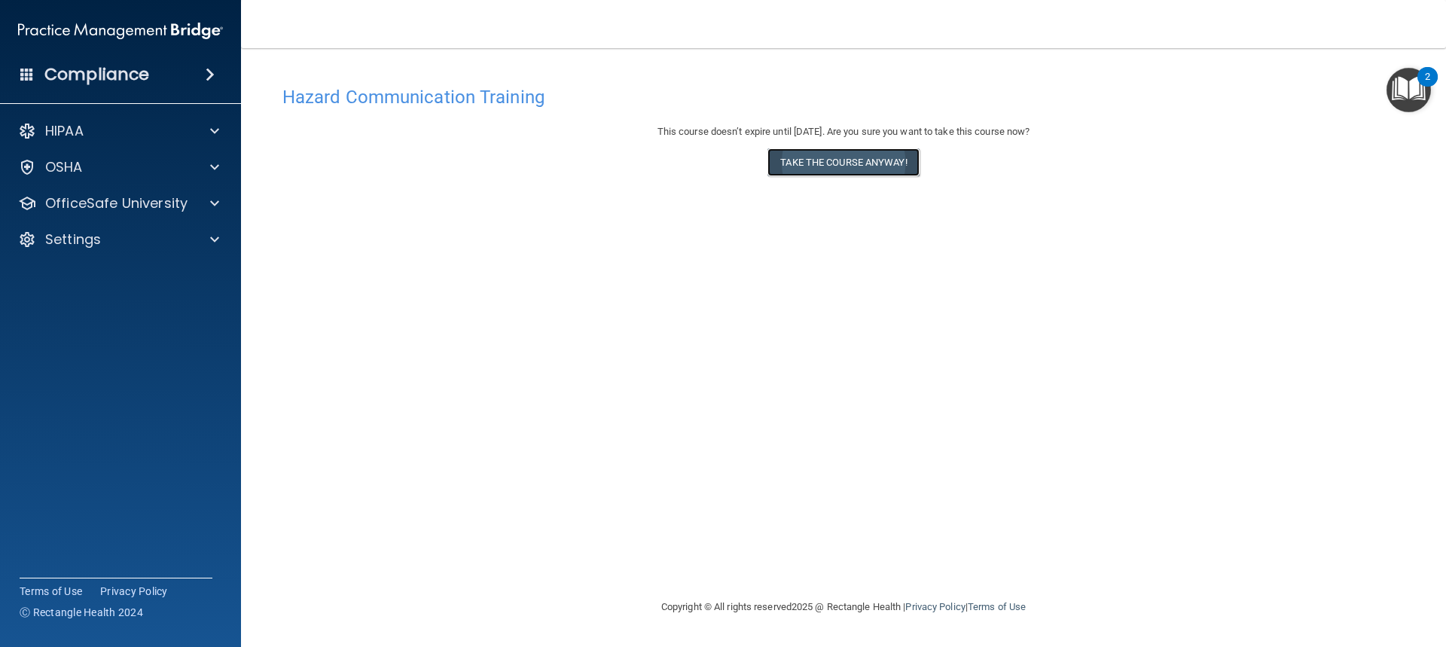
click at [844, 169] on button "Take the course anyway!" at bounding box center [842, 162] width 151 height 28
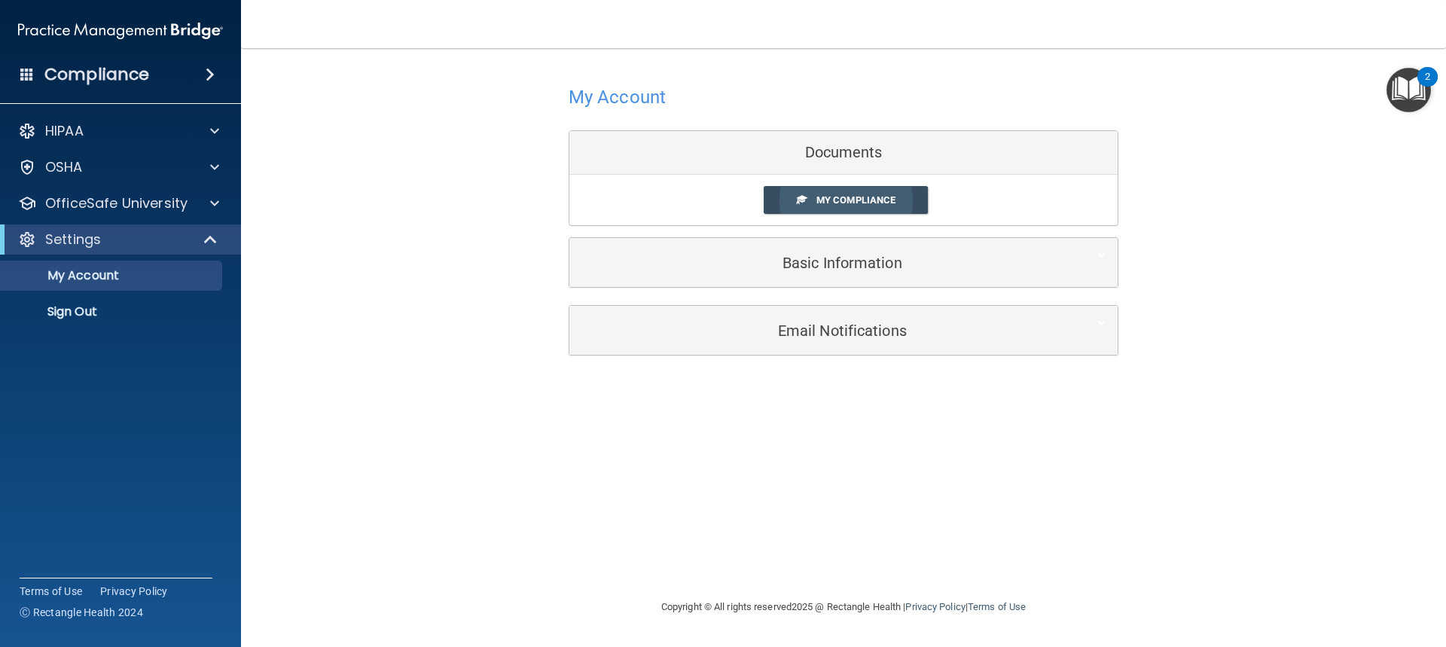
click at [850, 205] on span "My Compliance" at bounding box center [855, 199] width 79 height 11
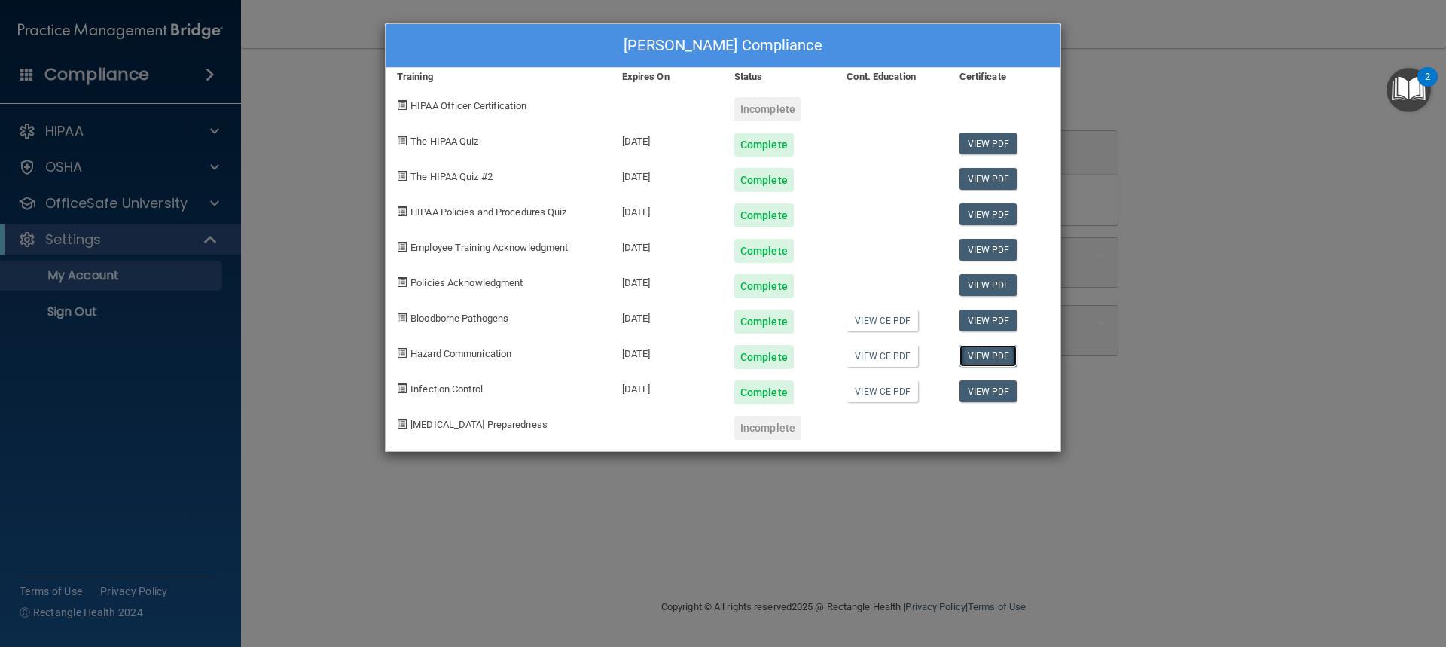
click at [987, 355] on link "View PDF" at bounding box center [988, 356] width 58 height 22
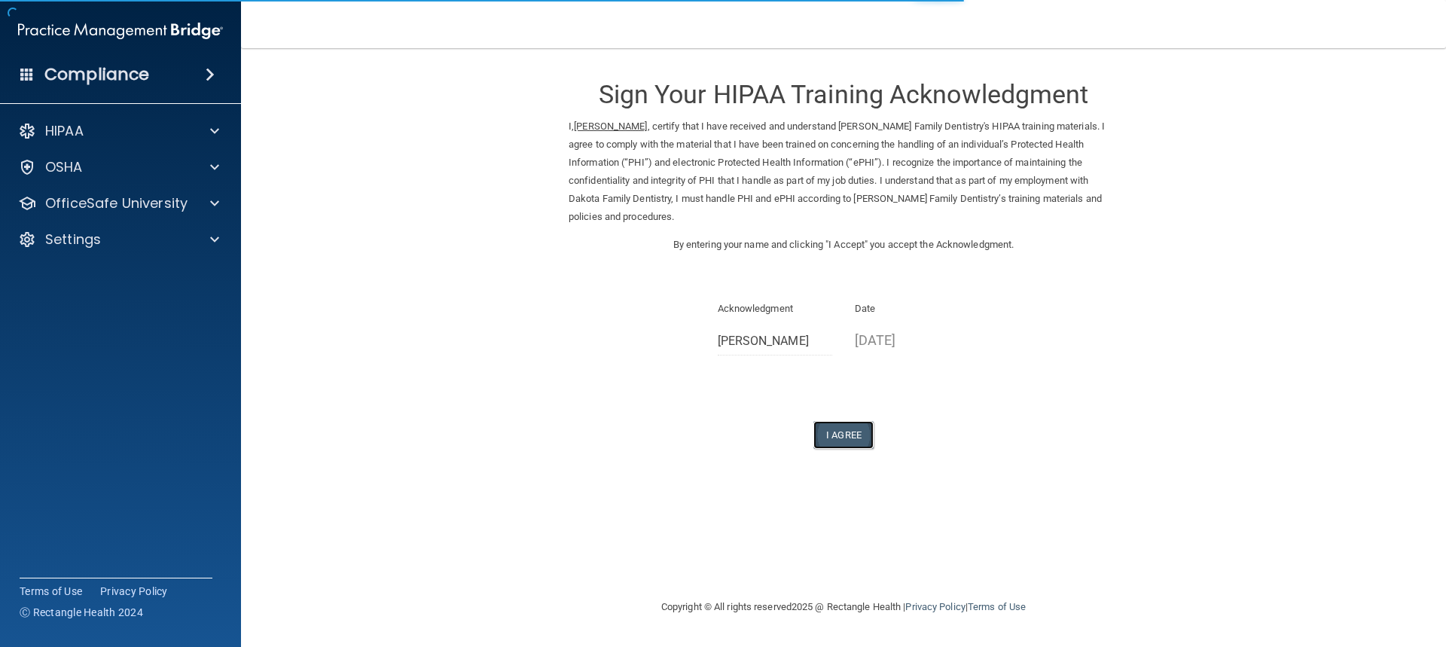
click at [843, 421] on button "I Agree" at bounding box center [843, 435] width 60 height 28
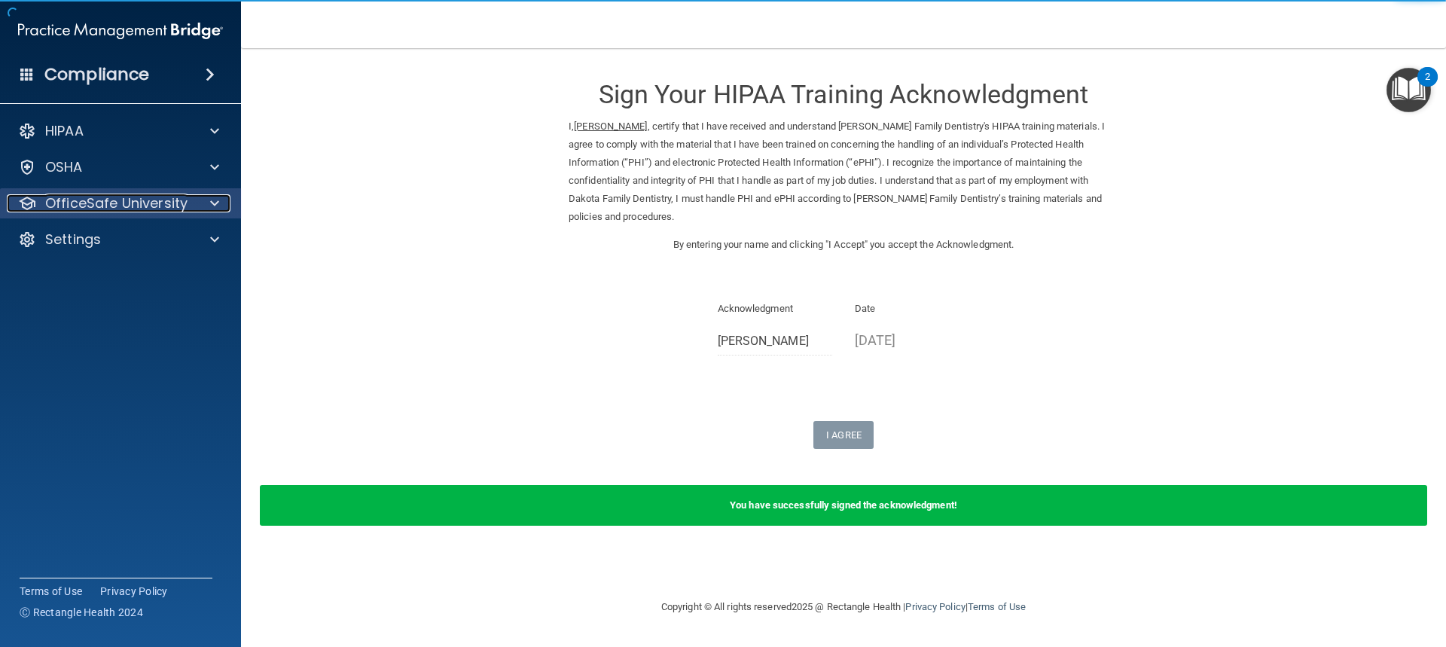
click at [82, 197] on p "OfficeSafe University" at bounding box center [116, 203] width 142 height 18
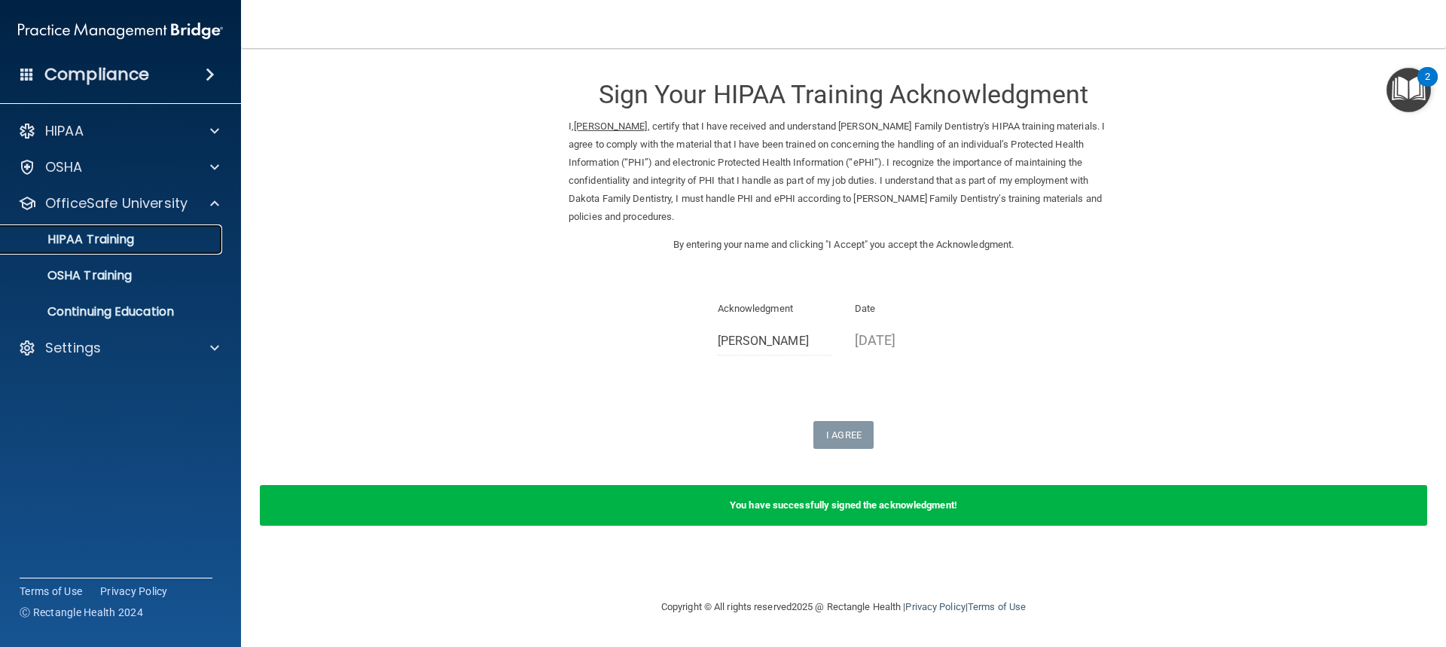
click at [81, 243] on p "HIPAA Training" at bounding box center [72, 239] width 124 height 15
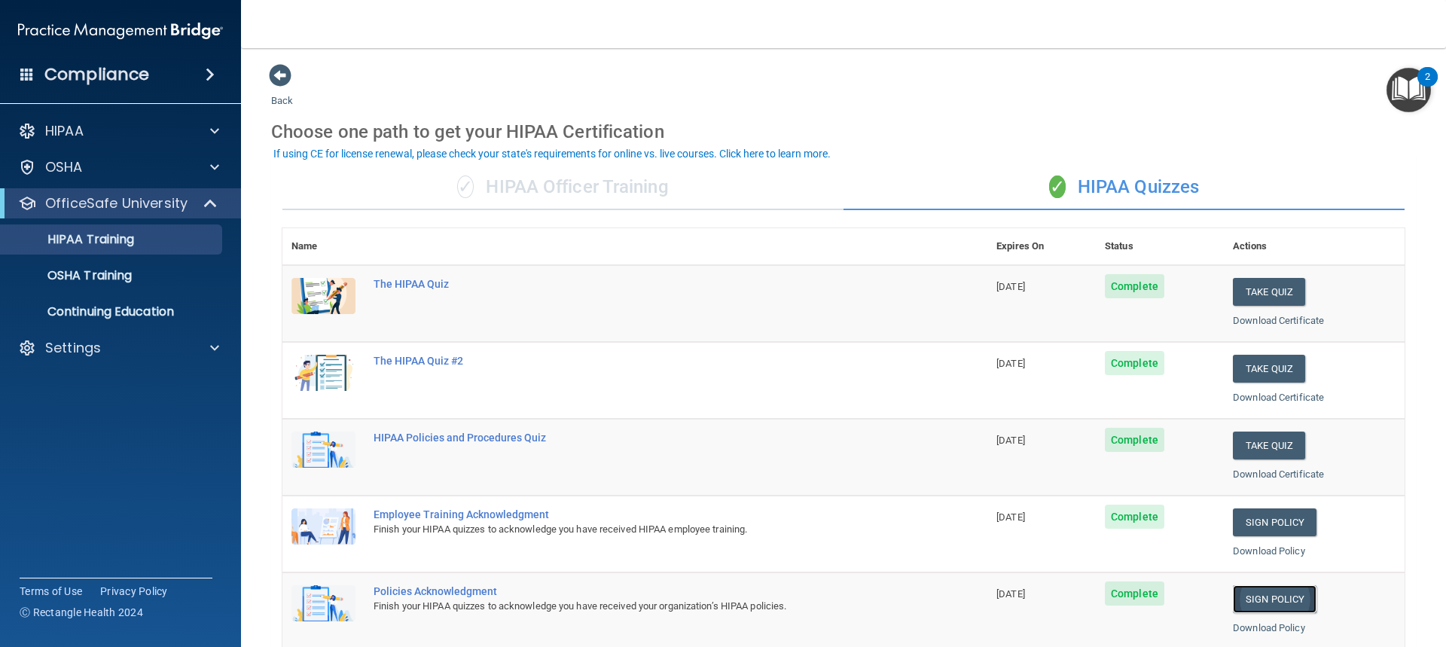
click at [1265, 604] on link "Sign Policy" at bounding box center [1275, 599] width 84 height 28
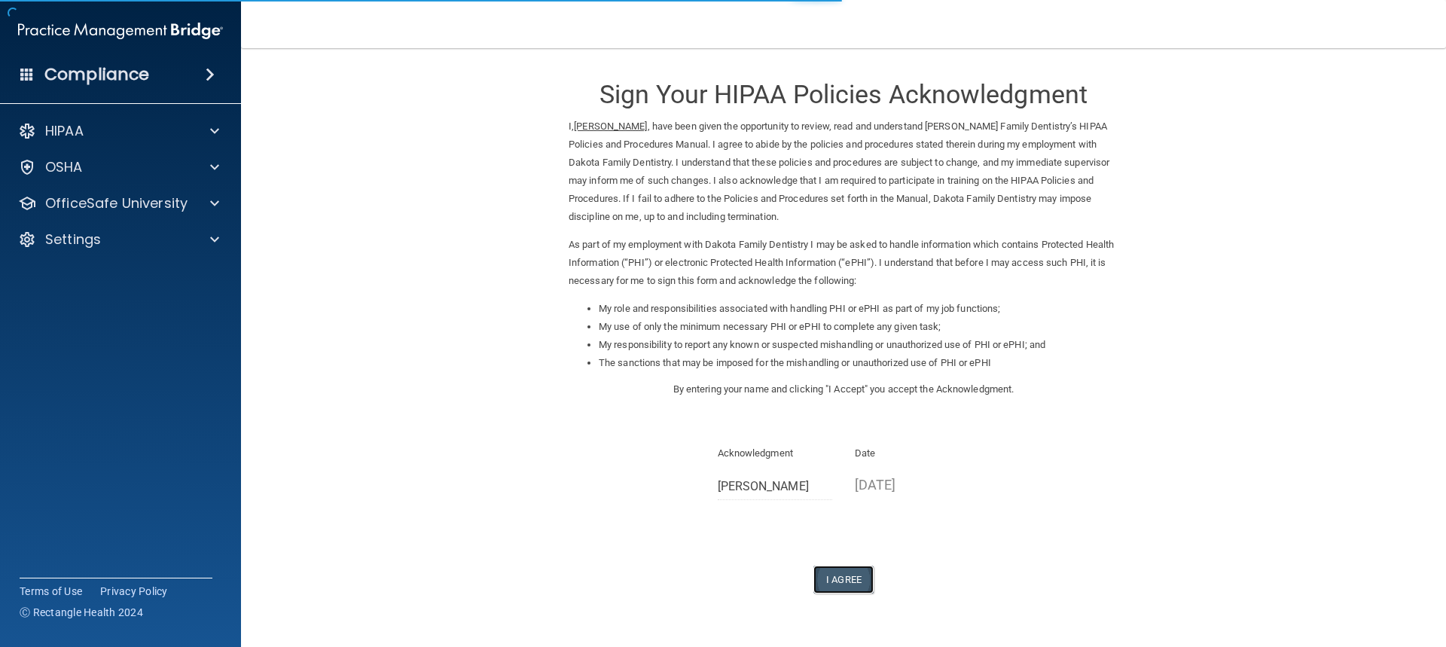
click at [840, 575] on button "I Agree" at bounding box center [843, 580] width 60 height 28
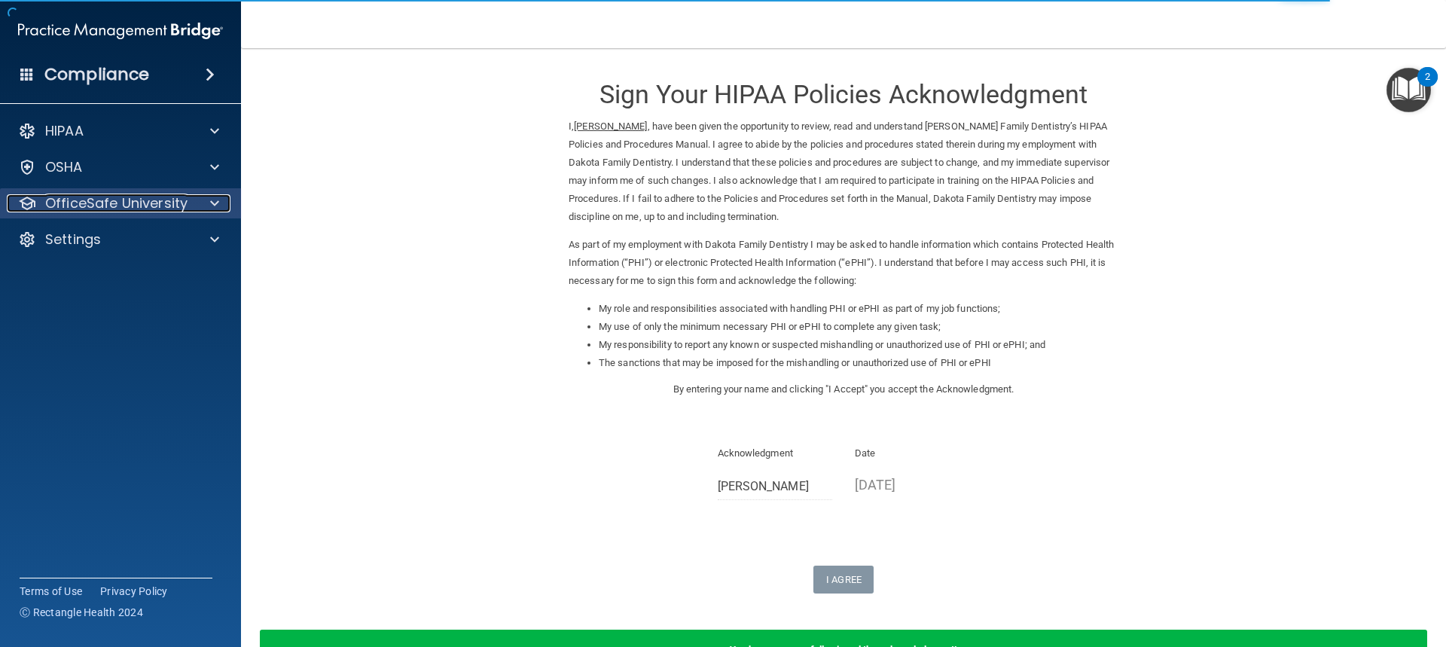
click at [78, 209] on p "OfficeSafe University" at bounding box center [116, 203] width 142 height 18
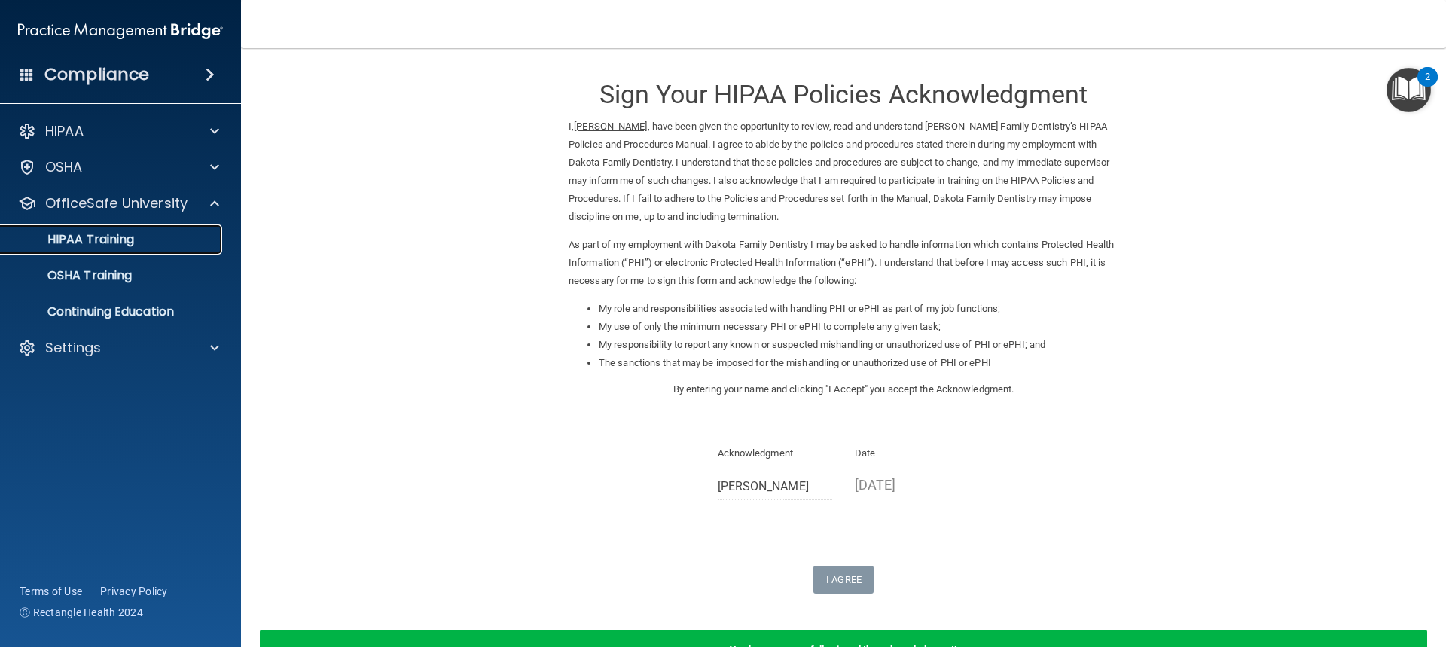
click at [113, 243] on p "HIPAA Training" at bounding box center [72, 239] width 124 height 15
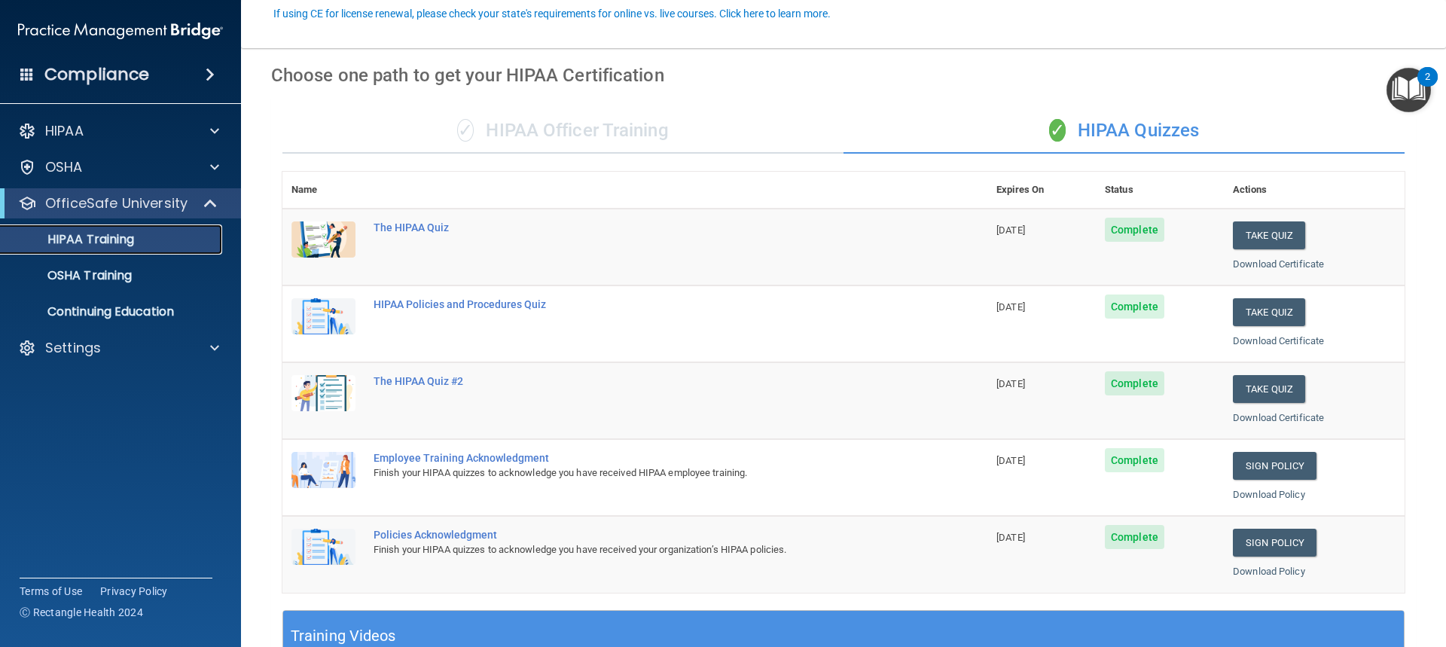
scroll to position [226, 0]
